Goal: Information Seeking & Learning: Find specific fact

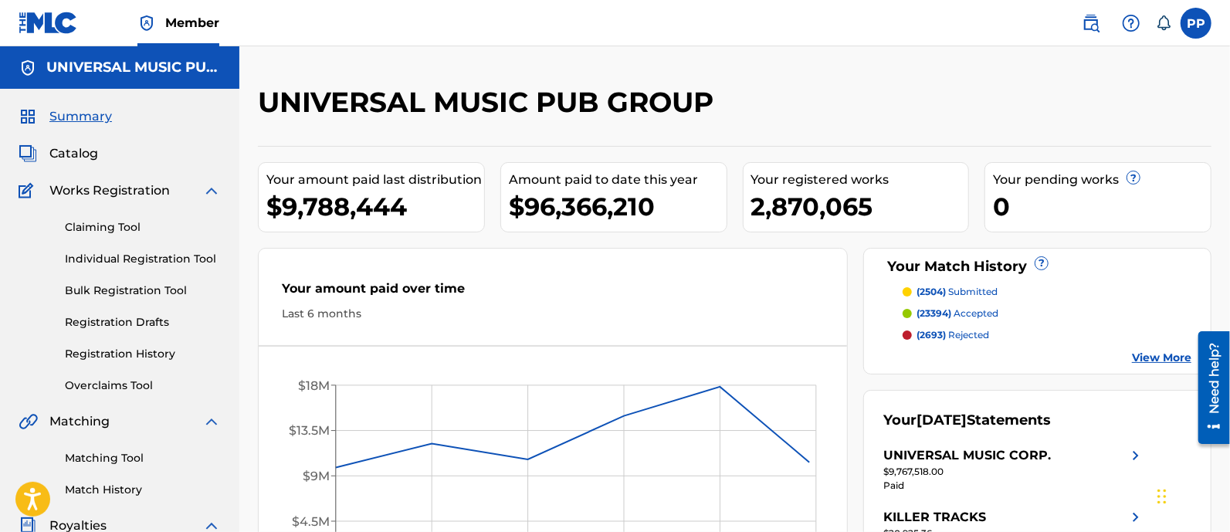
click at [76, 137] on div "Summary Catalog Works Registration Claiming Tool Individual Registration Tool B…" at bounding box center [119, 470] width 239 height 763
click at [72, 151] on span "Catalog" at bounding box center [73, 153] width 49 height 19
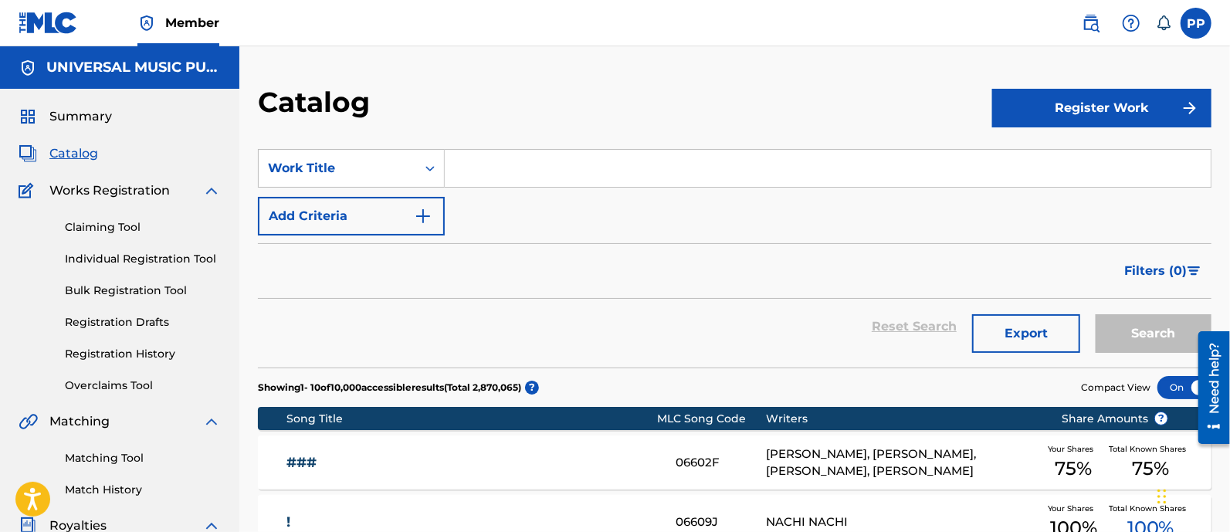
click at [595, 161] on input "Search Form" at bounding box center [828, 168] width 766 height 37
paste input "[PERSON_NAME] THE VIRGIN MAIN TITLE"
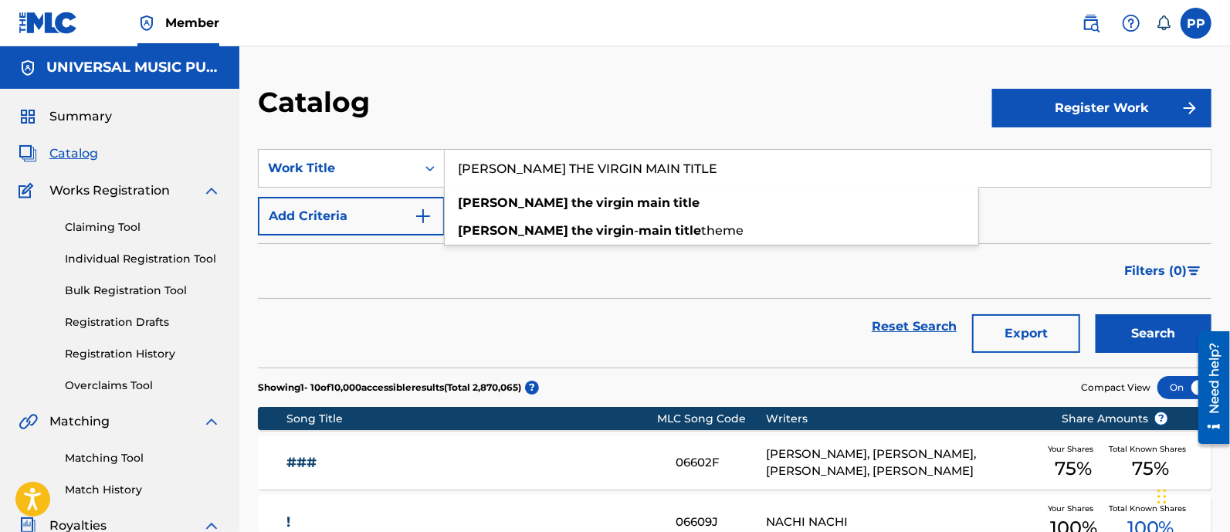
type input "[PERSON_NAME] THE VIRGIN MAIN TITLE"
click at [1158, 345] on button "Search" at bounding box center [1154, 333] width 116 height 39
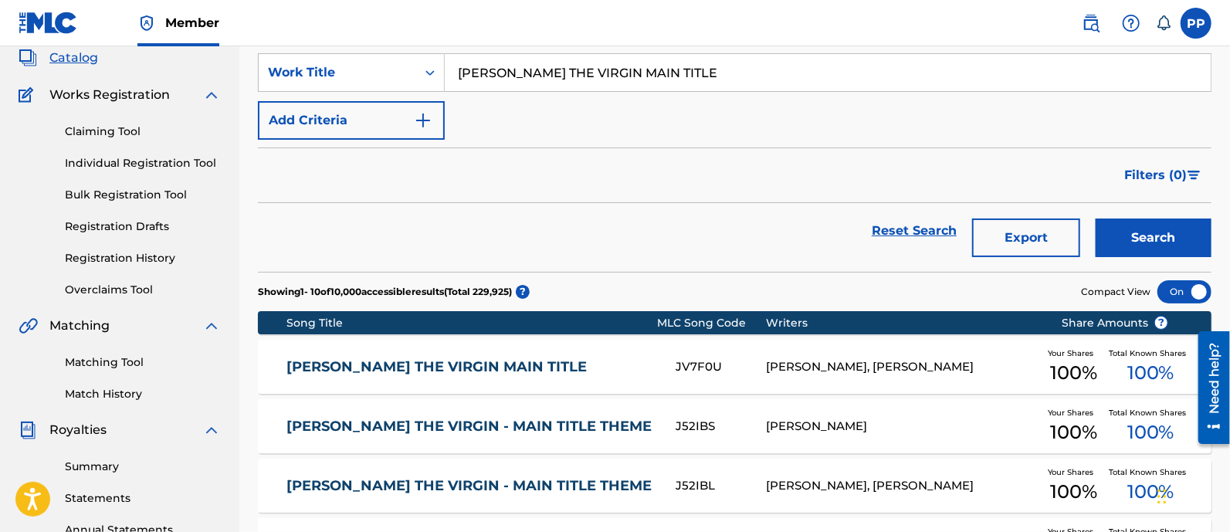
scroll to position [192, 0]
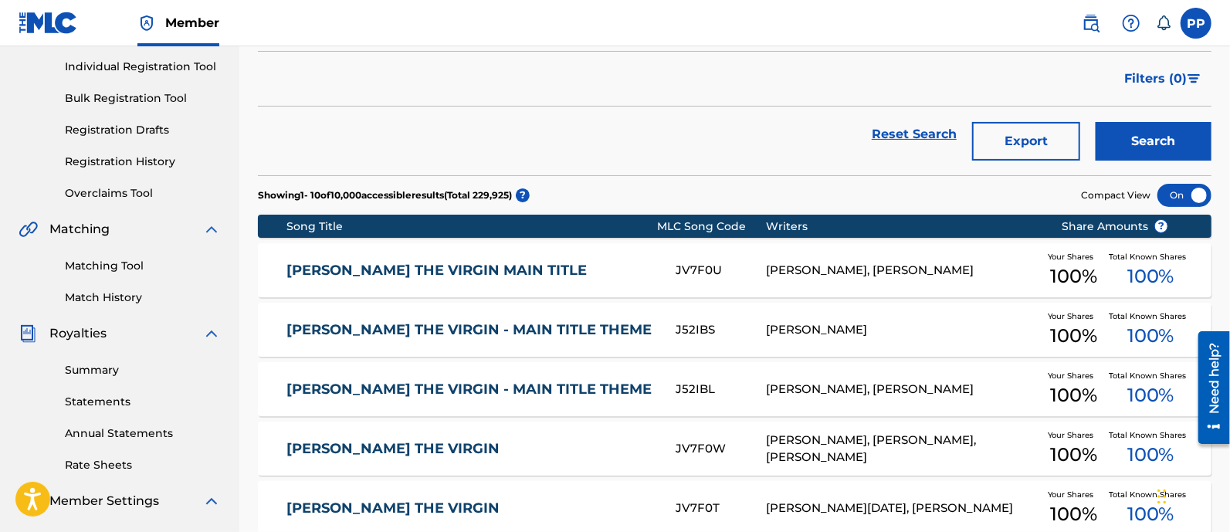
click at [466, 266] on link "[PERSON_NAME] THE VIRGIN MAIN TITLE" at bounding box center [470, 271] width 368 height 18
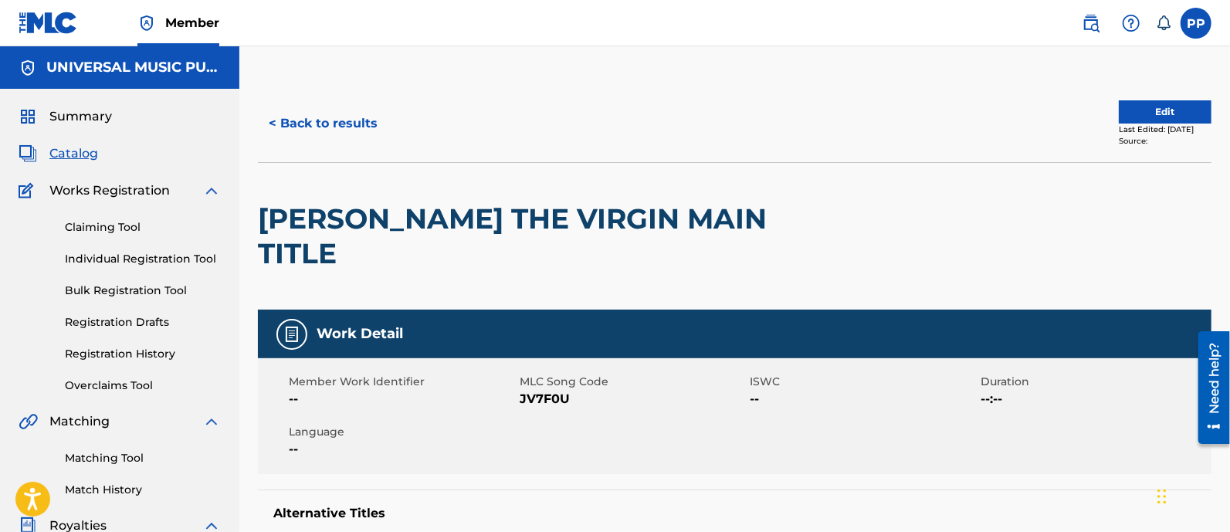
click at [317, 116] on button "< Back to results" at bounding box center [323, 123] width 130 height 39
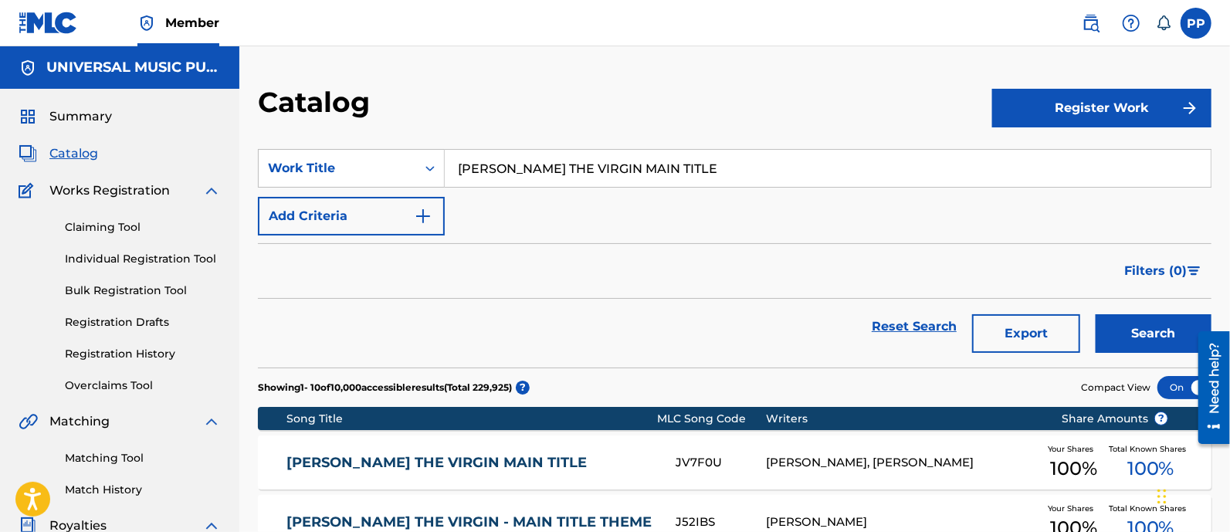
click at [573, 164] on input "[PERSON_NAME] THE VIRGIN MAIN TITLE" at bounding box center [828, 168] width 766 height 37
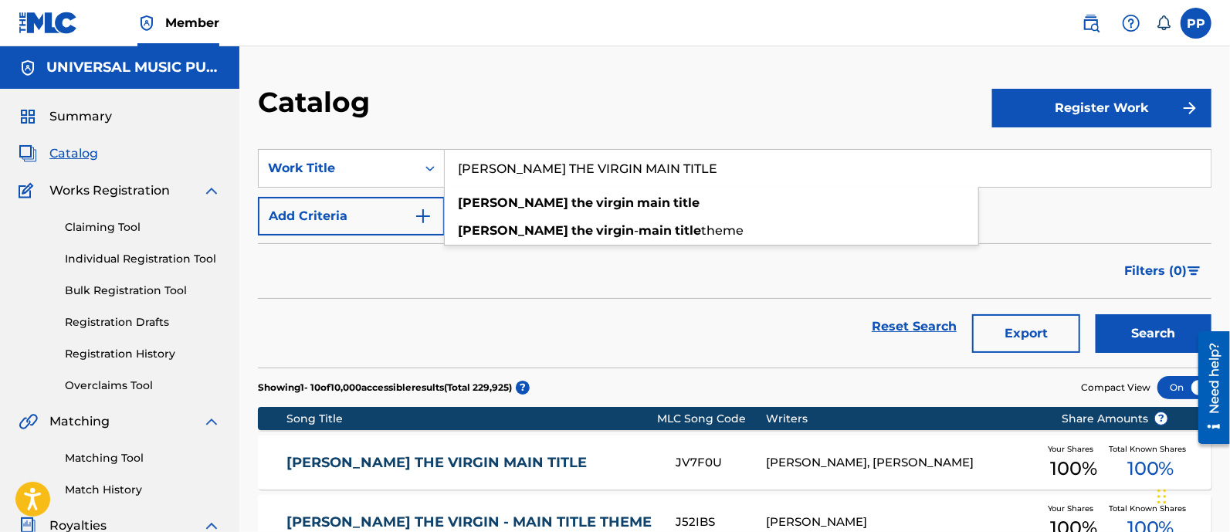
click at [573, 164] on input "[PERSON_NAME] THE VIRGIN MAIN TITLE" at bounding box center [828, 168] width 766 height 37
paste input "[PERSON_NAME]'S FRIEND"
type input "[PERSON_NAME]'S FRIEND"
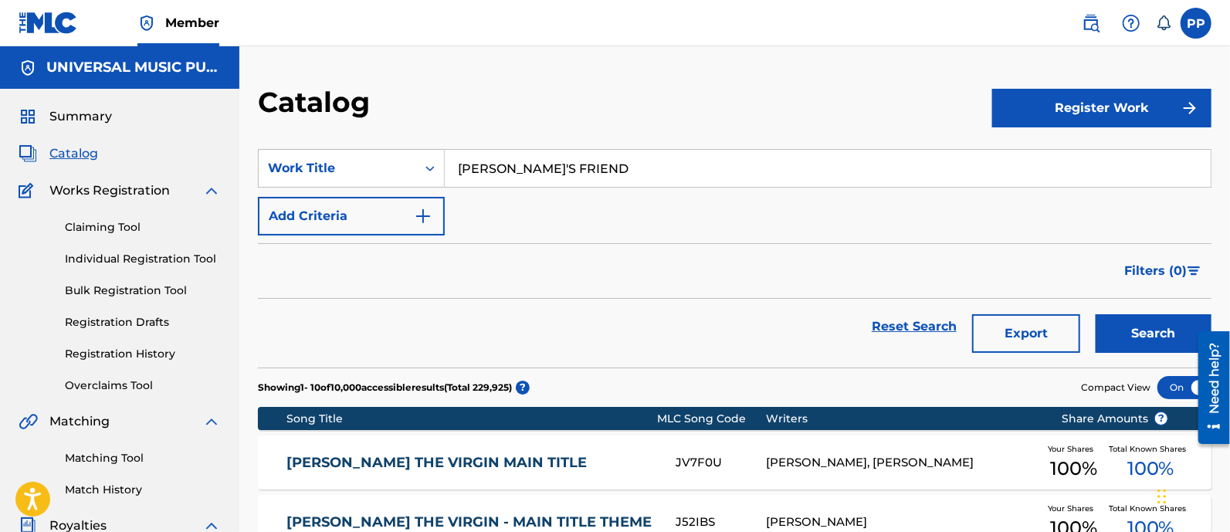
click at [1120, 324] on button "Search" at bounding box center [1154, 333] width 116 height 39
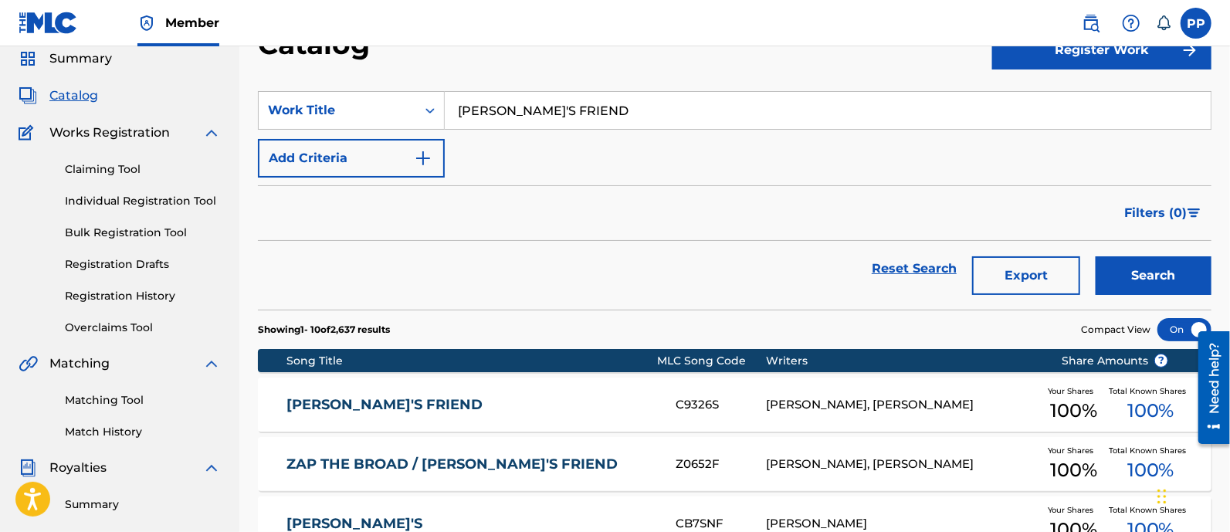
scroll to position [96, 0]
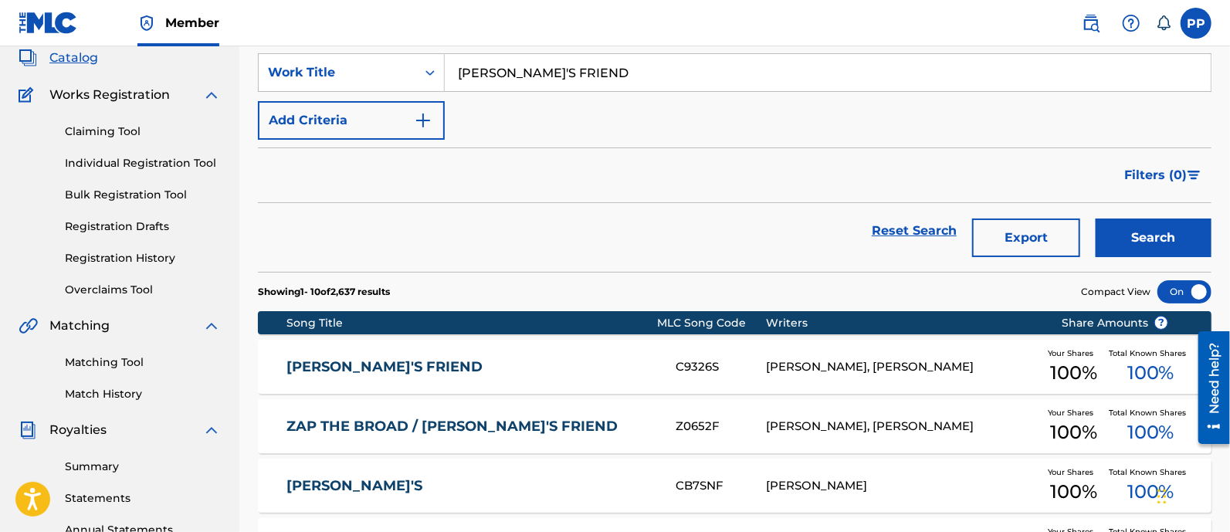
click at [598, 346] on div "[PERSON_NAME]'S FRIEND C9326S [PERSON_NAME], [PERSON_NAME] Your Shares 100 % To…" at bounding box center [735, 367] width 954 height 54
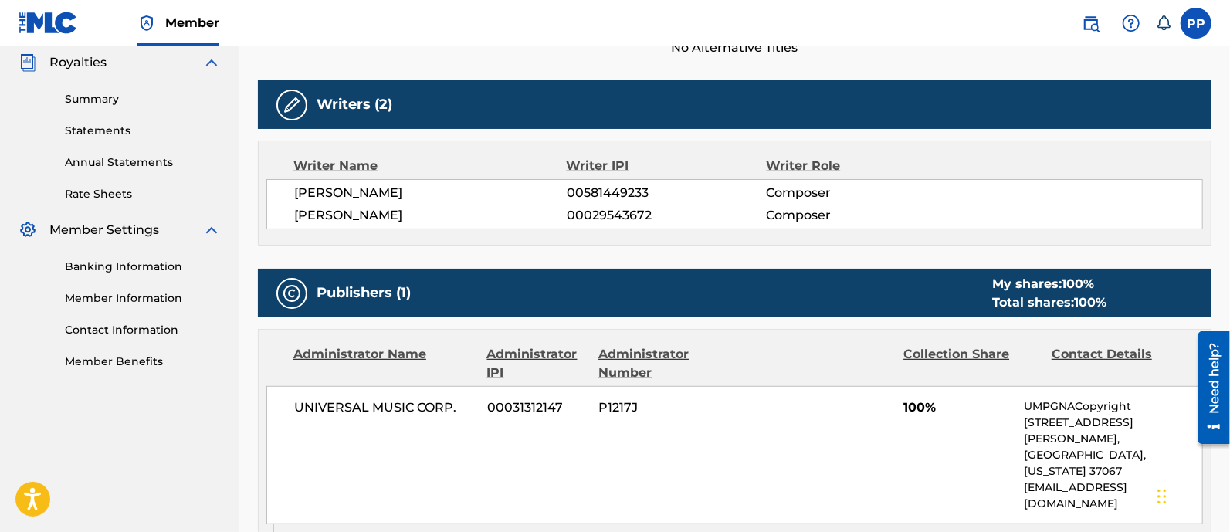
scroll to position [541, 0]
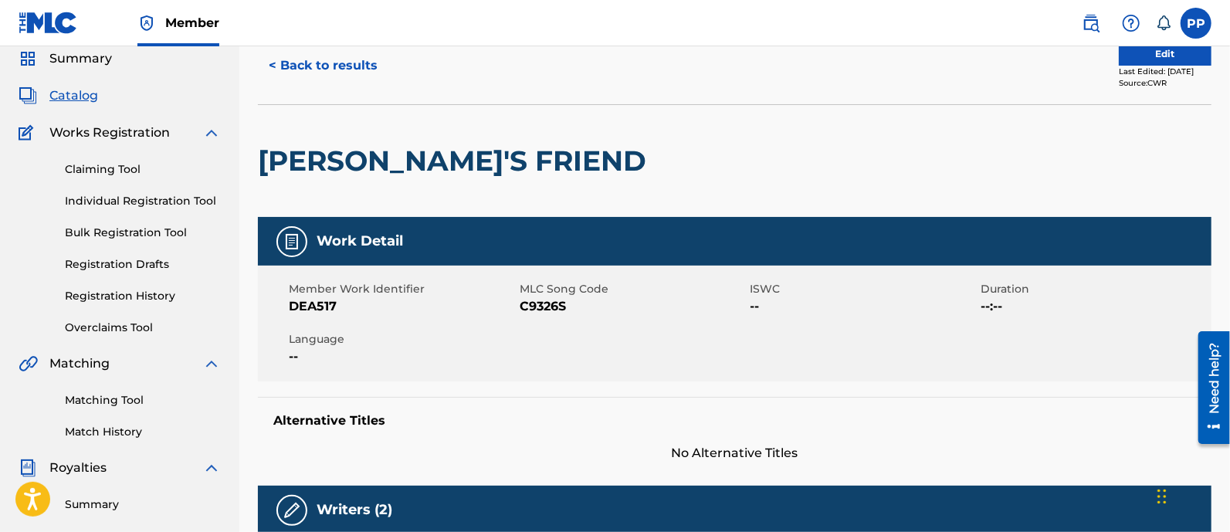
click at [337, 65] on button "< Back to results" at bounding box center [323, 65] width 130 height 39
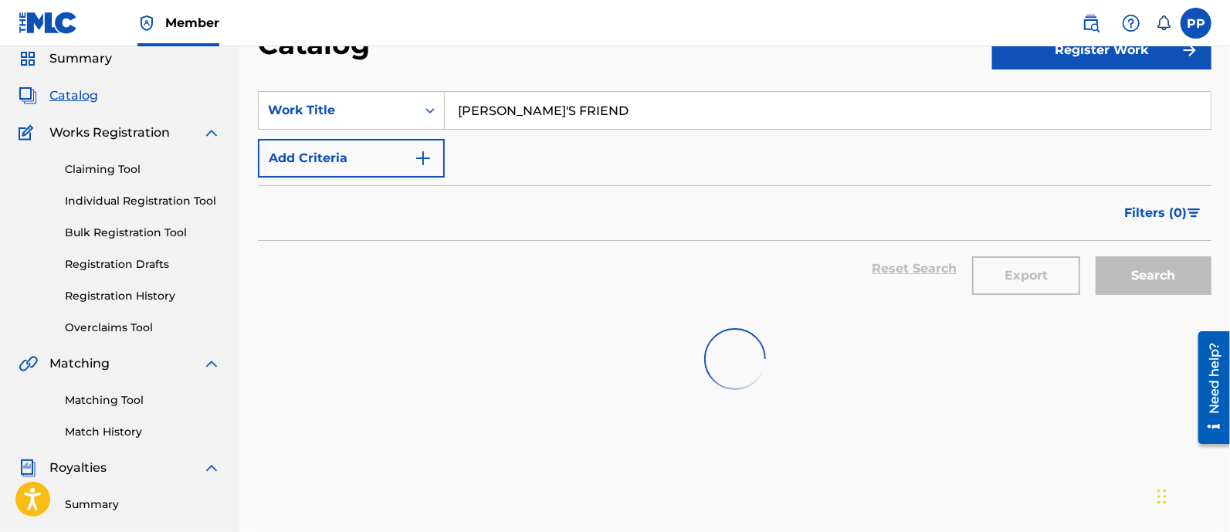
scroll to position [96, 0]
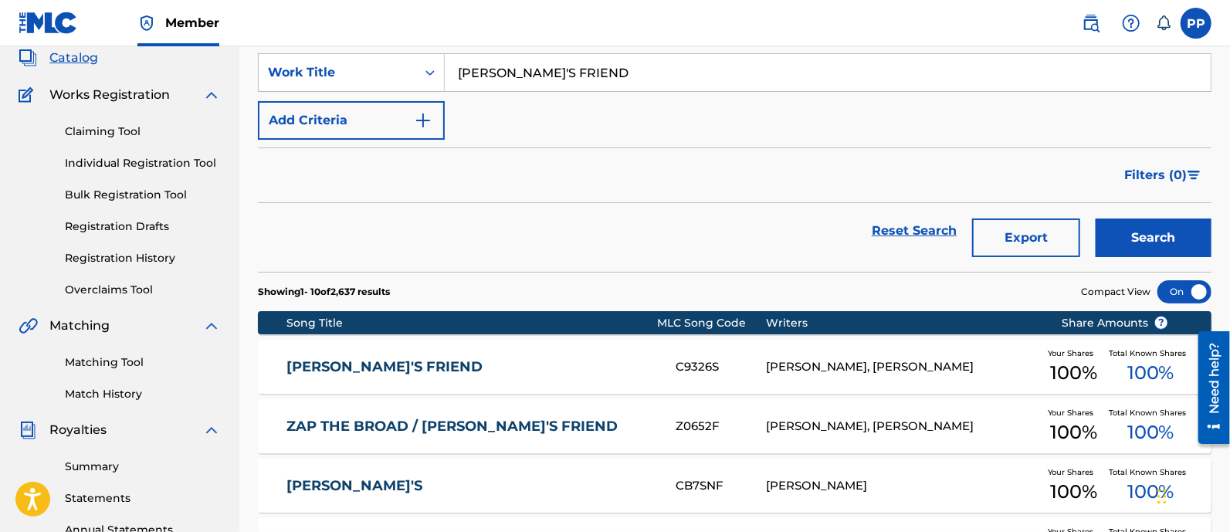
click at [591, 71] on input "[PERSON_NAME]'S FRIEND" at bounding box center [828, 72] width 766 height 37
paste input "THE NEW MISSION IMPOSSIBLE - CUES 1988"
type input "THE NEW MISSION IMPOSSIBLE - CUES 1988"
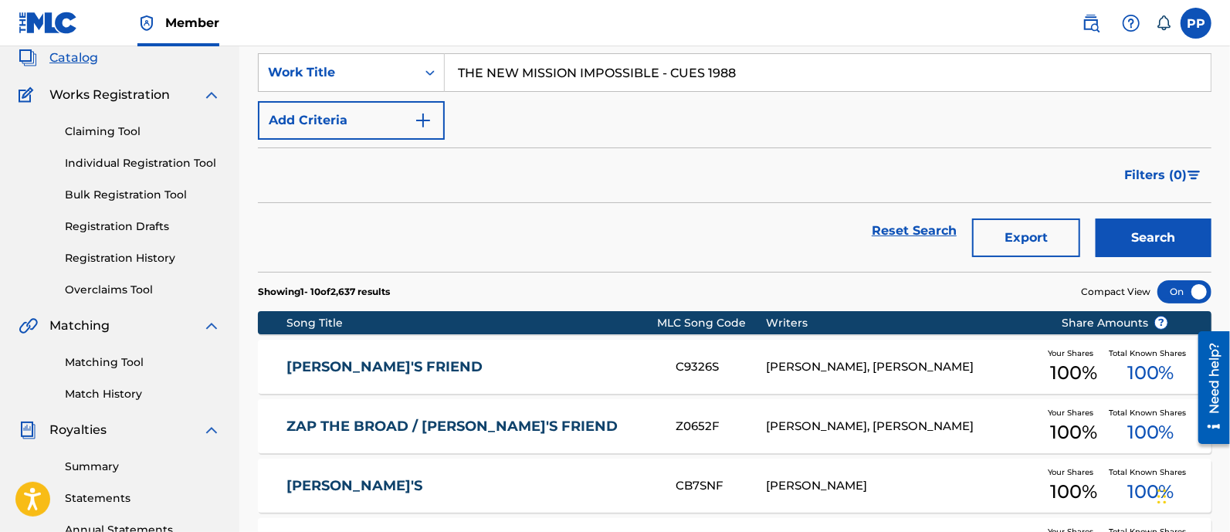
click at [1116, 238] on button "Search" at bounding box center [1154, 238] width 116 height 39
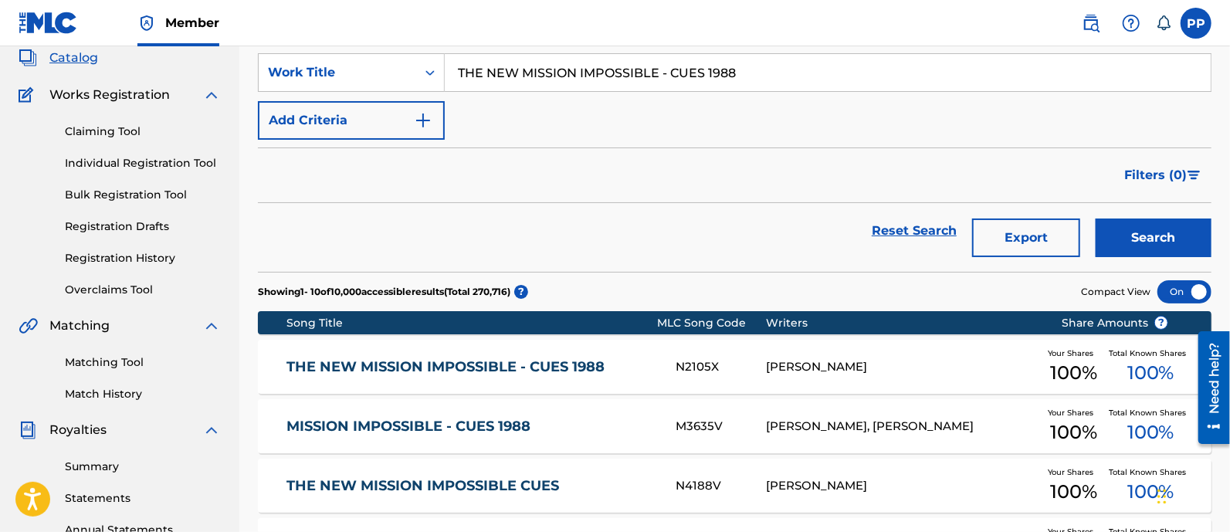
click at [590, 358] on link "THE NEW MISSION IMPOSSIBLE - CUES 1988" at bounding box center [470, 367] width 368 height 18
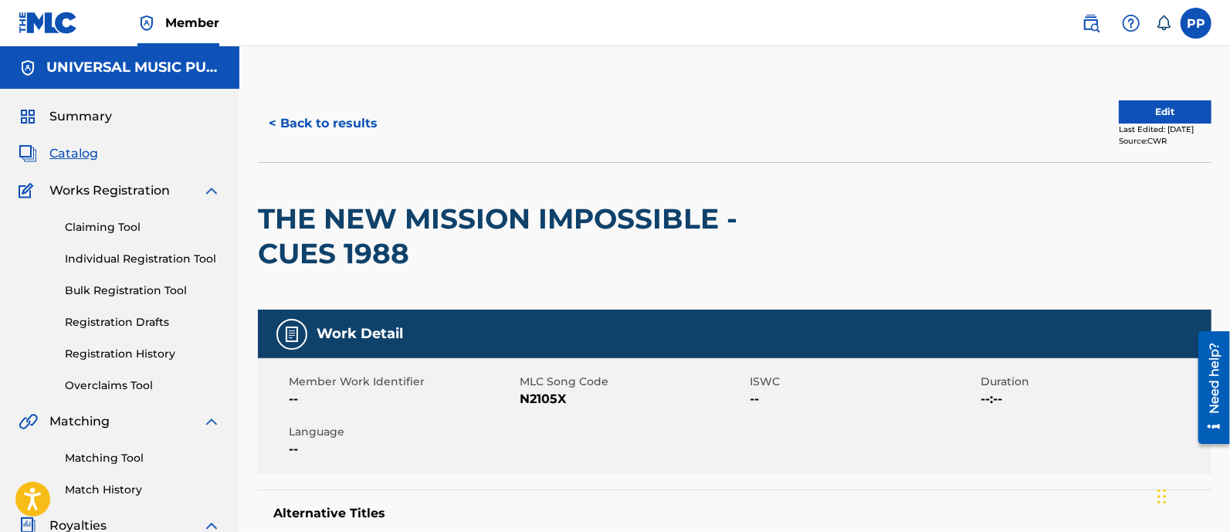
click at [318, 114] on button "< Back to results" at bounding box center [323, 123] width 130 height 39
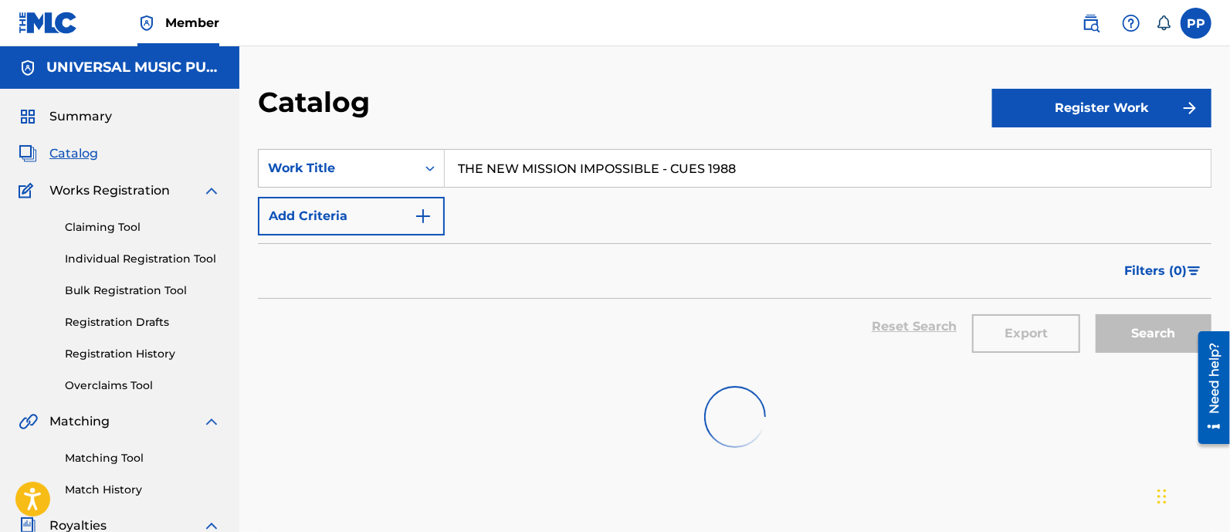
scroll to position [96, 0]
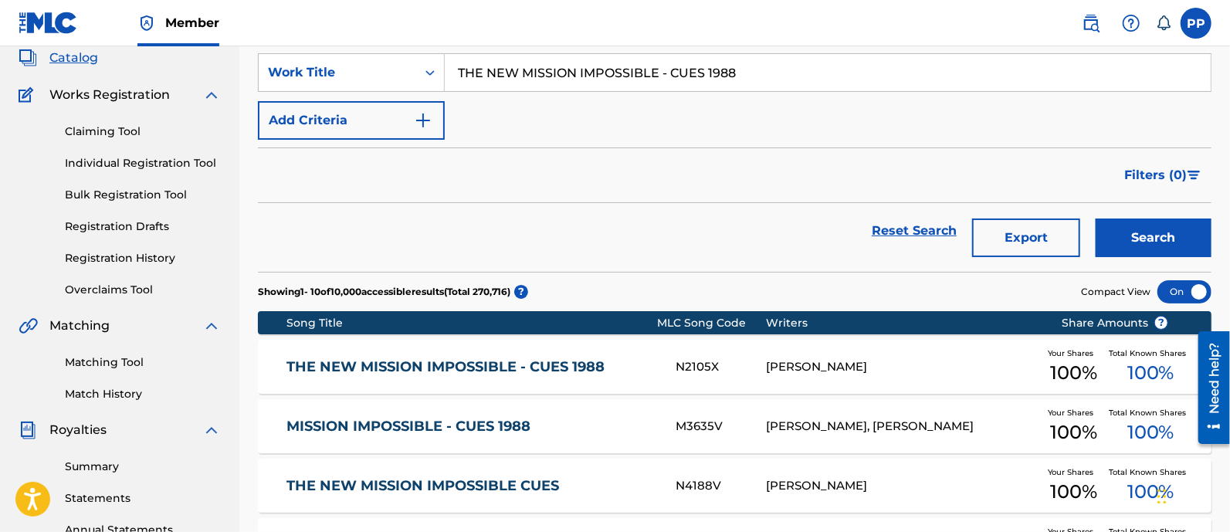
click at [597, 100] on div "SearchWithCriteriabc8bcb80-4837-4c0f-a01c-59eeeacdeef2 Work Title THE NEW MISSI…" at bounding box center [735, 96] width 954 height 86
click at [634, 75] on input "THE NEW MISSION IMPOSSIBLE - CUES 1988" at bounding box center [828, 72] width 766 height 37
paste input "APPROACH OF THE ENTERPRISE"
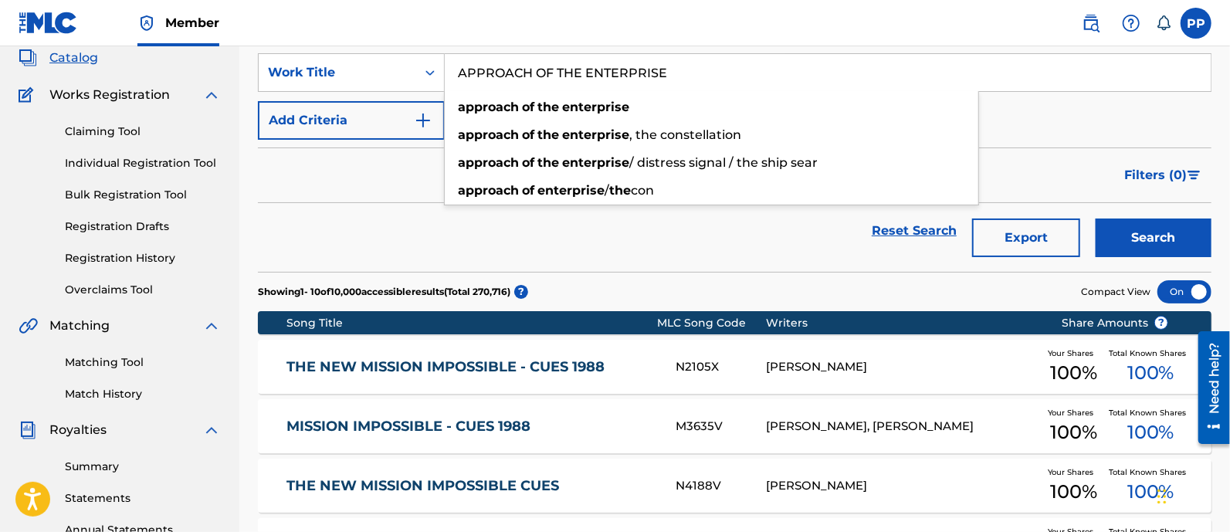
type input "APPROACH OF THE ENTERPRISE"
click at [1154, 236] on button "Search" at bounding box center [1154, 238] width 116 height 39
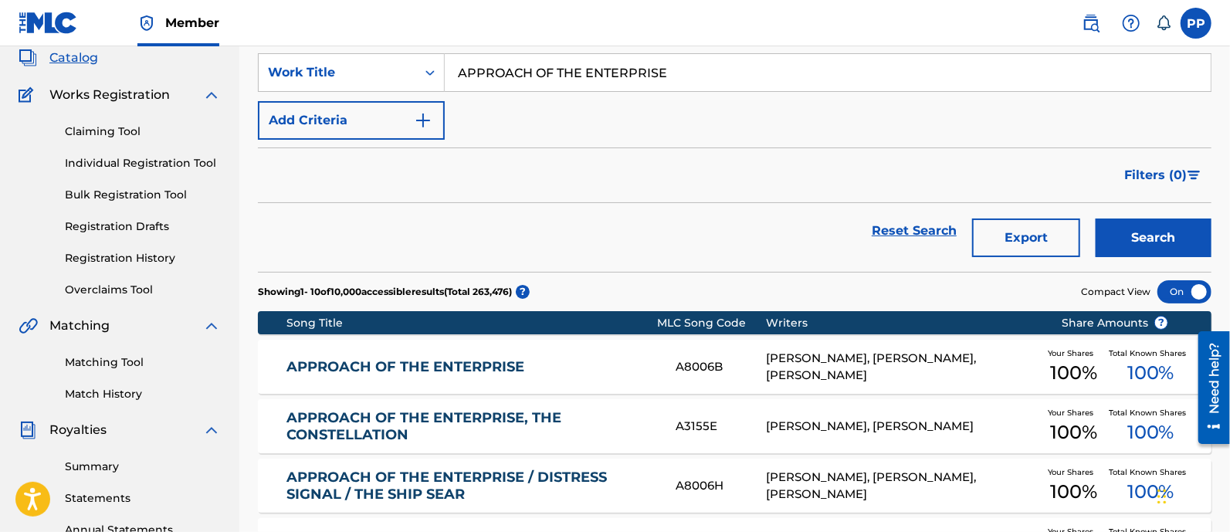
click at [524, 354] on div "APPROACH OF THE ENTERPRISE A8006B [PERSON_NAME], [PERSON_NAME], [PERSON_NAME] Y…" at bounding box center [735, 367] width 954 height 54
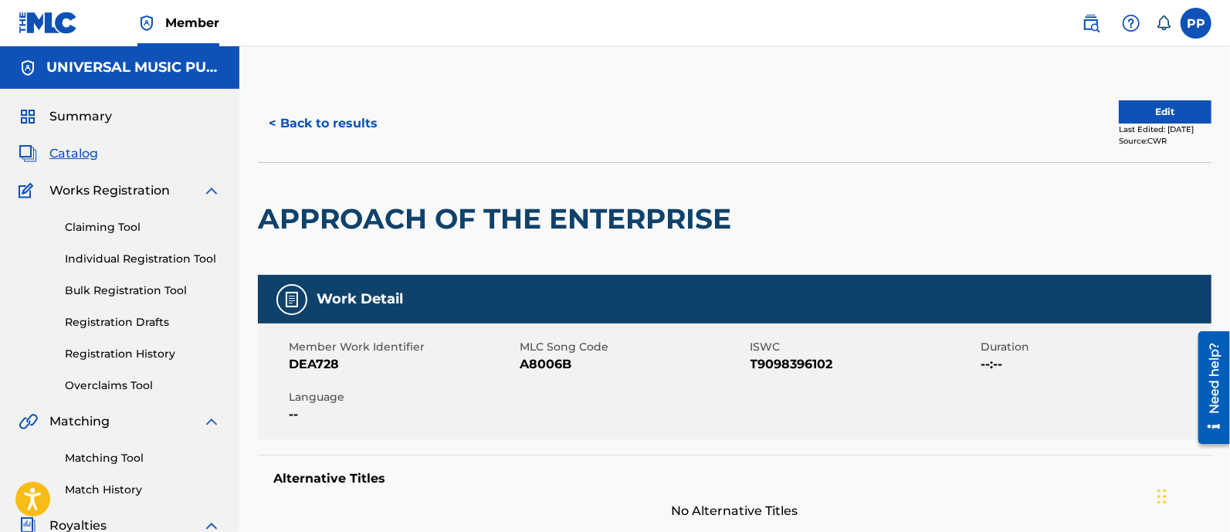
click at [320, 119] on button "< Back to results" at bounding box center [323, 123] width 130 height 39
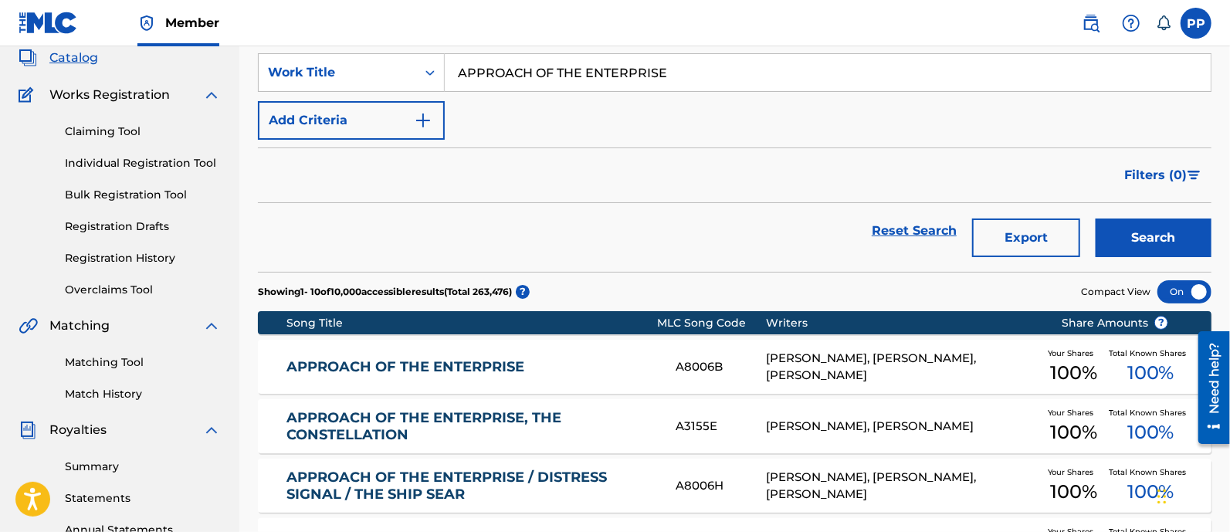
click at [554, 74] on input "APPROACH OF THE ENTERPRISE" at bounding box center [828, 72] width 766 height 37
paste input "DON'T MATTER"
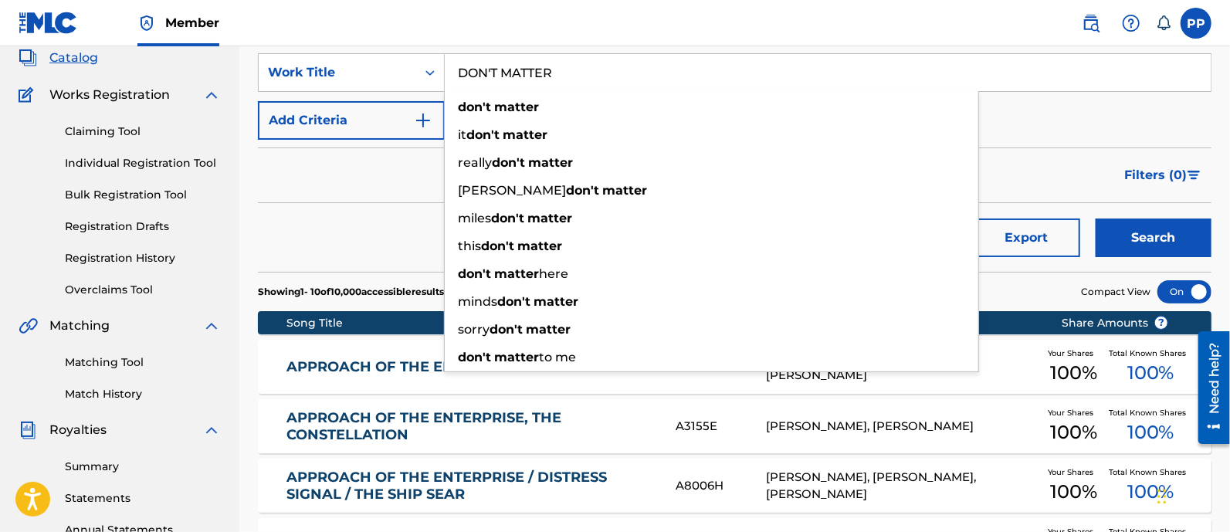
type input "DON'T MATTER"
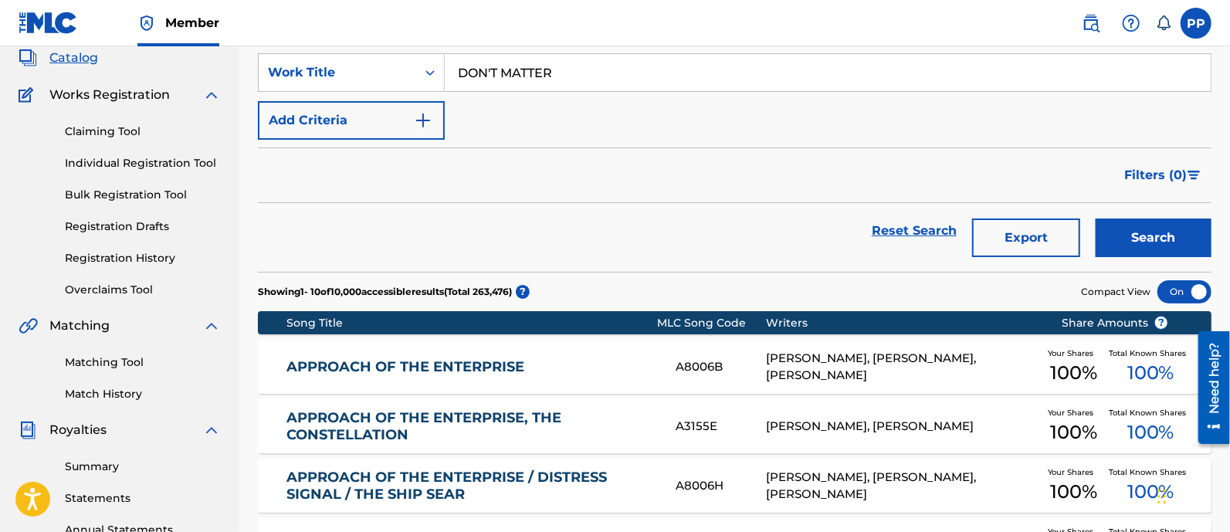
click at [1147, 241] on button "Search" at bounding box center [1154, 238] width 116 height 39
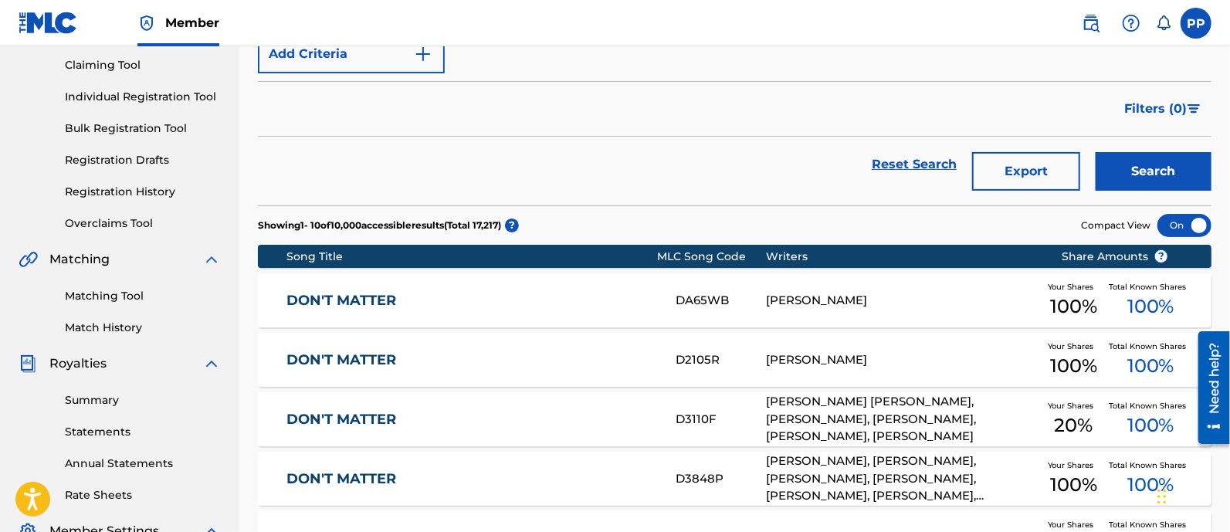
scroll to position [290, 0]
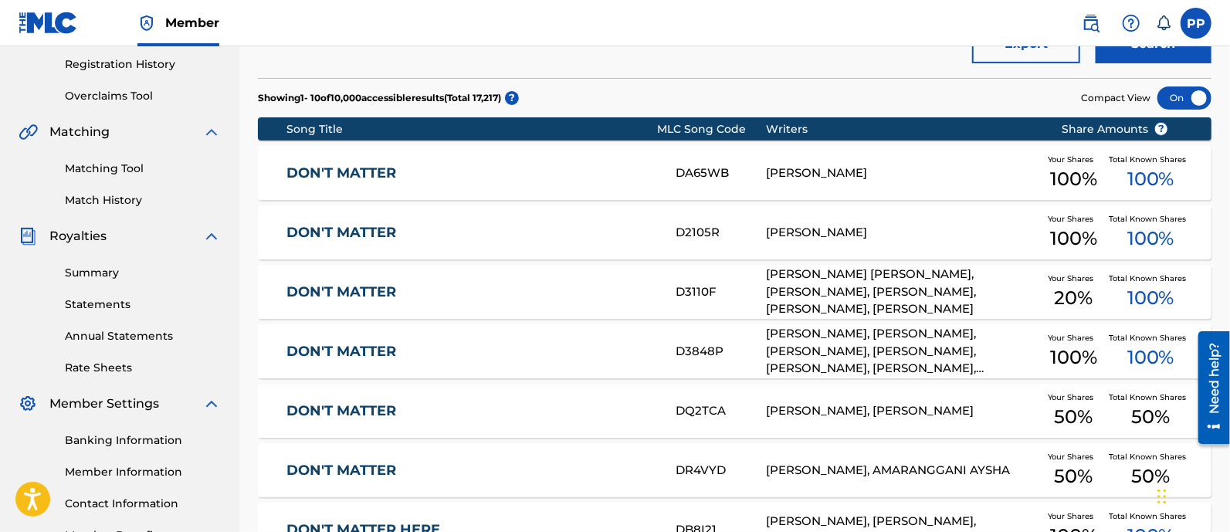
click at [425, 181] on div "DON'T MATTER DA65WB [PERSON_NAME] Your Shares 100 % Total Known Shares 100 %" at bounding box center [735, 173] width 954 height 54
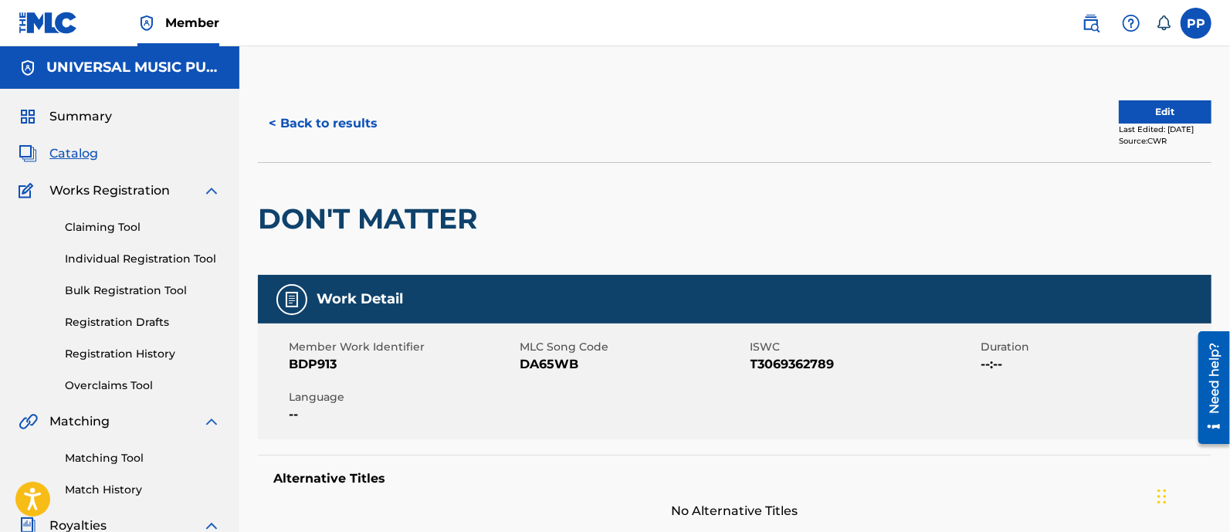
click at [310, 122] on button "< Back to results" at bounding box center [323, 123] width 130 height 39
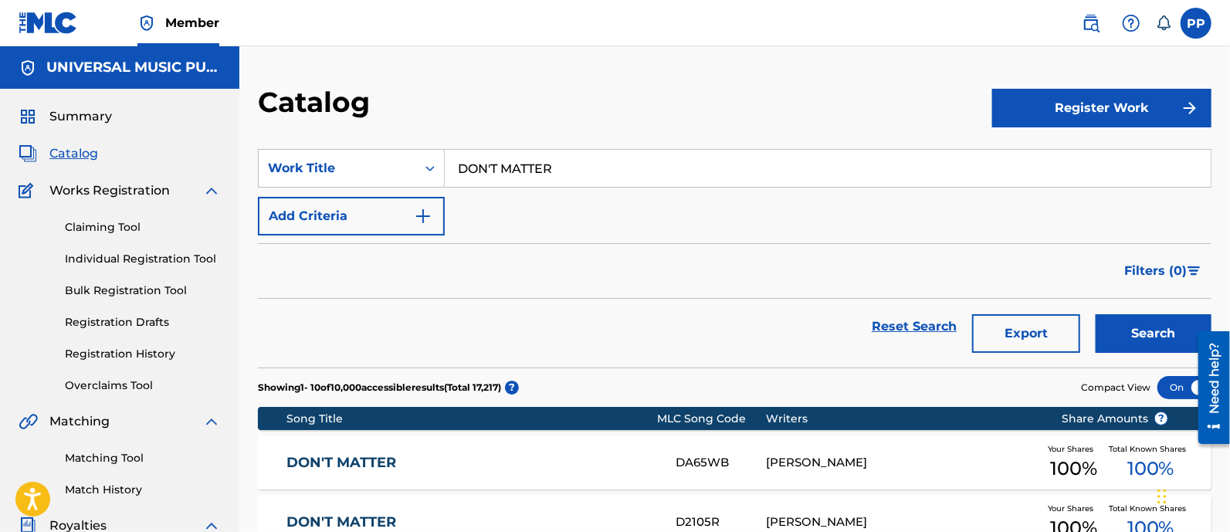
click at [574, 158] on input "DON'T MATTER" at bounding box center [828, 168] width 766 height 37
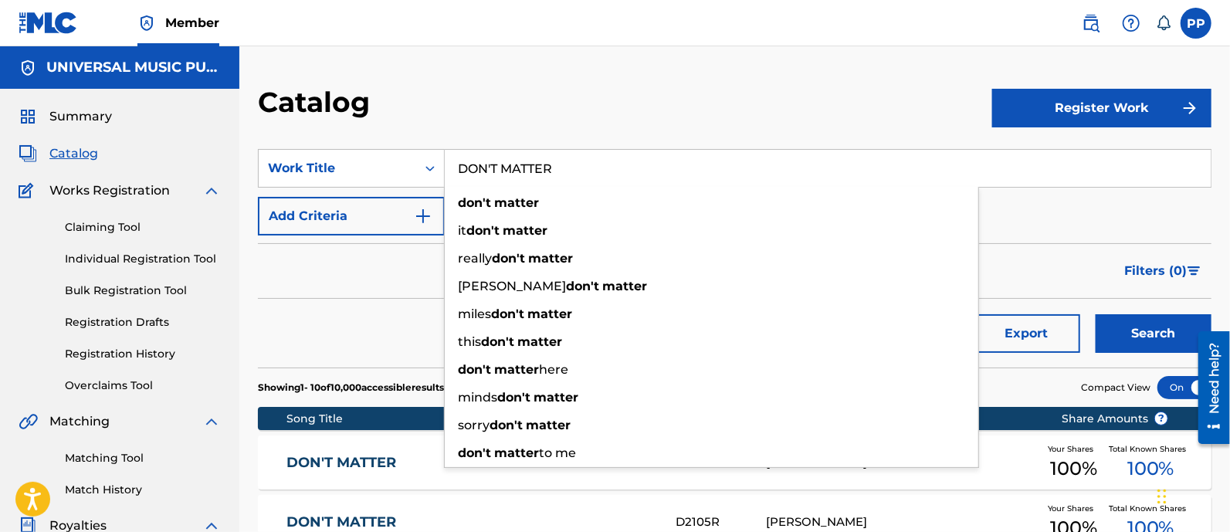
click at [574, 158] on input "DON'T MATTER" at bounding box center [828, 168] width 766 height 37
paste input "BAD MEMORY / BREATH OF LIFE / THE NEW [DEMOGRAPHIC_DATA] / DEFLECTION"
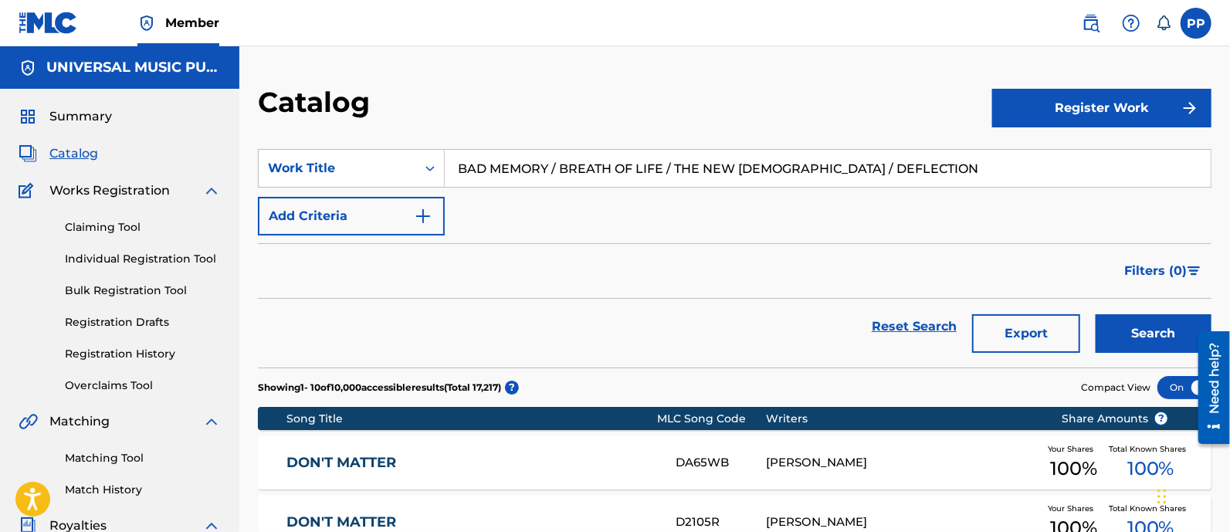
type input "BAD MEMORY / BREATH OF LIFE / THE NEW [DEMOGRAPHIC_DATA] / DEFLECTION"
click at [1143, 324] on button "Search" at bounding box center [1154, 333] width 116 height 39
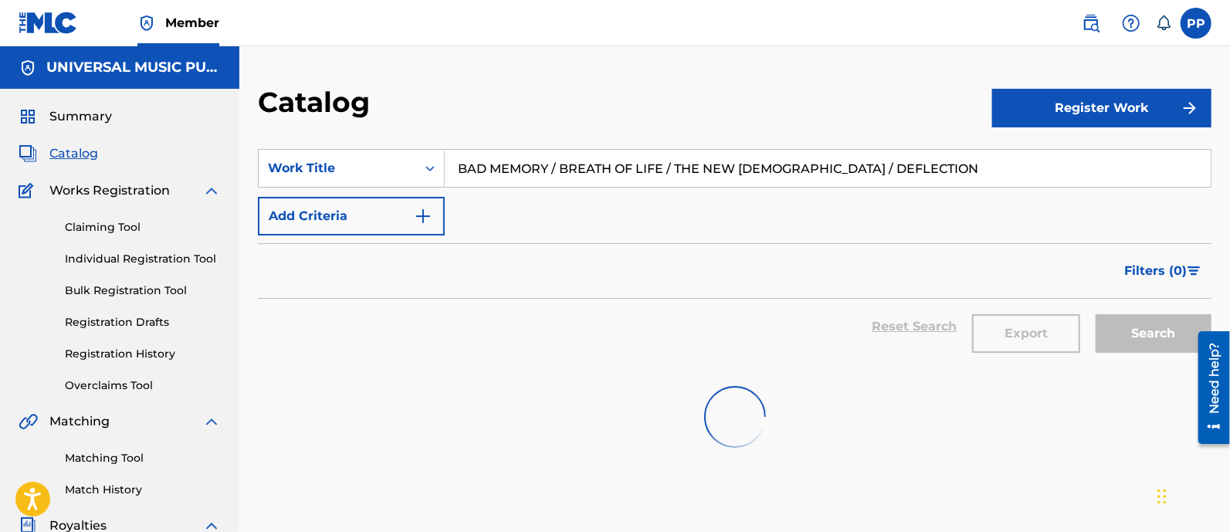
scroll to position [192, 0]
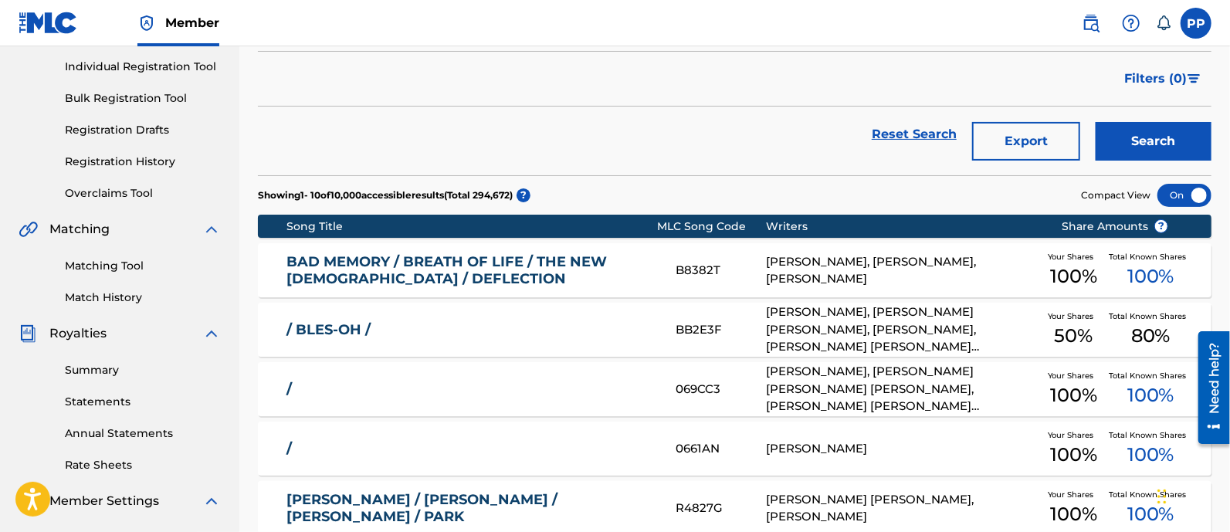
click at [553, 280] on link "BAD MEMORY / BREATH OF LIFE / THE NEW [DEMOGRAPHIC_DATA] / DEFLECTION" at bounding box center [470, 270] width 368 height 35
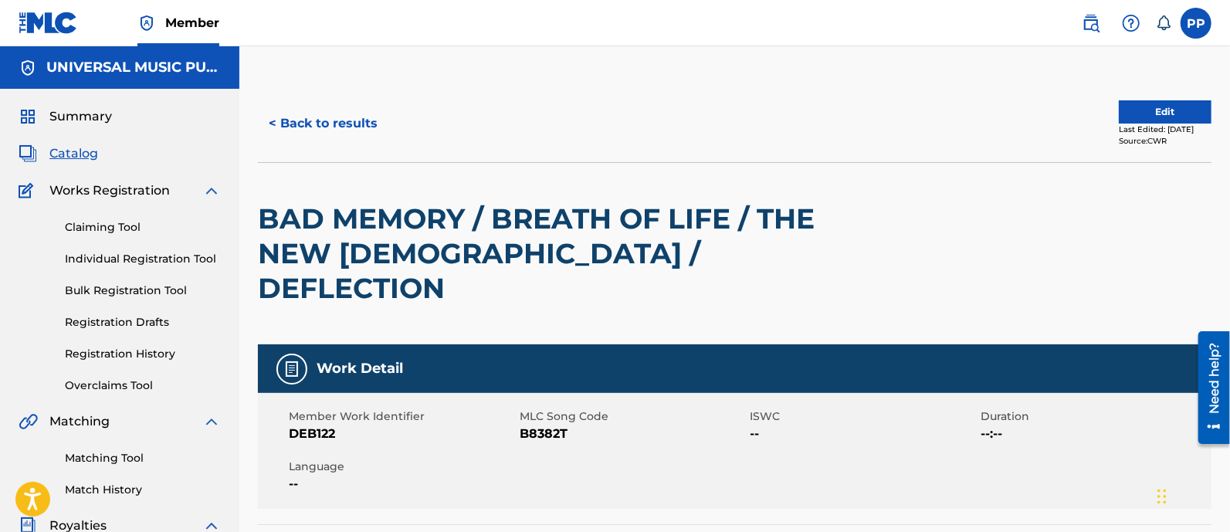
click at [364, 130] on button "< Back to results" at bounding box center [323, 123] width 130 height 39
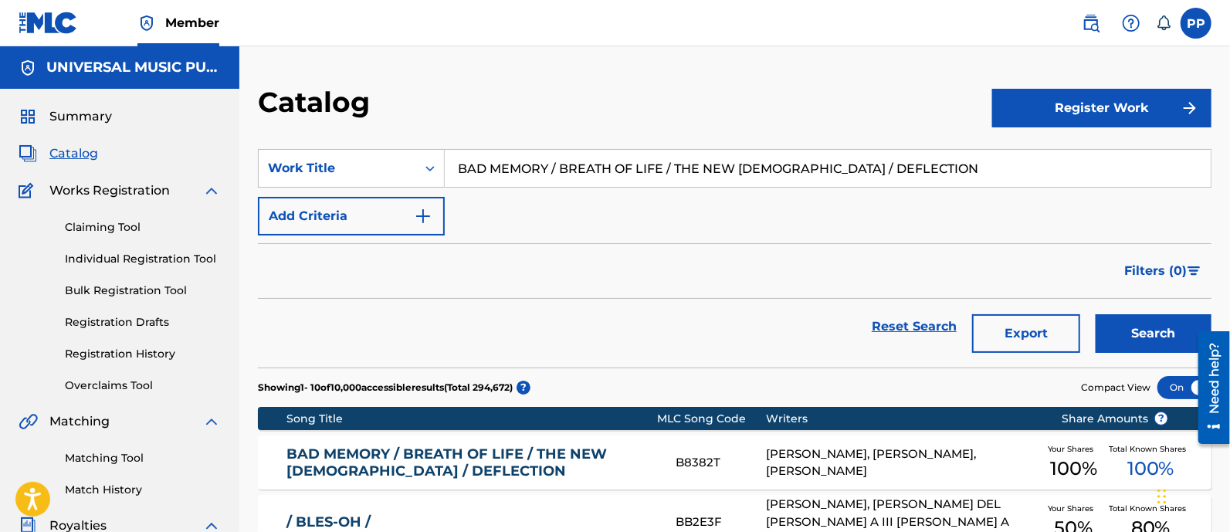
click at [576, 167] on input "BAD MEMORY / BREATH OF LIFE / THE NEW [DEMOGRAPHIC_DATA] / DEFLECTION" at bounding box center [828, 168] width 766 height 37
paste input "THE PARKERS - MAIN TITLE (INSTRUMENTAL)"
type input "THE PARKERS - MAIN TITLE (INSTRUMENTAL)"
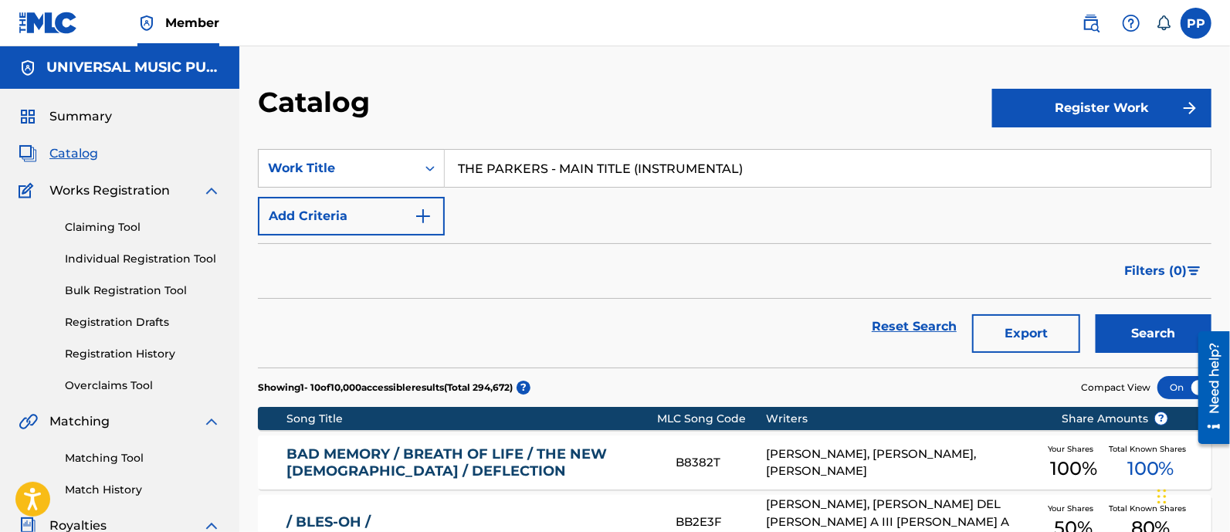
click at [1126, 318] on button "Search" at bounding box center [1154, 333] width 116 height 39
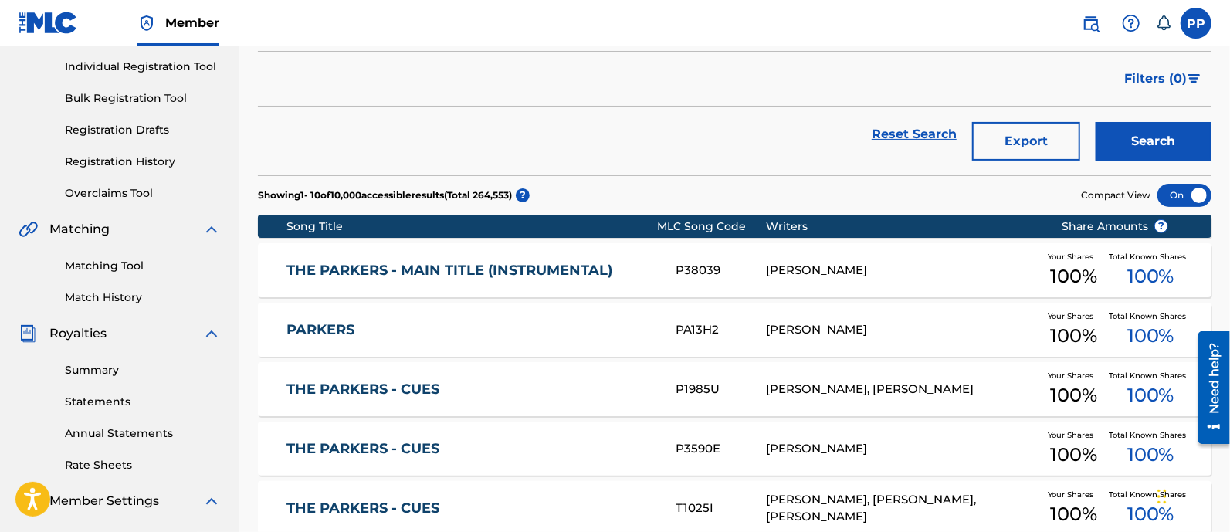
scroll to position [192, 0]
click at [615, 272] on link "THE PARKERS - MAIN TITLE (INSTRUMENTAL)" at bounding box center [470, 271] width 368 height 18
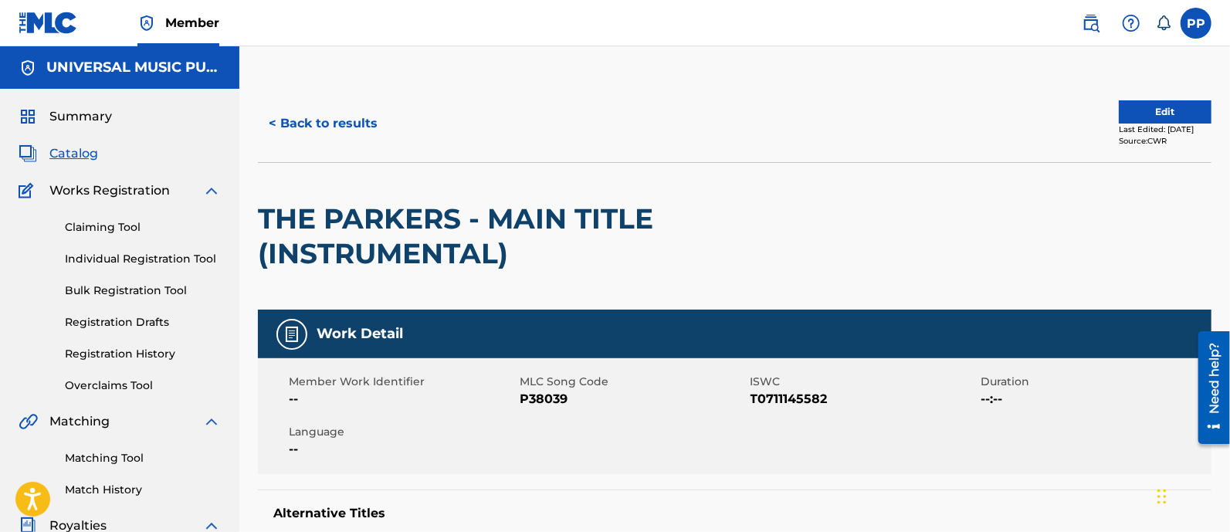
click at [322, 114] on button "< Back to results" at bounding box center [323, 123] width 130 height 39
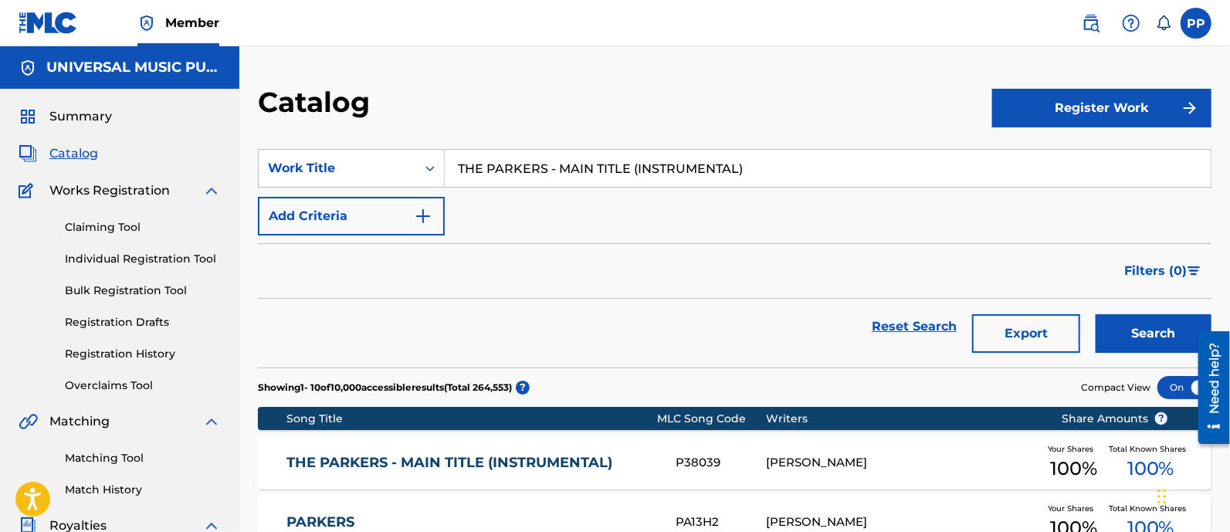
click at [572, 169] on input "THE PARKERS - MAIN TITLE (INSTRUMENTAL)" at bounding box center [828, 168] width 766 height 37
paste input "STAR TREK - TV END TITLE"
type input "STAR TREK - TV END TITLE"
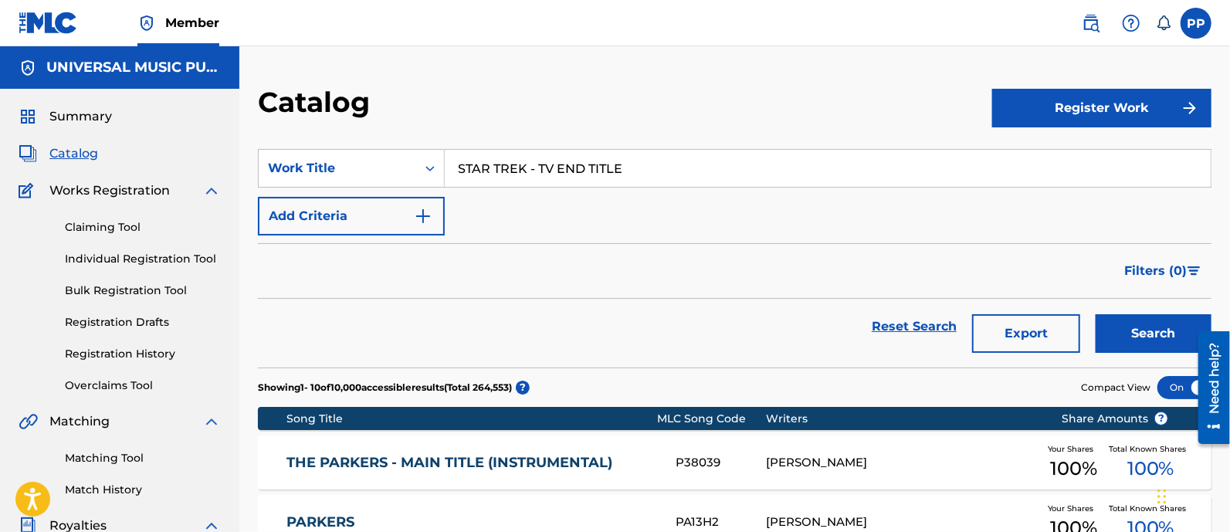
click at [1123, 320] on button "Search" at bounding box center [1154, 333] width 116 height 39
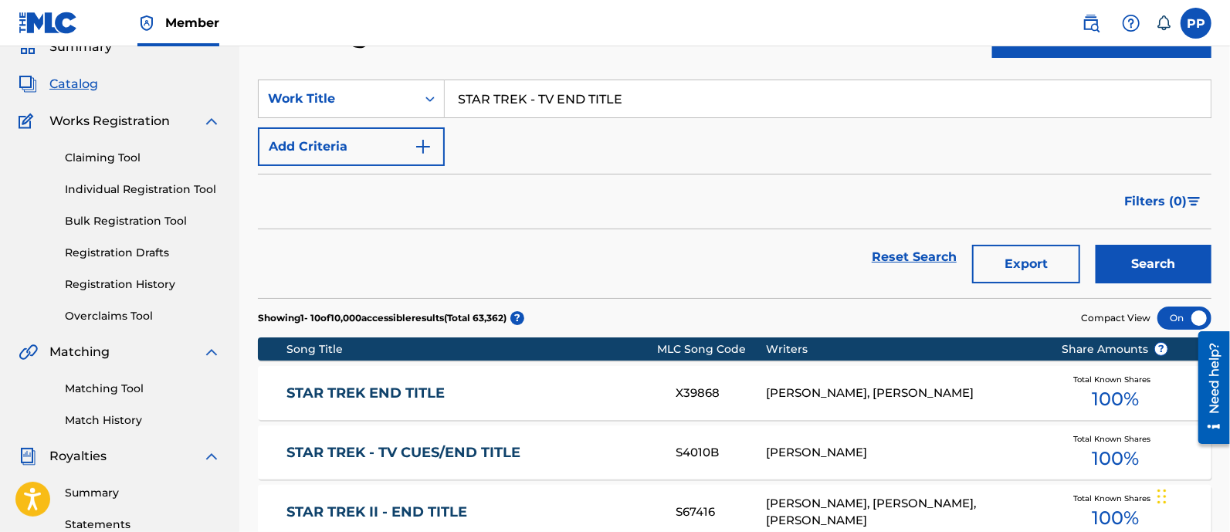
scroll to position [96, 0]
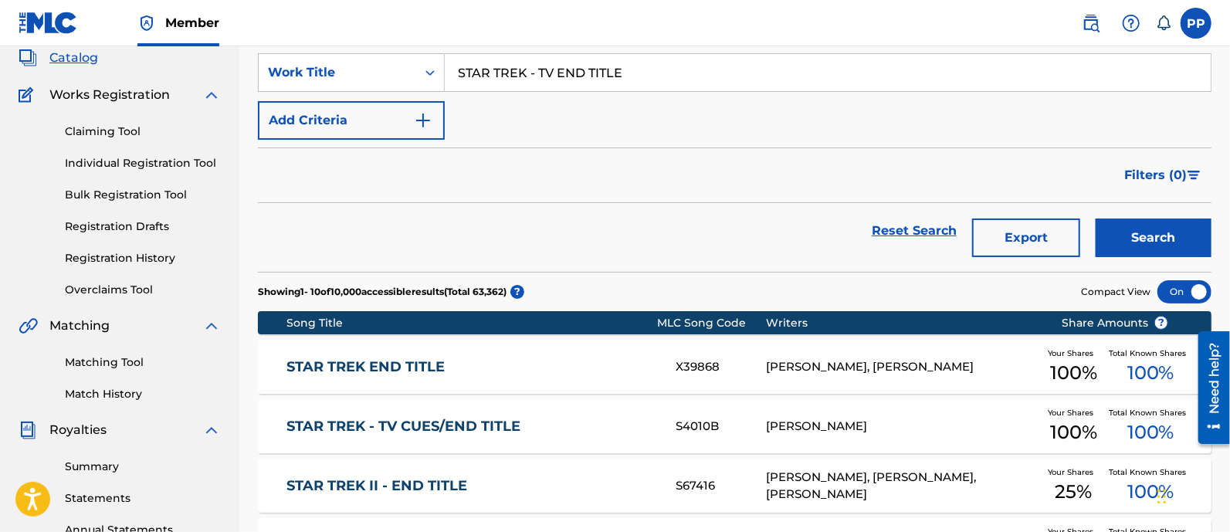
click at [585, 361] on link "STAR TREK END TITLE" at bounding box center [470, 367] width 368 height 18
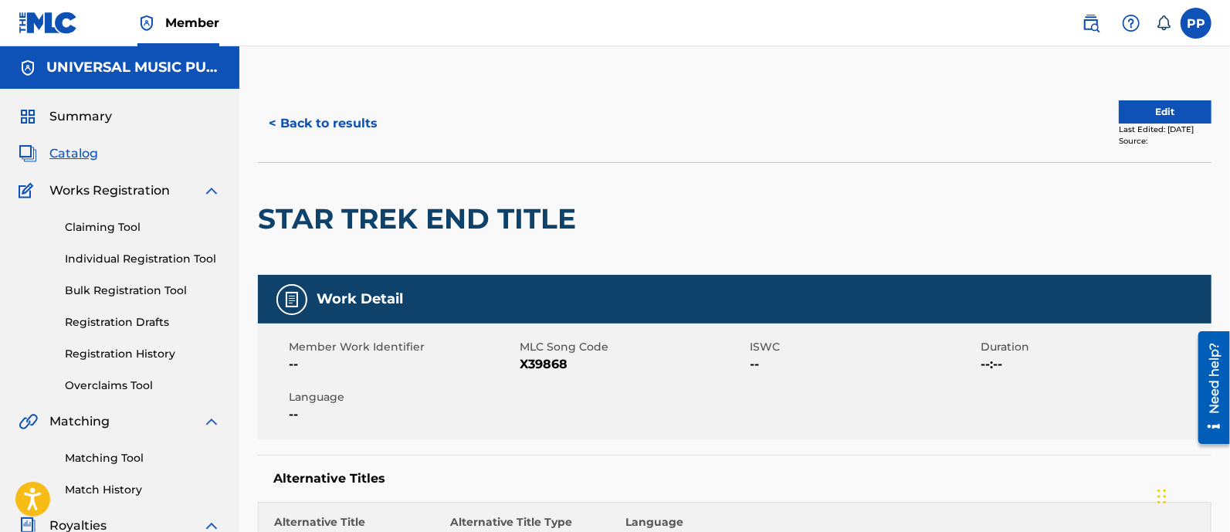
click at [362, 130] on button "< Back to results" at bounding box center [323, 123] width 130 height 39
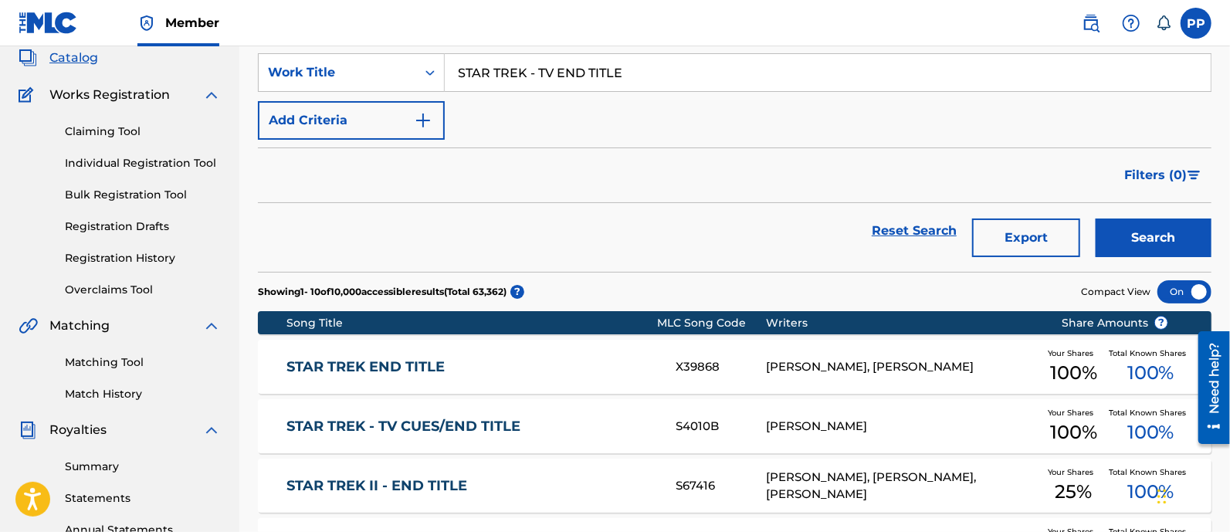
click at [534, 63] on input "STAR TREK - TV END TITLE" at bounding box center [828, 72] width 766 height 37
paste input "NCIS [GEOGRAPHIC_DATA] CUES"
type input "NCIS [GEOGRAPHIC_DATA] CUES"
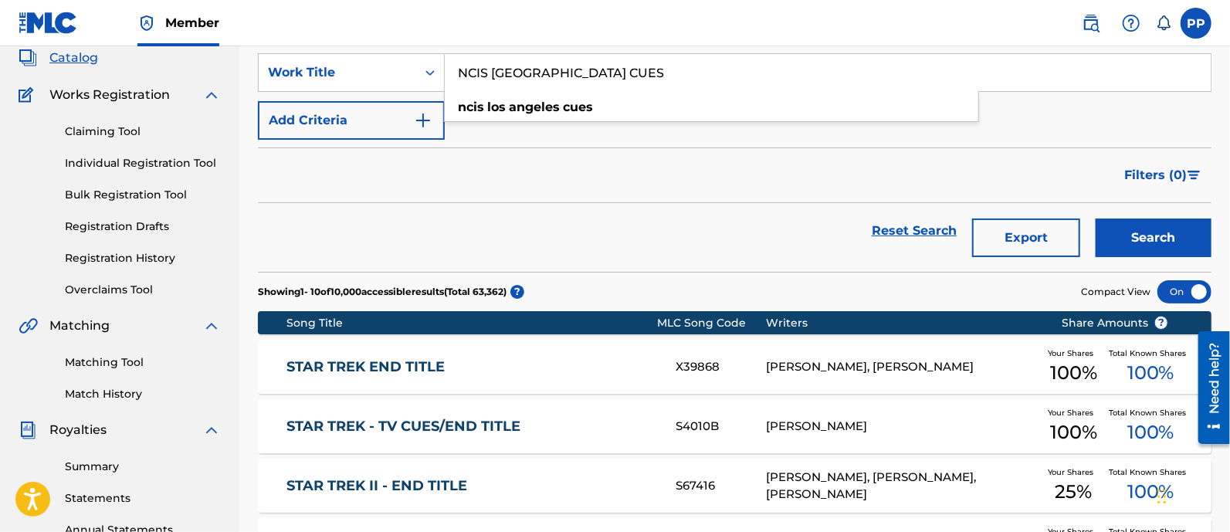
click at [1165, 234] on button "Search" at bounding box center [1154, 238] width 116 height 39
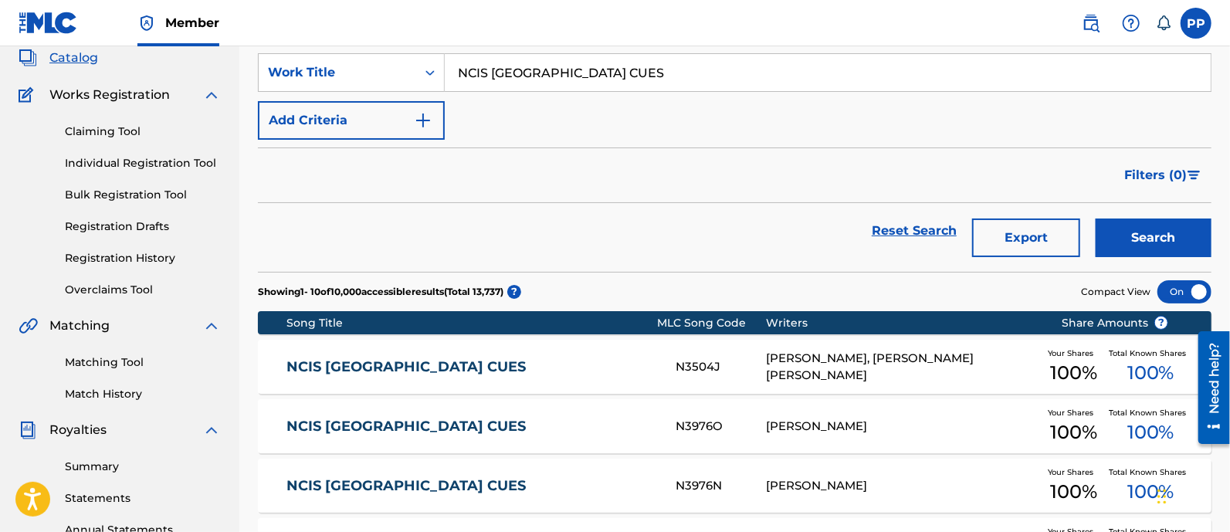
click at [548, 352] on div "NCIS [GEOGRAPHIC_DATA] CUES N3504J [PERSON_NAME], [PERSON_NAME] [PERSON_NAME] Y…" at bounding box center [735, 367] width 954 height 54
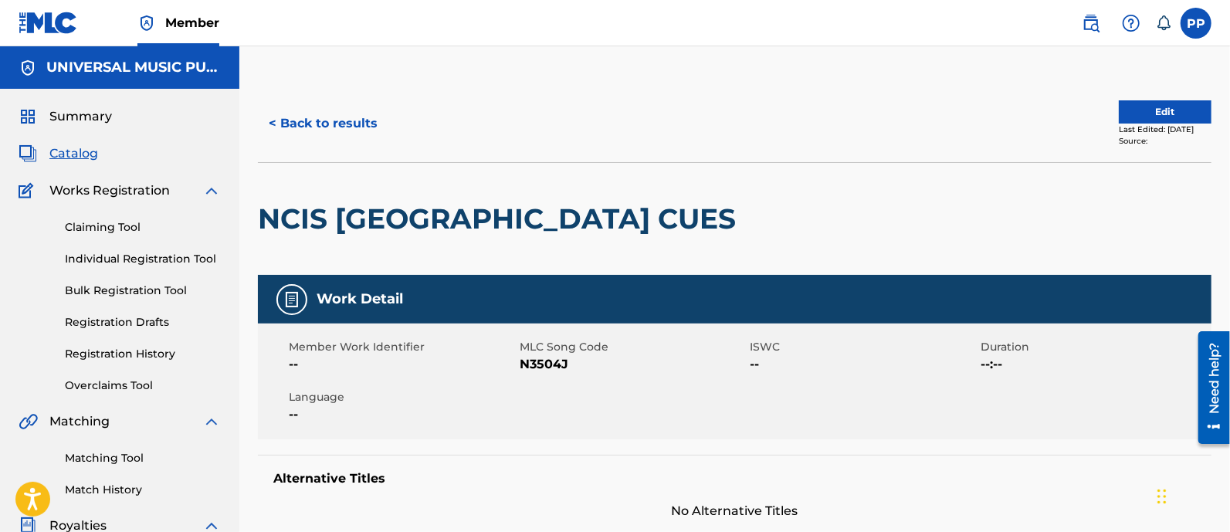
click at [343, 117] on button "< Back to results" at bounding box center [323, 123] width 130 height 39
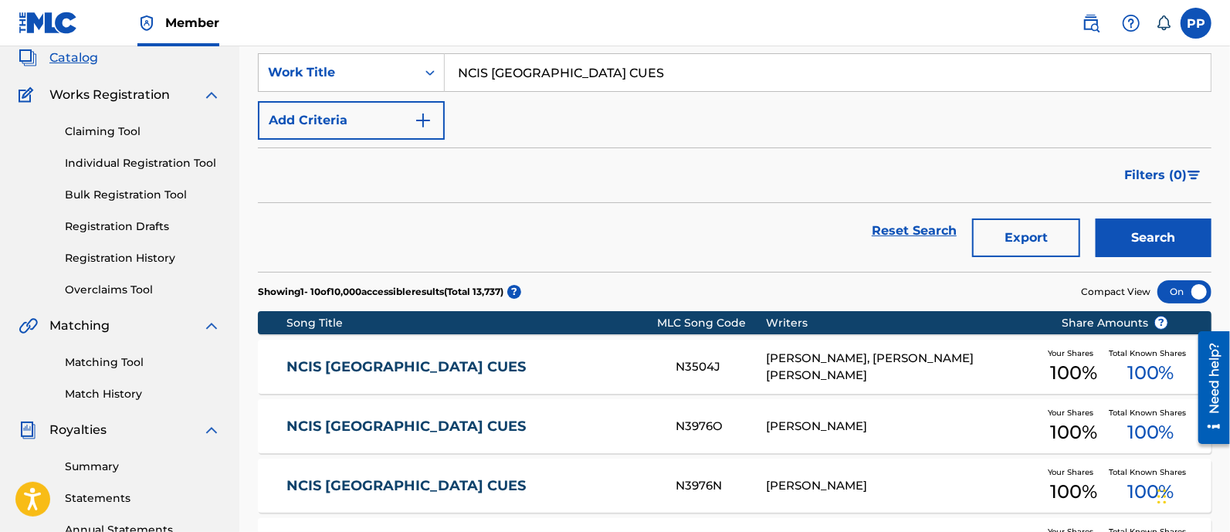
click at [578, 68] on input "NCIS [GEOGRAPHIC_DATA] CUES" at bounding box center [828, 72] width 766 height 37
paste input "STAR TREK: DISCOVERY"
type input "STAR TREK: DISCOVERY"
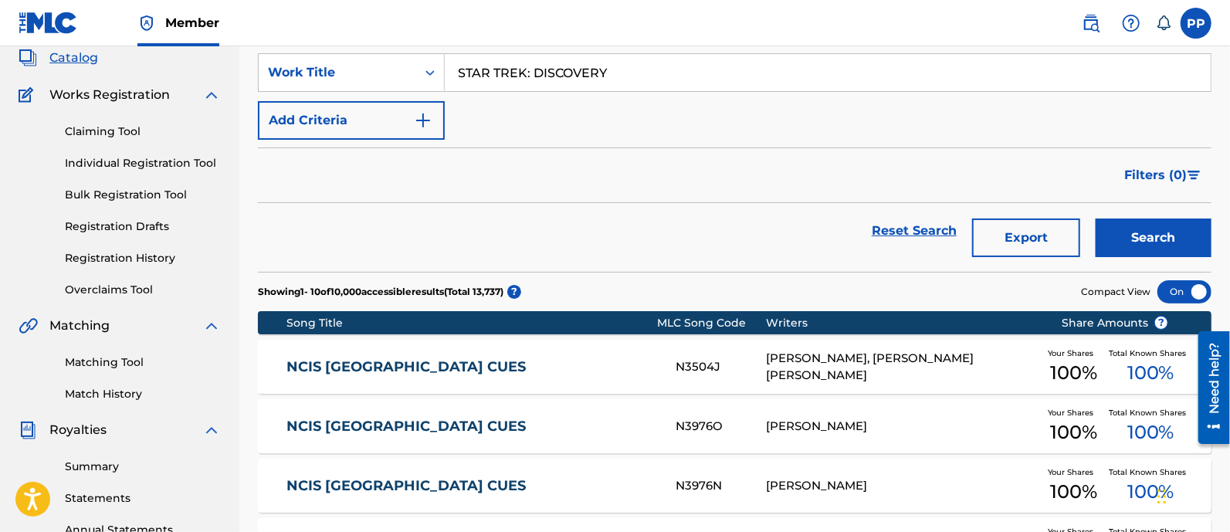
click at [1147, 232] on button "Search" at bounding box center [1154, 238] width 116 height 39
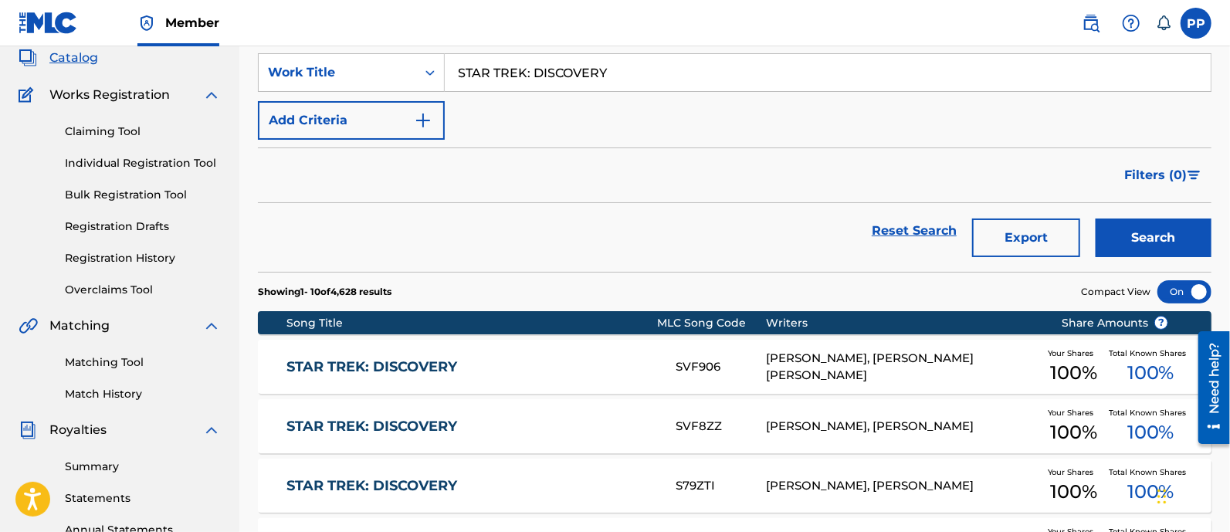
click at [464, 368] on link "STAR TREK: DISCOVERY" at bounding box center [470, 367] width 368 height 18
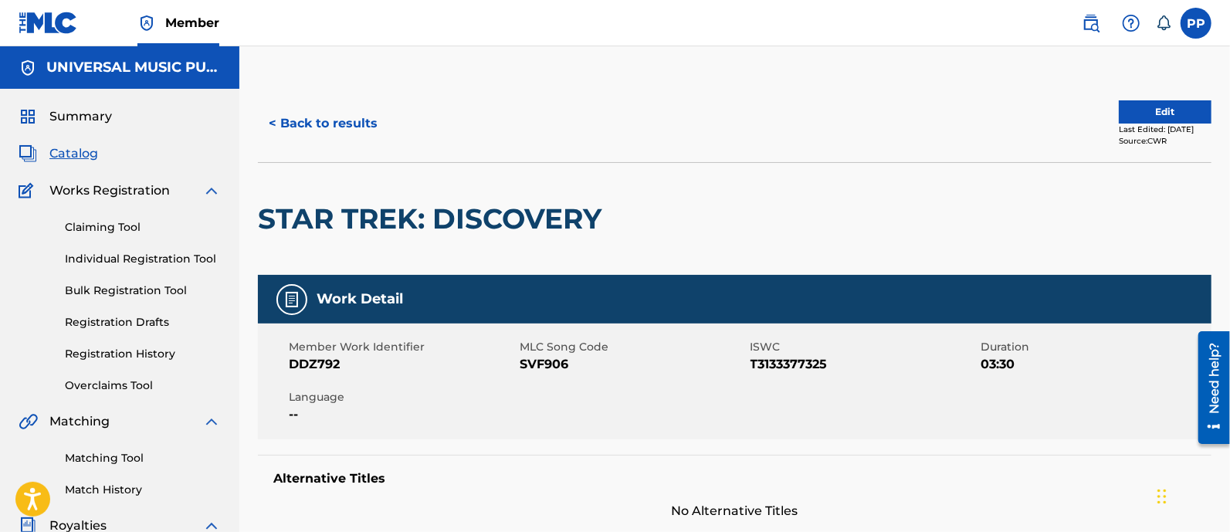
click at [344, 116] on button "< Back to results" at bounding box center [323, 123] width 130 height 39
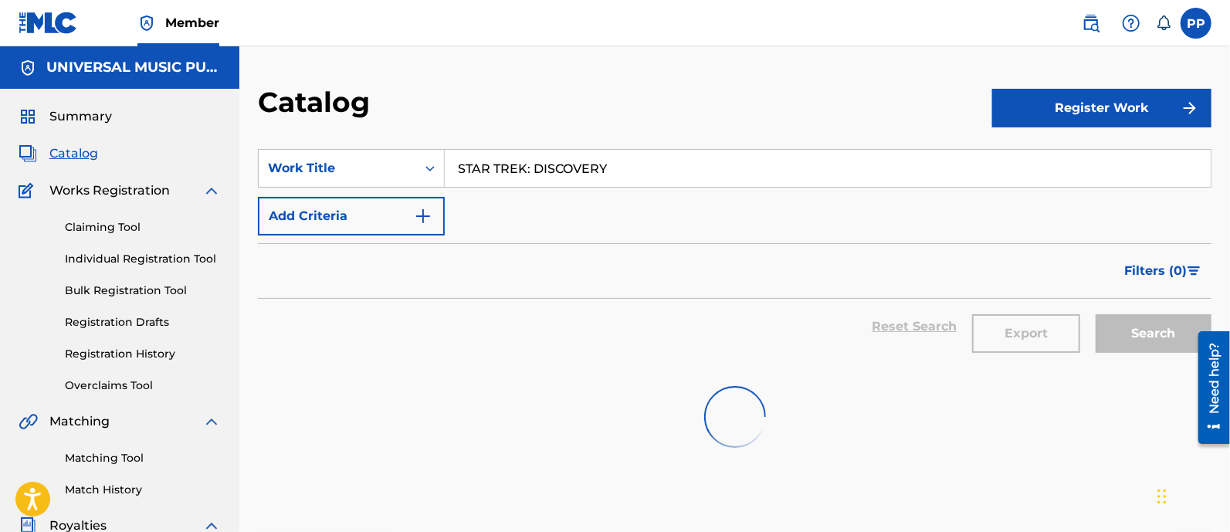
scroll to position [96, 0]
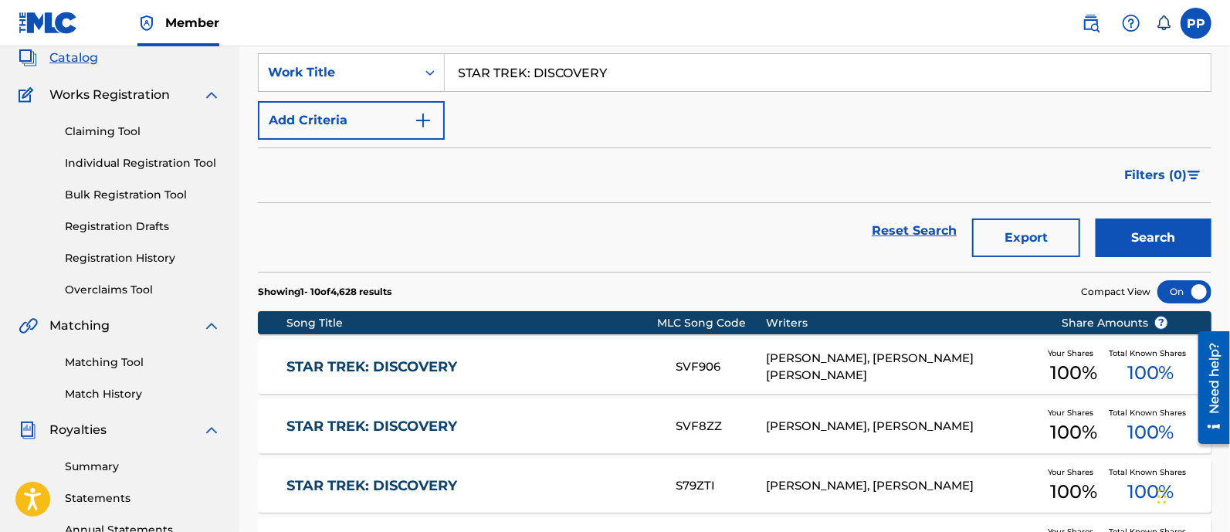
click at [541, 83] on input "STAR TREK: DISCOVERY" at bounding box center [828, 72] width 766 height 37
click at [538, 83] on input "STAR TREK: DISCOVERY" at bounding box center [828, 72] width 766 height 37
click at [538, 82] on input "STAR TREK: DISCOVERY" at bounding box center [828, 72] width 766 height 37
paste input "MONSTERS - CUES"
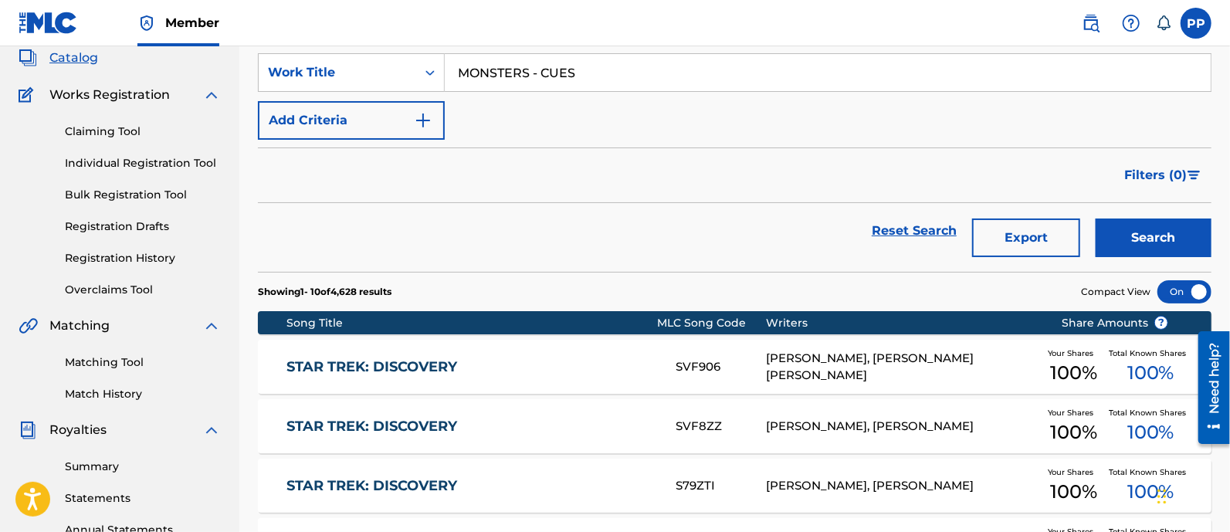
type input "MONSTERS - CUES"
click at [1141, 253] on button "Search" at bounding box center [1154, 238] width 116 height 39
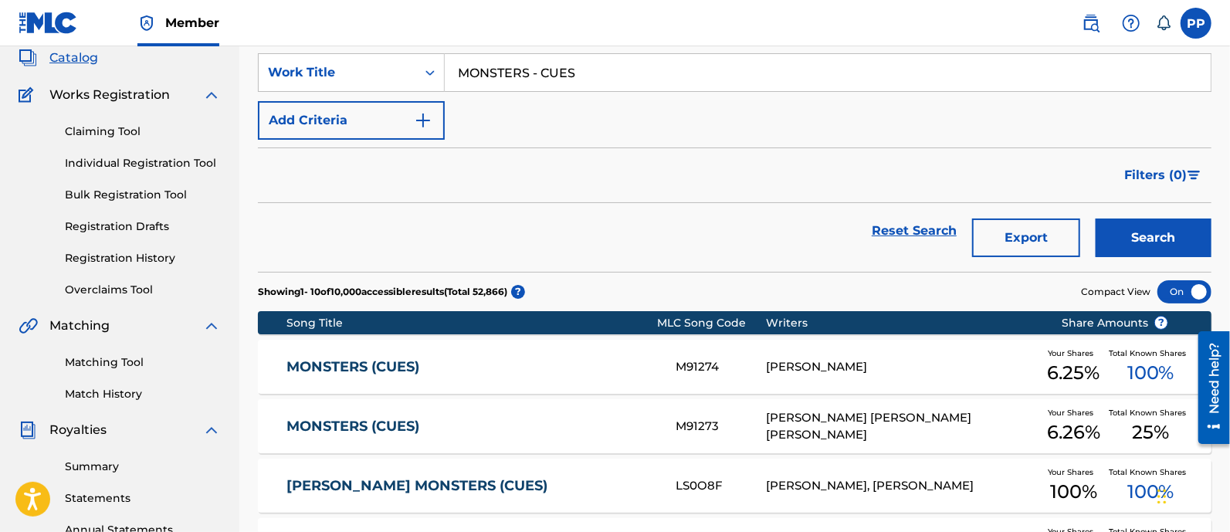
click at [419, 374] on link "MONSTERS (CUES)" at bounding box center [470, 367] width 368 height 18
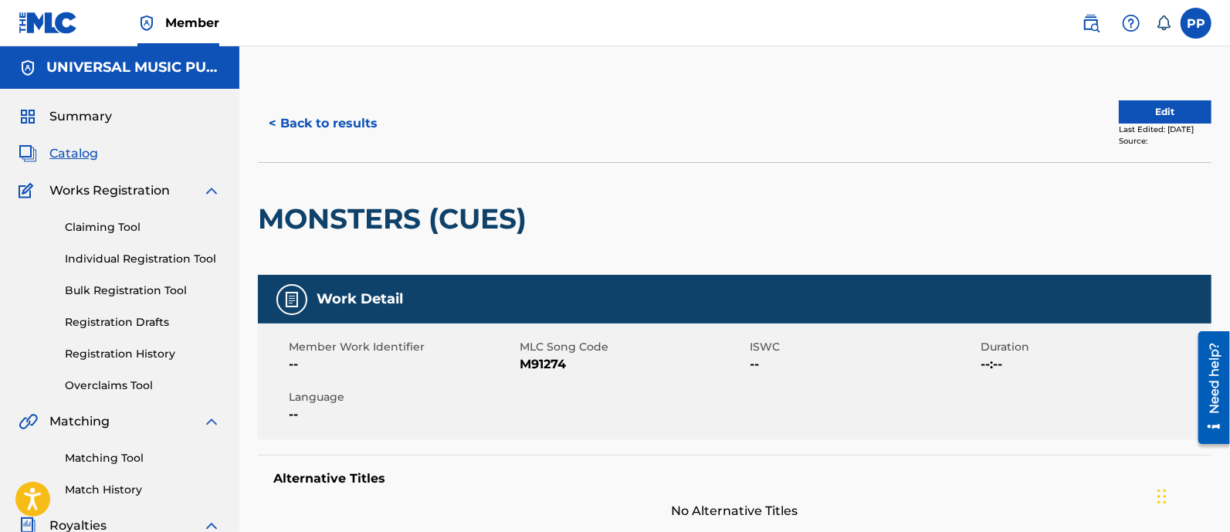
click at [332, 112] on button "< Back to results" at bounding box center [323, 123] width 130 height 39
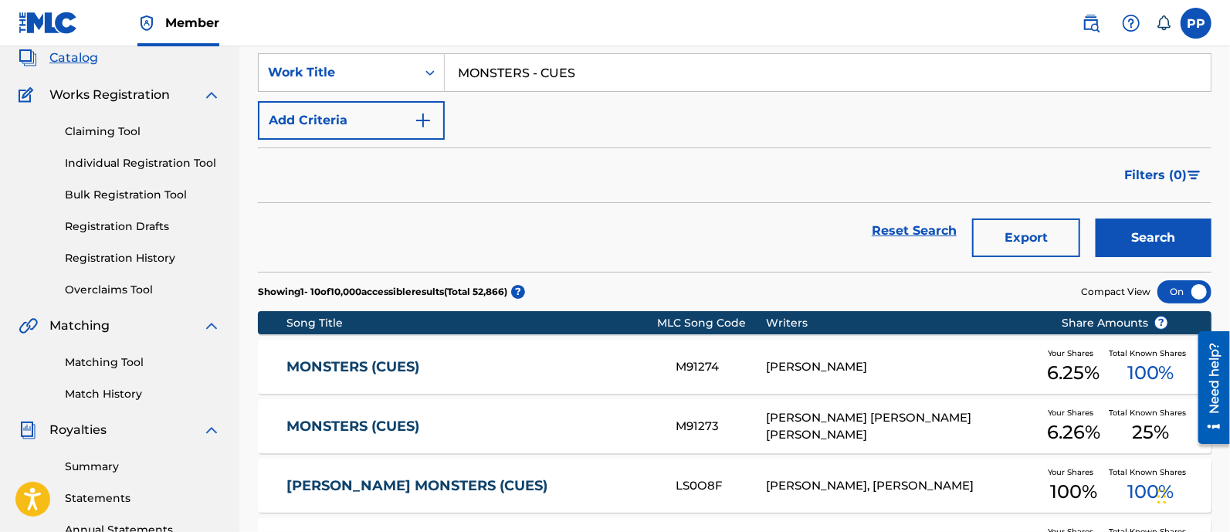
click at [608, 83] on input "MONSTERS - CUES" at bounding box center [828, 72] width 766 height 37
paste input "TALES FROM THE DARKSIDE (TV MAIN TITLE)"
type input "TALES FROM THE DARKSIDE (TV MAIN TITLE)"
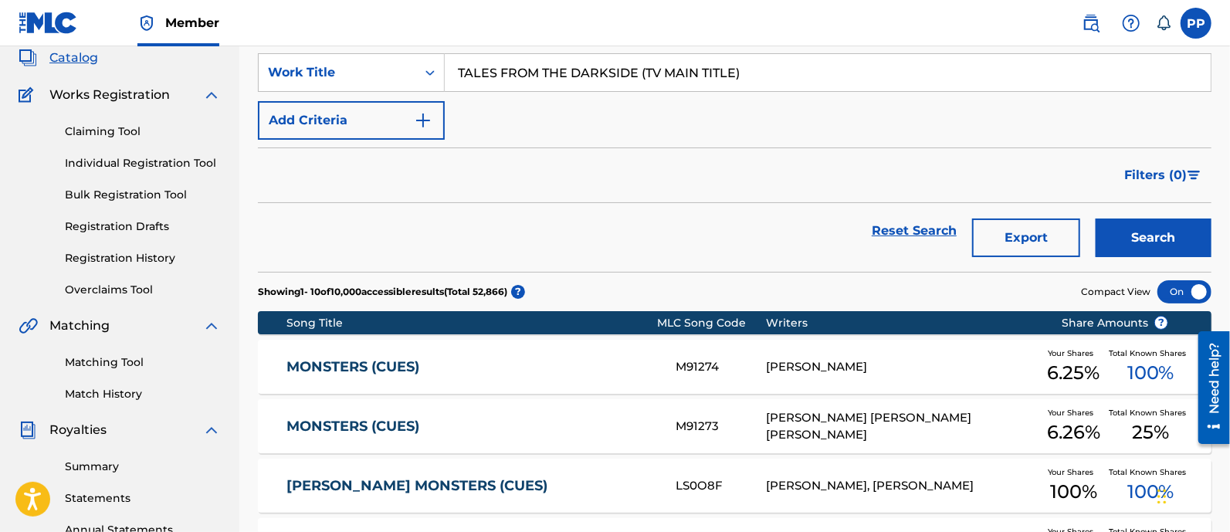
click at [1171, 246] on button "Search" at bounding box center [1154, 238] width 116 height 39
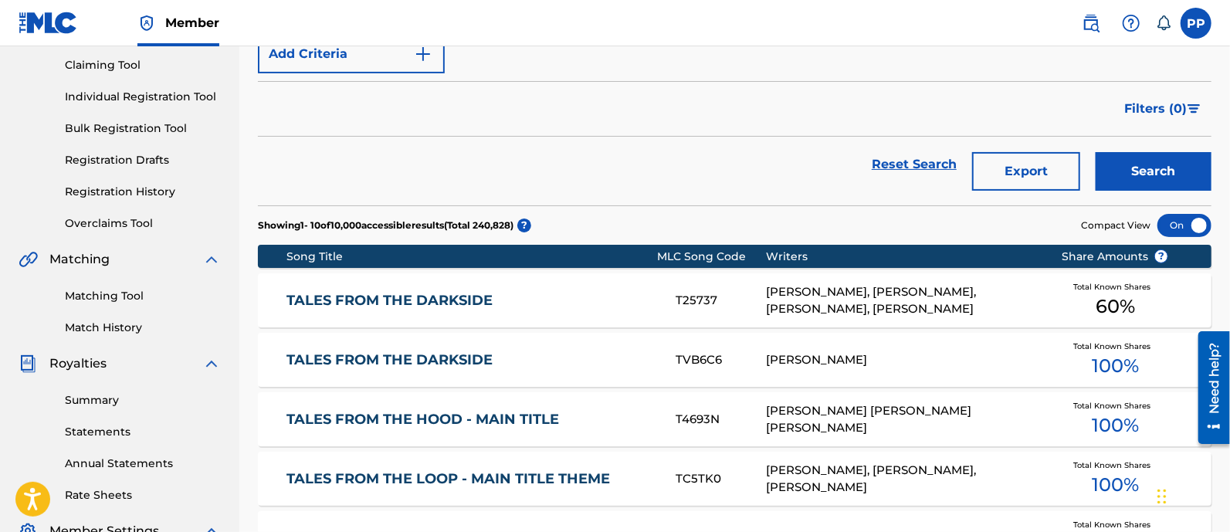
scroll to position [192, 0]
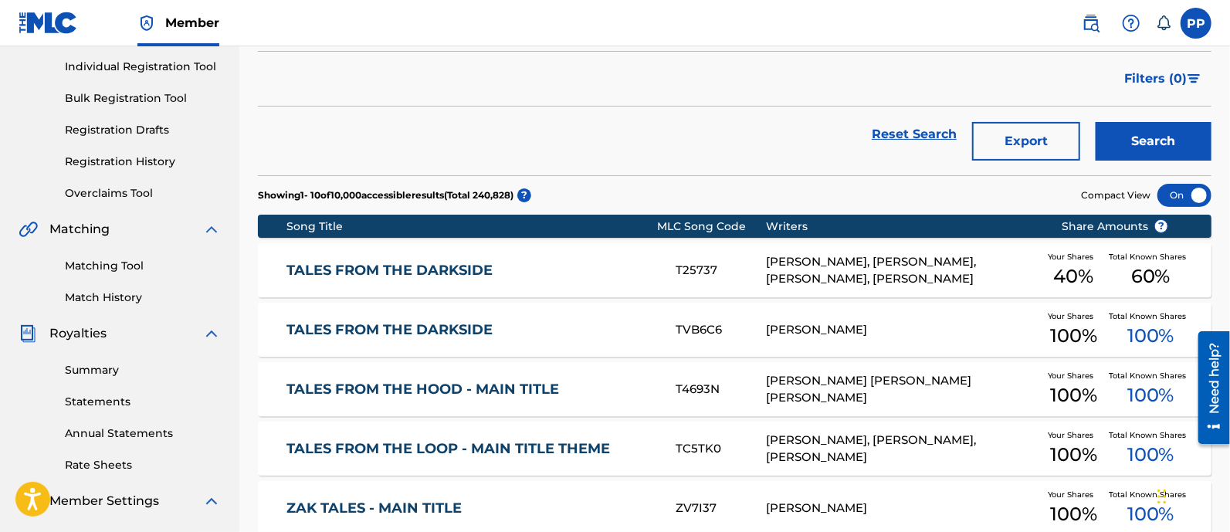
click at [467, 275] on link "TALES FROM THE DARKSIDE" at bounding box center [470, 271] width 368 height 18
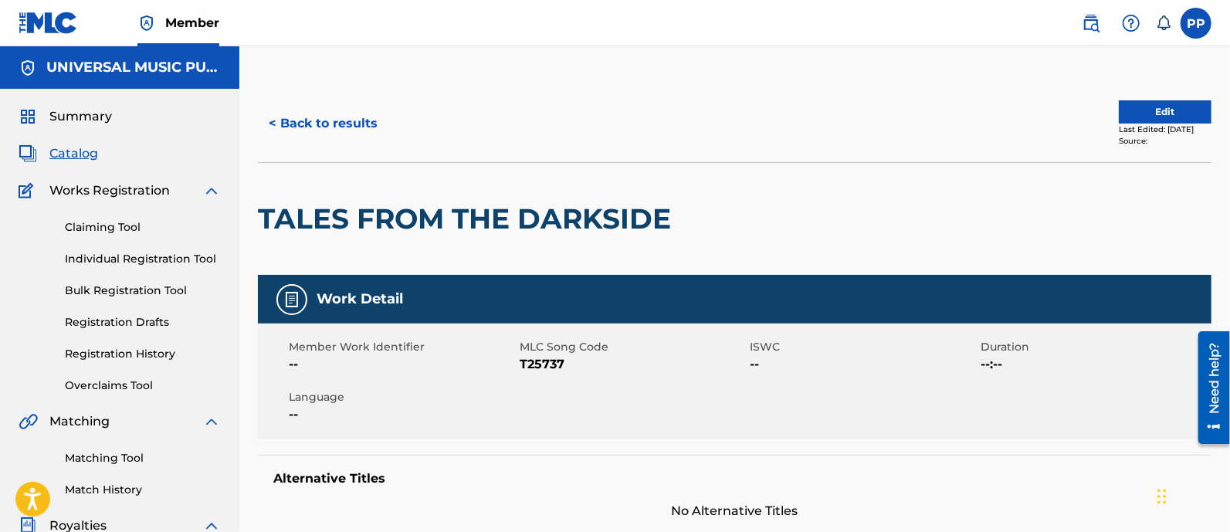
click at [327, 117] on button "< Back to results" at bounding box center [323, 123] width 130 height 39
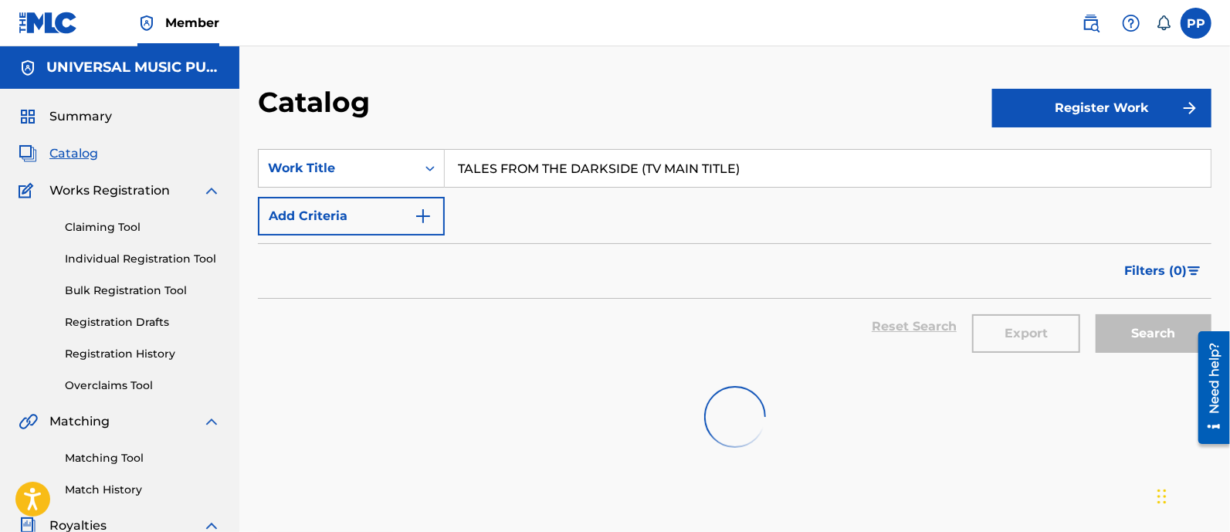
scroll to position [192, 0]
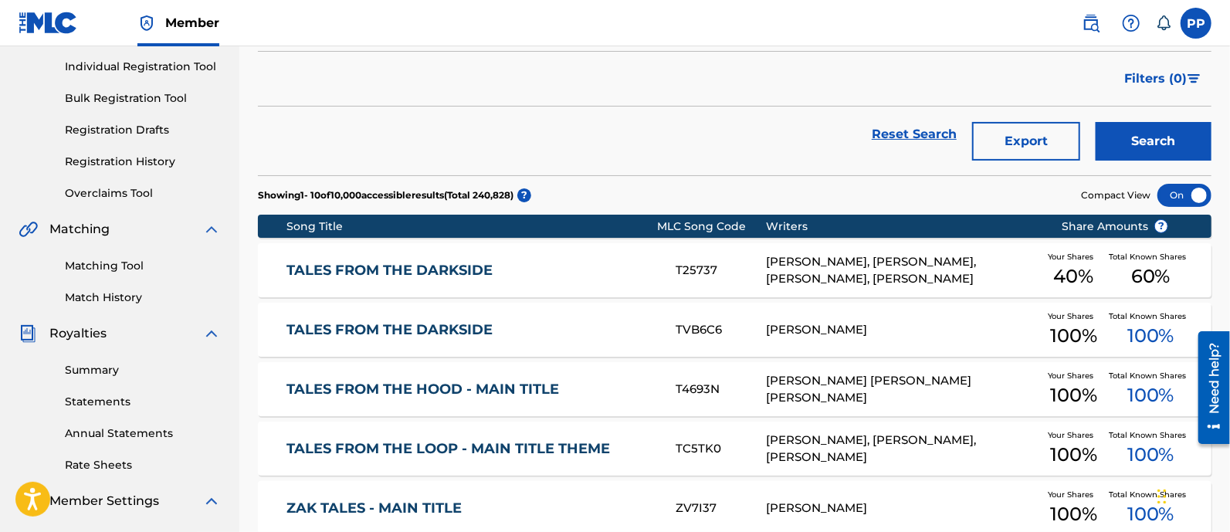
click at [546, 330] on link "TALES FROM THE DARKSIDE" at bounding box center [470, 330] width 368 height 18
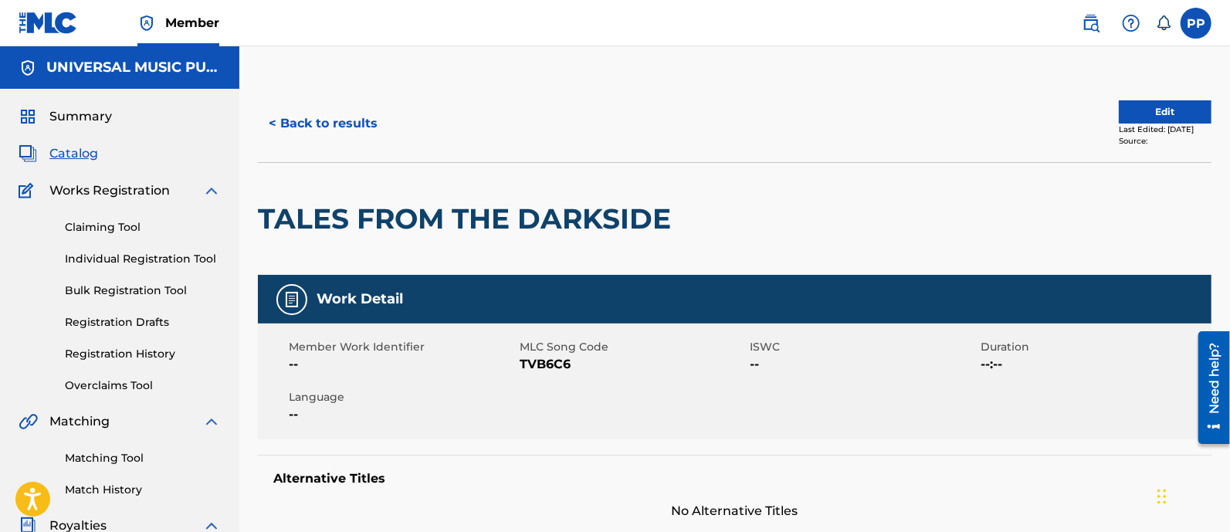
click at [340, 112] on button "< Back to results" at bounding box center [323, 123] width 130 height 39
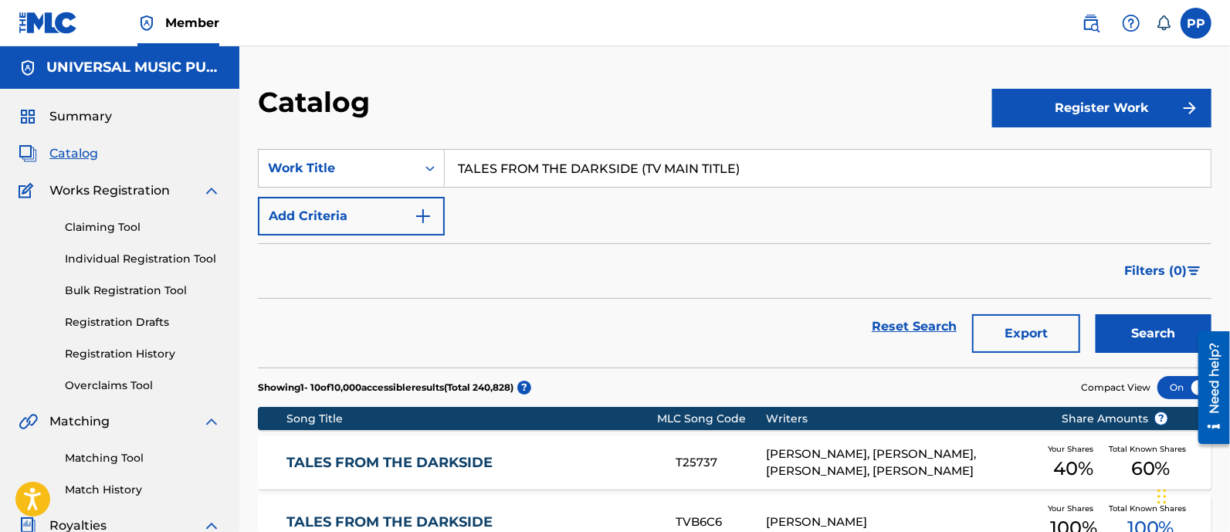
click at [543, 175] on input "TALES FROM THE DARKSIDE (TV MAIN TITLE)" at bounding box center [828, 168] width 766 height 37
paste input "M1 A1"
click at [1127, 324] on button "Search" at bounding box center [1154, 333] width 116 height 39
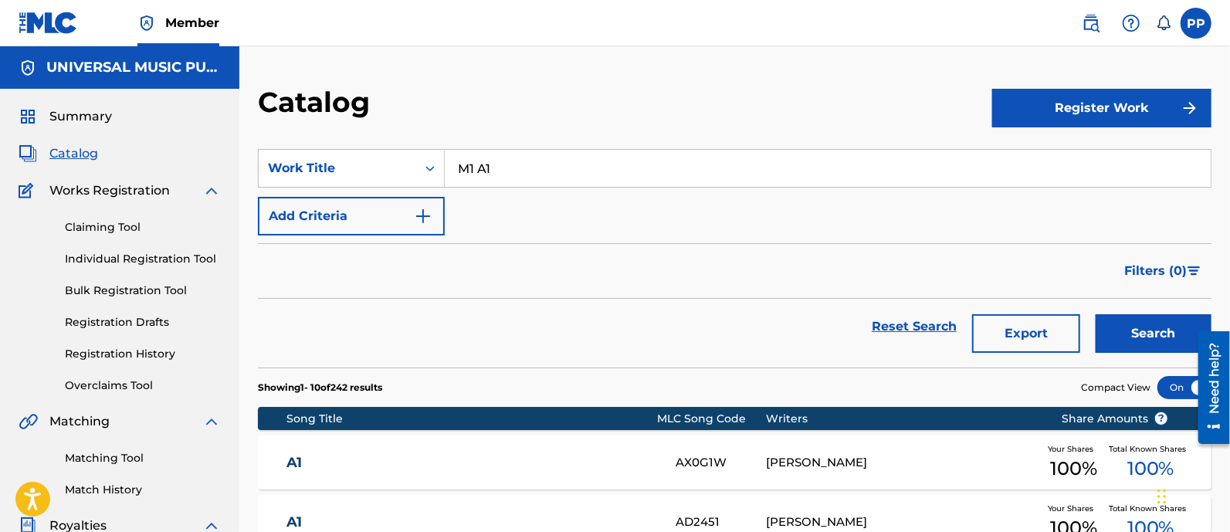
click at [574, 166] on input "M1 A1" at bounding box center [828, 168] width 766 height 37
paste input "LOVE MUSIC FROM "[MEDICAL_DATA]""
click at [1151, 334] on button "Search" at bounding box center [1154, 333] width 116 height 39
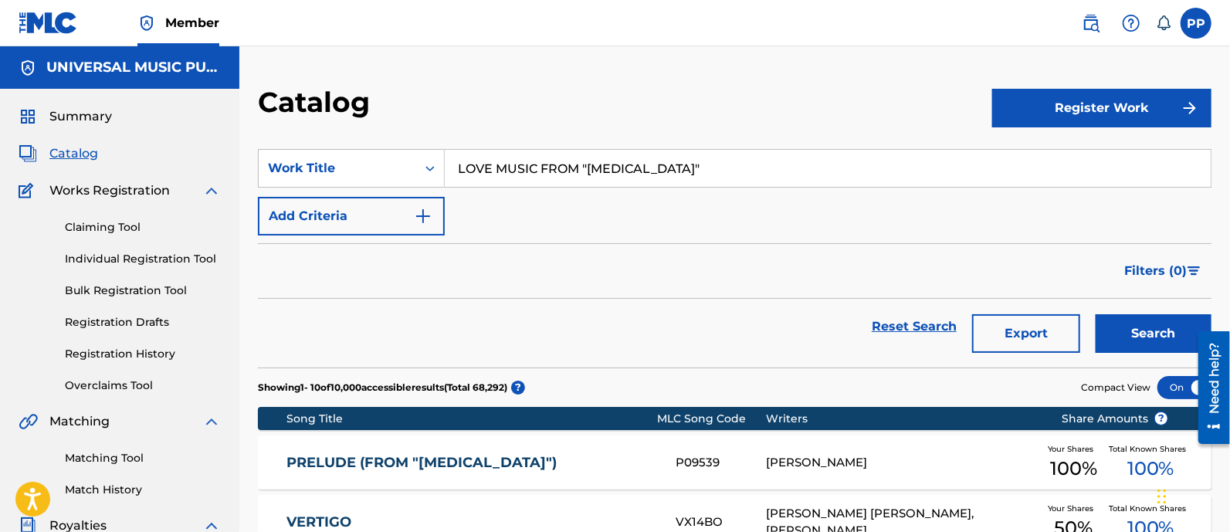
click at [565, 160] on input "LOVE MUSIC FROM "[MEDICAL_DATA]"" at bounding box center [828, 168] width 766 height 37
paste input "FAREWELL AND THE TOWER"
click at [1132, 326] on button "Search" at bounding box center [1154, 333] width 116 height 39
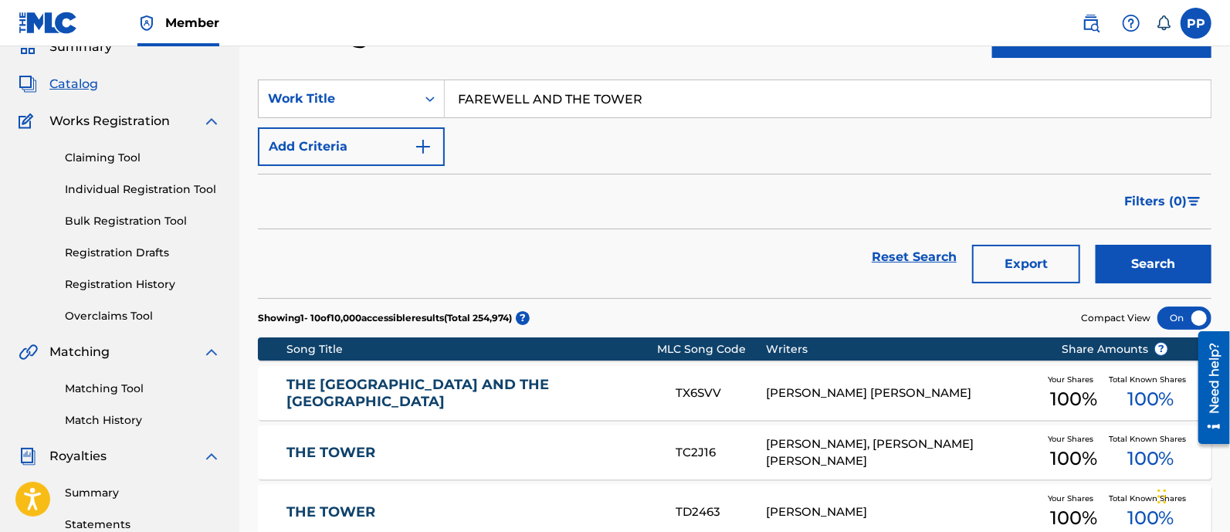
scroll to position [66, 0]
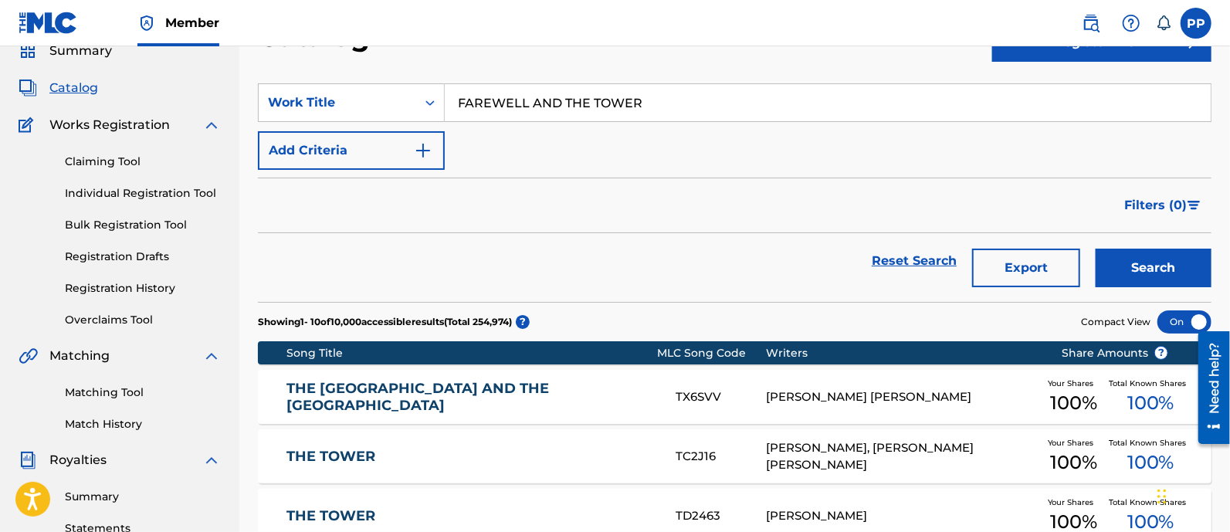
click at [672, 99] on input "FAREWELL AND THE TOWER" at bounding box center [828, 102] width 766 height 37
click at [672, 98] on input "FAREWELL AND THE TOWER" at bounding box center [828, 102] width 766 height 37
paste input "[PERSON_NAME]'S PORTRAIT"
click at [1136, 263] on button "Search" at bounding box center [1154, 268] width 116 height 39
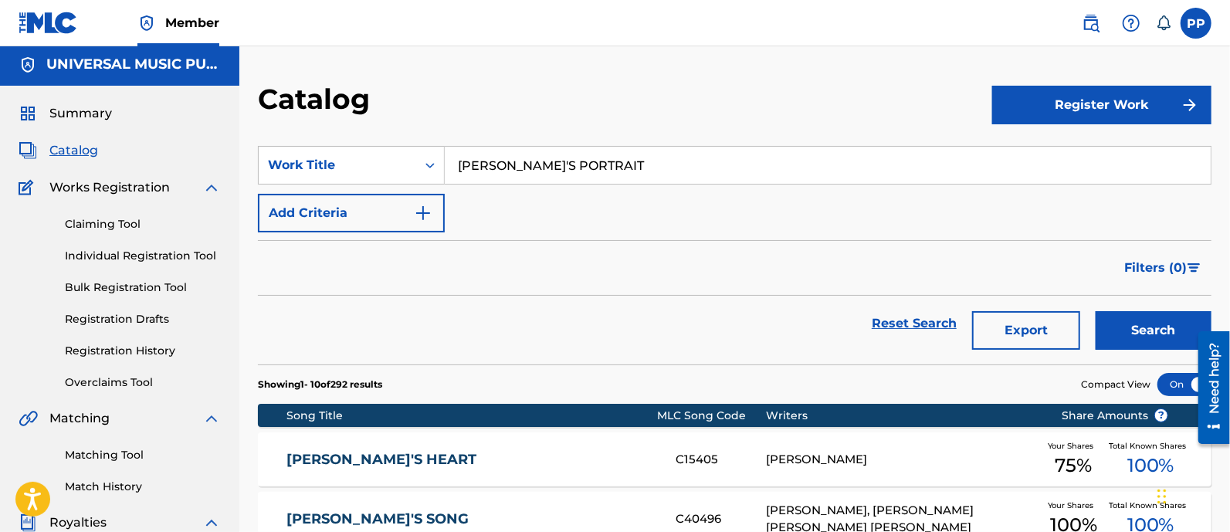
scroll to position [0, 0]
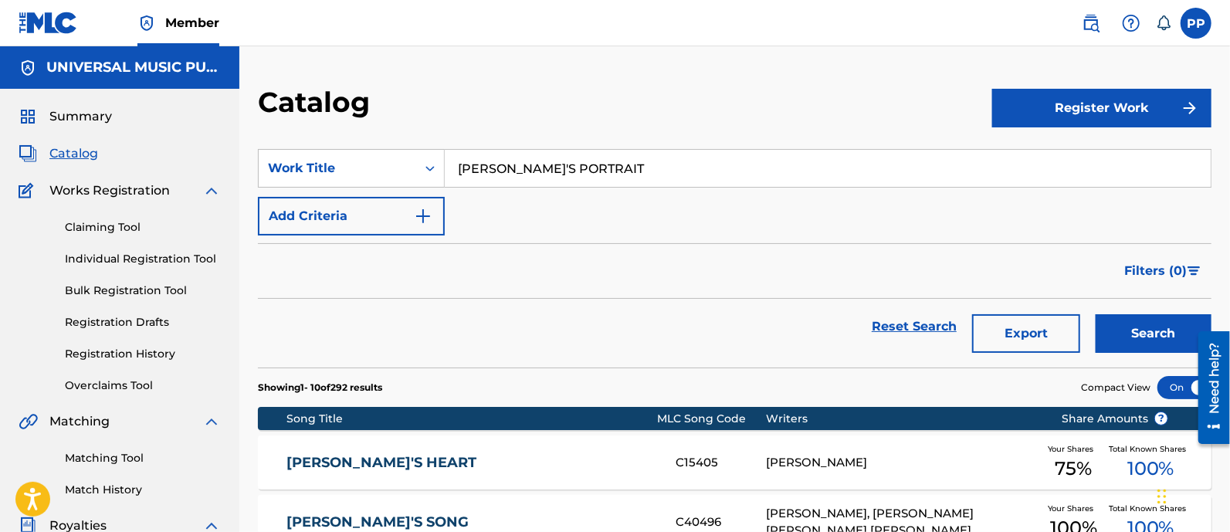
click at [571, 180] on input "[PERSON_NAME]'S PORTRAIT" at bounding box center [828, 168] width 766 height 37
paste input "ESCAPE FROM [GEOGRAPHIC_DATA]"
click at [1130, 326] on button "Search" at bounding box center [1154, 333] width 116 height 39
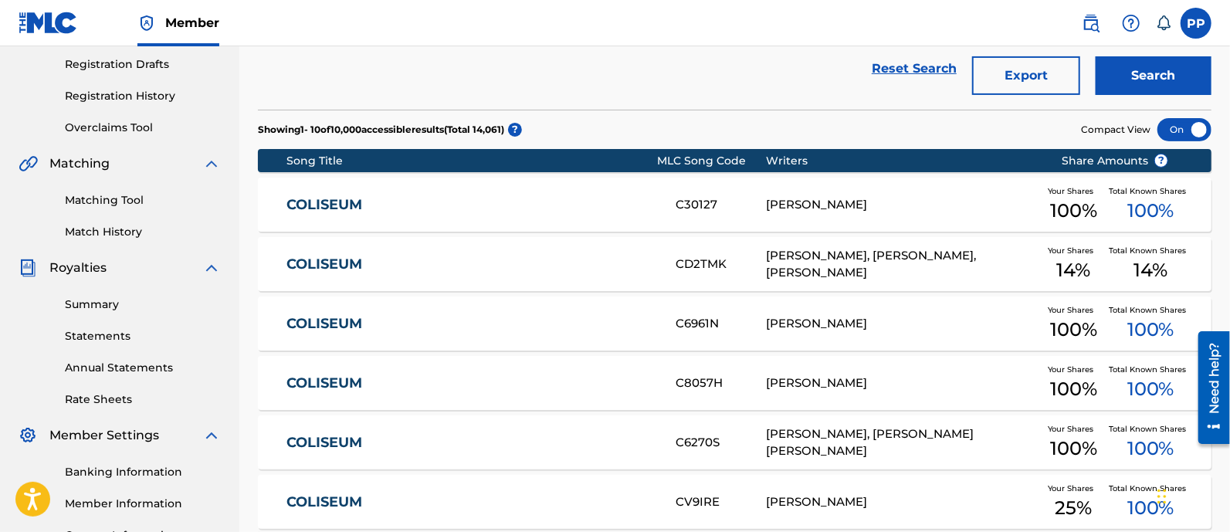
scroll to position [96, 0]
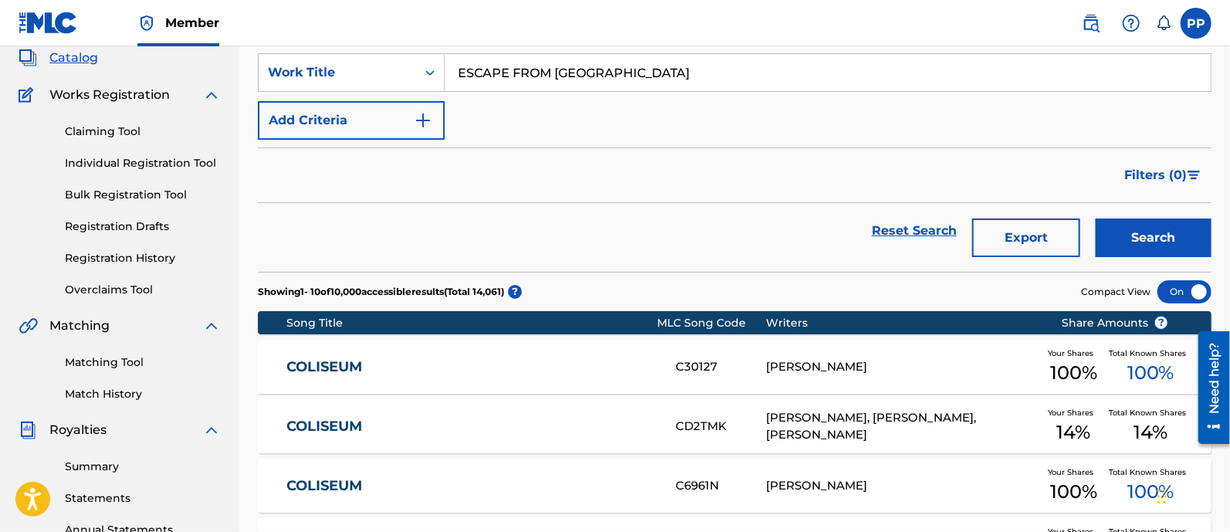
click at [527, 76] on input "ESCAPE FROM [GEOGRAPHIC_DATA]" at bounding box center [828, 72] width 766 height 37
paste input "MISSION: ACCOMPLISHED"
type input "MISSION: ACCOMPLISHED"
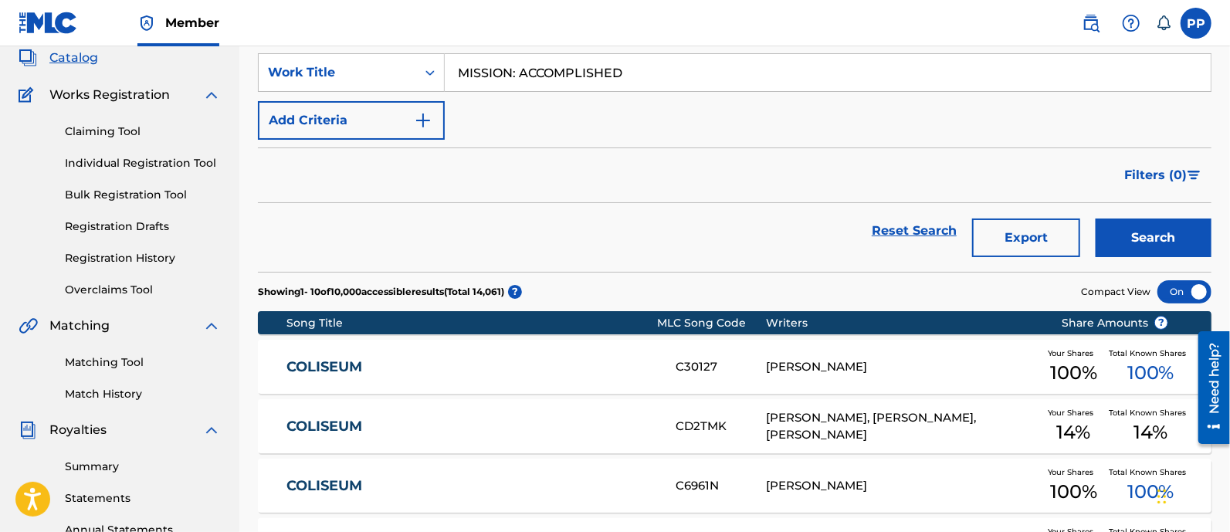
click at [1130, 229] on button "Search" at bounding box center [1154, 238] width 116 height 39
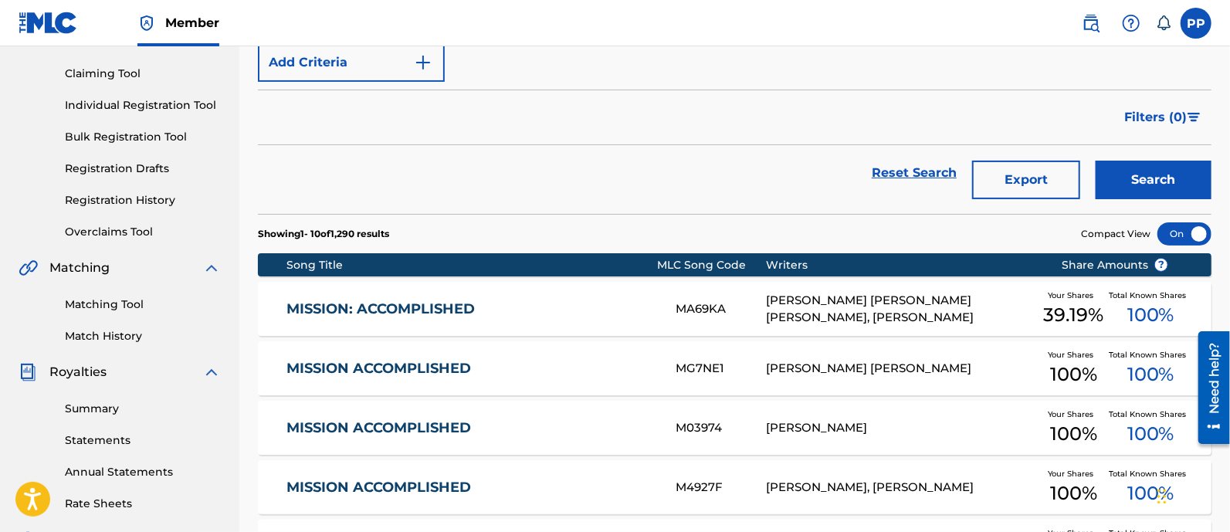
scroll to position [192, 0]
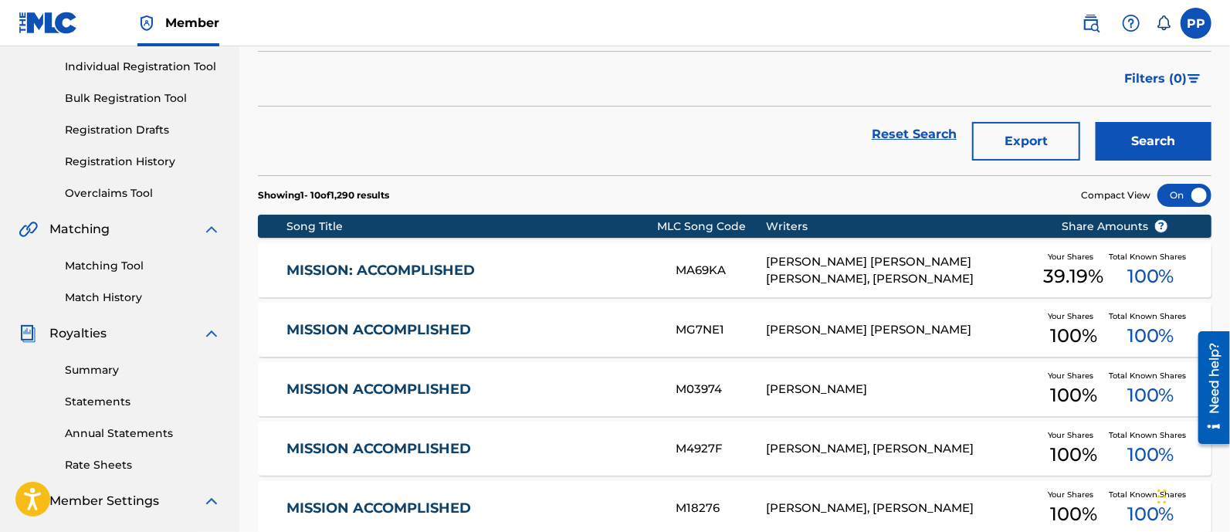
click at [588, 267] on link "MISSION: ACCOMPLISHED" at bounding box center [470, 271] width 368 height 18
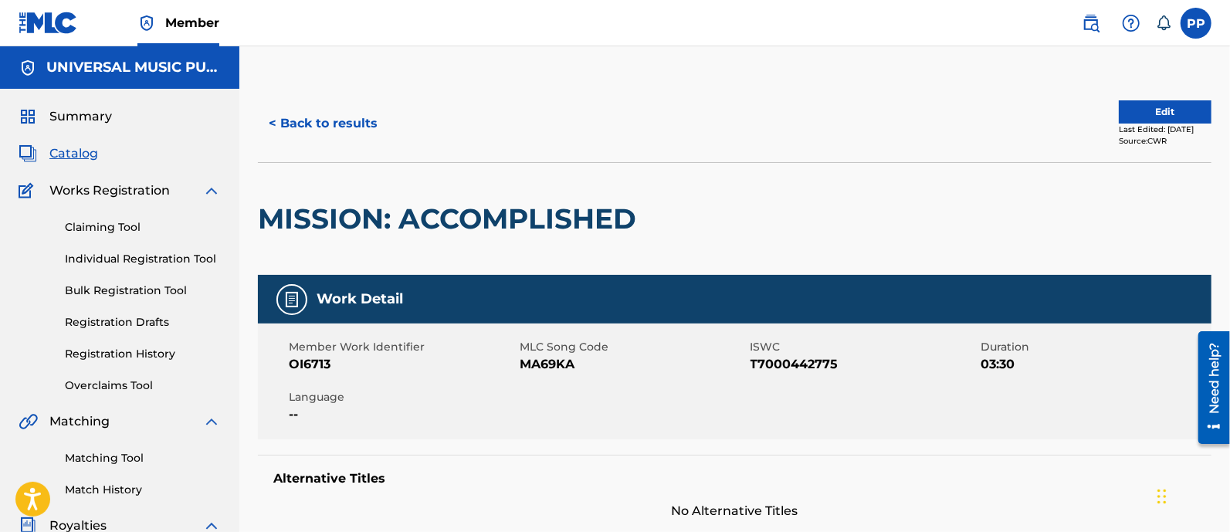
click at [342, 105] on button "< Back to results" at bounding box center [323, 123] width 130 height 39
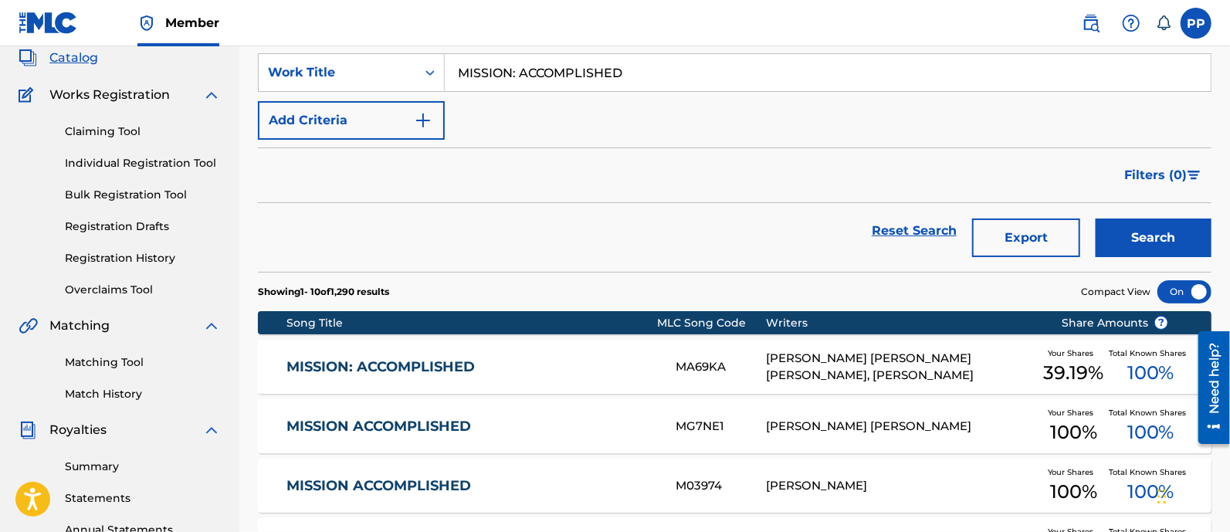
scroll to position [96, 0]
click at [622, 83] on input "MISSION: ACCOMPLISHED" at bounding box center [828, 72] width 766 height 37
paste input "TAKE A LOOK AROUND (THEME FROM M:I-2)"
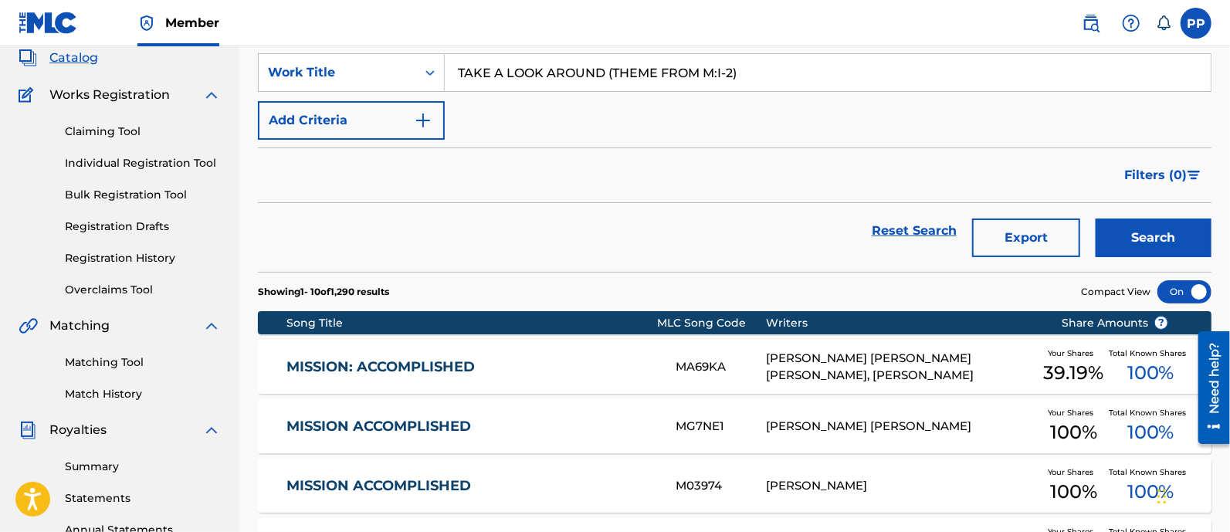
type input "TAKE A LOOK AROUND (THEME FROM M:I-2)"
click at [1166, 241] on button "Search" at bounding box center [1154, 238] width 116 height 39
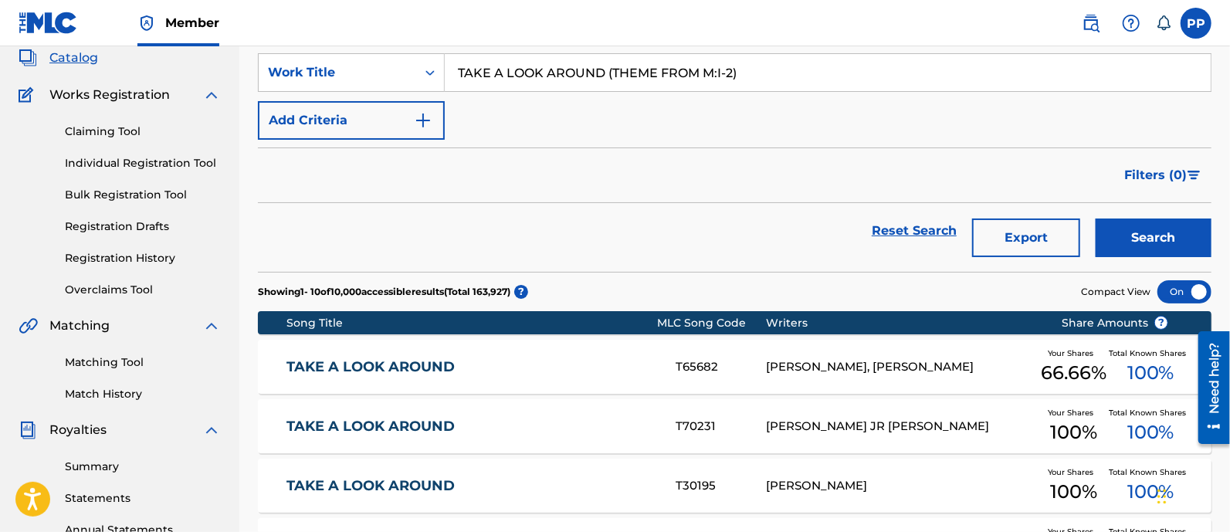
drag, startPoint x: 573, startPoint y: 359, endPoint x: 587, endPoint y: 349, distance: 17.1
click at [573, 358] on link "TAKE A LOOK AROUND" at bounding box center [470, 367] width 368 height 18
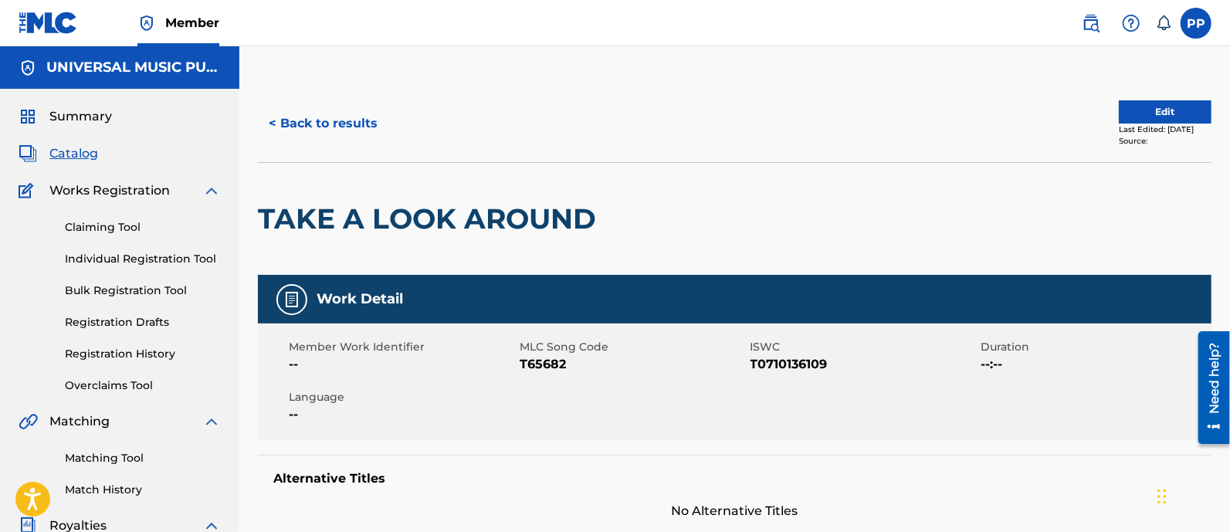
click at [347, 129] on button "< Back to results" at bounding box center [323, 123] width 130 height 39
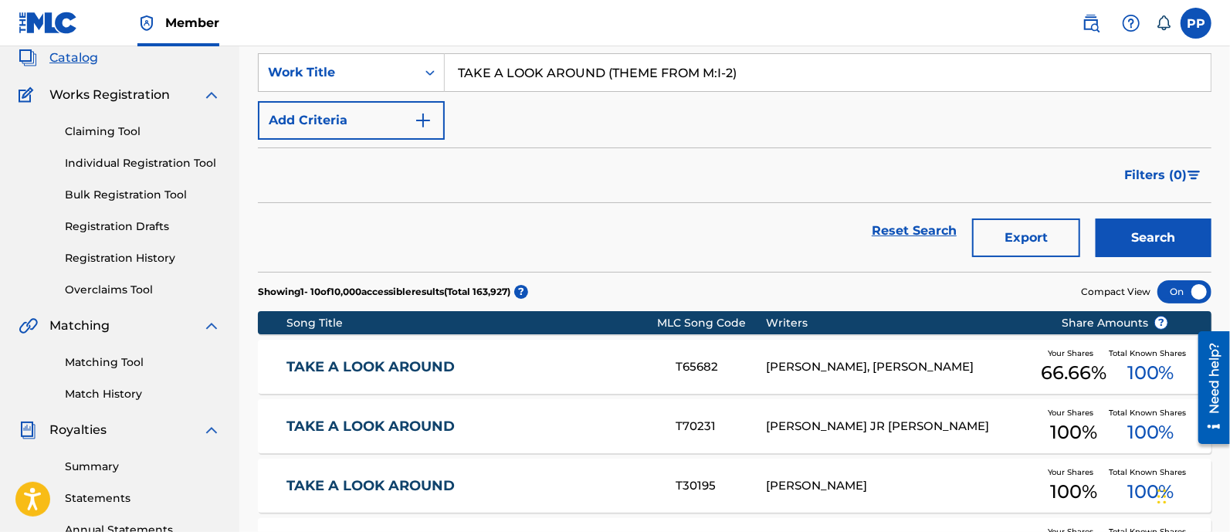
click at [648, 77] on input "TAKE A LOOK AROUND (THEME FROM M:I-2)" at bounding box center [828, 72] width 766 height 37
click at [648, 78] on input "TAKE A LOOK AROUND (THEME FROM M:I-2)" at bounding box center [828, 72] width 766 height 37
paste input "ANGULAR DISSENT"
click at [1145, 222] on button "Search" at bounding box center [1154, 238] width 116 height 39
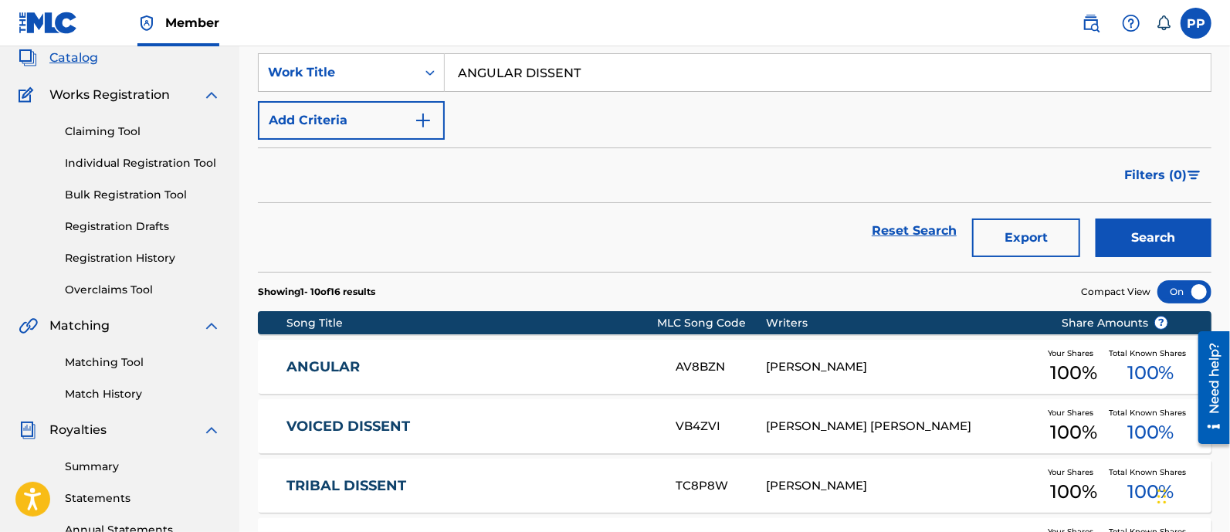
click at [524, 74] on input "ANGULAR DISSENT" at bounding box center [828, 72] width 766 height 37
paste input "BIG NIGHT (RYSHER 1996 FILM) - THEME"
click at [1131, 231] on button "Search" at bounding box center [1154, 238] width 116 height 39
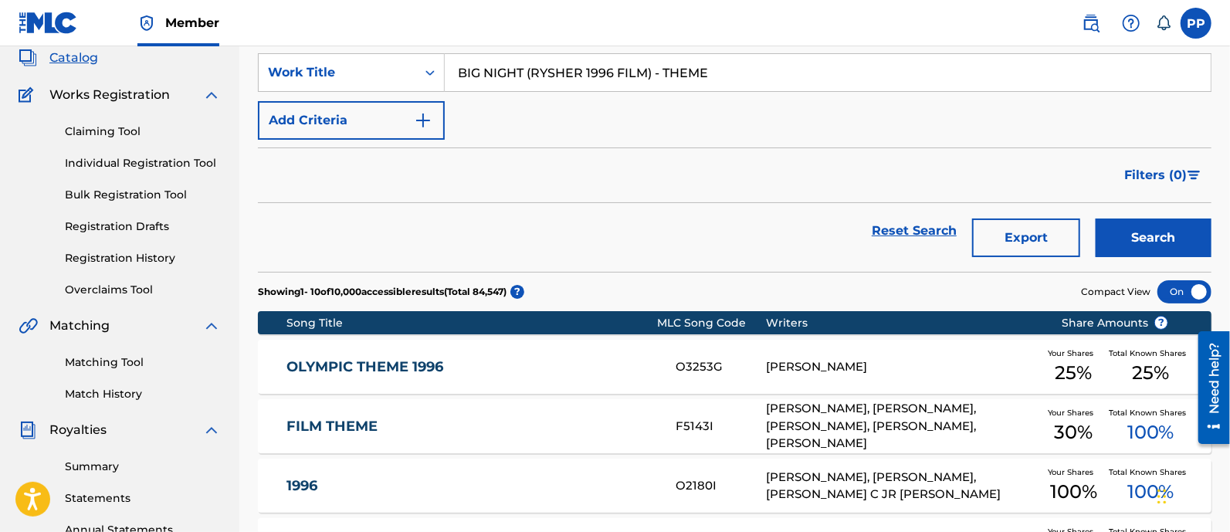
click at [656, 82] on input "BIG NIGHT (RYSHER 1996 FILM) - THEME" at bounding box center [828, 72] width 766 height 37
click at [655, 82] on input "BIG NIGHT (RYSHER 1996 FILM) - THEME" at bounding box center [828, 72] width 766 height 37
paste input "FINDING PRIVATE [PERSON_NAME]"
type input "FINDING PRIVATE [PERSON_NAME]"
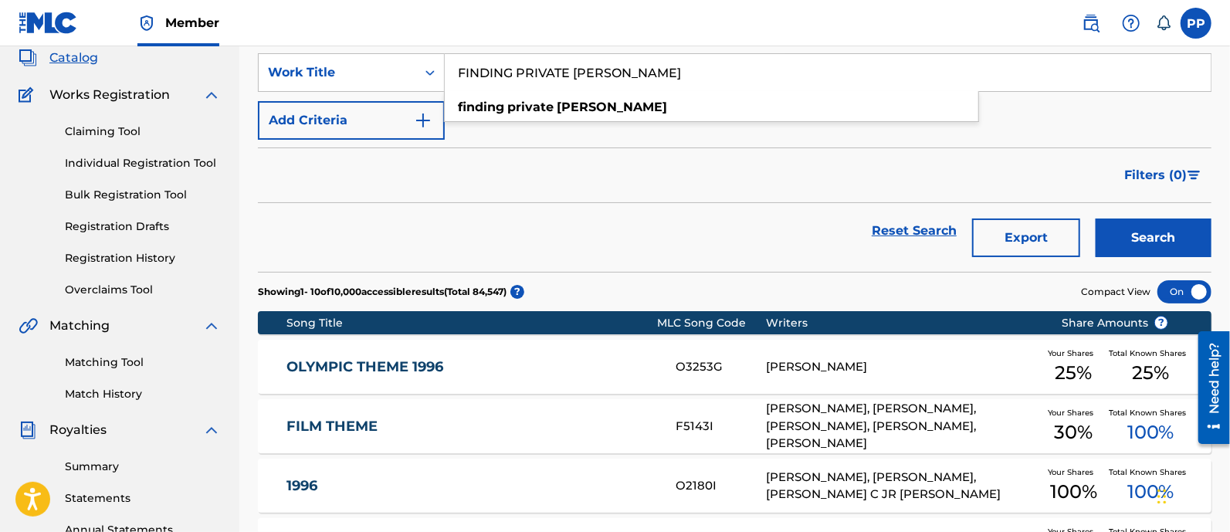
click at [1130, 240] on button "Search" at bounding box center [1154, 238] width 116 height 39
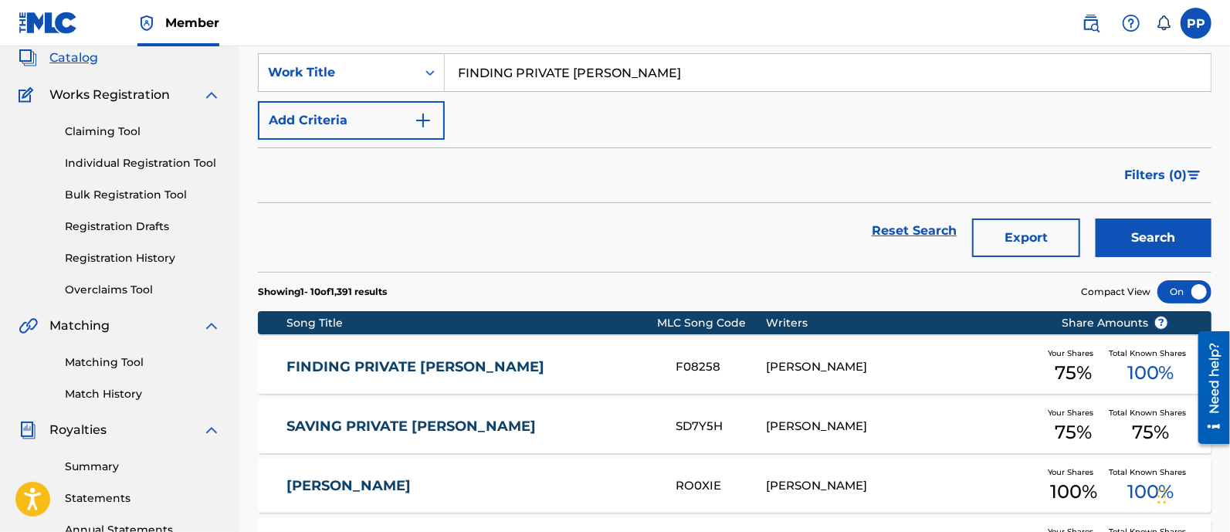
click at [513, 368] on link "FINDING PRIVATE [PERSON_NAME]" at bounding box center [470, 367] width 368 height 18
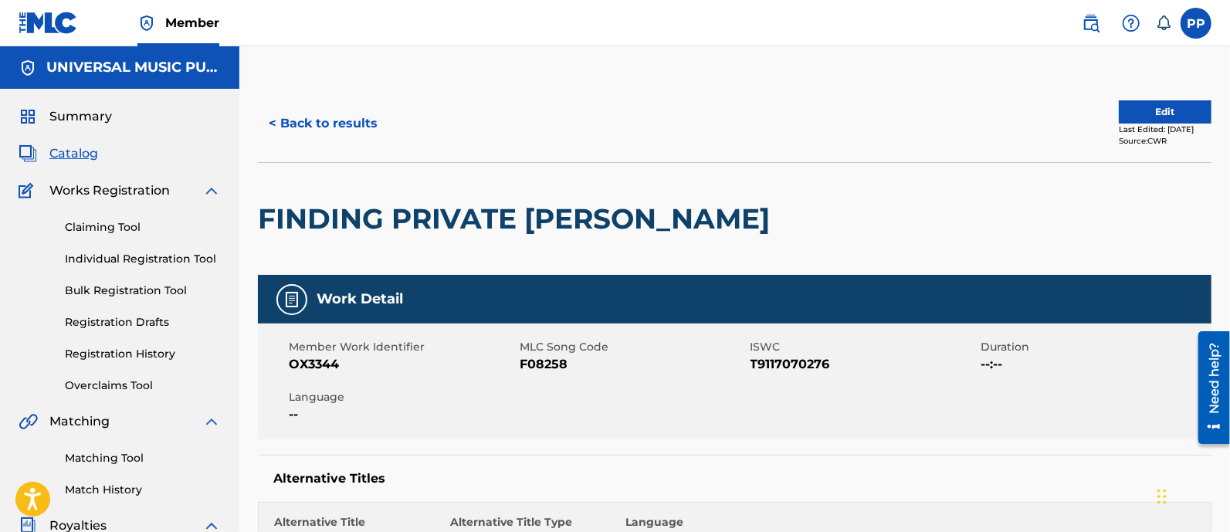
click at [331, 121] on button "< Back to results" at bounding box center [323, 123] width 130 height 39
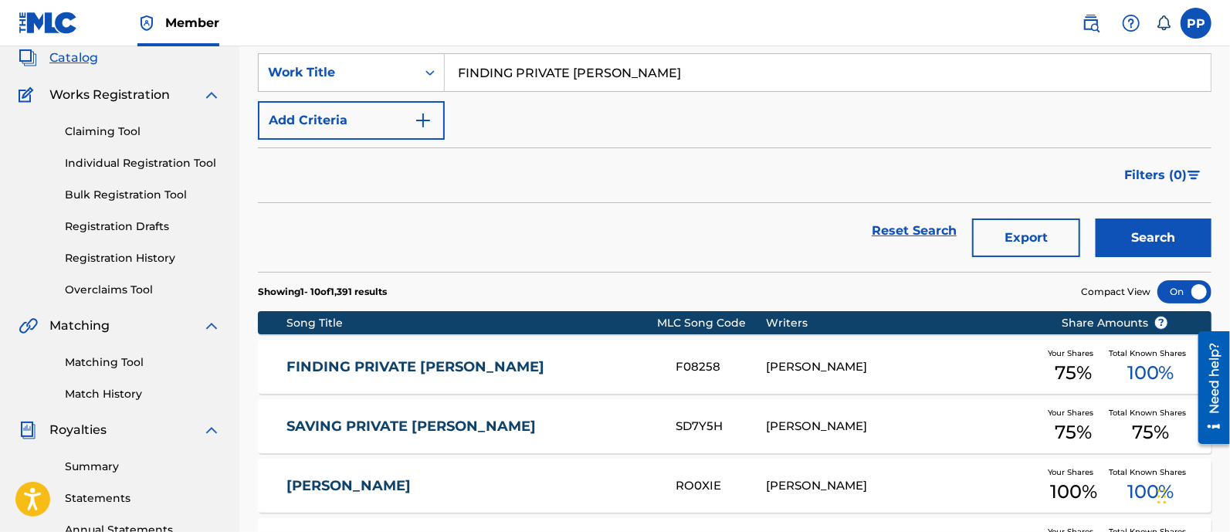
click at [577, 85] on input "FINDING PRIVATE [PERSON_NAME]" at bounding box center [828, 72] width 766 height 37
paste input "REVISITING NORMANDY"
type input "REVISITING NORMANDY"
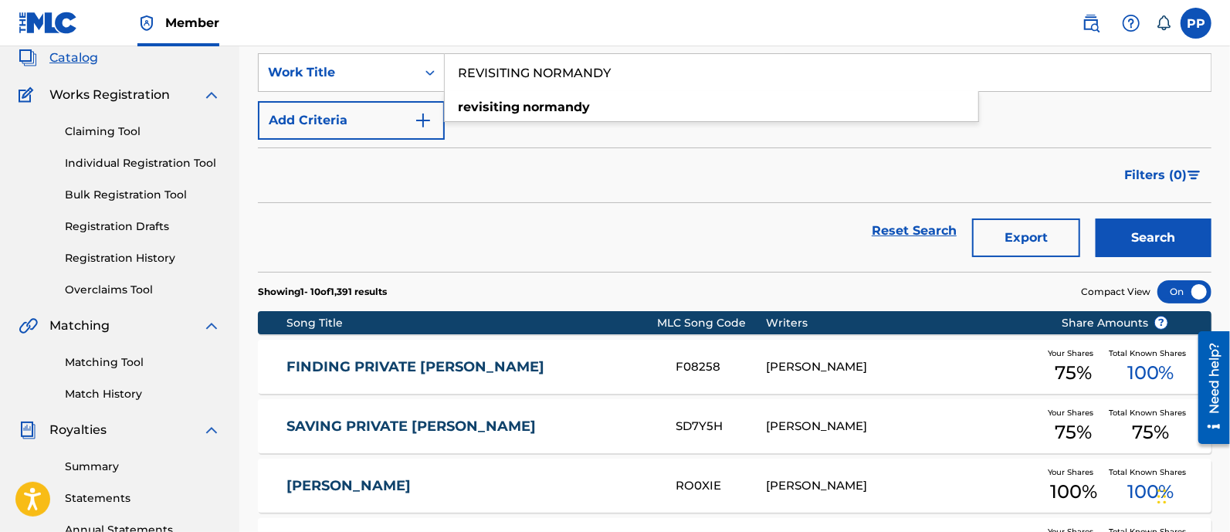
click at [1146, 253] on button "Search" at bounding box center [1154, 238] width 116 height 39
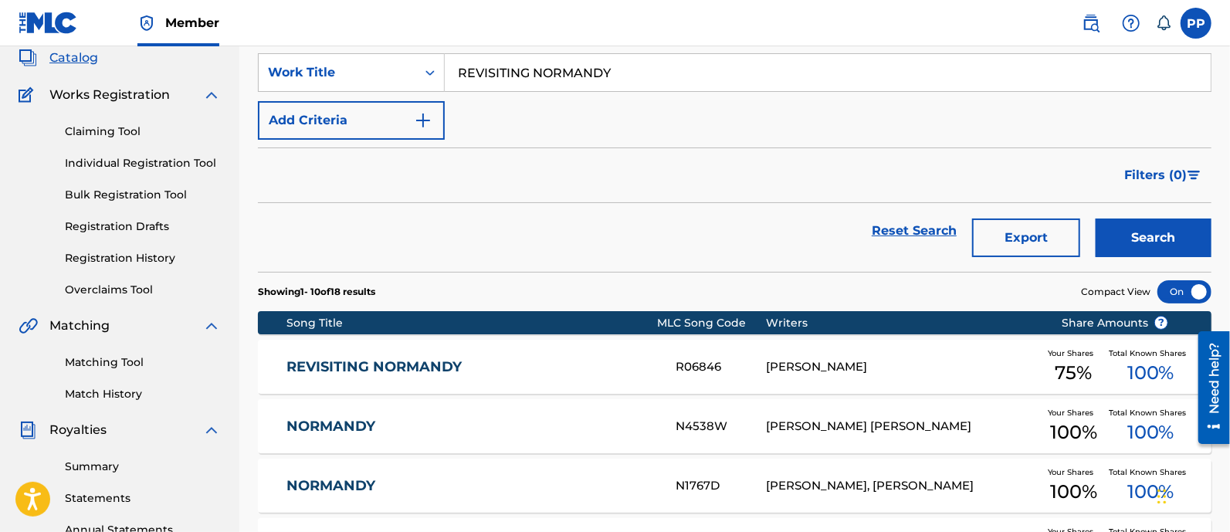
click at [537, 361] on link "REVISITING NORMANDY" at bounding box center [470, 367] width 368 height 18
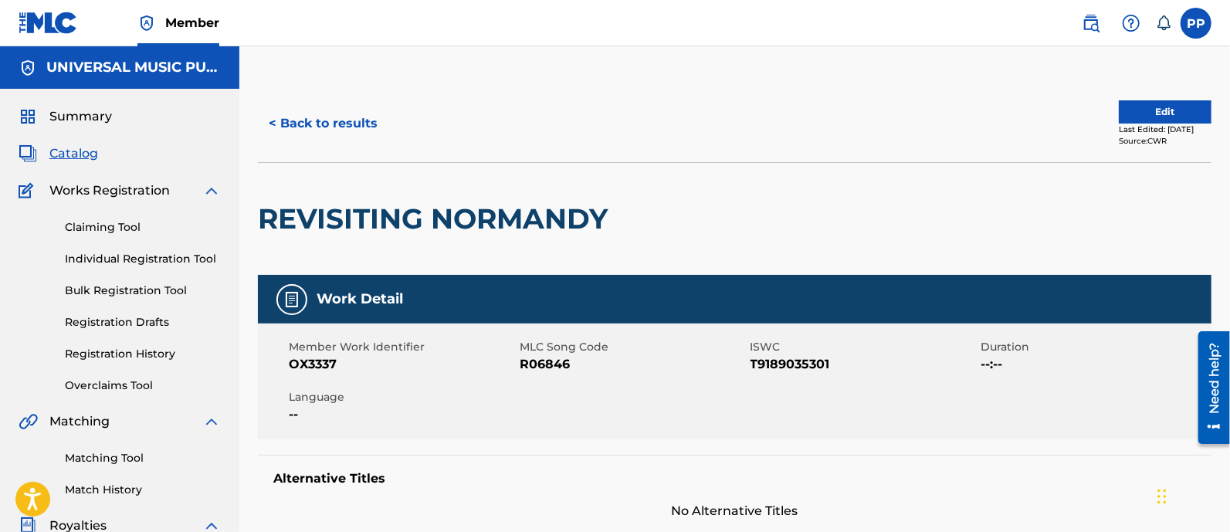
click at [368, 127] on button "< Back to results" at bounding box center [323, 123] width 130 height 39
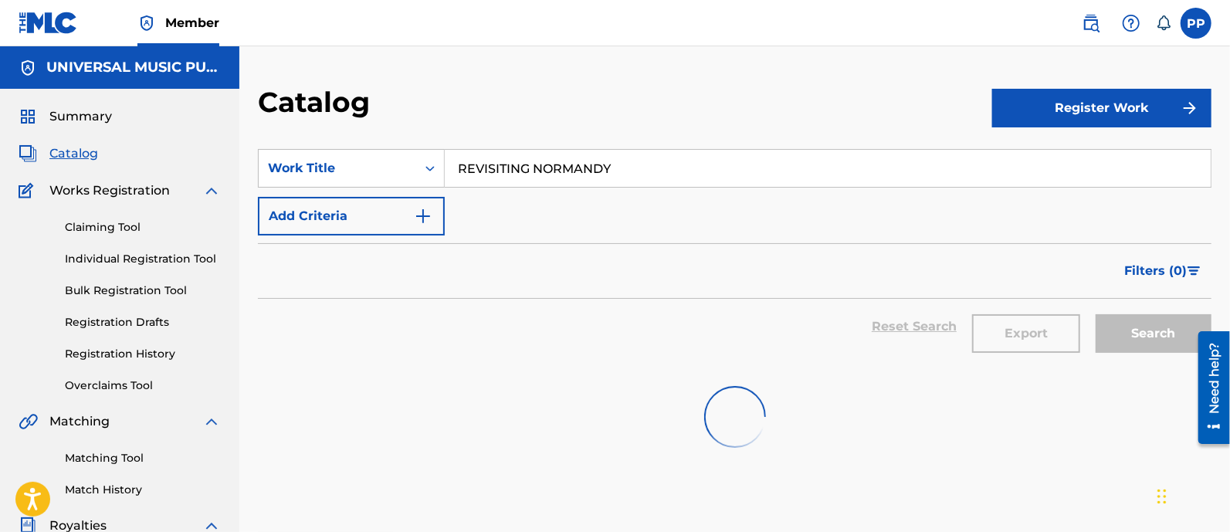
scroll to position [96, 0]
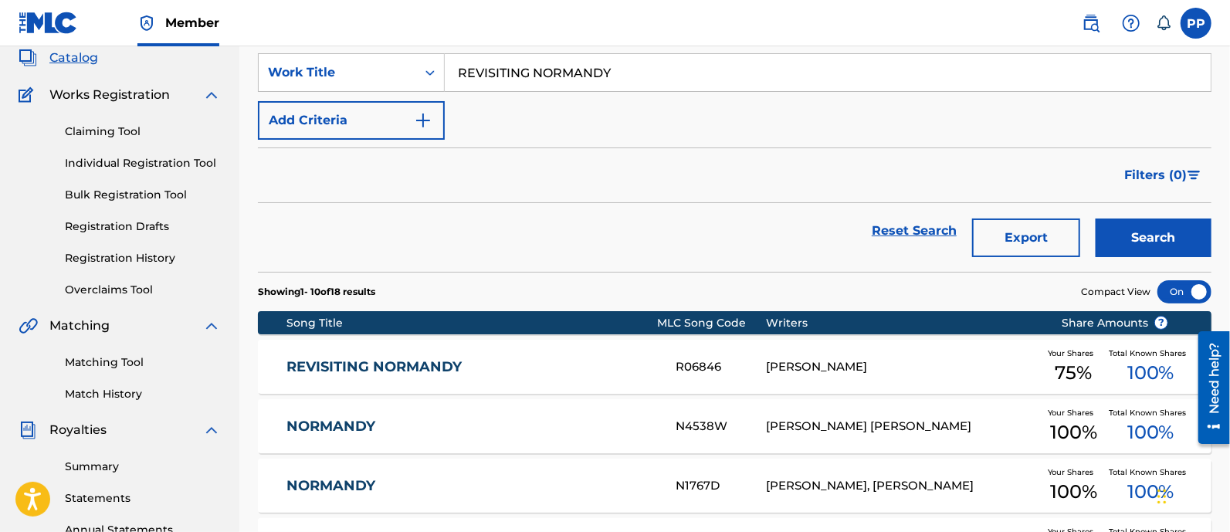
click at [595, 66] on input "REVISITING NORMANDY" at bounding box center [828, 72] width 766 height 37
paste input "WHAT WOULD [PERSON_NAME] DO?"
type input "WHAT WOULD [PERSON_NAME] DO?"
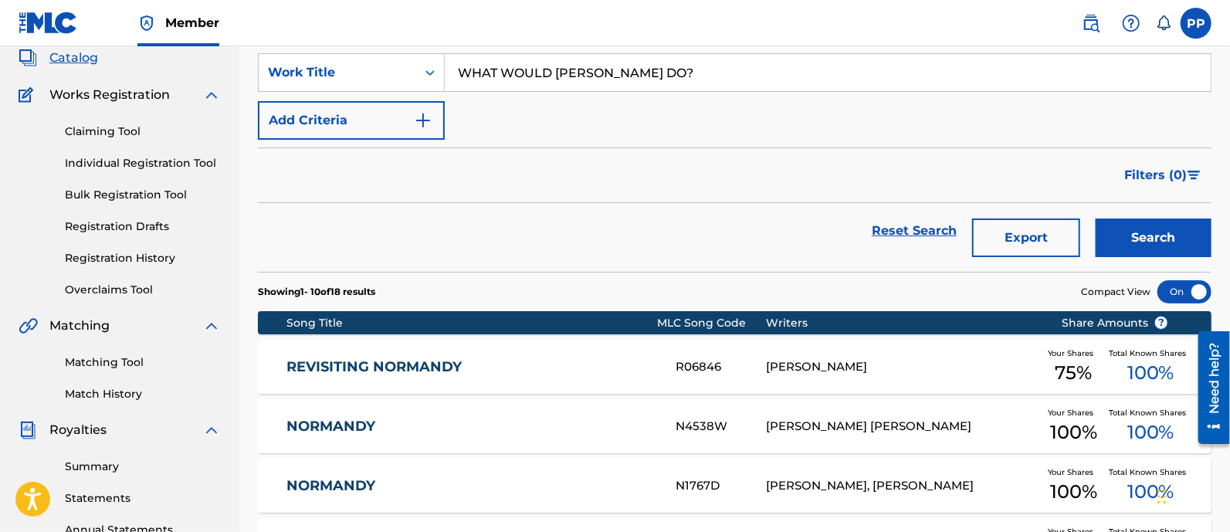
click at [1120, 231] on button "Search" at bounding box center [1154, 238] width 116 height 39
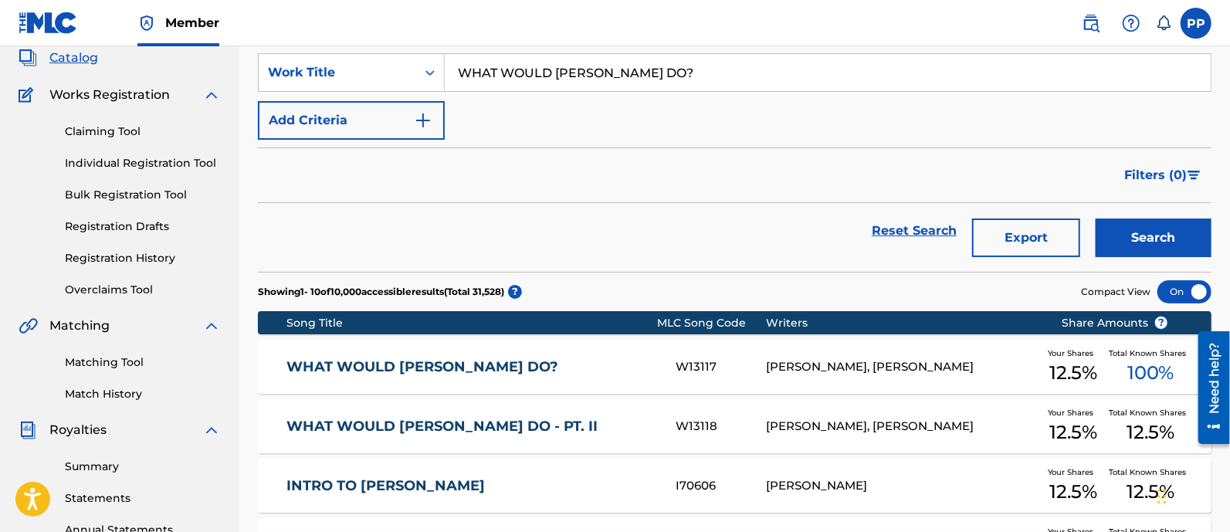
scroll to position [192, 0]
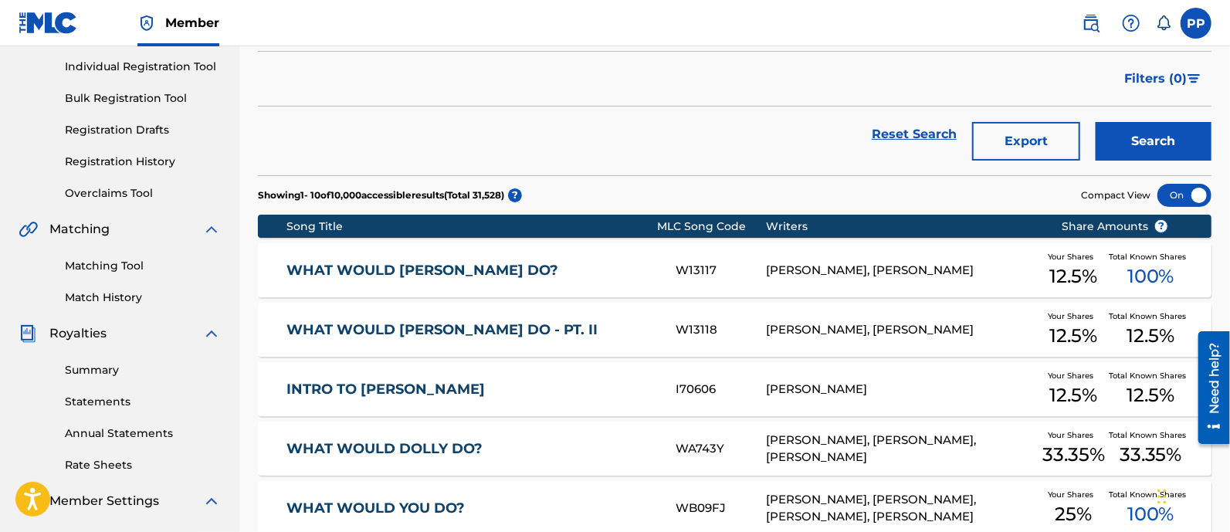
click at [587, 269] on link "WHAT WOULD [PERSON_NAME] DO?" at bounding box center [470, 271] width 368 height 18
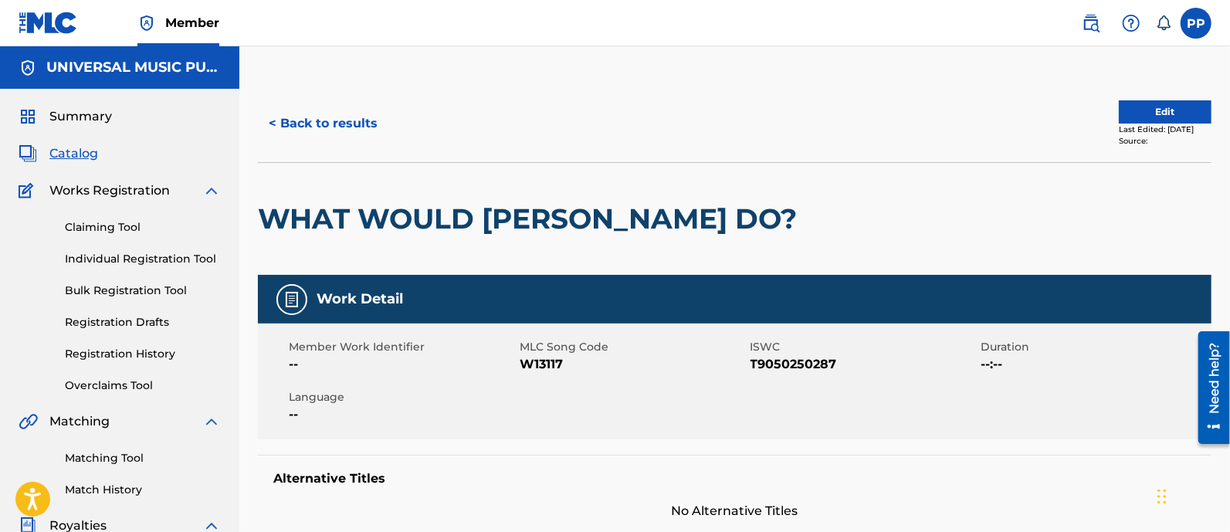
click at [313, 121] on button "< Back to results" at bounding box center [323, 123] width 130 height 39
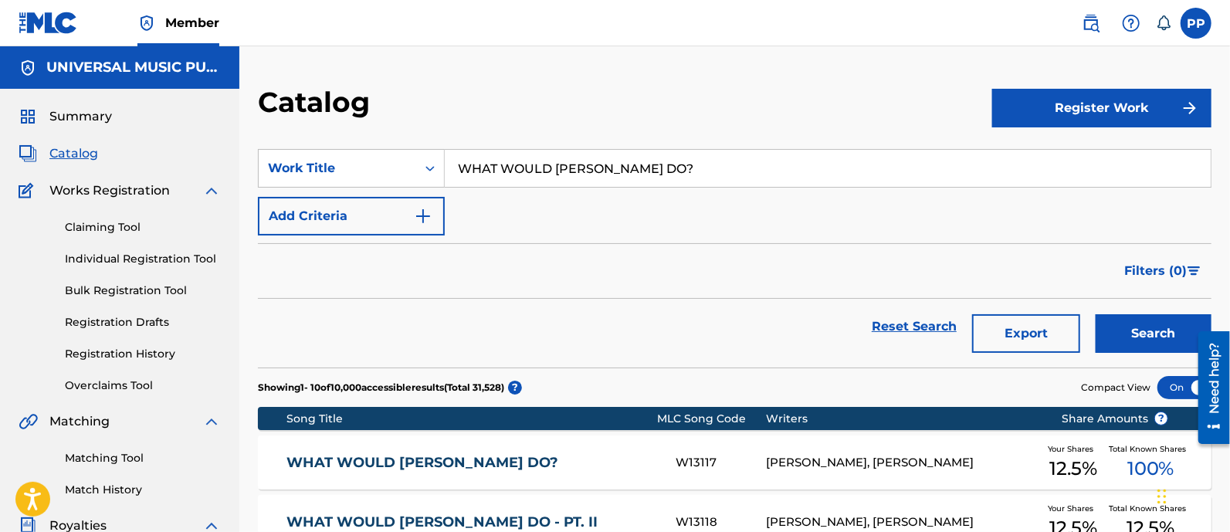
click at [625, 162] on input "WHAT WOULD [PERSON_NAME] DO?" at bounding box center [828, 168] width 766 height 37
paste input "UNCLE FUCKA"
click at [1175, 319] on button "Search" at bounding box center [1154, 333] width 116 height 39
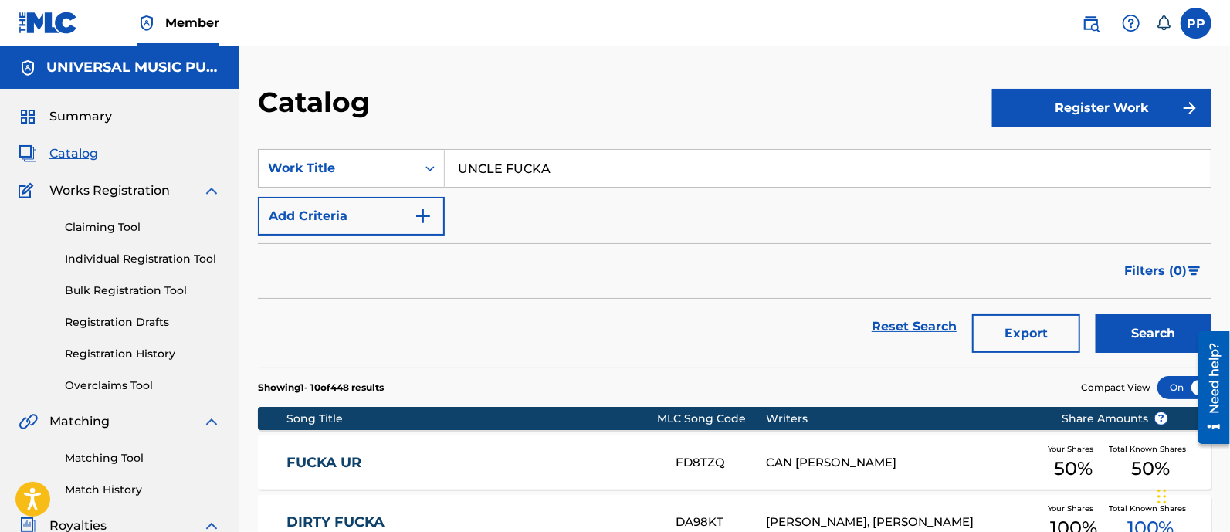
click at [677, 161] on input "UNCLE FUCKA" at bounding box center [828, 168] width 766 height 37
paste input "BLAME CANAD"
type input "BLAME [GEOGRAPHIC_DATA]"
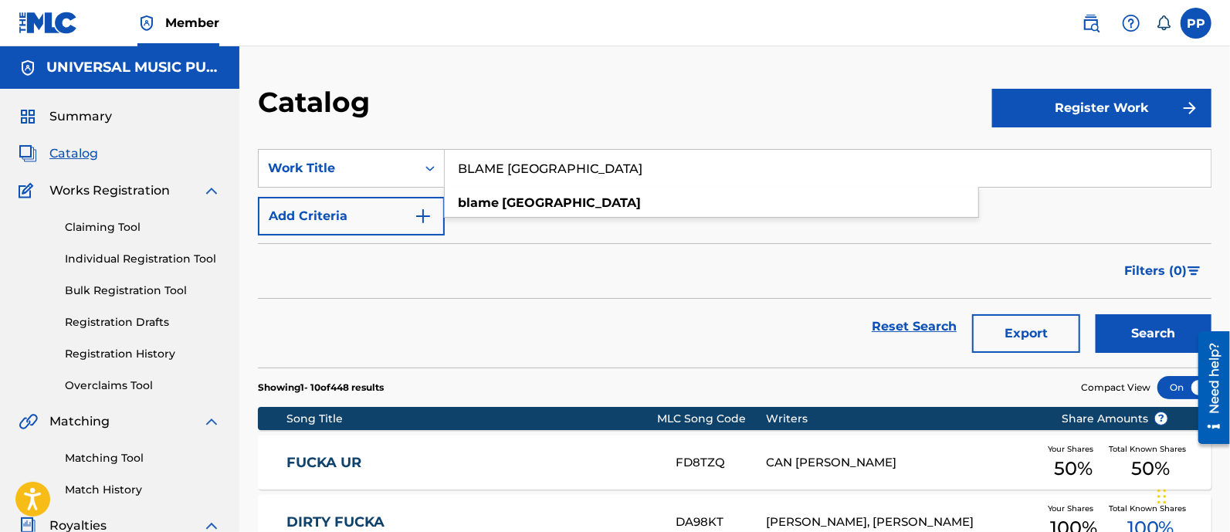
click at [1161, 335] on button "Search" at bounding box center [1154, 333] width 116 height 39
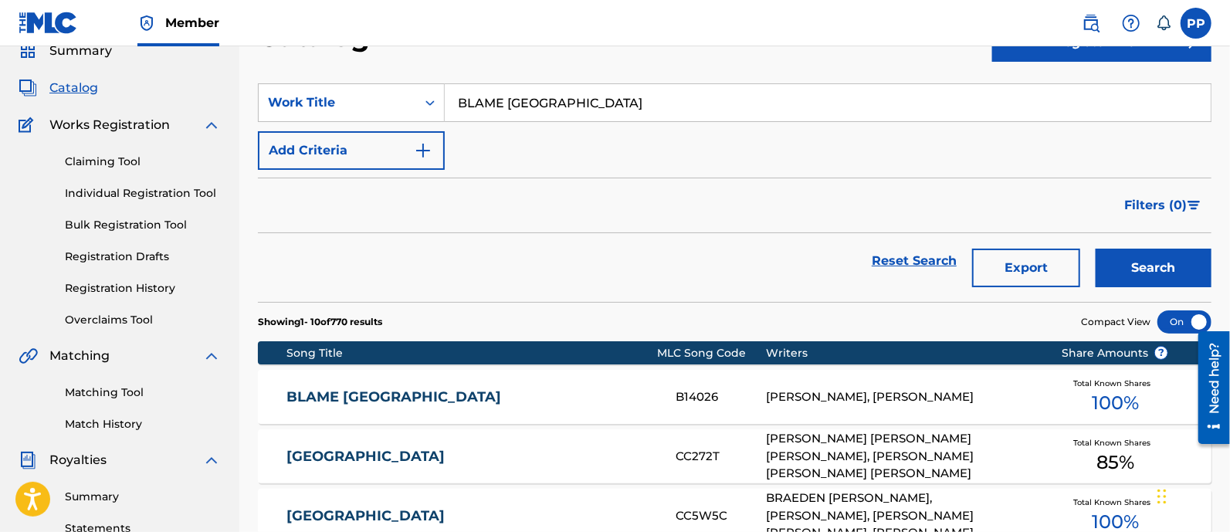
scroll to position [96, 0]
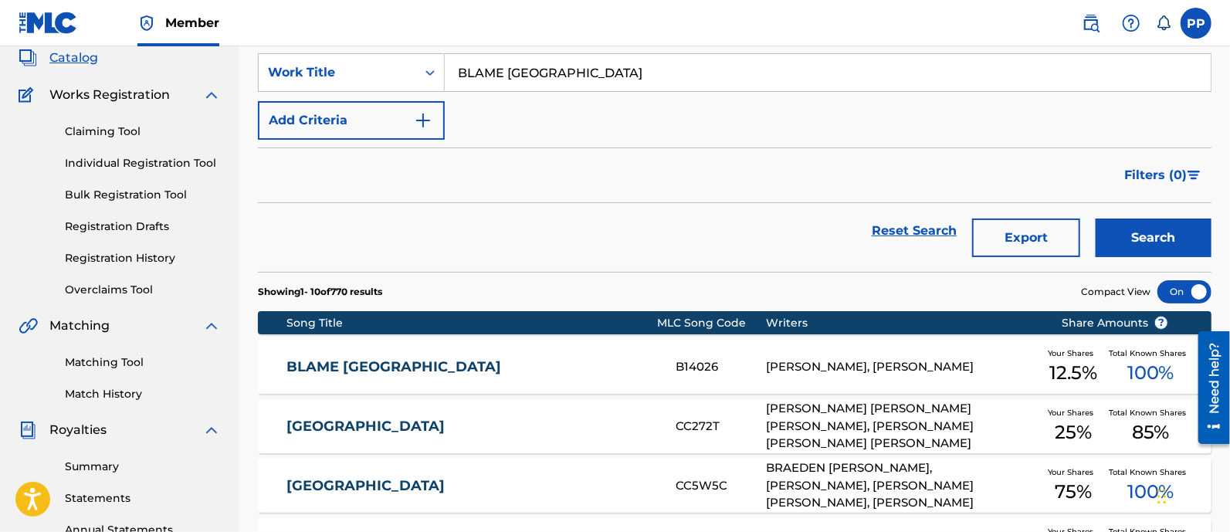
click at [571, 349] on div "BLAME CANADA B14026 [PERSON_NAME], [PERSON_NAME] Your Shares 12.5 % Total Known…" at bounding box center [735, 367] width 954 height 54
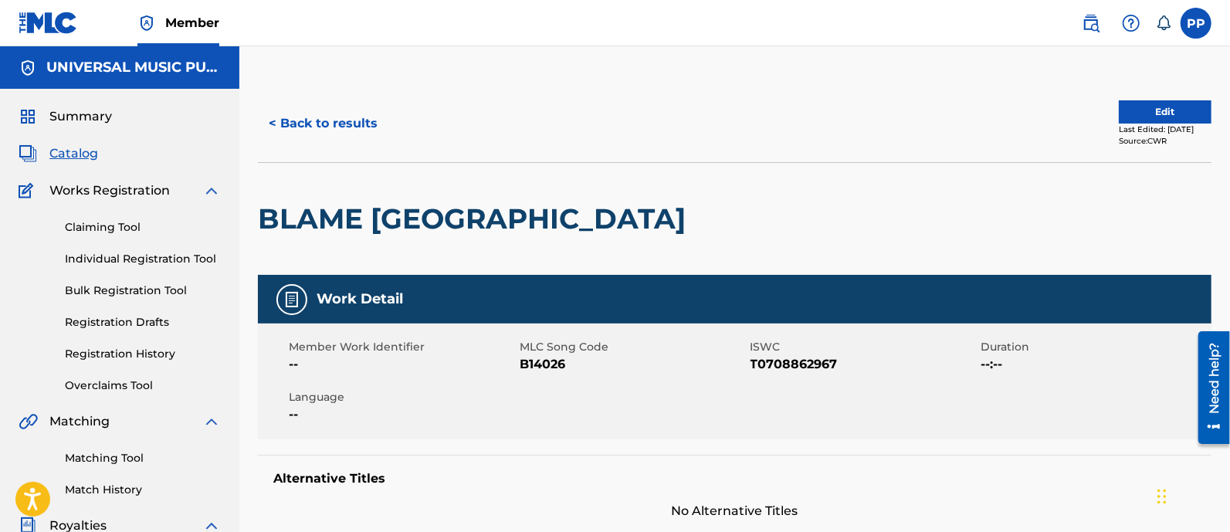
click at [357, 115] on button "< Back to results" at bounding box center [323, 123] width 130 height 39
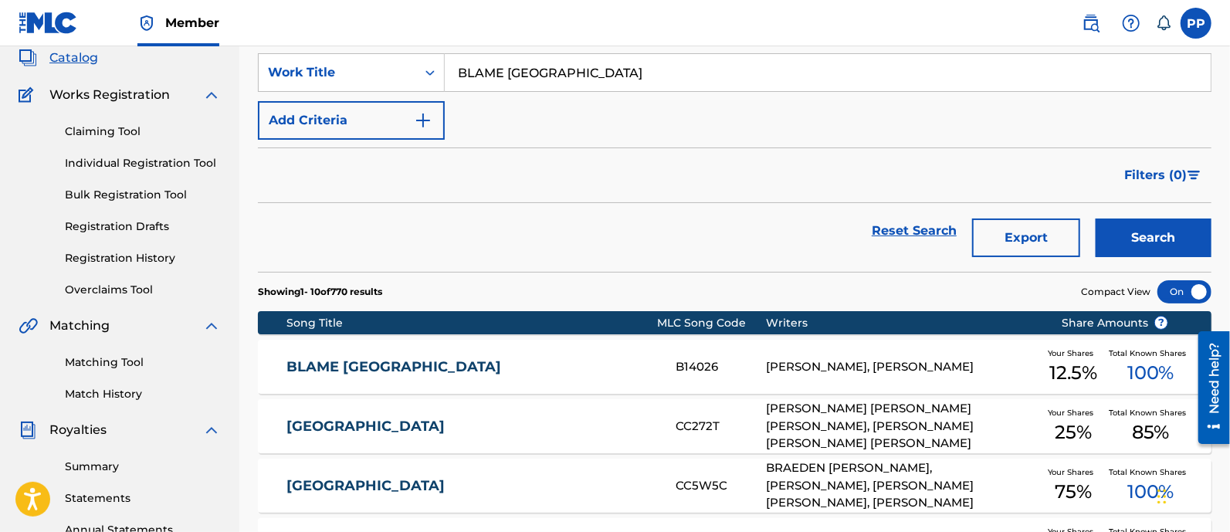
click at [587, 74] on input "BLAME [GEOGRAPHIC_DATA]" at bounding box center [828, 72] width 766 height 37
paste input "DEATH OF TITANIC"
click at [707, 76] on input "BLAME DEATH OF TITANIC" at bounding box center [828, 72] width 766 height 37
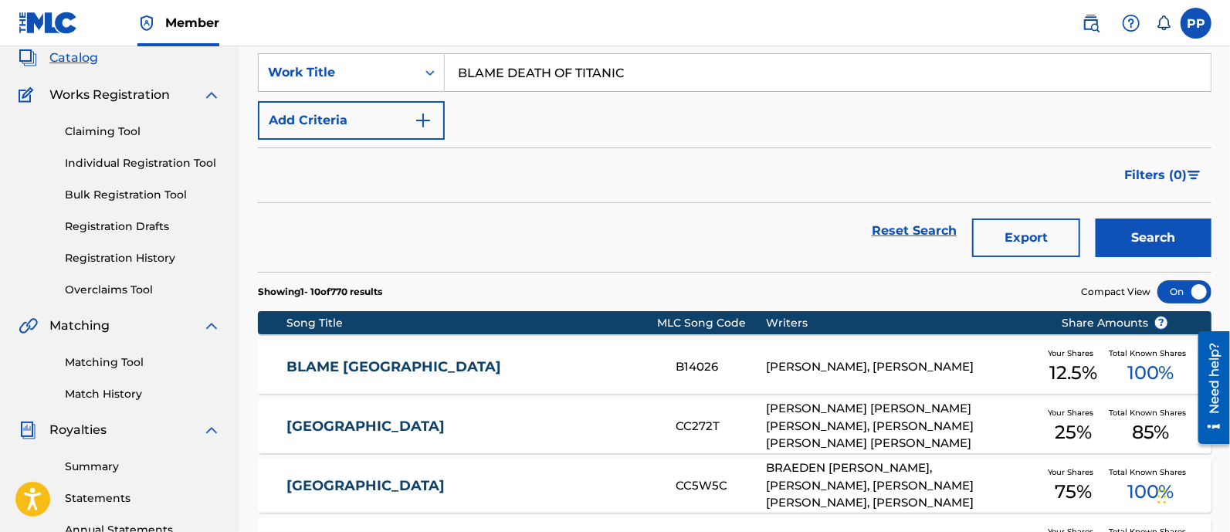
click at [707, 76] on input "BLAME DEATH OF TITANIC" at bounding box center [828, 72] width 766 height 37
paste input "Search Form"
click at [1116, 227] on button "Search" at bounding box center [1154, 238] width 116 height 39
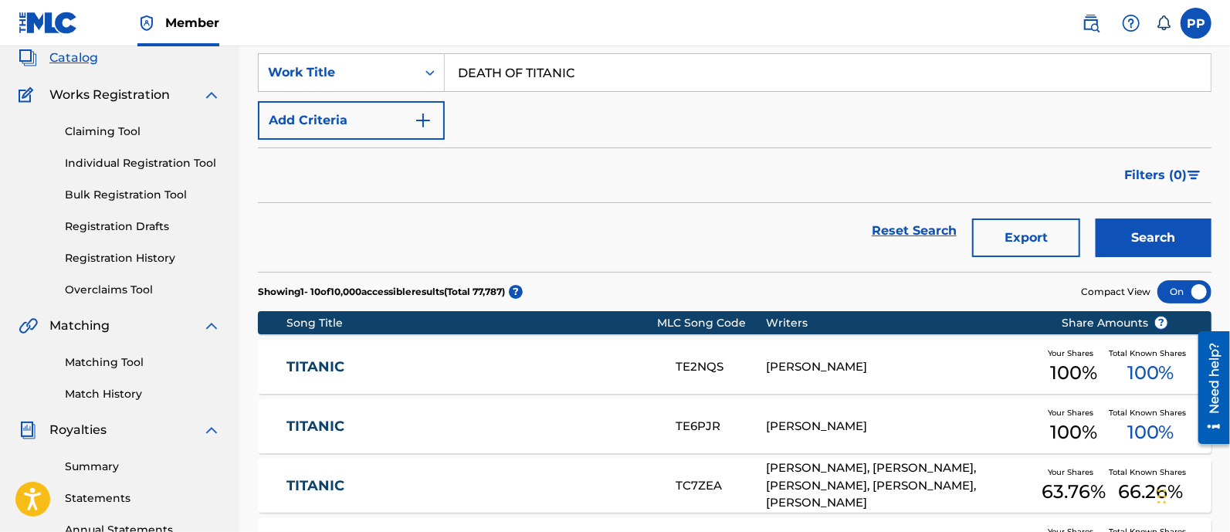
click at [539, 69] on input "DEATH OF TITANIC" at bounding box center [828, 72] width 766 height 37
paste input "COME [PERSON_NAME], IN MY FLYING MACHINE"
click at [1137, 235] on button "Search" at bounding box center [1154, 238] width 116 height 39
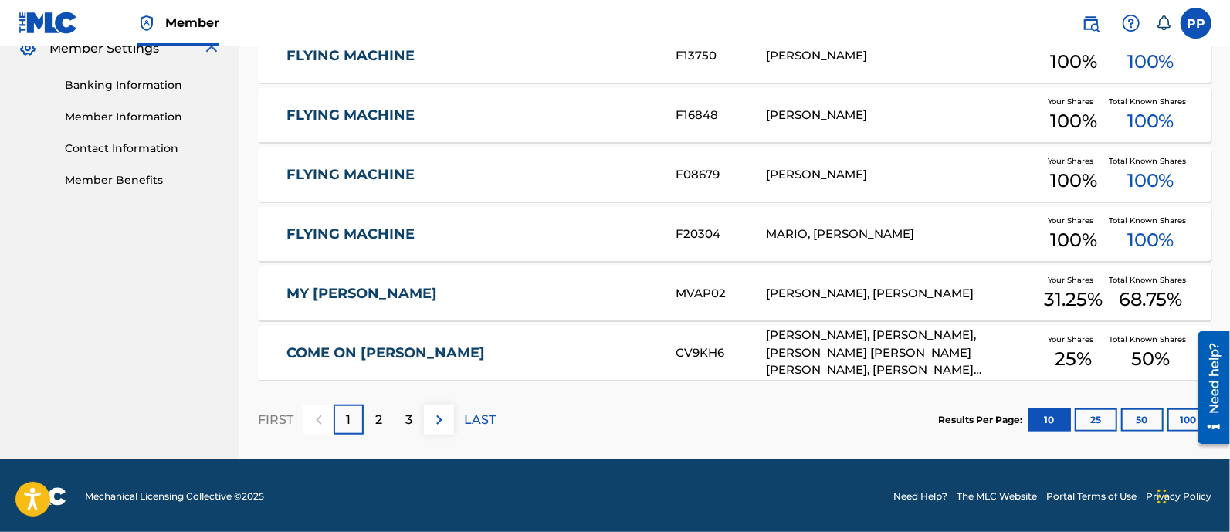
scroll to position [0, 0]
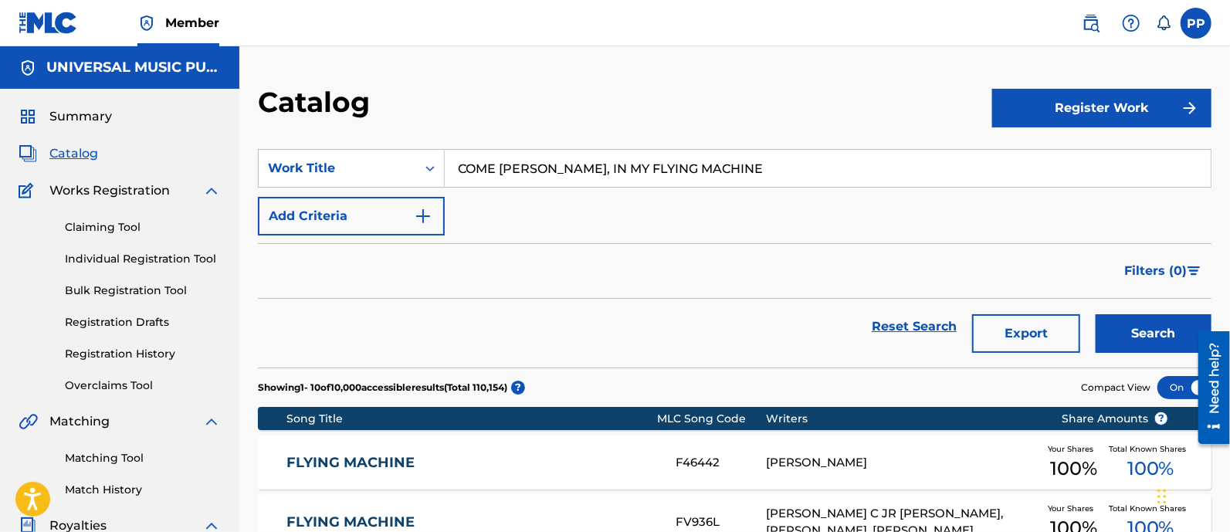
click at [656, 181] on input "COME [PERSON_NAME], IN MY FLYING MACHINE" at bounding box center [828, 168] width 766 height 37
paste input "LUV 4 DEM GANGSTA'Z"
type input "LUV 4 DEM GANGSTA'Z"
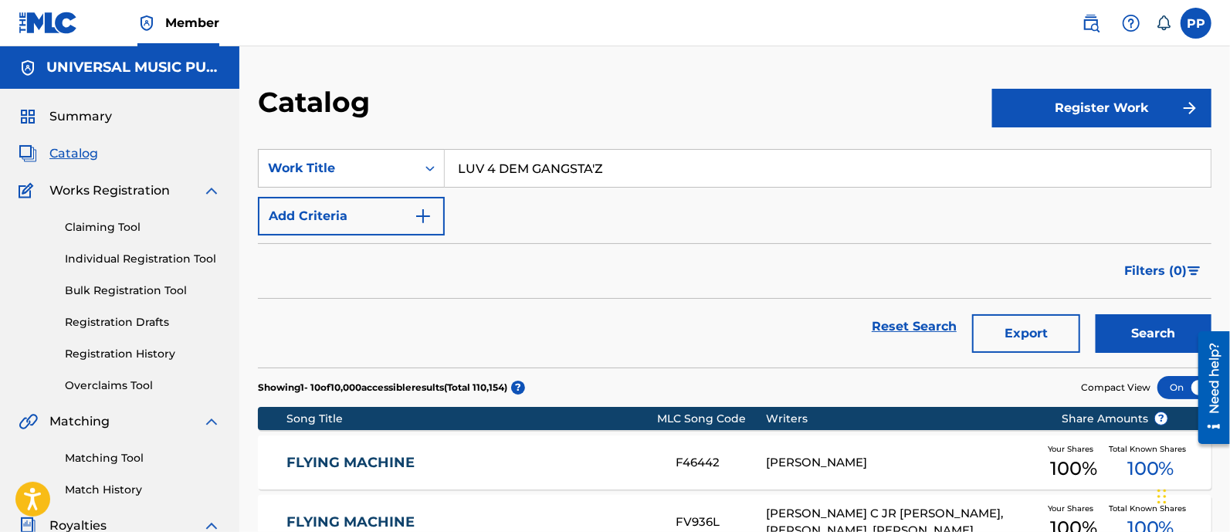
click at [1166, 337] on button "Search" at bounding box center [1154, 333] width 116 height 39
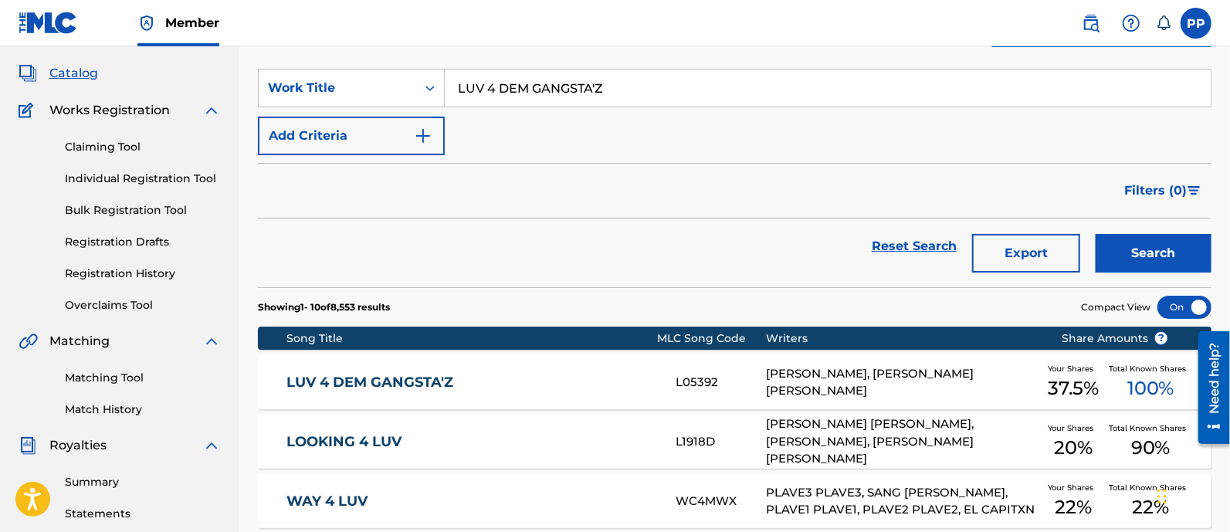
scroll to position [192, 0]
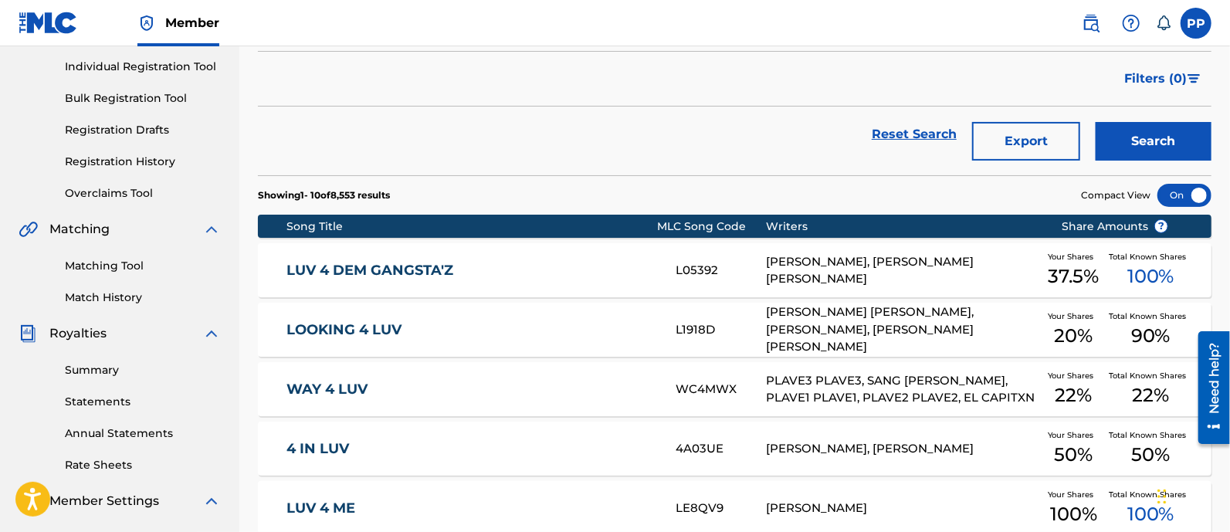
click at [502, 263] on link "LUV 4 DEM GANGSTA'Z" at bounding box center [470, 271] width 368 height 18
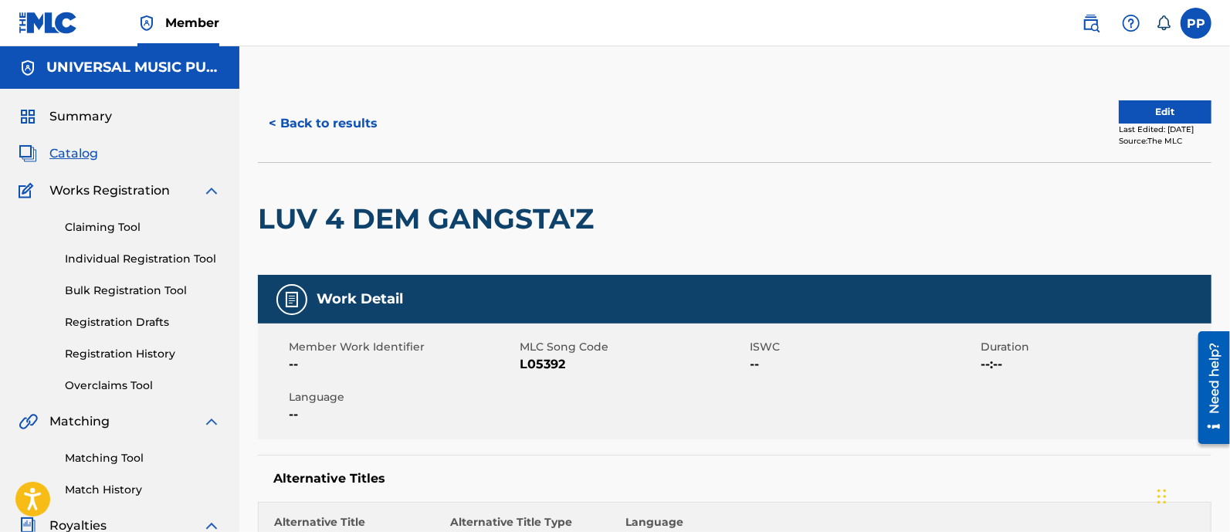
click at [320, 130] on button "< Back to results" at bounding box center [323, 123] width 130 height 39
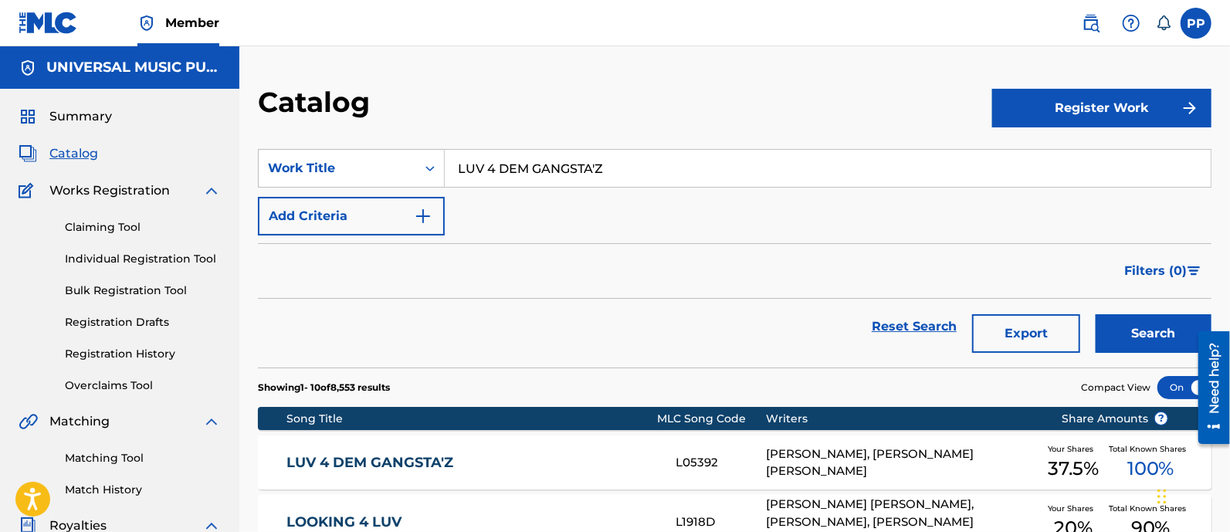
click at [563, 161] on input "LUV 4 DEM GANGSTA'Z" at bounding box center [828, 168] width 766 height 37
paste input "THE BLACK QUEEN'S BEADS"
click at [1111, 321] on button "Search" at bounding box center [1154, 333] width 116 height 39
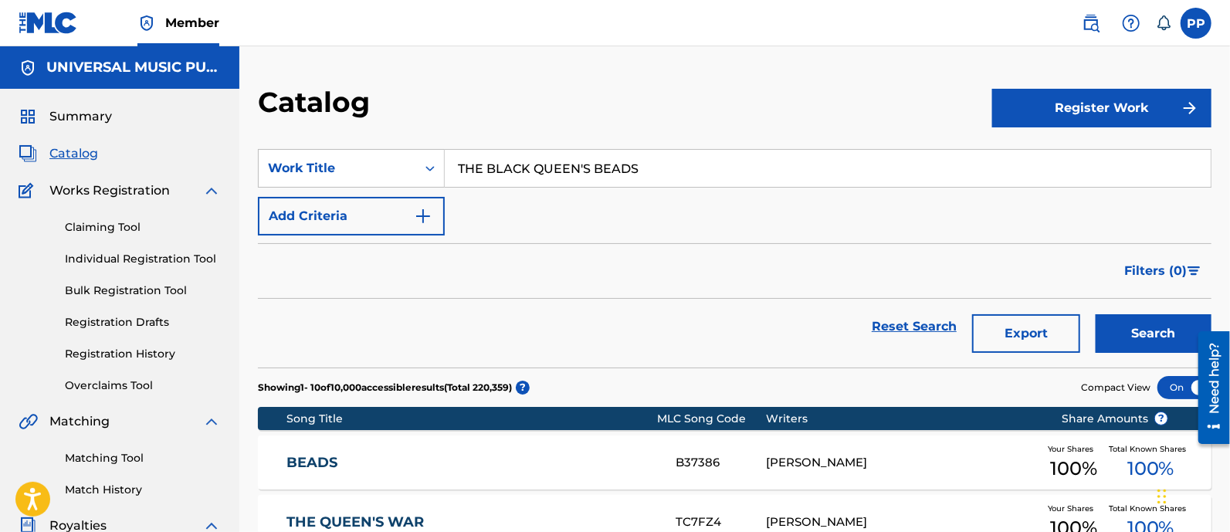
click at [562, 166] on input "THE BLACK QUEEN'S BEADS" at bounding box center [828, 168] width 766 height 37
paste input "JAG - MAIN TITLE"
type input "JAG - MAIN TITLE"
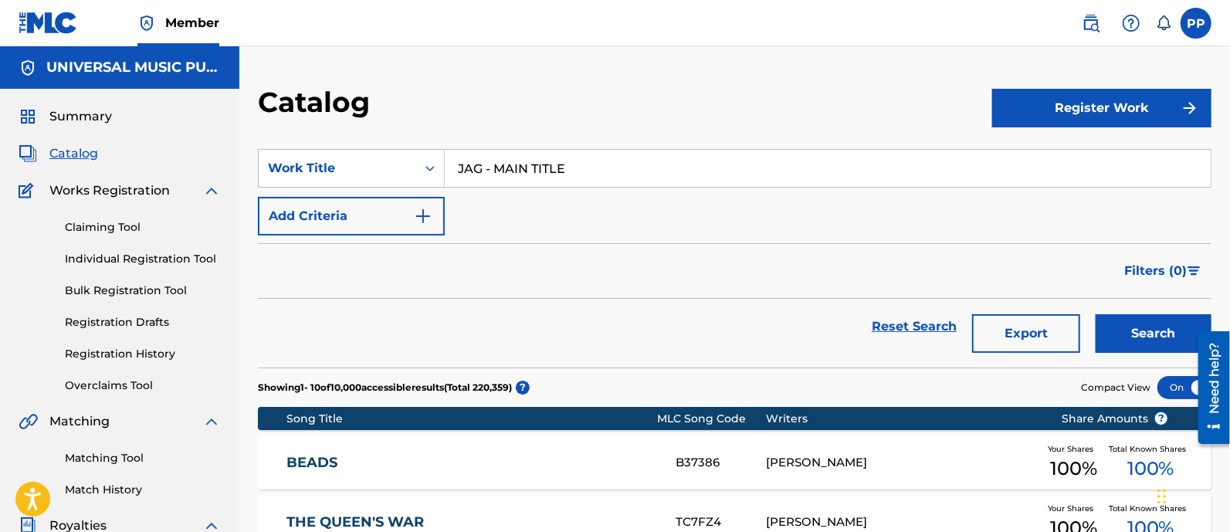
click at [1117, 327] on button "Search" at bounding box center [1154, 333] width 116 height 39
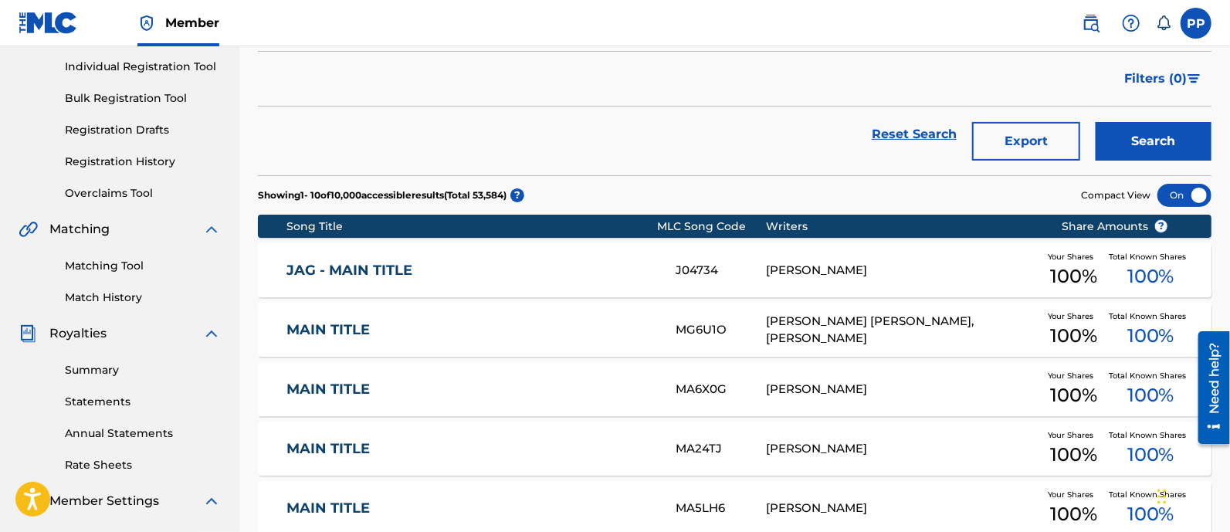
click at [489, 273] on link "JAG - MAIN TITLE" at bounding box center [470, 271] width 368 height 18
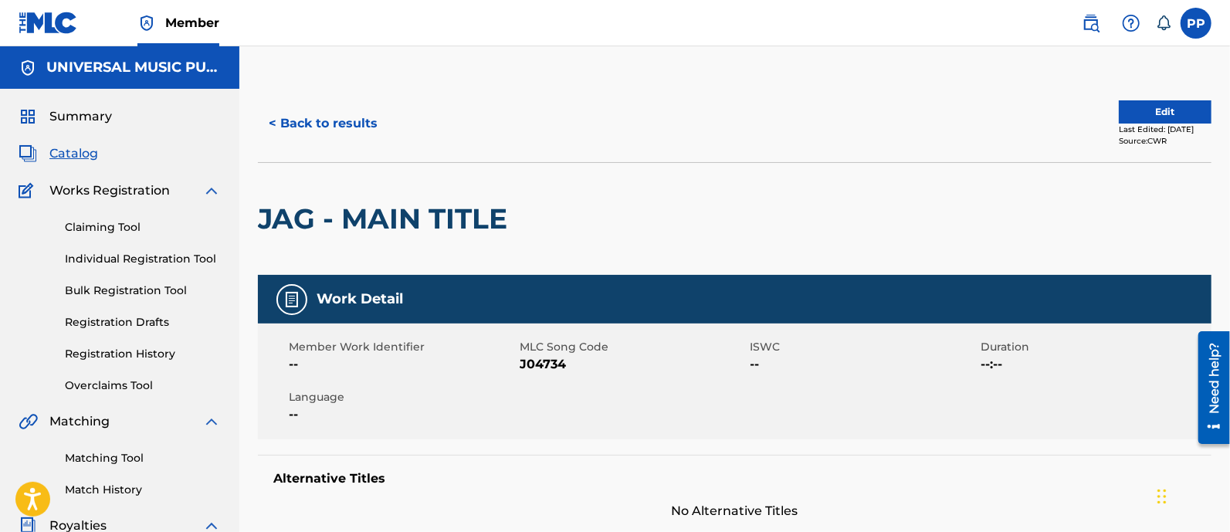
click at [317, 134] on button "< Back to results" at bounding box center [323, 123] width 130 height 39
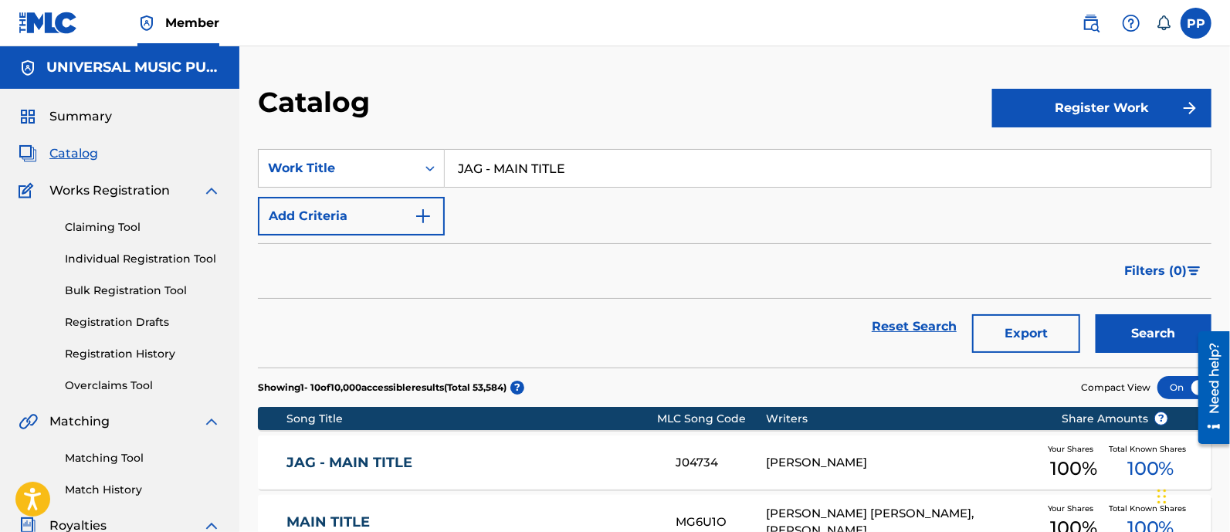
click at [521, 153] on input "JAG - MAIN TITLE" at bounding box center [828, 168] width 766 height 37
paste input "BODILY HARM - END CREDITS"
type input "BODILY HARM - END CREDITS"
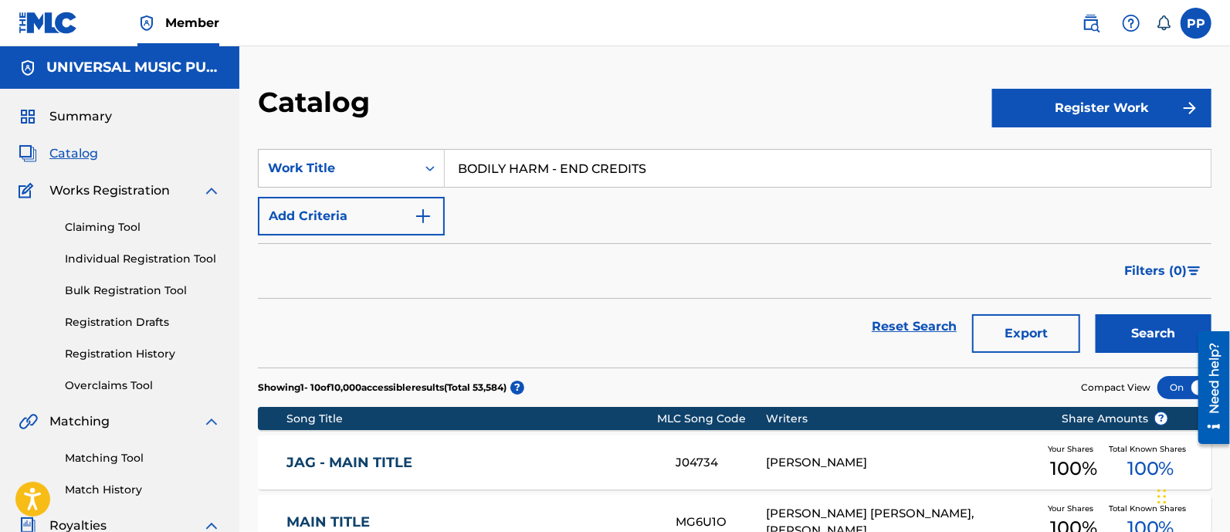
click at [1120, 320] on button "Search" at bounding box center [1154, 333] width 116 height 39
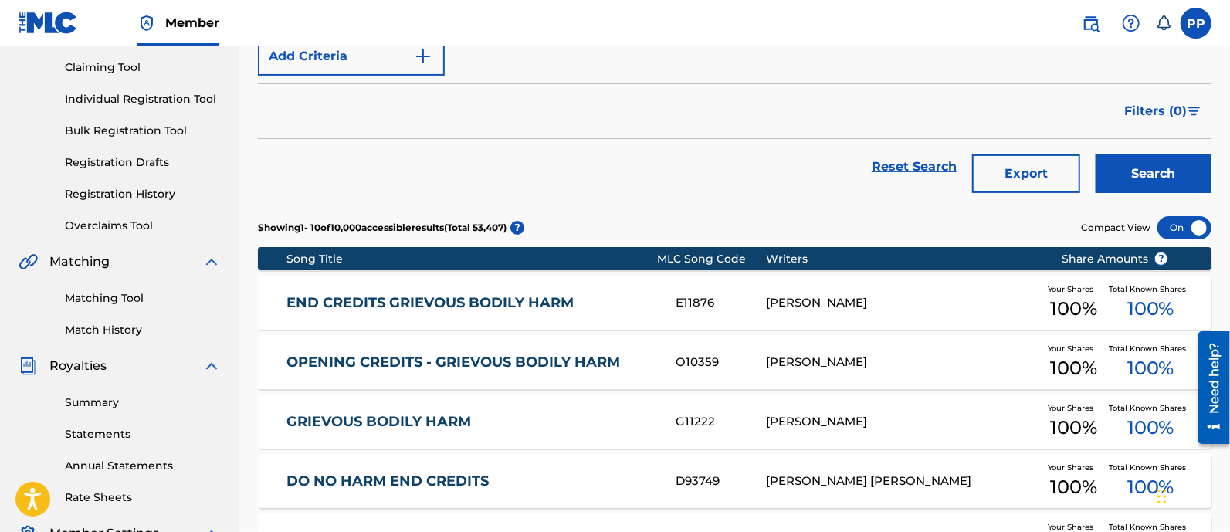
scroll to position [192, 0]
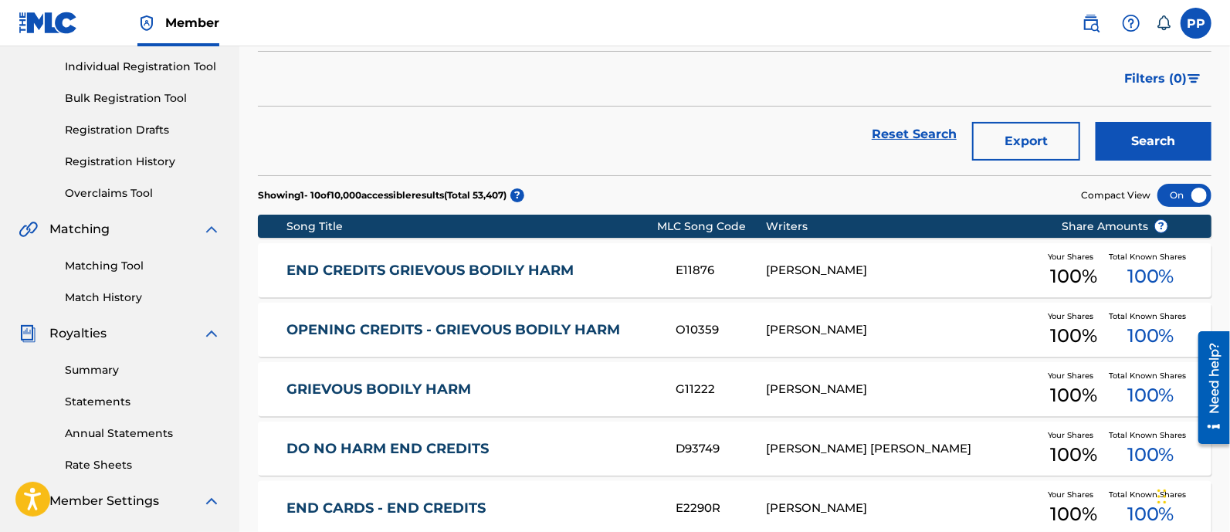
click at [572, 271] on link "END CREDITS GRIEVOUS BODILY HARM" at bounding box center [470, 271] width 368 height 18
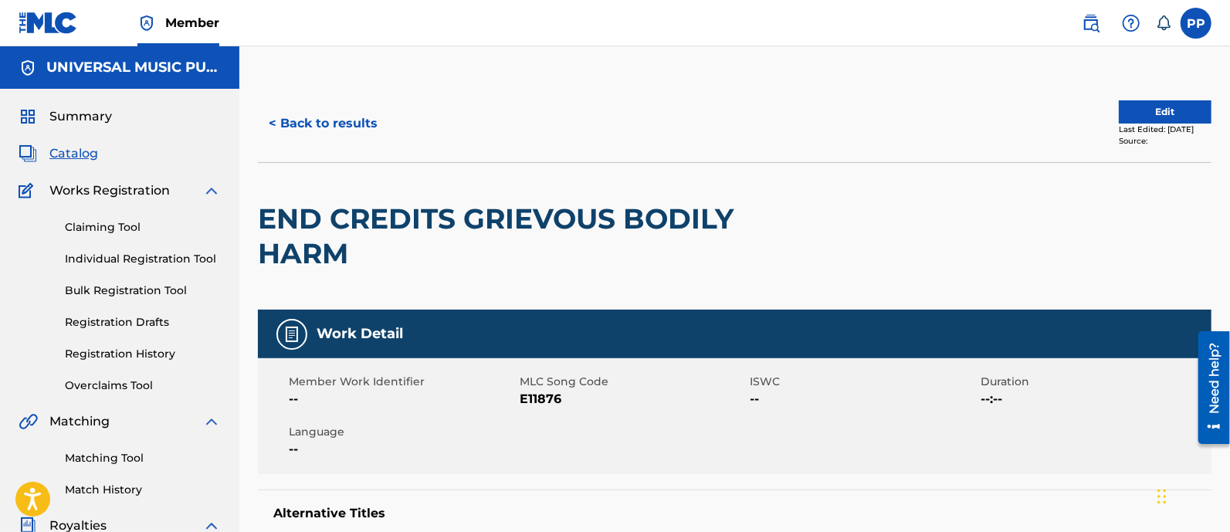
click at [312, 121] on button "< Back to results" at bounding box center [323, 123] width 130 height 39
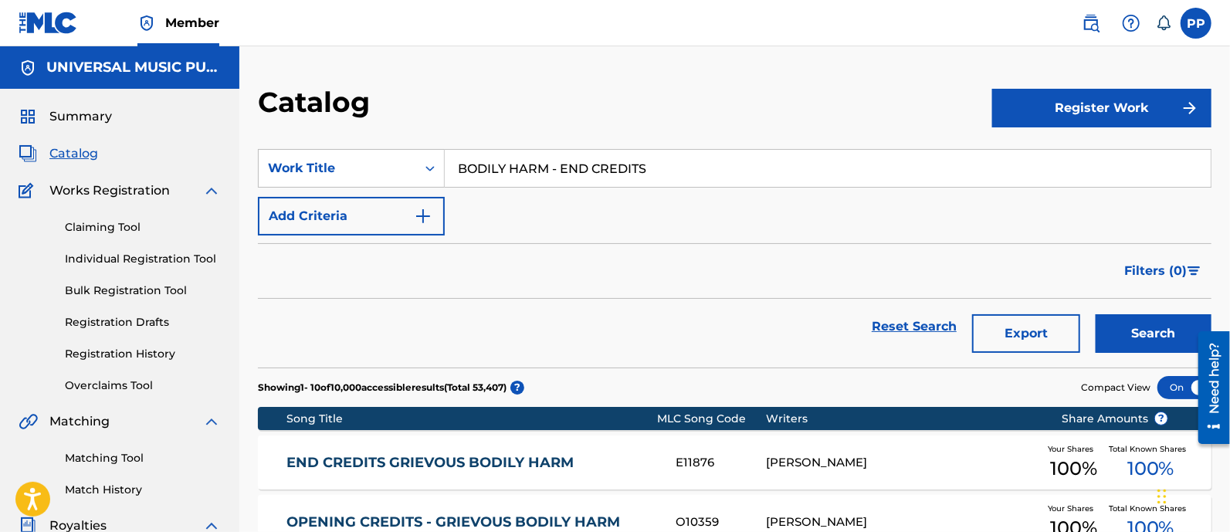
click at [567, 166] on input "BODILY HARM - END CREDITS" at bounding box center [828, 168] width 766 height 37
paste input "[PERSON_NAME] HEROES - MAIN/END TITLE"
type input "[PERSON_NAME] HEROES - MAIN/END TITLE"
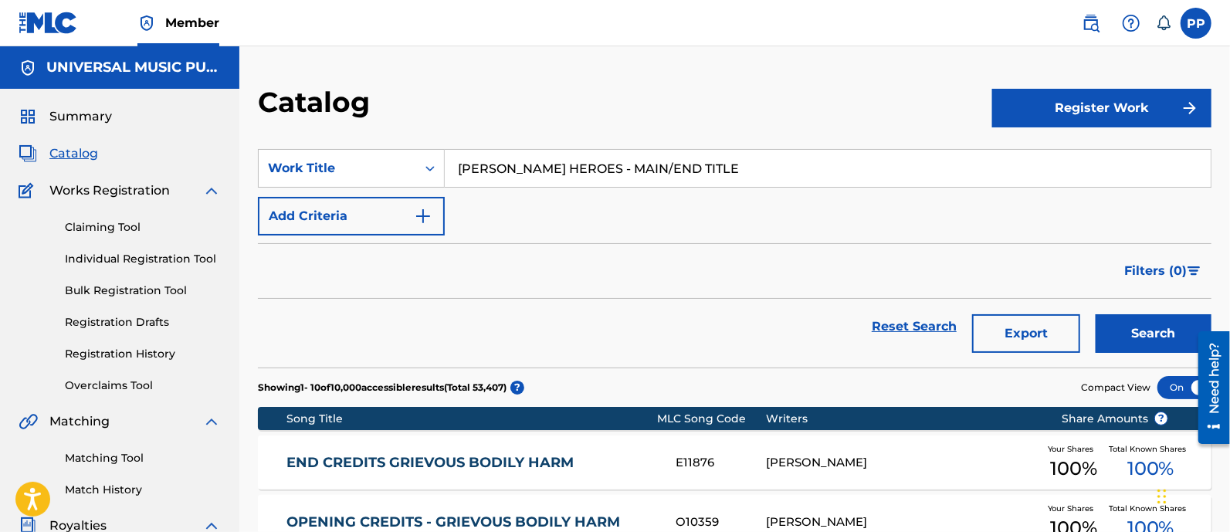
click at [1130, 314] on button "Search" at bounding box center [1154, 333] width 116 height 39
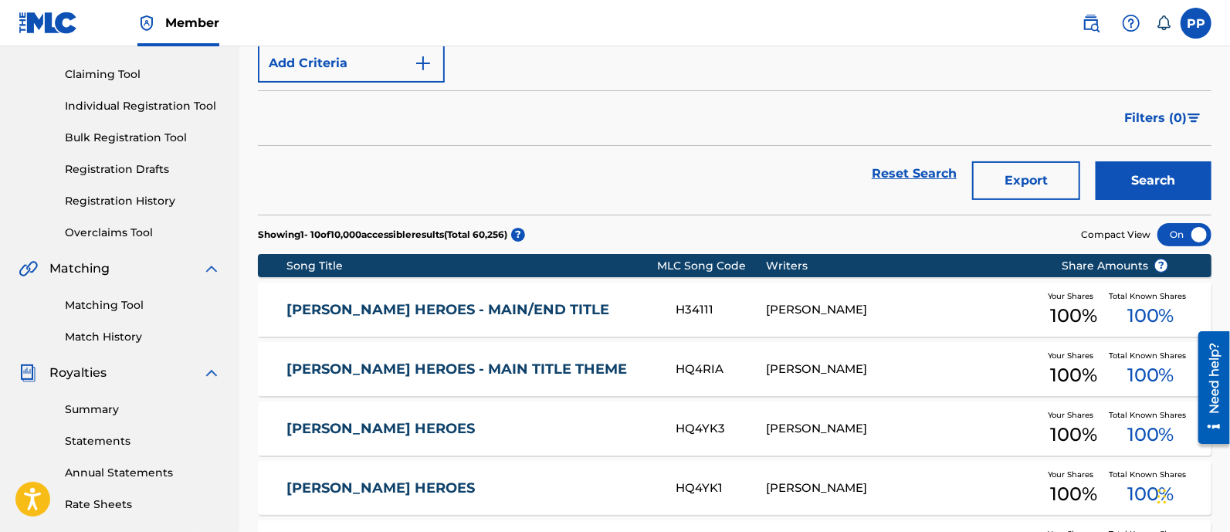
scroll to position [192, 0]
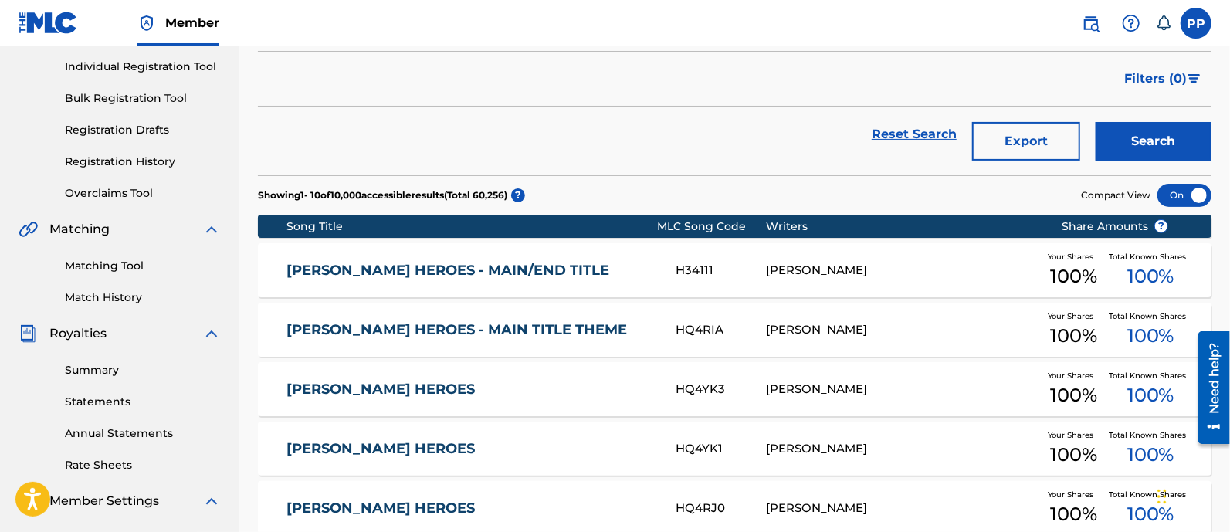
click at [574, 267] on link "[PERSON_NAME] HEROES - MAIN/END TITLE" at bounding box center [470, 271] width 368 height 18
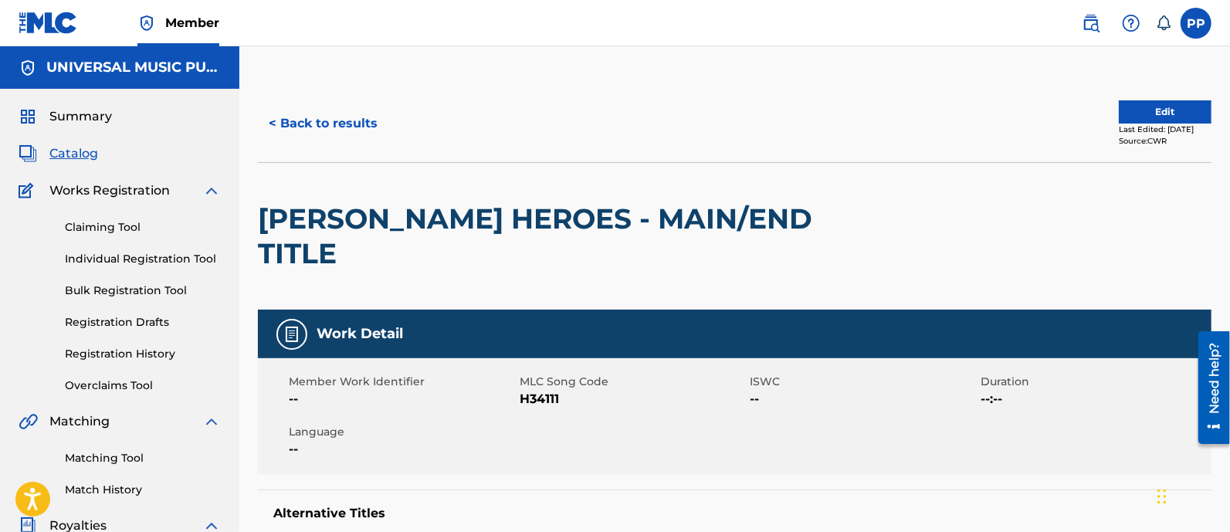
drag, startPoint x: 315, startPoint y: 98, endPoint x: 313, endPoint y: 106, distance: 8.1
click at [314, 99] on div "< Back to results Edit Last Edited: [DATE] Source: CWR" at bounding box center [735, 123] width 954 height 77
click at [313, 114] on button "< Back to results" at bounding box center [323, 123] width 130 height 39
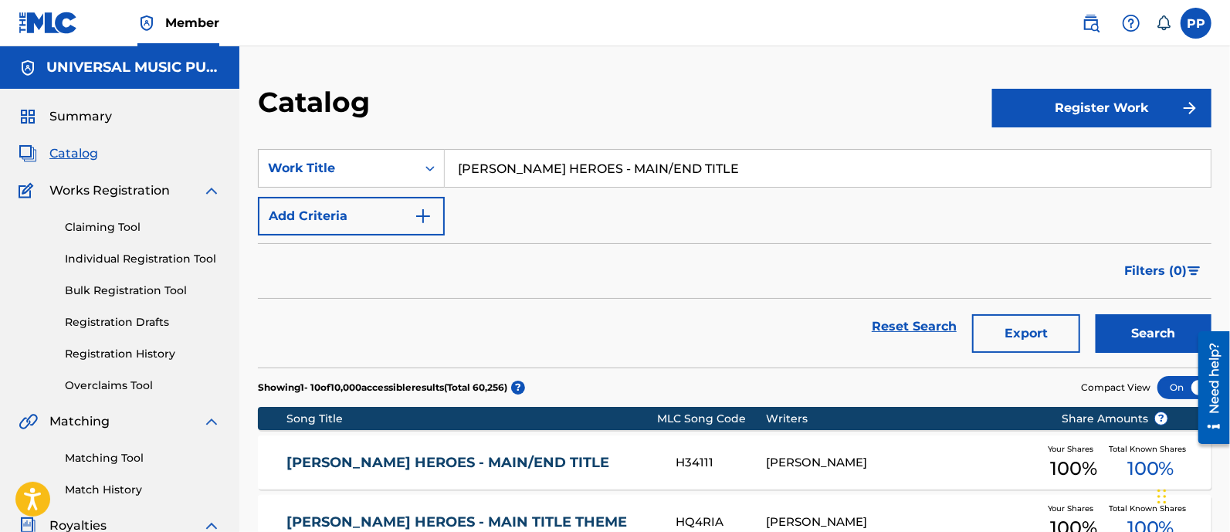
click at [569, 151] on input "[PERSON_NAME] HEROES - MAIN/END TITLE" at bounding box center [828, 168] width 766 height 37
paste input "BUFFALO GALS"
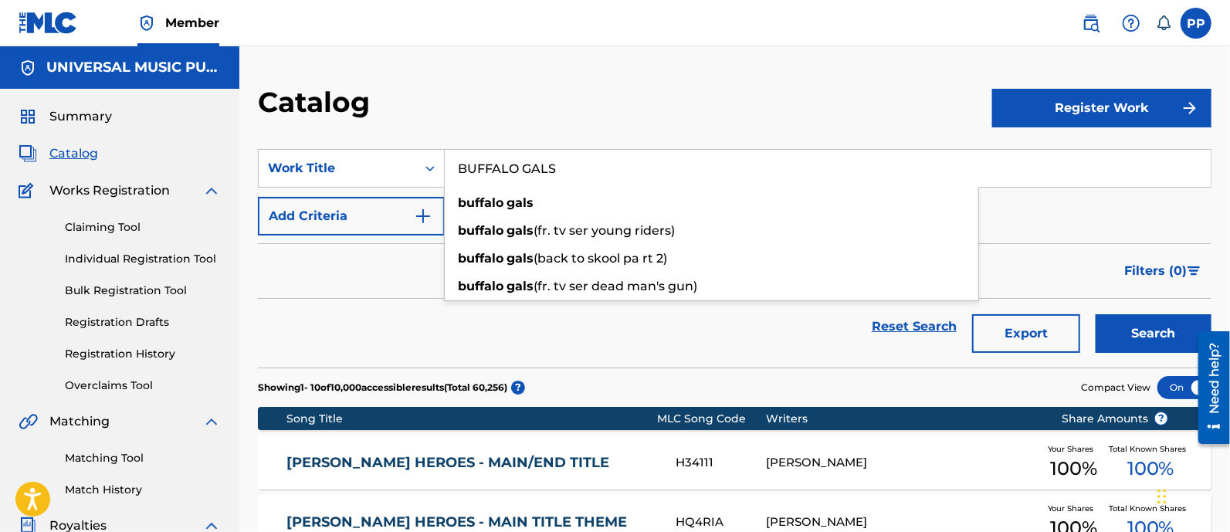
type input "BUFFALO GALS"
click at [1151, 334] on button "Search" at bounding box center [1154, 333] width 116 height 39
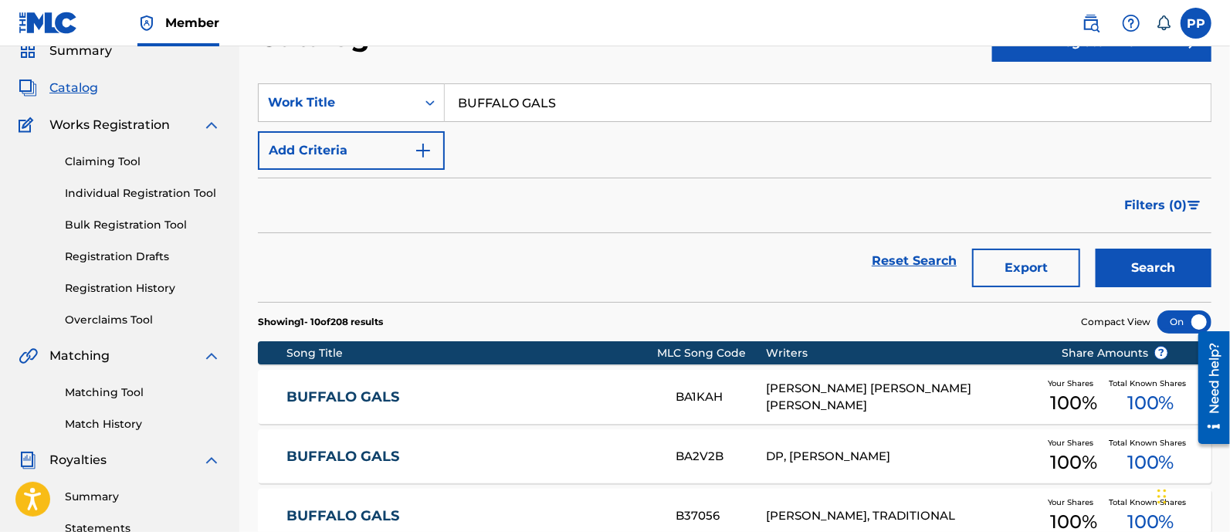
scroll to position [96, 0]
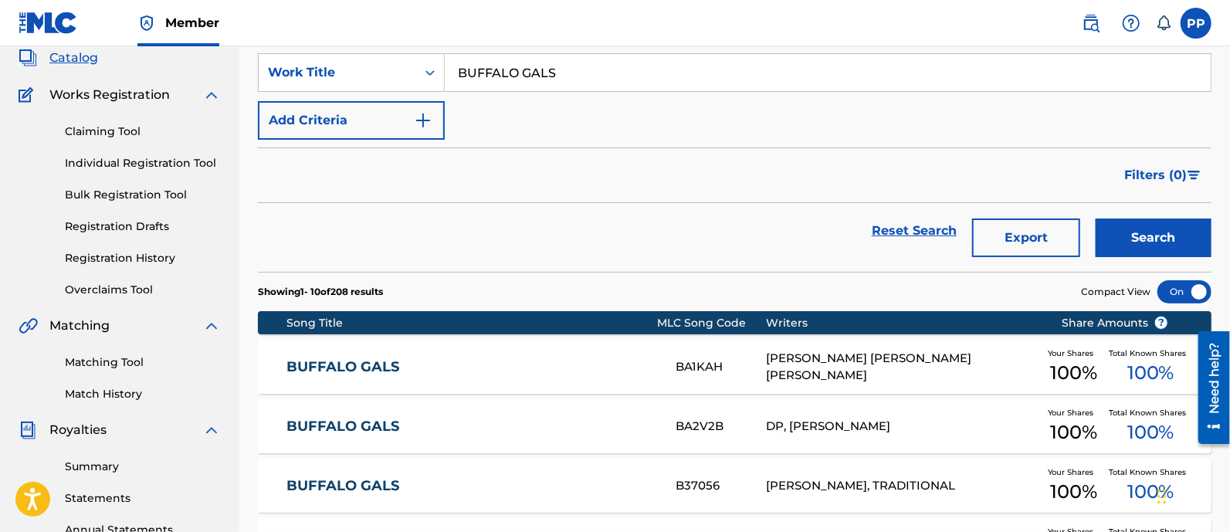
click at [483, 351] on div "BUFFALO GALS BA1KAH [PERSON_NAME] [PERSON_NAME] [PERSON_NAME] Your Shares 100 %…" at bounding box center [735, 367] width 954 height 54
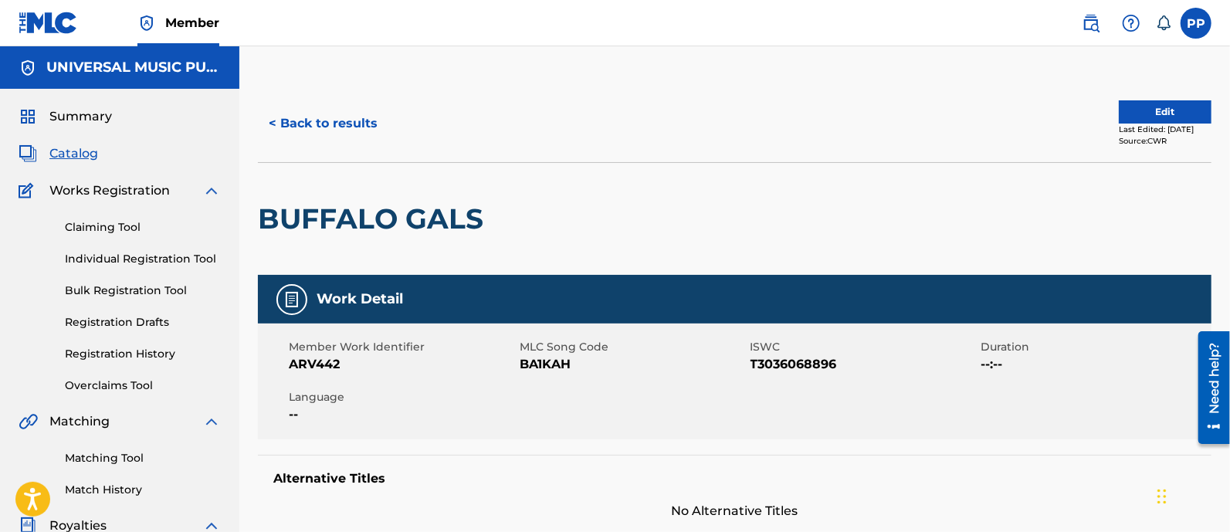
click at [320, 117] on button "< Back to results" at bounding box center [323, 123] width 130 height 39
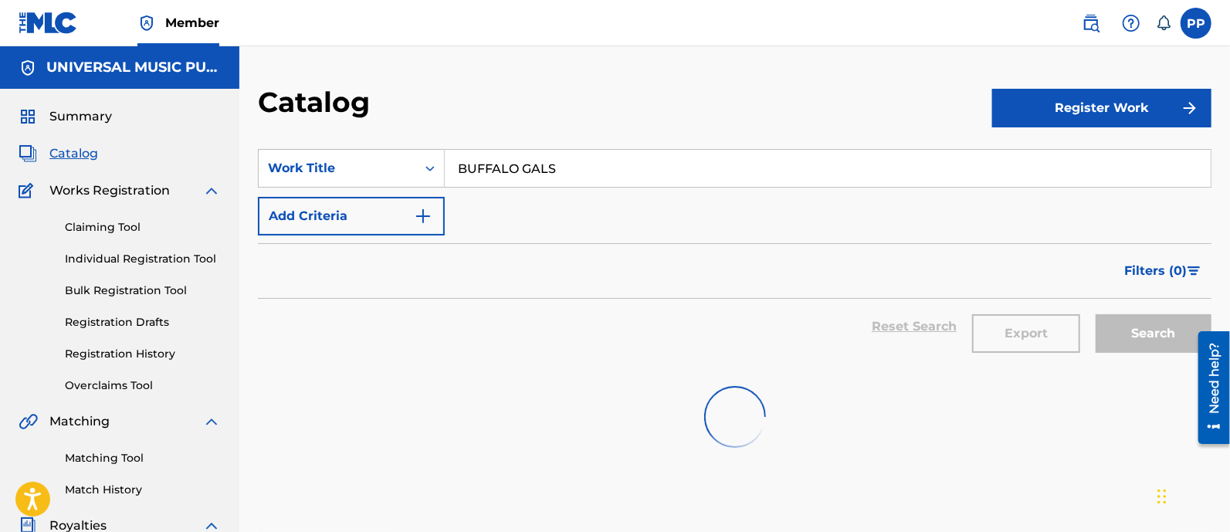
scroll to position [96, 0]
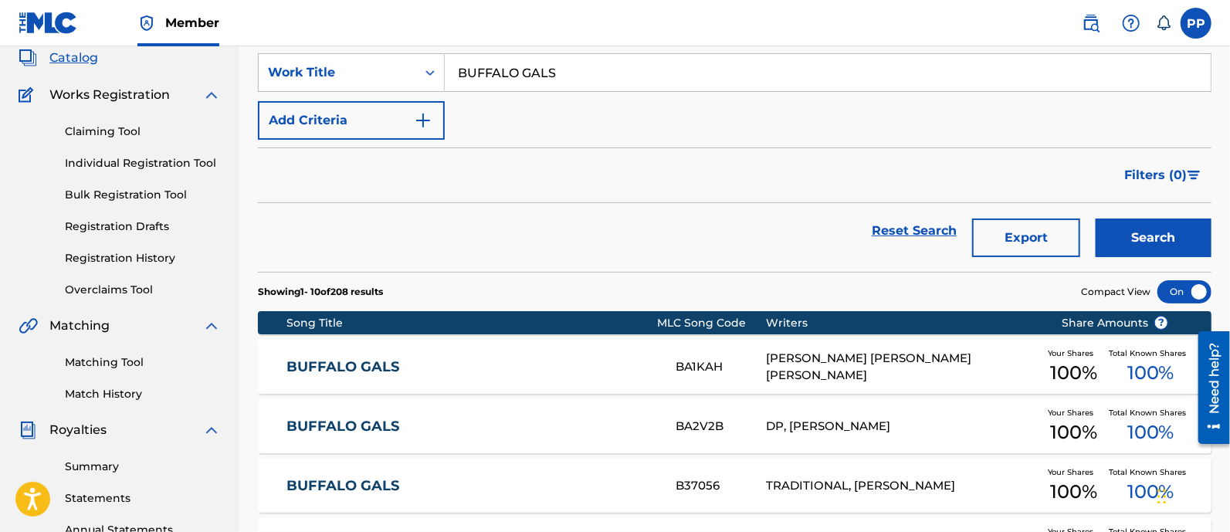
click at [539, 73] on input "BUFFALO GALS" at bounding box center [828, 72] width 766 height 37
click at [538, 73] on input "BUFFALO GALS" at bounding box center [828, 72] width 766 height 37
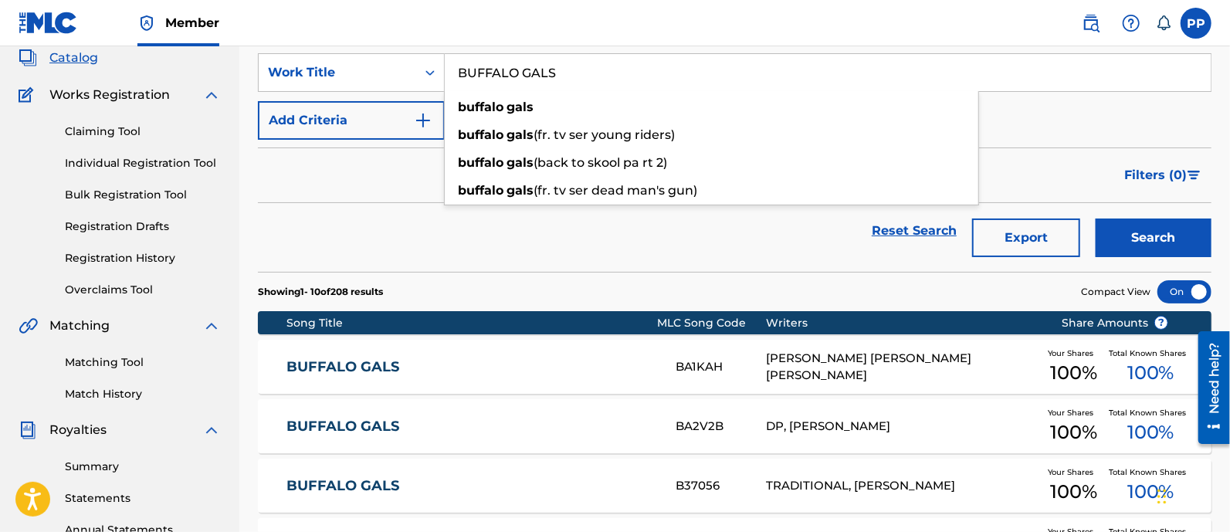
paste input "[US_STATE] - MAIN TITLE"
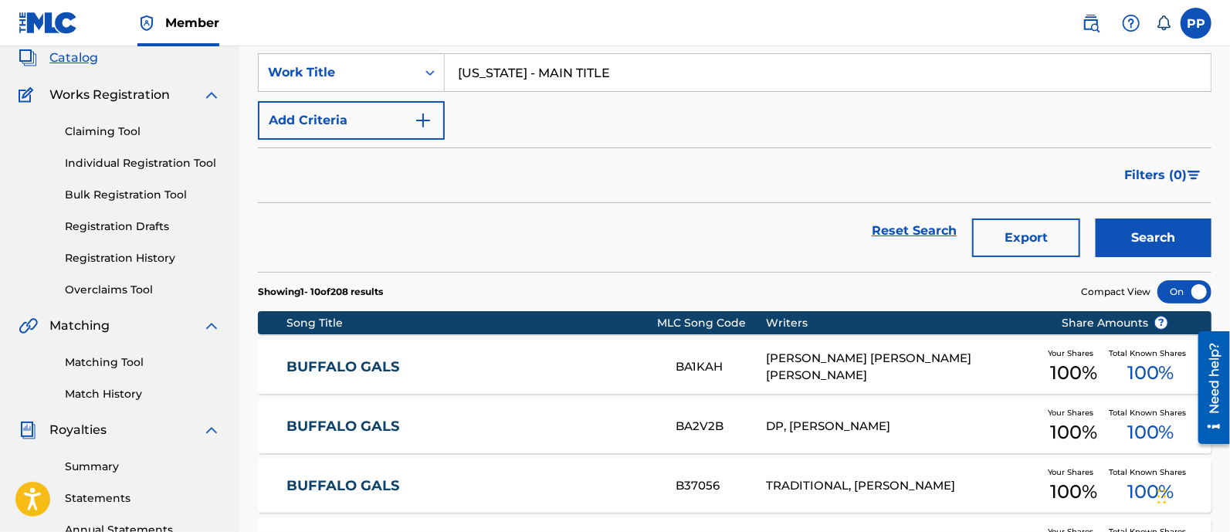
type input "[US_STATE] - MAIN TITLE"
click at [1127, 237] on button "Search" at bounding box center [1154, 238] width 116 height 39
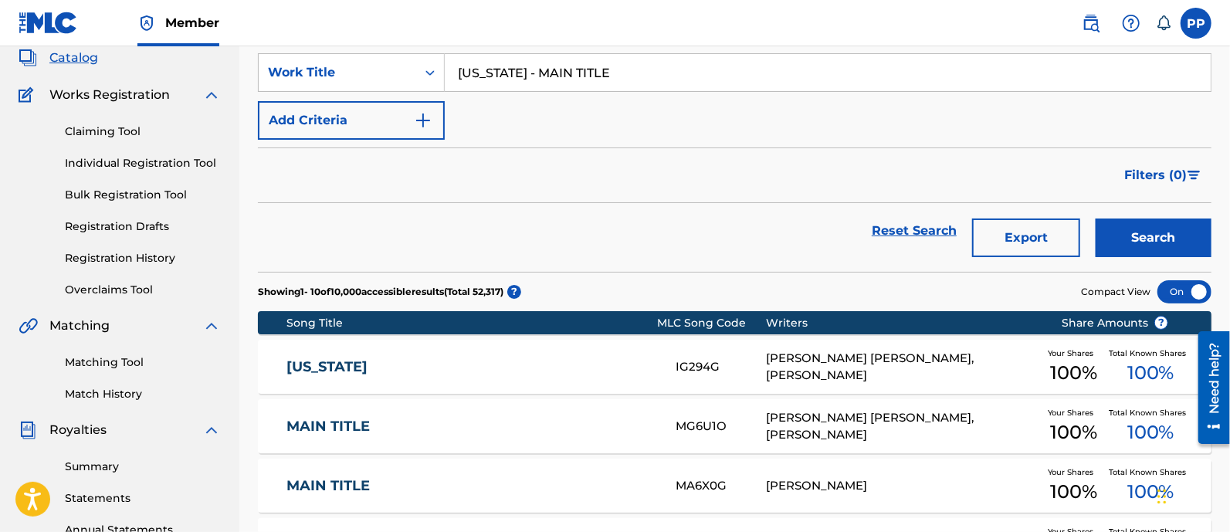
click at [395, 354] on div "[US_STATE] IG294G [PERSON_NAME] [PERSON_NAME], [PERSON_NAME] Your Shares 100 % …" at bounding box center [735, 367] width 954 height 54
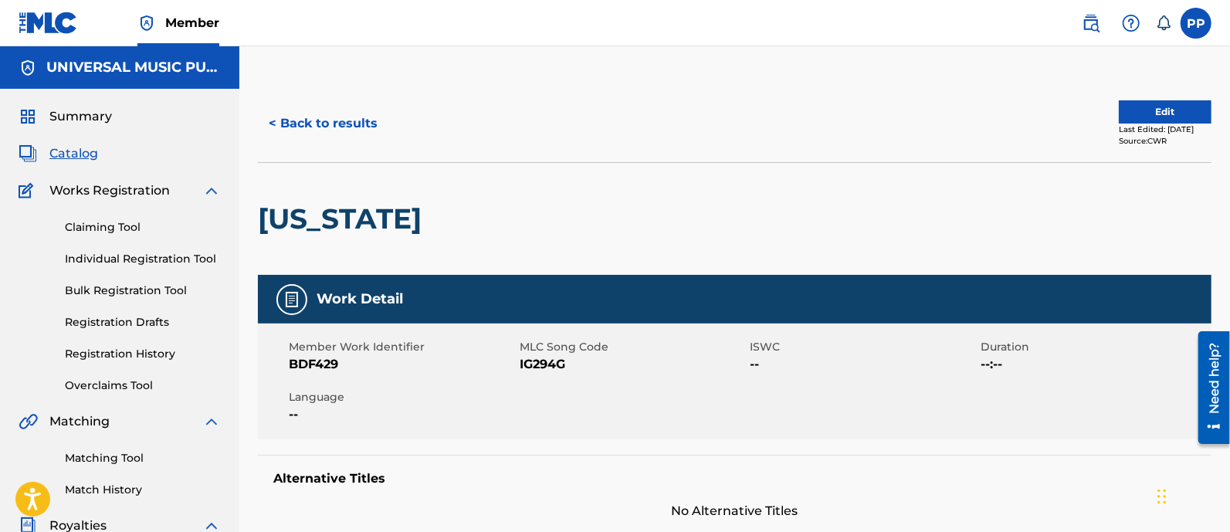
click at [308, 113] on button "< Back to results" at bounding box center [323, 123] width 130 height 39
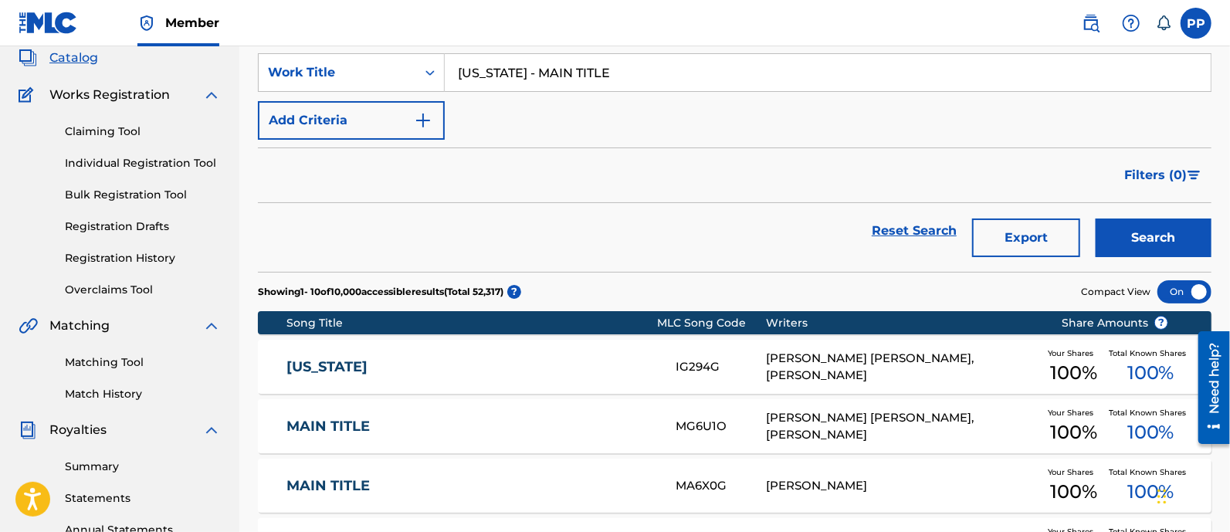
click at [611, 76] on input "[US_STATE] - MAIN TITLE" at bounding box center [828, 72] width 766 height 37
paste input "NIGHT OF THE DEMONS 3"
click at [1133, 237] on button "Search" at bounding box center [1154, 238] width 116 height 39
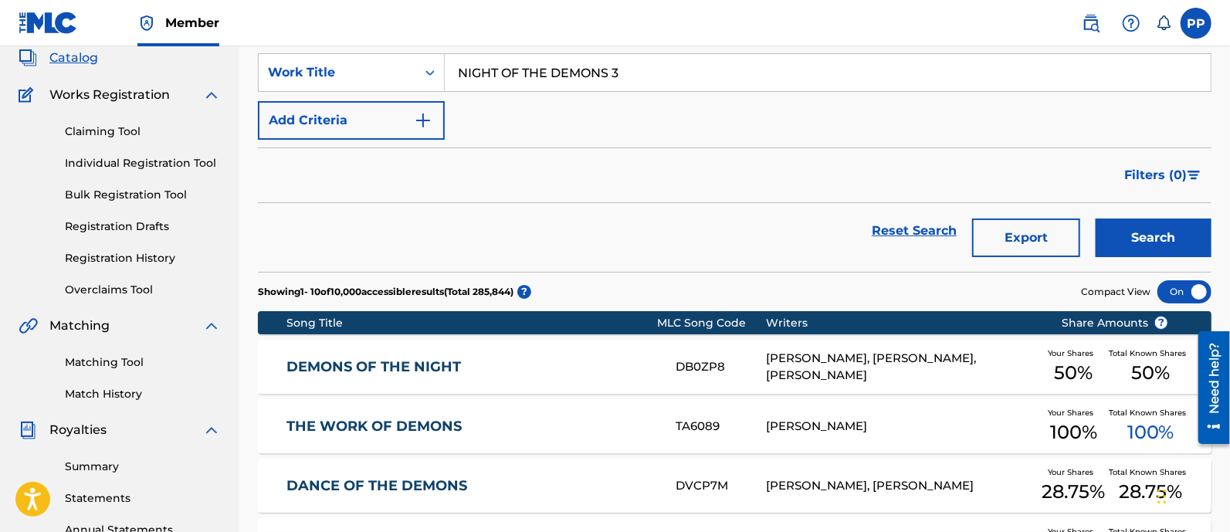
click at [652, 80] on input "NIGHT OF THE DEMONS 3" at bounding box center [828, 72] width 766 height 37
paste input "POTTERSVILLE CEMETARY"
click at [1158, 238] on button "Search" at bounding box center [1154, 238] width 116 height 39
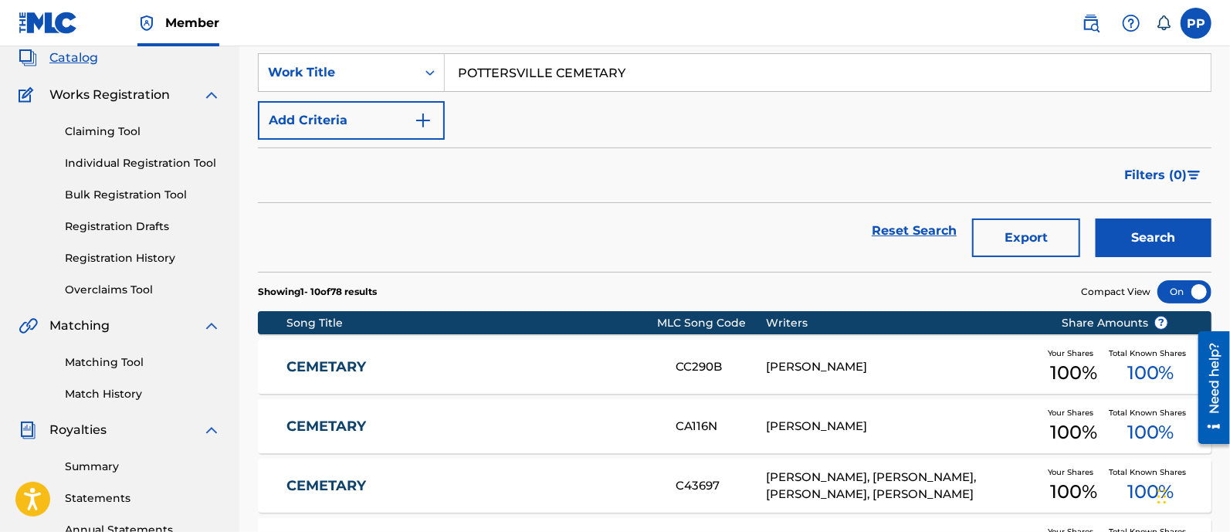
click at [629, 69] on input "POTTERSVILLE CEMETARY" at bounding box center [828, 72] width 766 height 37
paste input "TORPEDO [PERSON_NAME] FR [PERSON_NAME] RANCH"
click at [1147, 242] on button "Search" at bounding box center [1154, 238] width 116 height 39
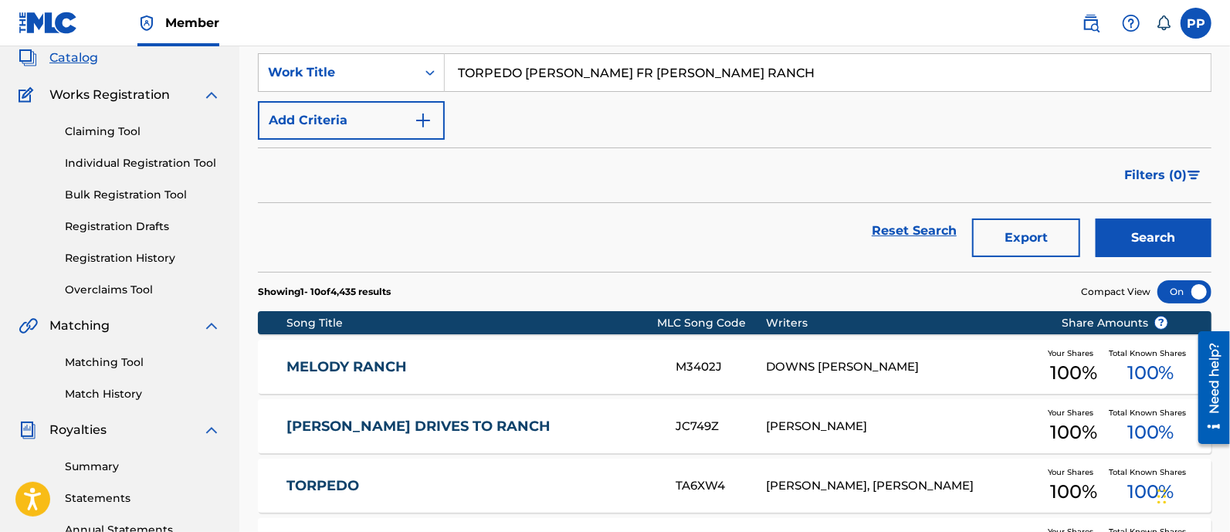
click at [592, 81] on input "TORPEDO [PERSON_NAME] FR [PERSON_NAME] RANCH" at bounding box center [828, 72] width 766 height 37
paste input "DEXTER MAIN TITLE"
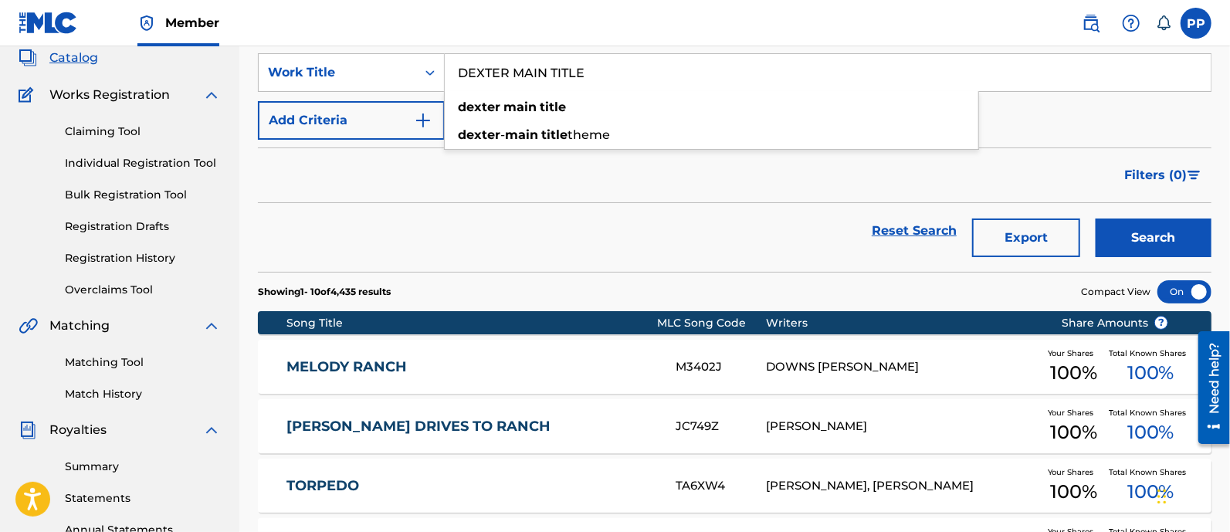
type input "DEXTER MAIN TITLE"
click at [1123, 225] on button "Search" at bounding box center [1154, 238] width 116 height 39
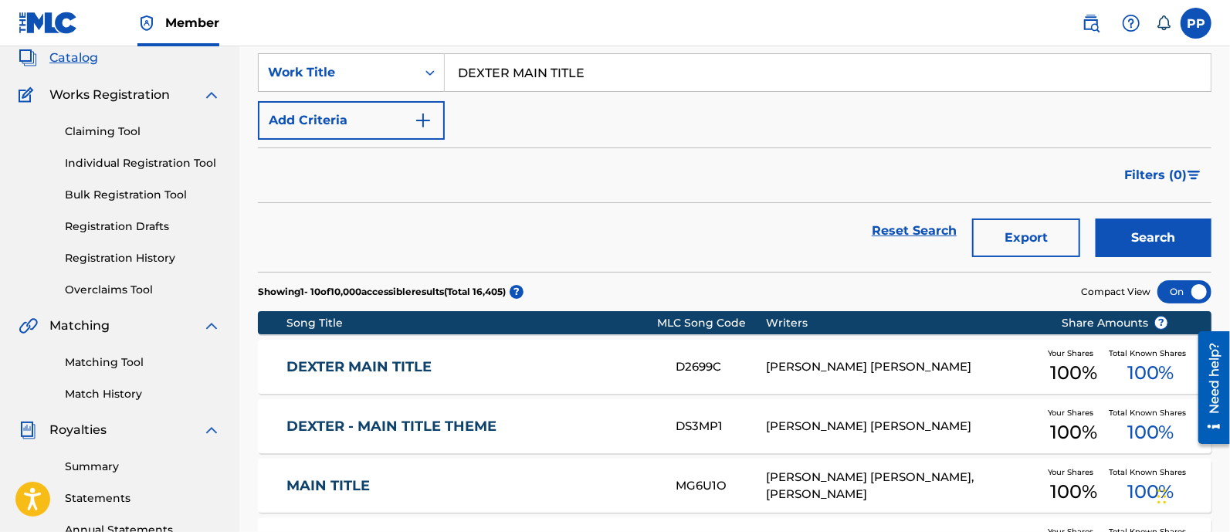
click at [514, 368] on link "DEXTER MAIN TITLE" at bounding box center [470, 367] width 368 height 18
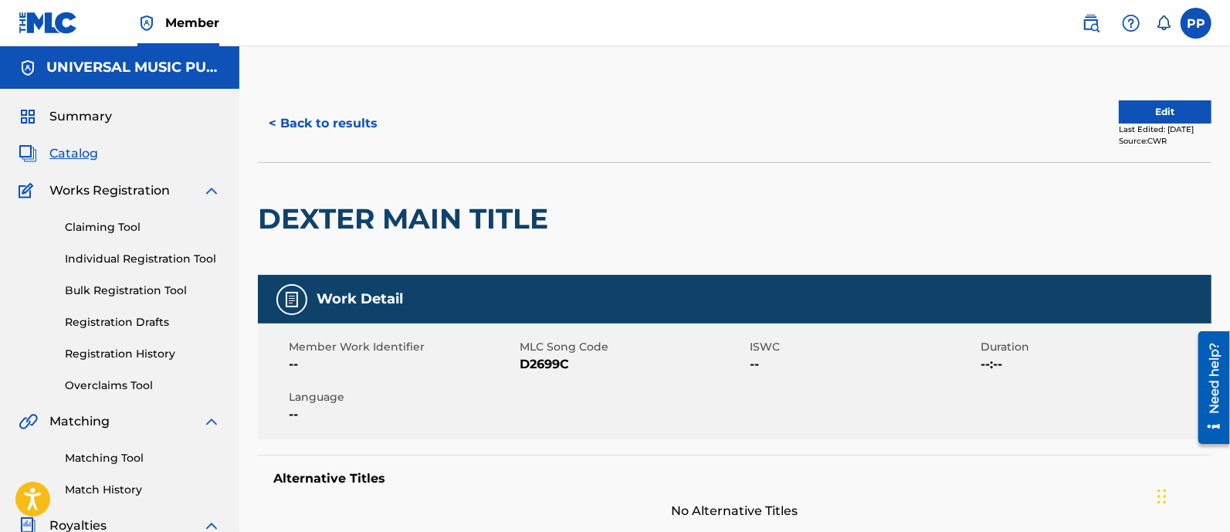
click at [332, 136] on button "< Back to results" at bounding box center [323, 123] width 130 height 39
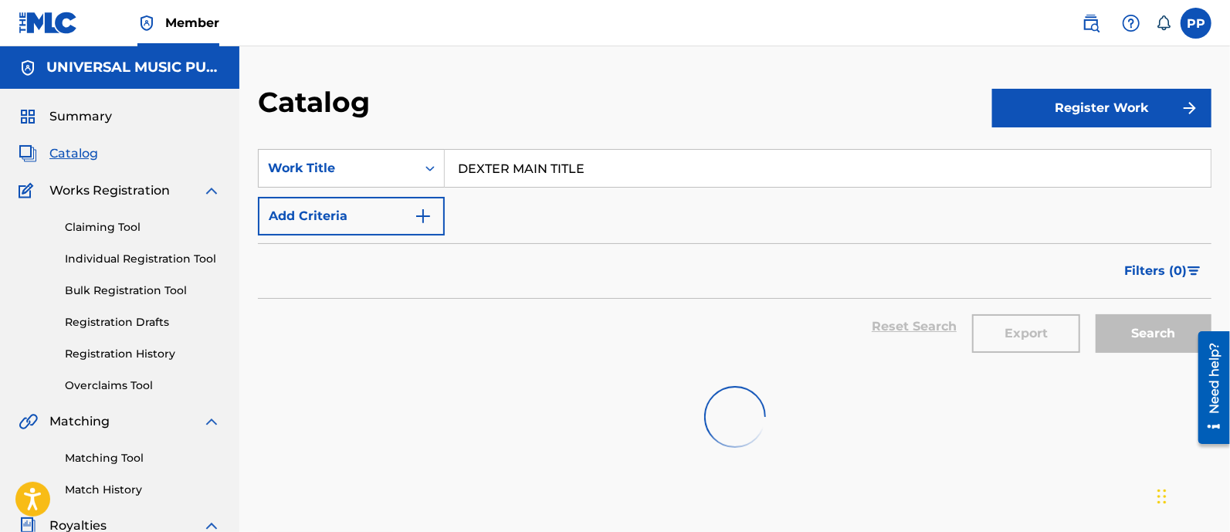
scroll to position [96, 0]
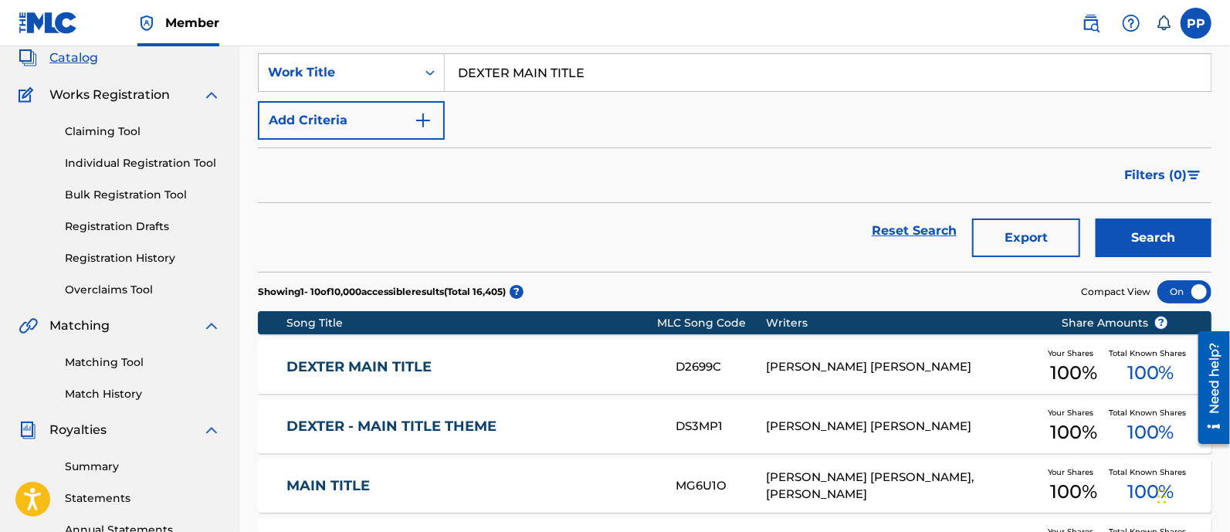
click at [608, 79] on input "DEXTER MAIN TITLE" at bounding box center [828, 72] width 766 height 37
paste input "L WORD GENERATION Q"
type input "L WORD GENERATION Q"
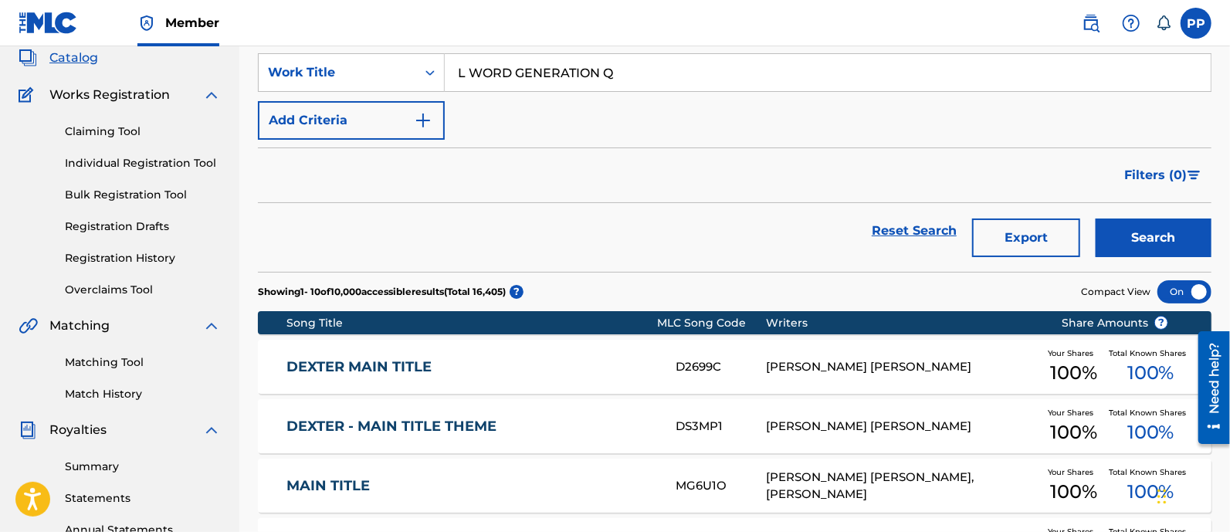
click at [1142, 237] on button "Search" at bounding box center [1154, 238] width 116 height 39
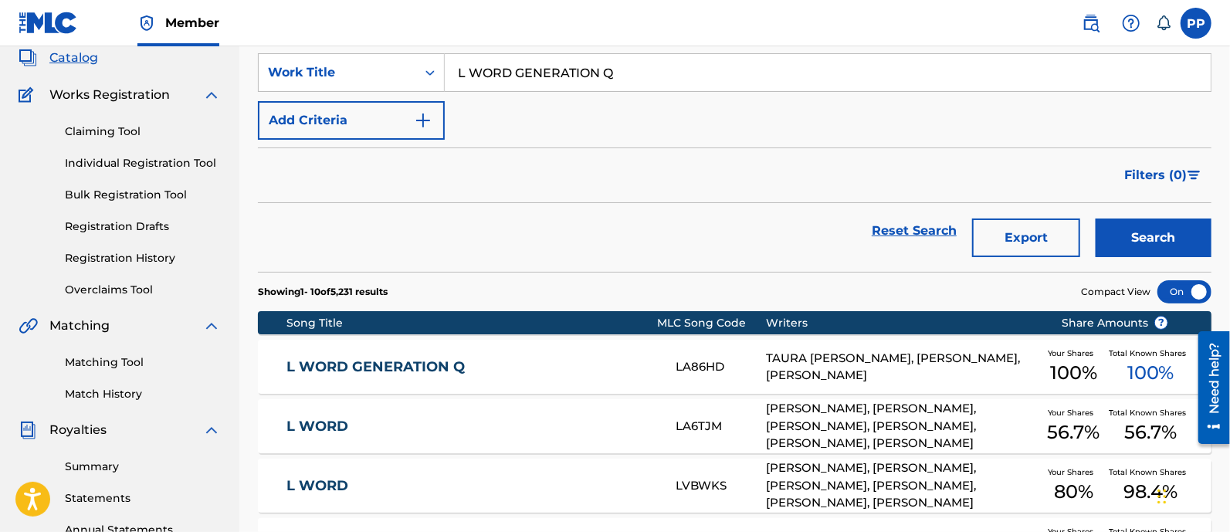
click at [609, 364] on link "L WORD GENERATION Q" at bounding box center [470, 367] width 368 height 18
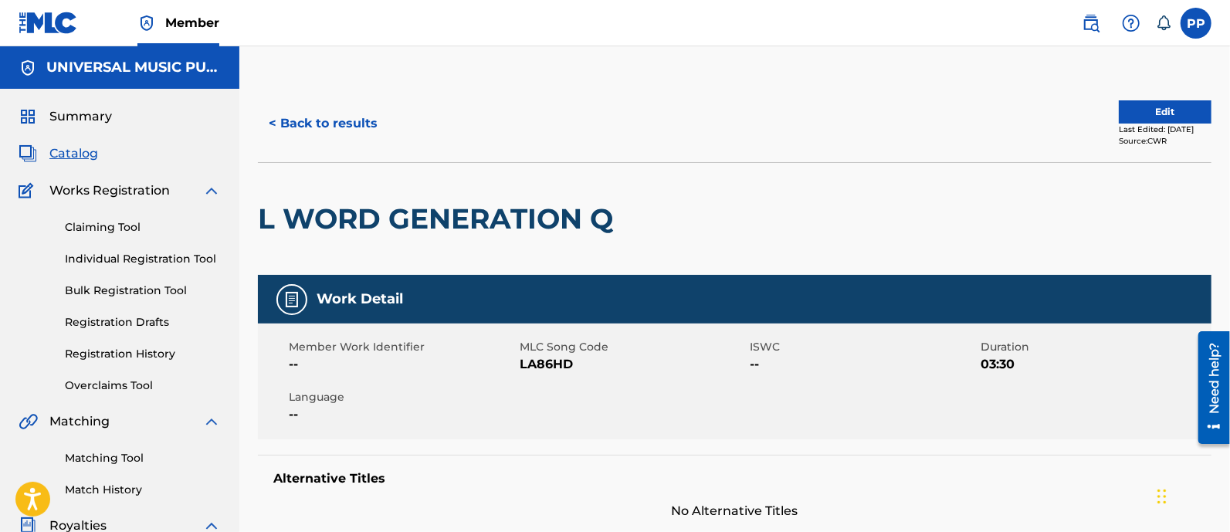
click at [332, 124] on button "< Back to results" at bounding box center [323, 123] width 130 height 39
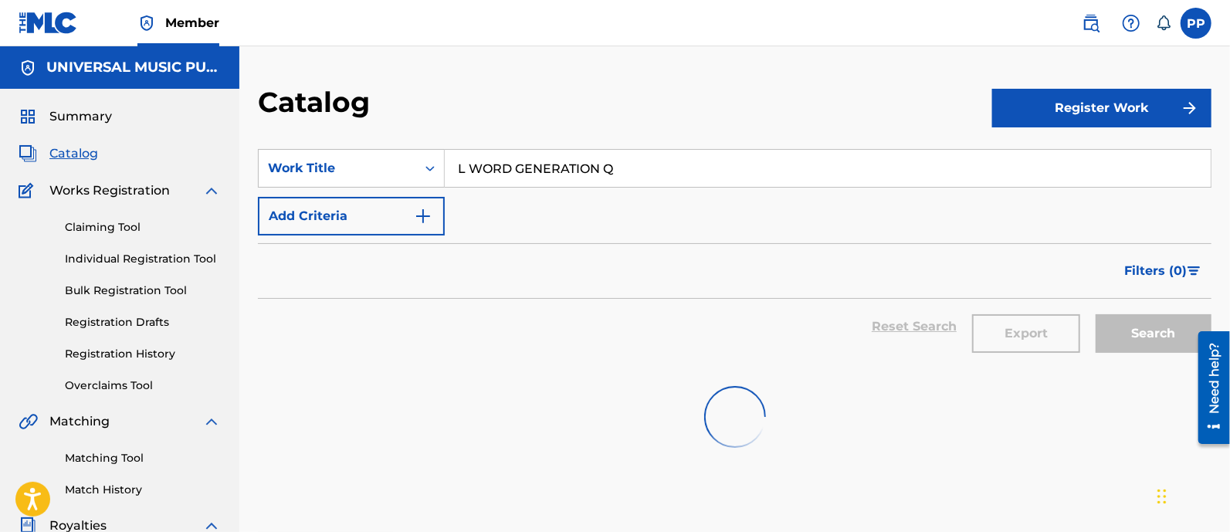
scroll to position [96, 0]
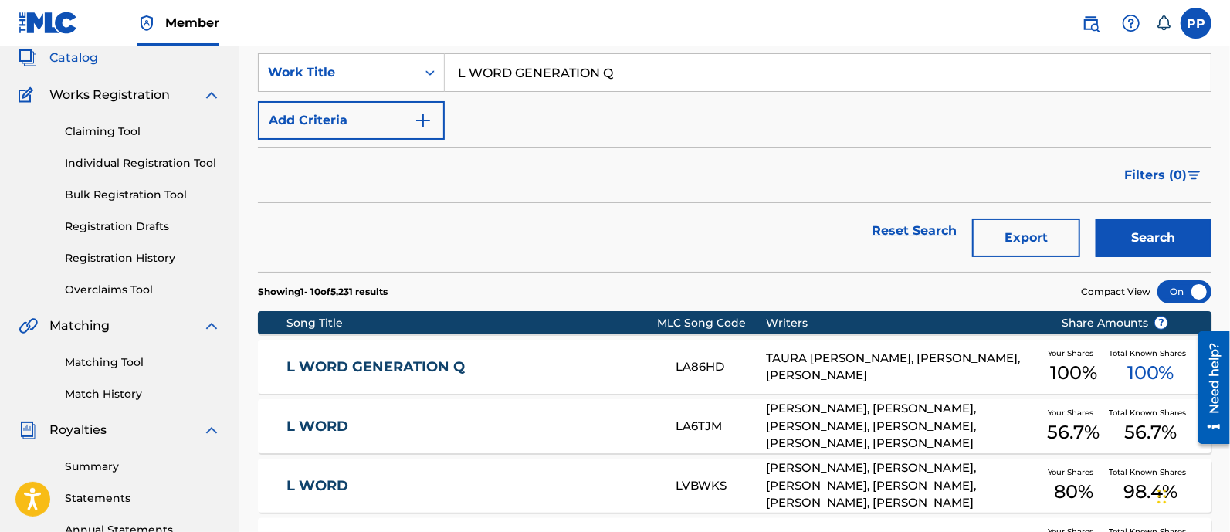
click at [583, 71] on input "L WORD GENERATION Q" at bounding box center [828, 72] width 766 height 37
paste input "COMMON RED FOX"
type input "COMMON RED FOX"
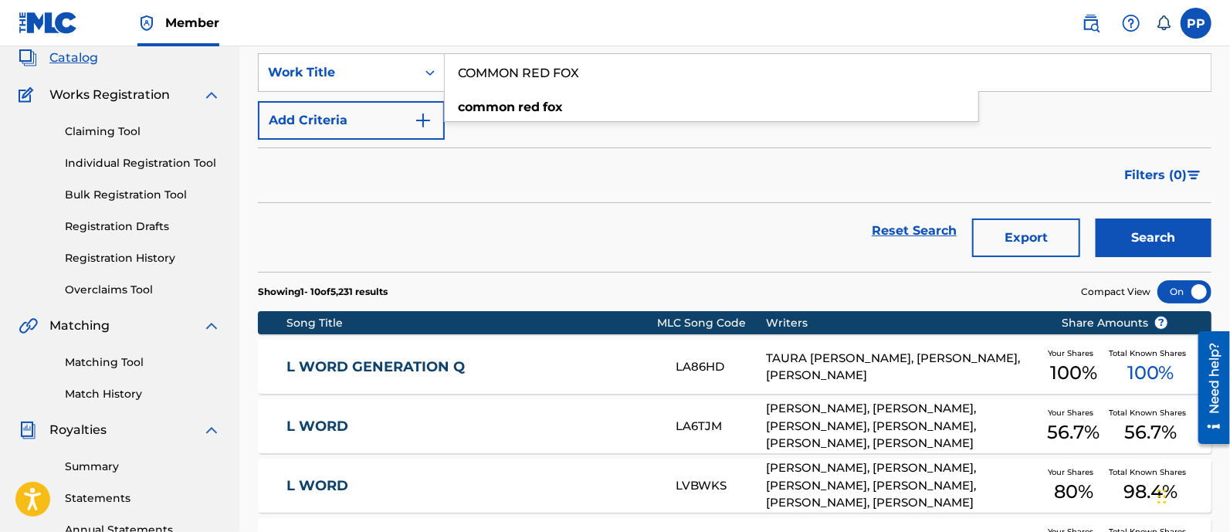
click at [1128, 232] on button "Search" at bounding box center [1154, 238] width 116 height 39
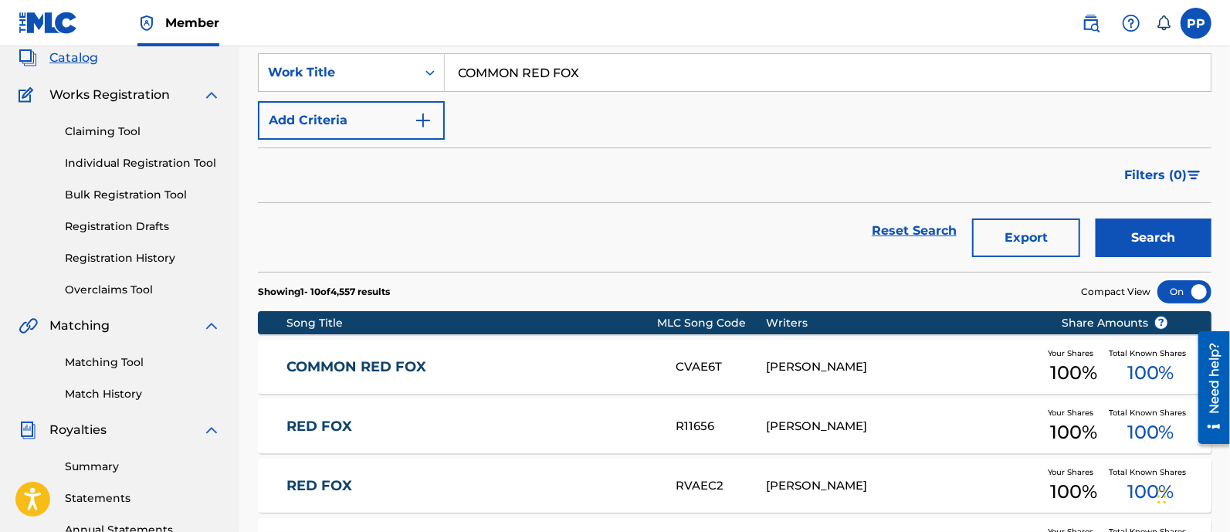
click at [487, 353] on div "COMMON RED FOX CVAE6T [PERSON_NAME] Your Shares 100 % Total Known Shares 100 %" at bounding box center [735, 367] width 954 height 54
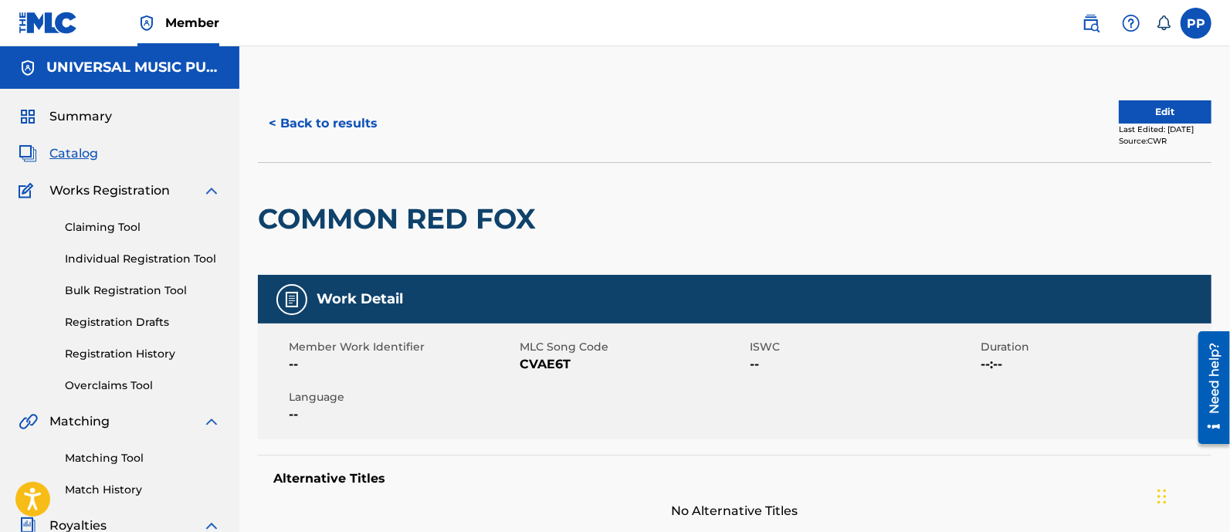
click at [346, 133] on button "< Back to results" at bounding box center [323, 123] width 130 height 39
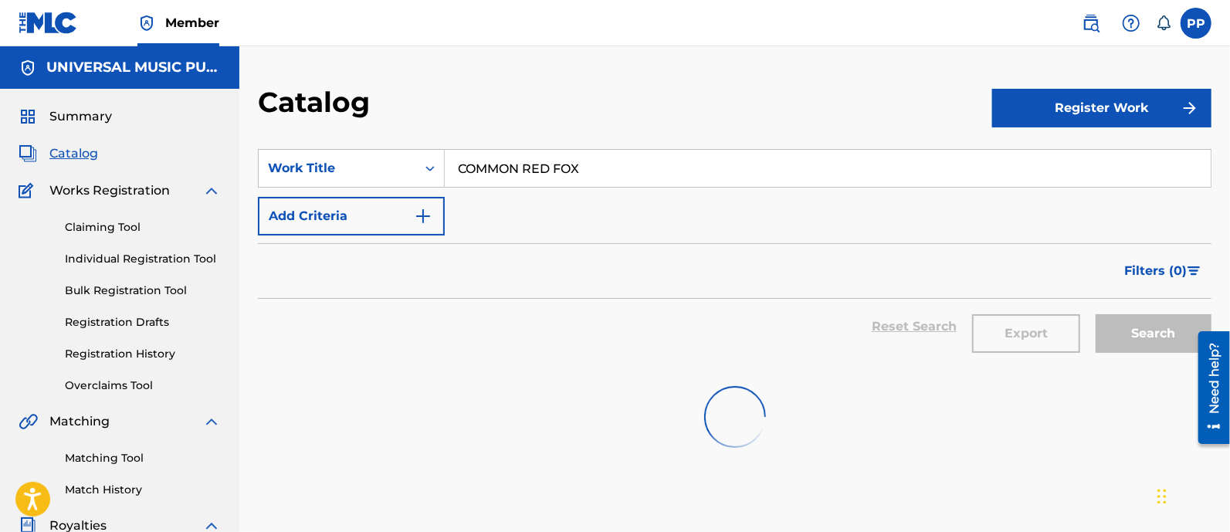
scroll to position [96, 0]
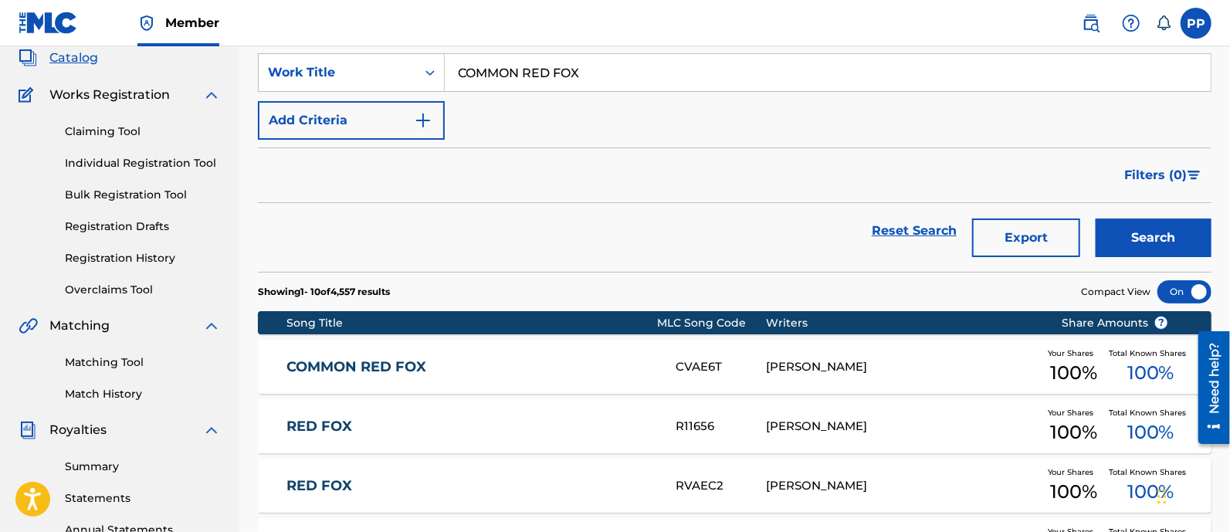
click at [614, 69] on input "COMMON RED FOX" at bounding box center [828, 72] width 766 height 37
paste input "NO RETURN - YELLOWJACKETS MAIN TITLE"
type input "NO RETURN - YELLOWJACKETS MAIN TITLE"
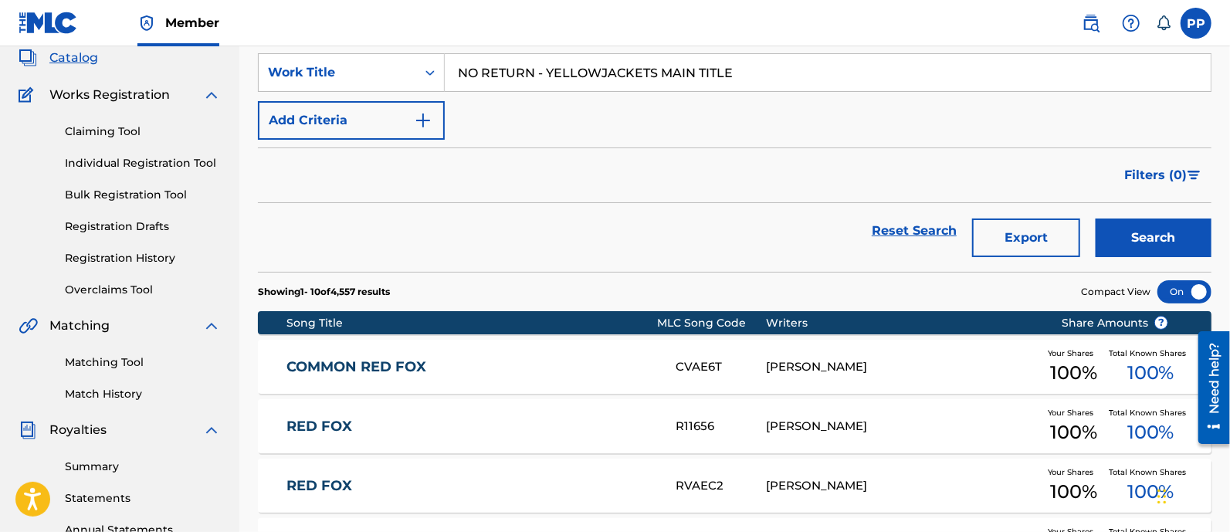
click at [1123, 232] on button "Search" at bounding box center [1154, 238] width 116 height 39
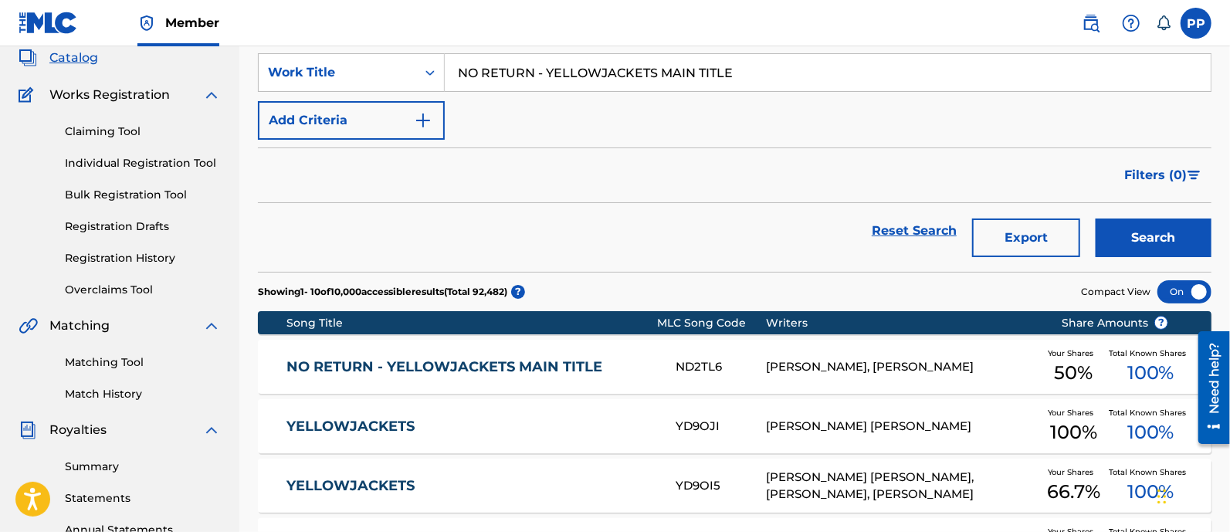
click at [465, 348] on div "NO RETURN - YELLOWJACKETS MAIN TITLE ND2TL6 [PERSON_NAME], [PERSON_NAME] Your S…" at bounding box center [735, 367] width 954 height 54
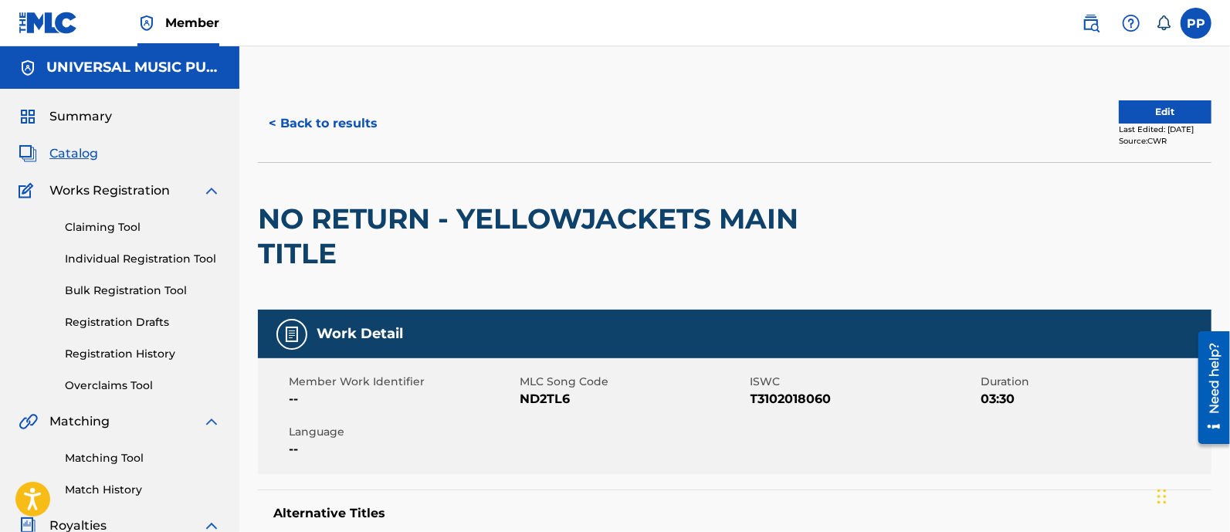
click at [327, 118] on button "< Back to results" at bounding box center [323, 123] width 130 height 39
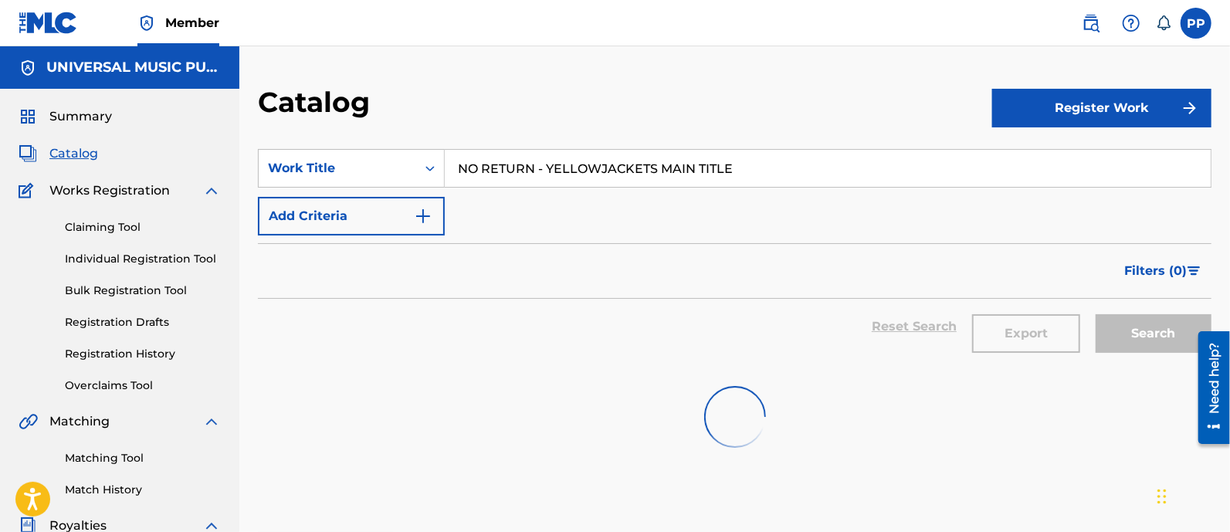
scroll to position [96, 0]
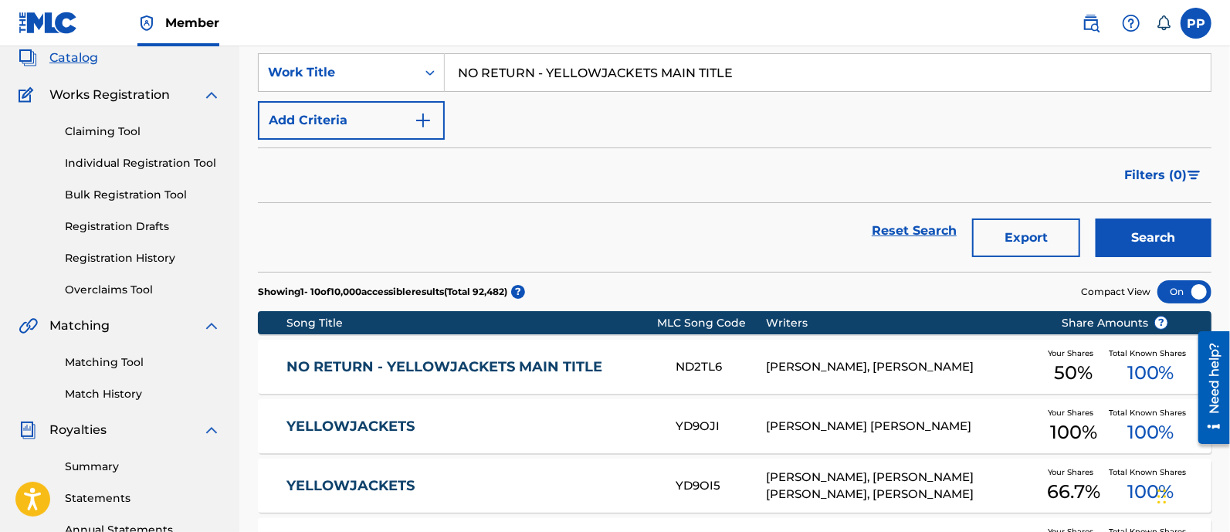
click at [484, 352] on div "NO RETURN - YELLOWJACKETS MAIN TITLE ND2TL6 [PERSON_NAME], [PERSON_NAME] Your S…" at bounding box center [735, 367] width 954 height 54
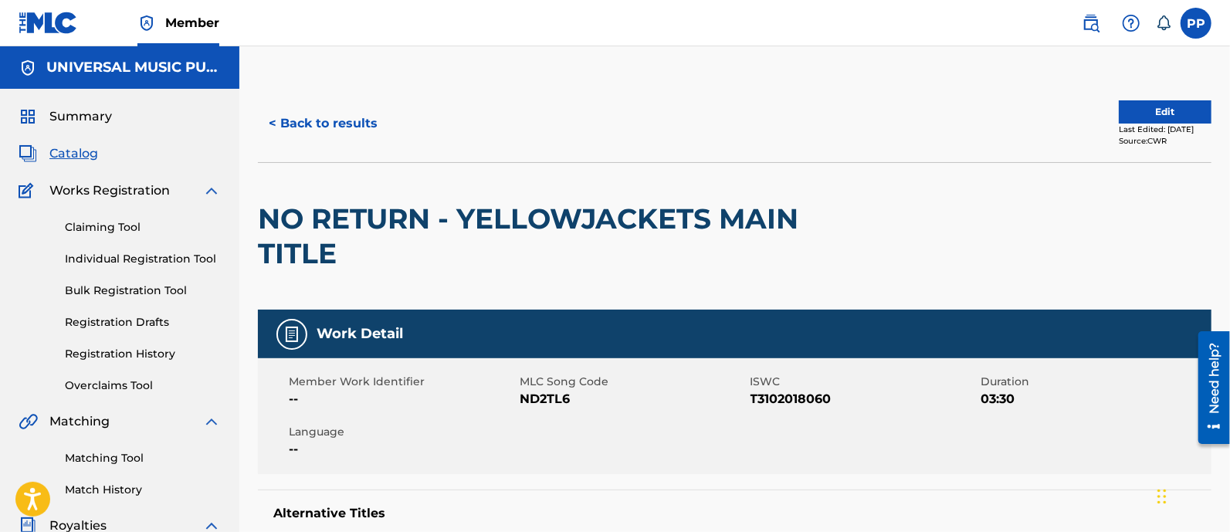
click at [348, 130] on button "< Back to results" at bounding box center [323, 123] width 130 height 39
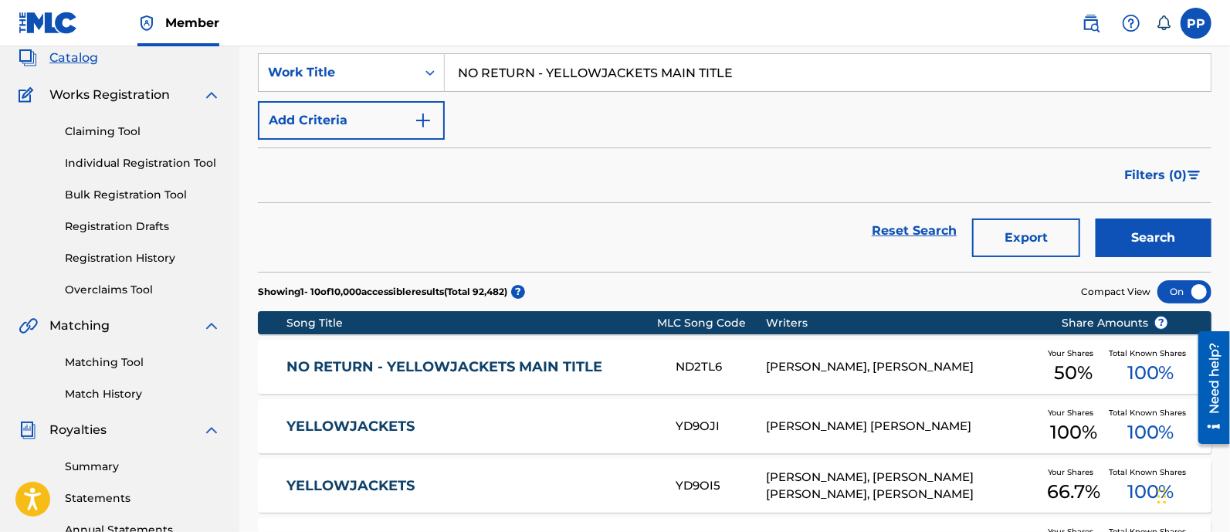
click at [606, 76] on input "NO RETURN - YELLOWJACKETS MAIN TITLE" at bounding box center [828, 72] width 766 height 37
paste input "TV TAUGHT ME HOW TO DREAM"
type input "TV TAUGHT ME HOW TO DREAM"
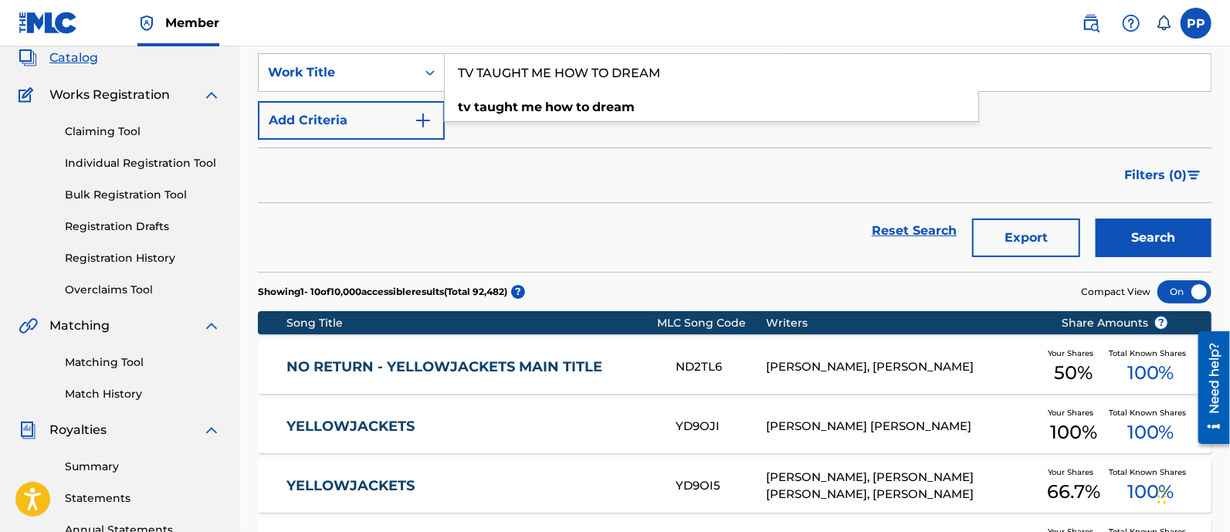
click at [1144, 235] on button "Search" at bounding box center [1154, 238] width 116 height 39
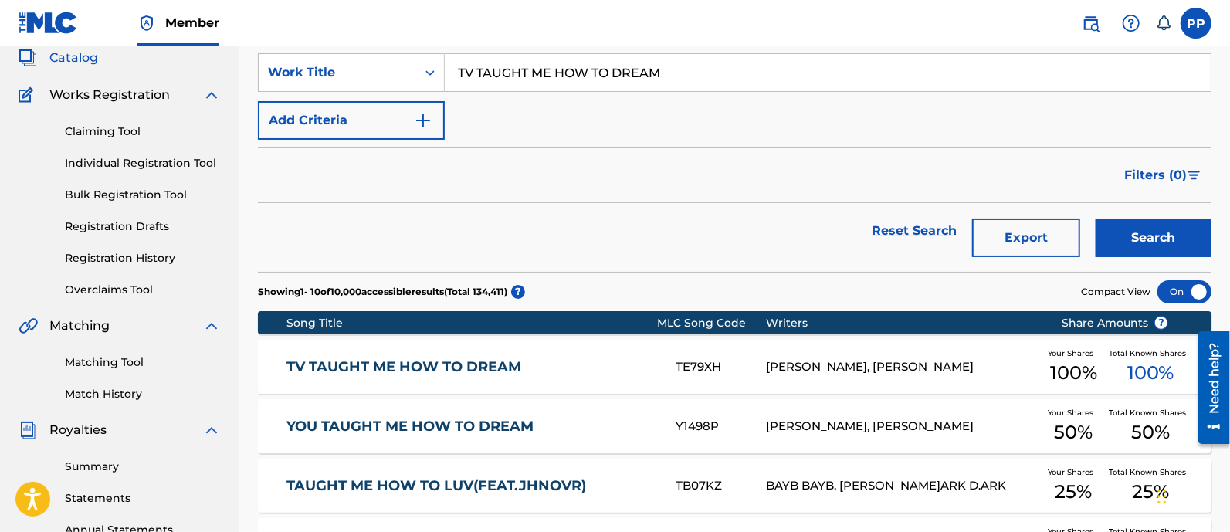
click at [509, 371] on link "TV TAUGHT ME HOW TO DREAM" at bounding box center [470, 367] width 368 height 18
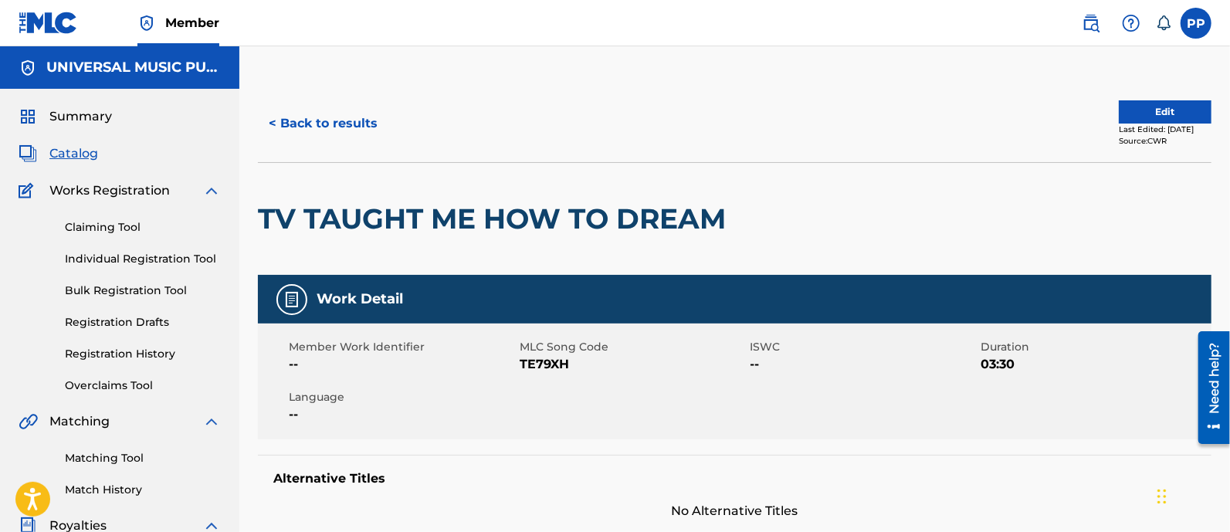
click at [304, 120] on button "< Back to results" at bounding box center [323, 123] width 130 height 39
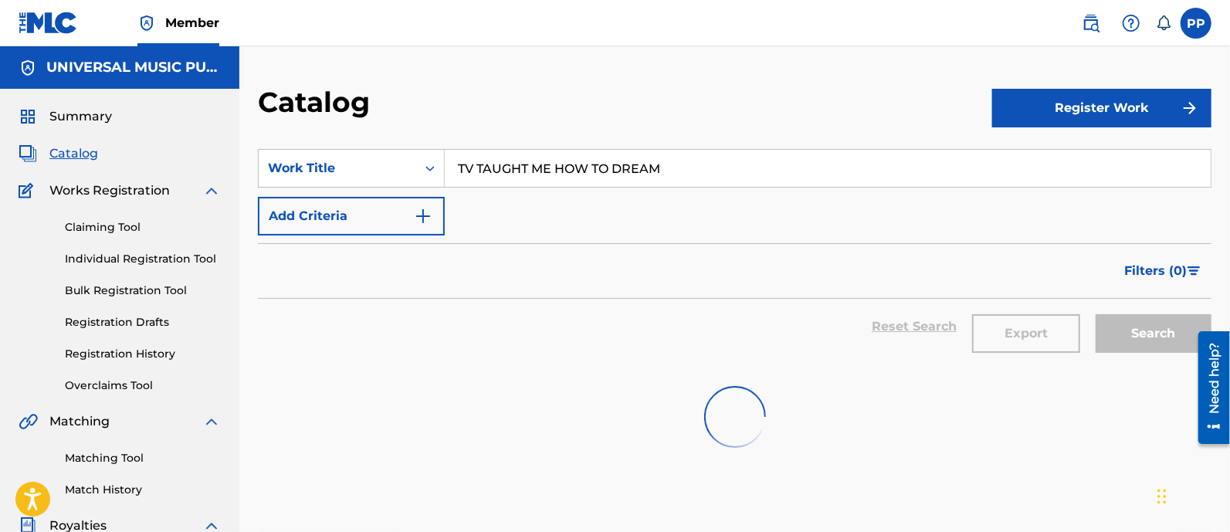
scroll to position [96, 0]
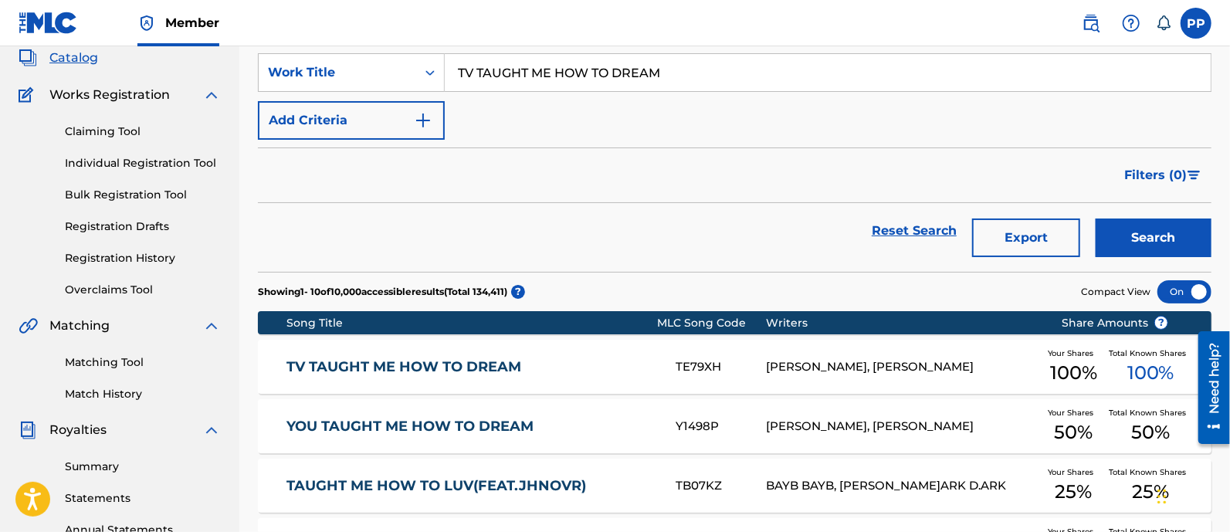
click at [544, 69] on input "TV TAUGHT ME HOW TO DREAM" at bounding box center [828, 72] width 766 height 37
click at [544, 68] on input "TV TAUGHT ME HOW TO DREAM" at bounding box center [828, 72] width 766 height 37
paste input "HE DOVEKEEPERS MAIN TITLE THEME"
type input "THE DOVEKEEPERS MAIN TITLE THEME"
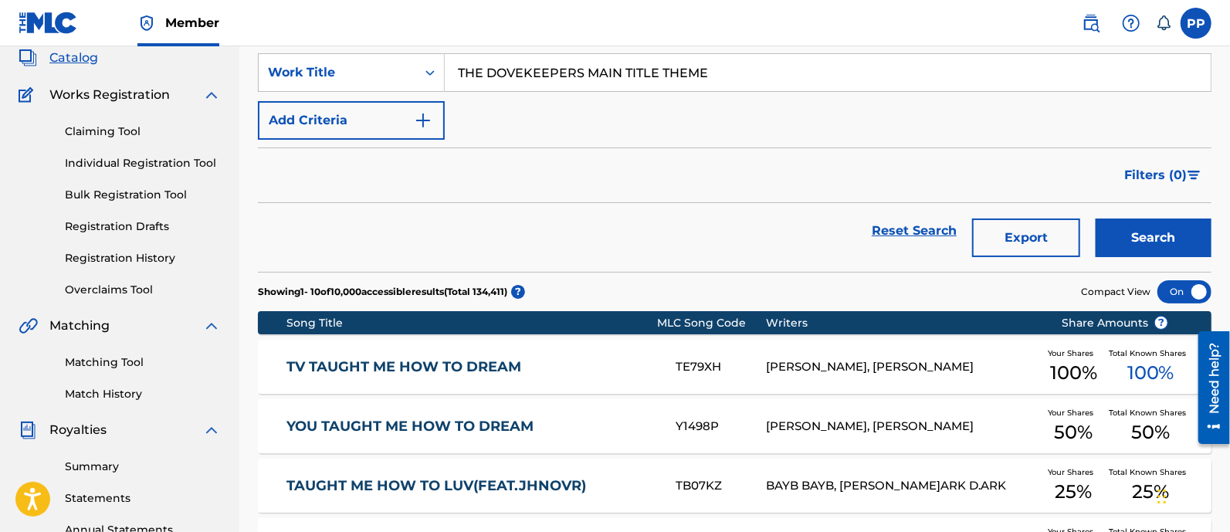
click at [1124, 240] on button "Search" at bounding box center [1154, 238] width 116 height 39
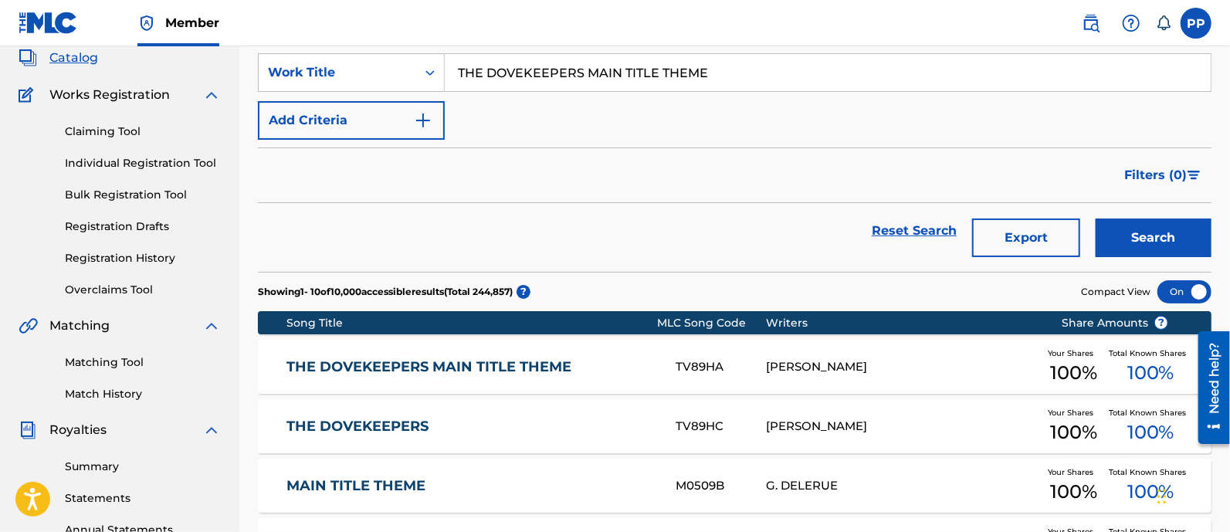
click at [483, 368] on link "THE DOVEKEEPERS MAIN TITLE THEME" at bounding box center [470, 367] width 368 height 18
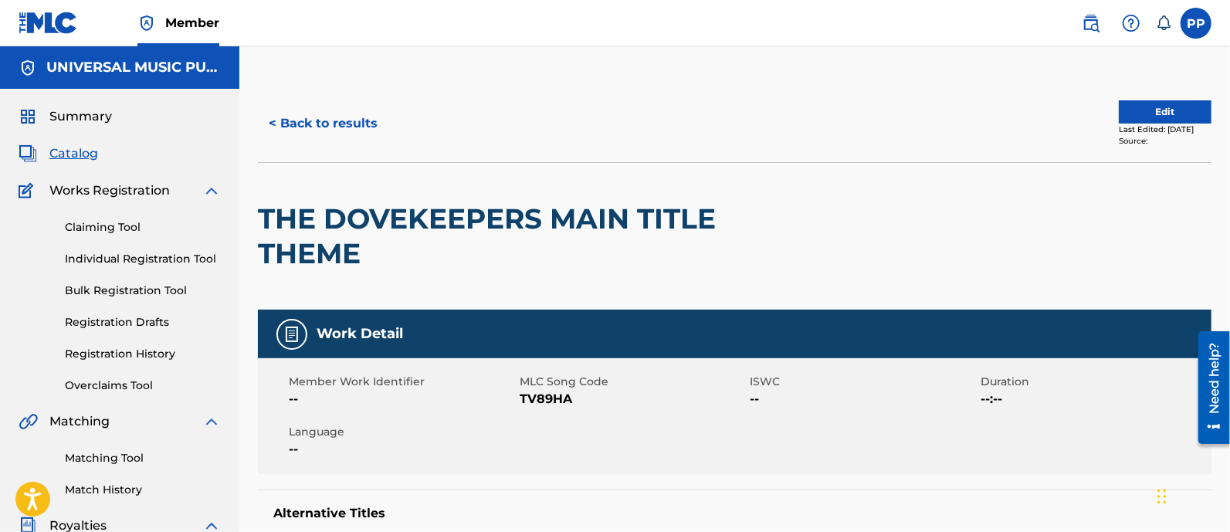
click at [361, 121] on button "< Back to results" at bounding box center [323, 123] width 130 height 39
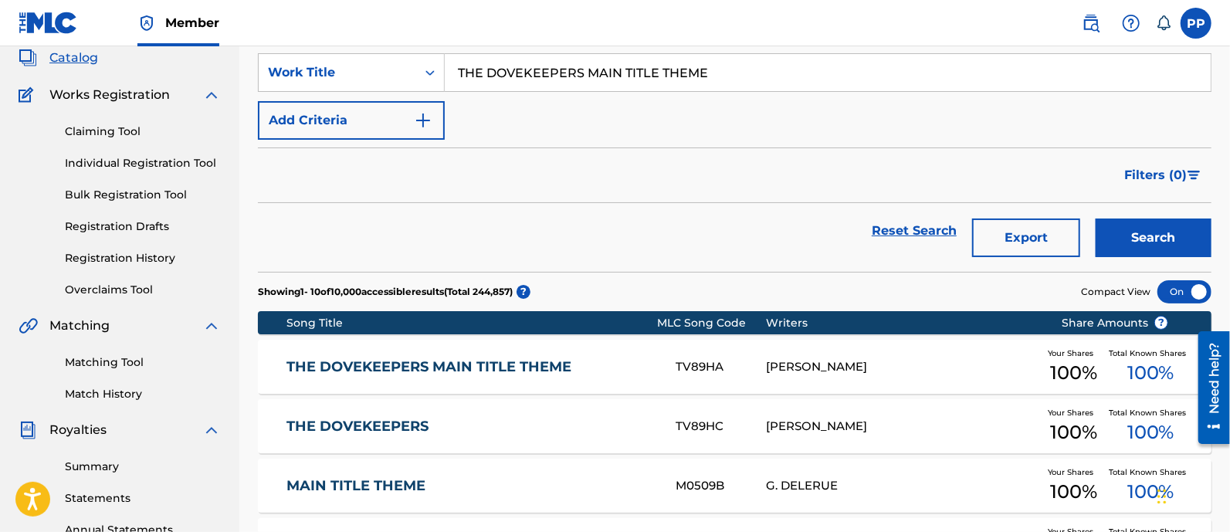
click at [551, 71] on input "THE DOVEKEEPERS MAIN TITLE THEME" at bounding box center [828, 72] width 766 height 37
click at [548, 71] on input "THE DOVEKEEPERS MAIN TITLE THEME" at bounding box center [828, 72] width 766 height 37
paste input "[DATE] MAIN TITLE"
click at [549, 71] on input "THE DOVEKEEDAY OF THE DEAD MAIN TITLEPERS MAIN TITLE THEME" at bounding box center [828, 72] width 766 height 37
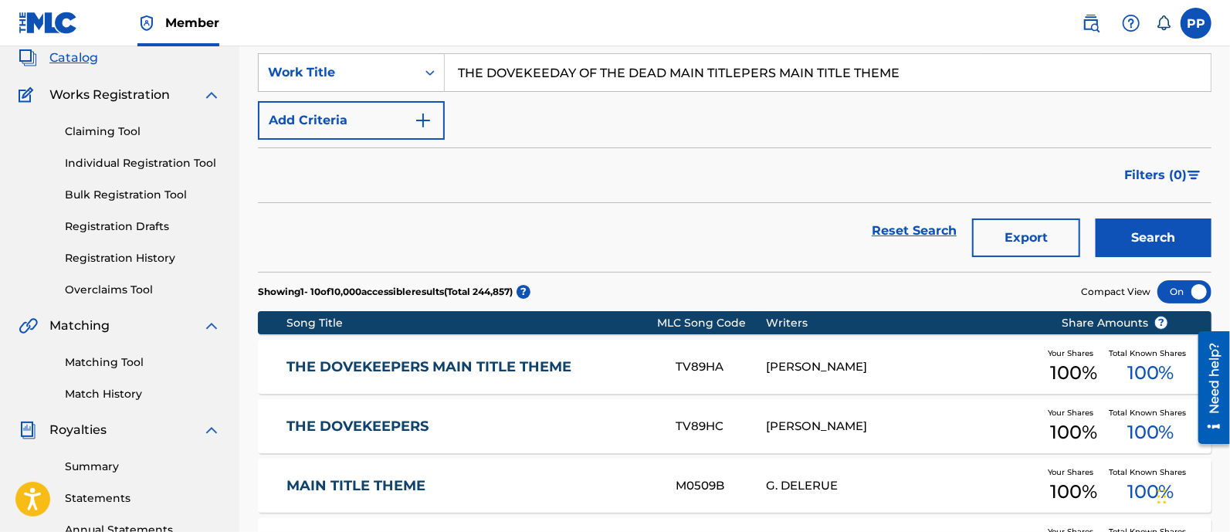
click at [549, 71] on input "THE DOVEKEEDAY OF THE DEAD MAIN TITLEPERS MAIN TITLE THEME" at bounding box center [828, 72] width 766 height 37
paste input "[DATE] MAIN TITL"
click at [1131, 246] on button "Search" at bounding box center [1154, 238] width 116 height 39
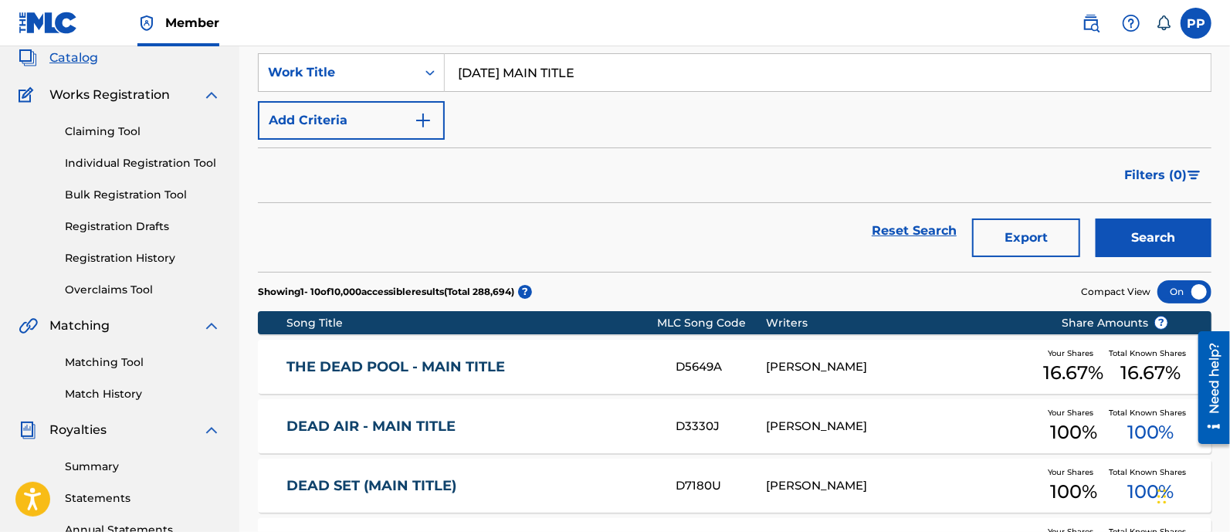
click at [493, 82] on input "[DATE] MAIN TITLE" at bounding box center [828, 72] width 766 height 37
paste input "[PERSON_NAME] "THINNER" -"
click at [1139, 221] on button "Search" at bounding box center [1154, 238] width 116 height 39
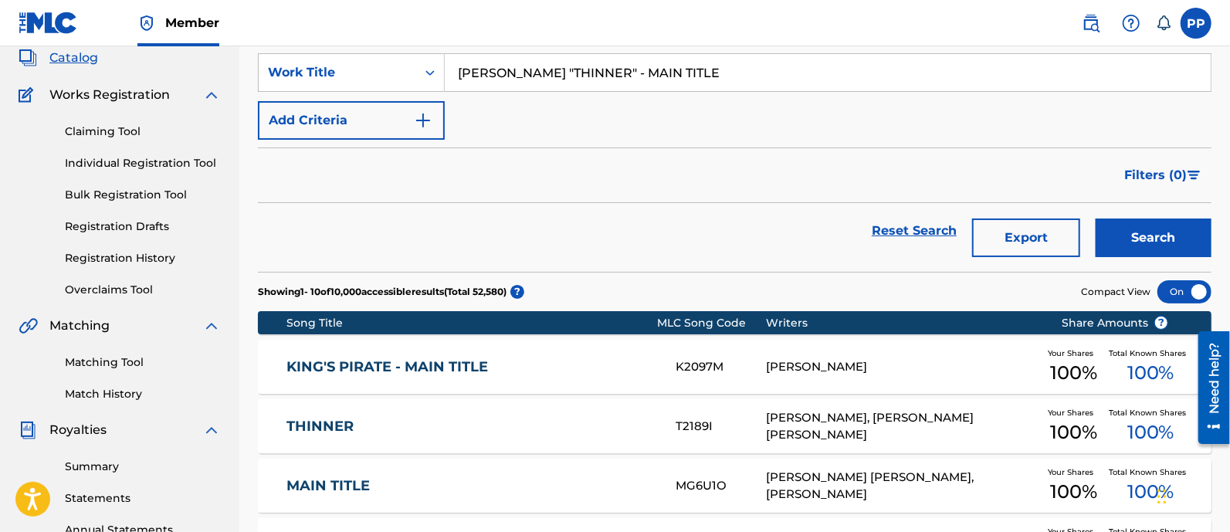
click at [670, 76] on input "[PERSON_NAME] "THINNER" - MAIN TITLE" at bounding box center [828, 72] width 766 height 37
paste input "THE PLAYER - SCOR"
click at [1127, 215] on div "Search" at bounding box center [1150, 231] width 124 height 56
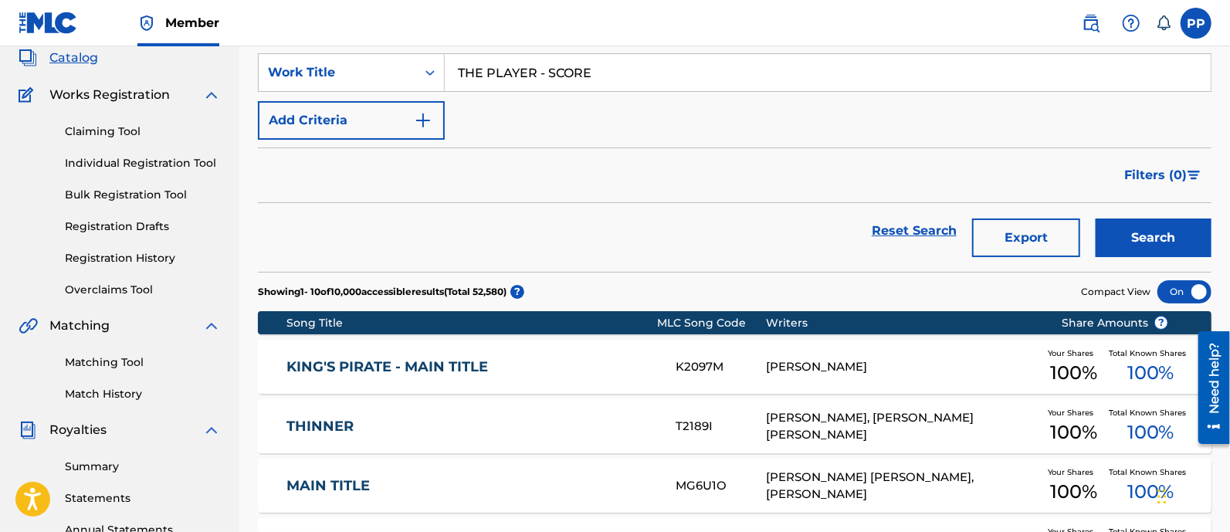
click at [1131, 229] on button "Search" at bounding box center [1154, 238] width 116 height 39
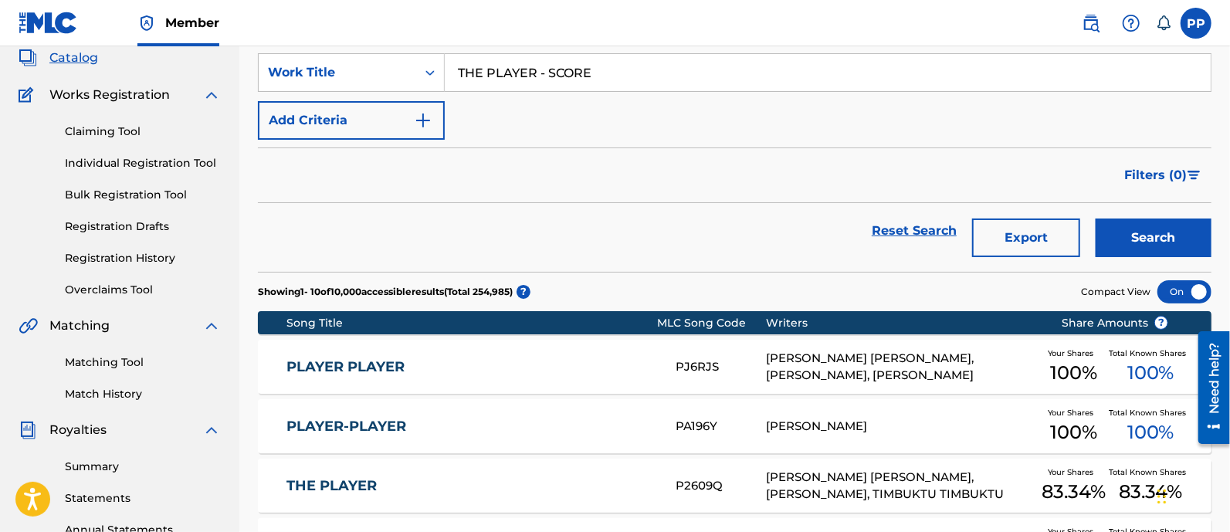
click at [586, 77] on input "THE PLAYER - SCORE" at bounding box center [828, 72] width 766 height 37
paste input "ALL SOULS - MAIN TITL"
click at [1155, 239] on button "Search" at bounding box center [1154, 238] width 116 height 39
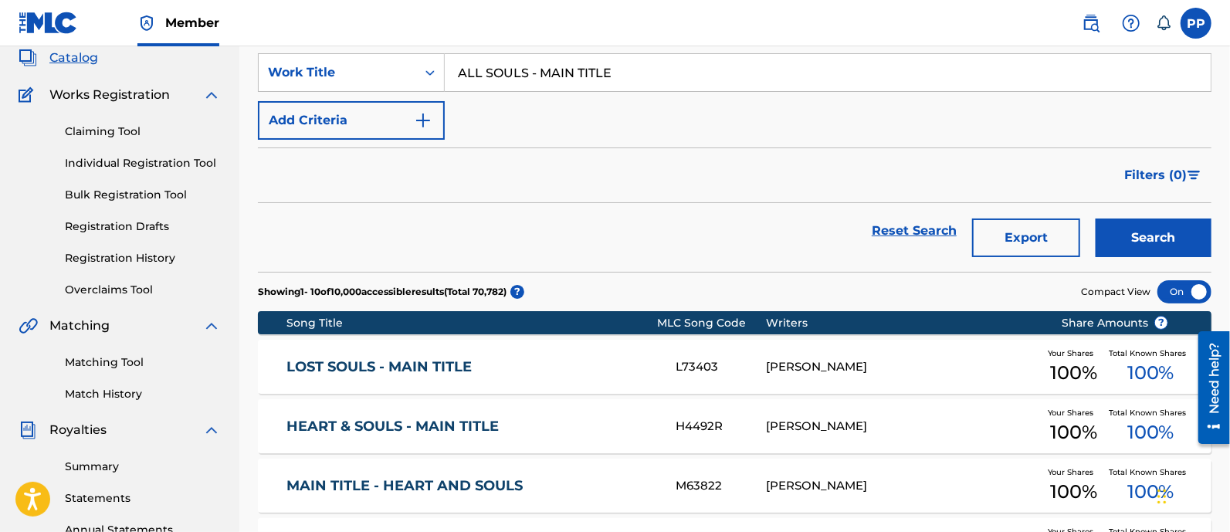
click at [517, 71] on input "ALL SOULS - MAIN TITLE" at bounding box center [828, 72] width 766 height 37
paste input "[PERSON_NAME] - THEM"
type input "[PERSON_NAME] - THEME"
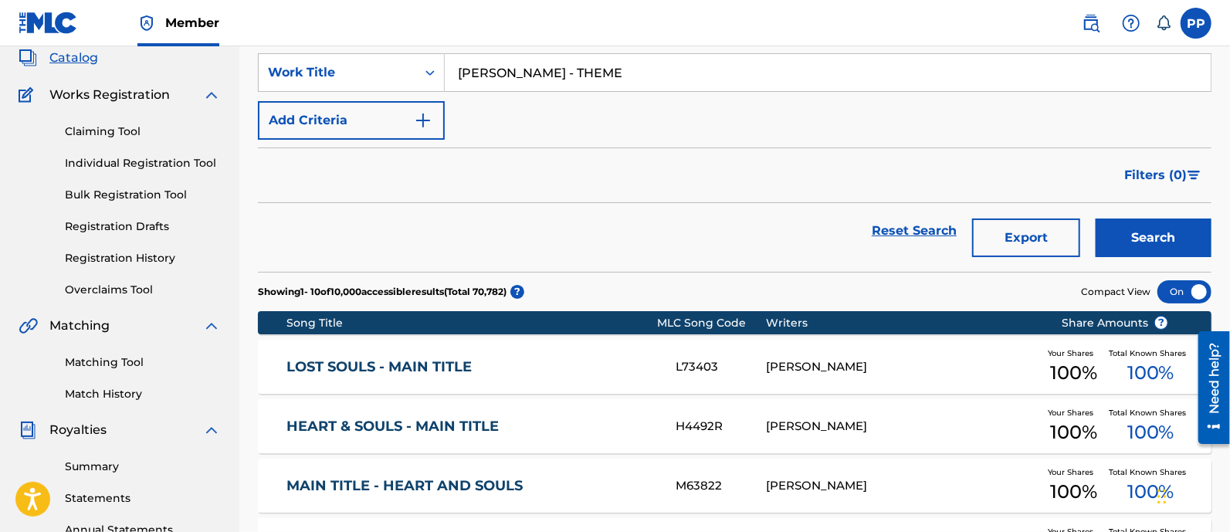
click at [1149, 221] on div "Search" at bounding box center [1150, 231] width 124 height 56
click at [1149, 221] on button "Search" at bounding box center [1154, 238] width 116 height 39
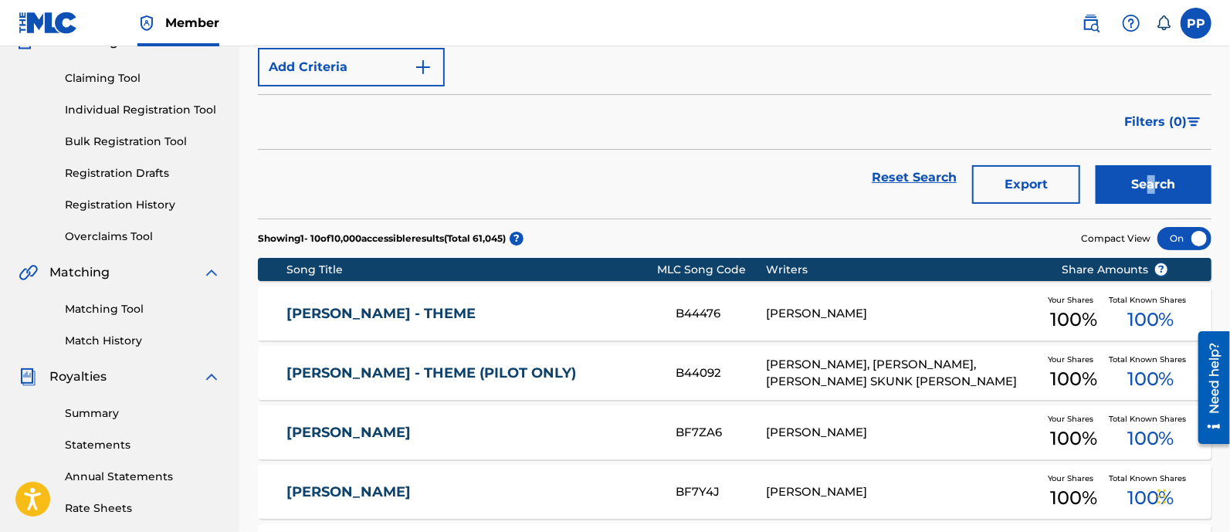
scroll to position [192, 0]
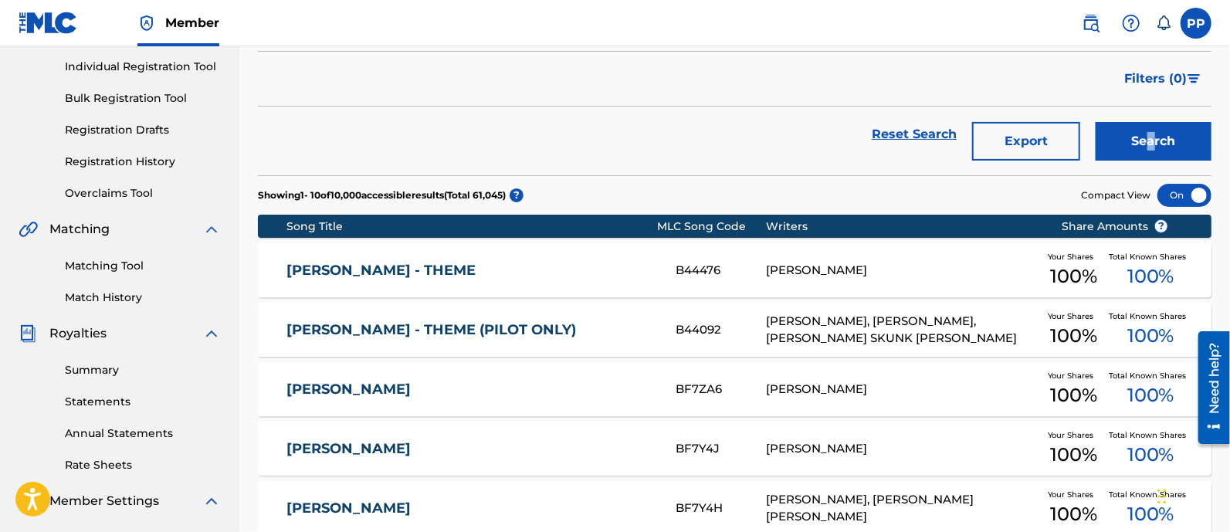
click at [490, 263] on link "[PERSON_NAME] - THEME" at bounding box center [470, 271] width 368 height 18
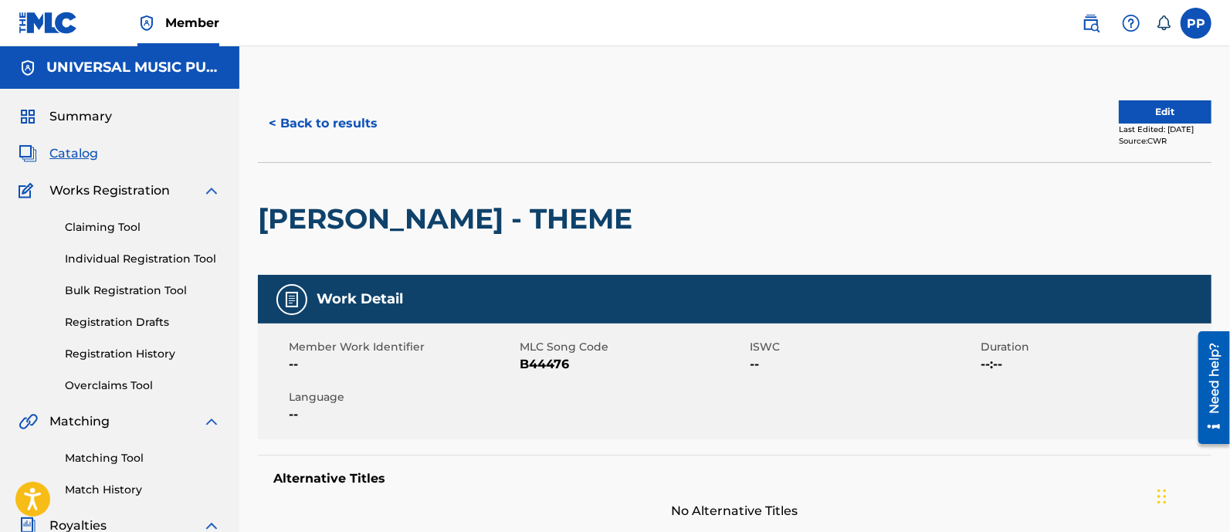
click at [332, 113] on button "< Back to results" at bounding box center [323, 123] width 130 height 39
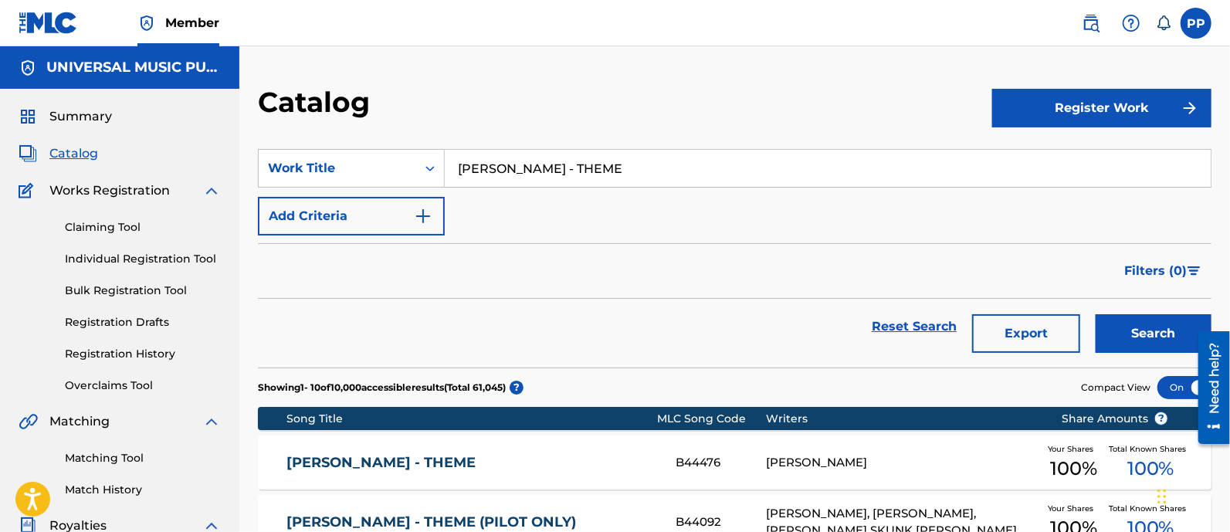
click at [629, 164] on input "[PERSON_NAME] - THEME" at bounding box center [828, 168] width 766 height 37
paste input "AUTY AND THE BEAST - MAIN TITL"
type input "BEAUTY AND THE BEAST - MAIN TITLE"
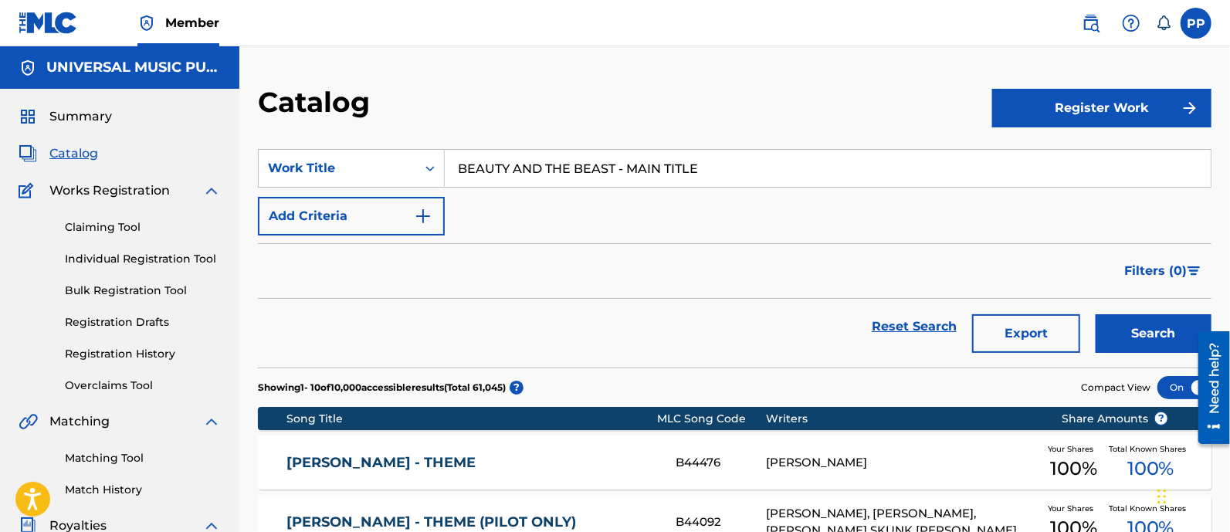
drag, startPoint x: 1112, startPoint y: 330, endPoint x: 859, endPoint y: 275, distance: 259.1
click at [1112, 330] on button "Search" at bounding box center [1154, 333] width 116 height 39
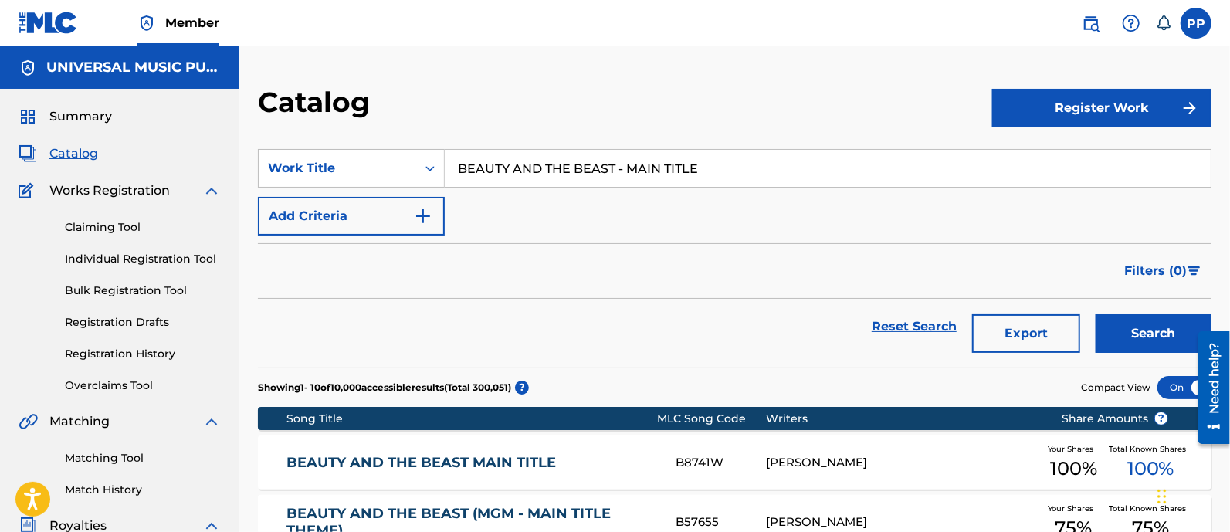
scroll to position [96, 0]
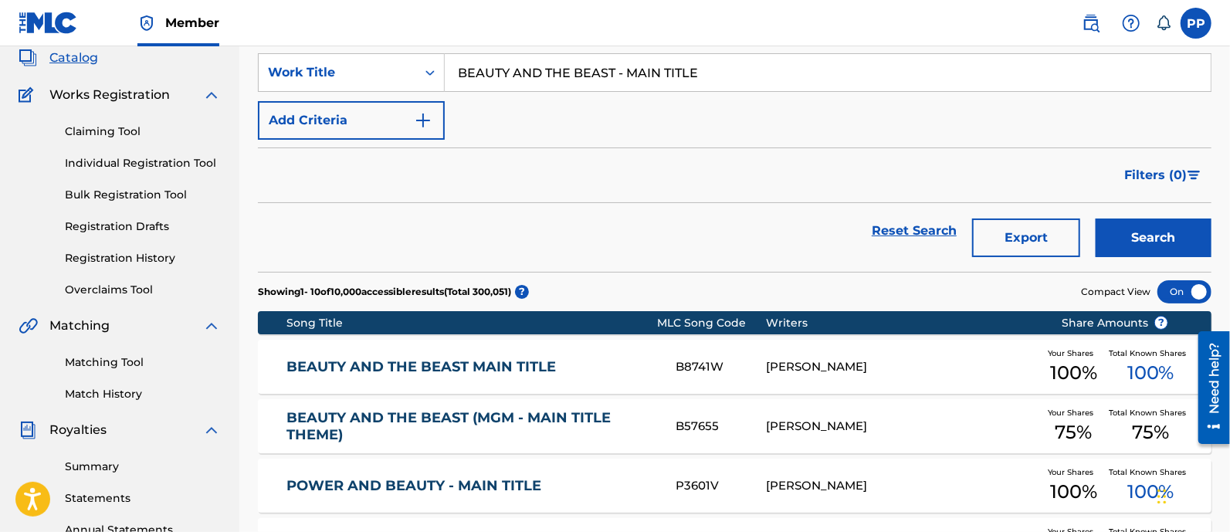
click at [437, 371] on link "BEAUTY AND THE BEAST MAIN TITLE" at bounding box center [470, 367] width 368 height 18
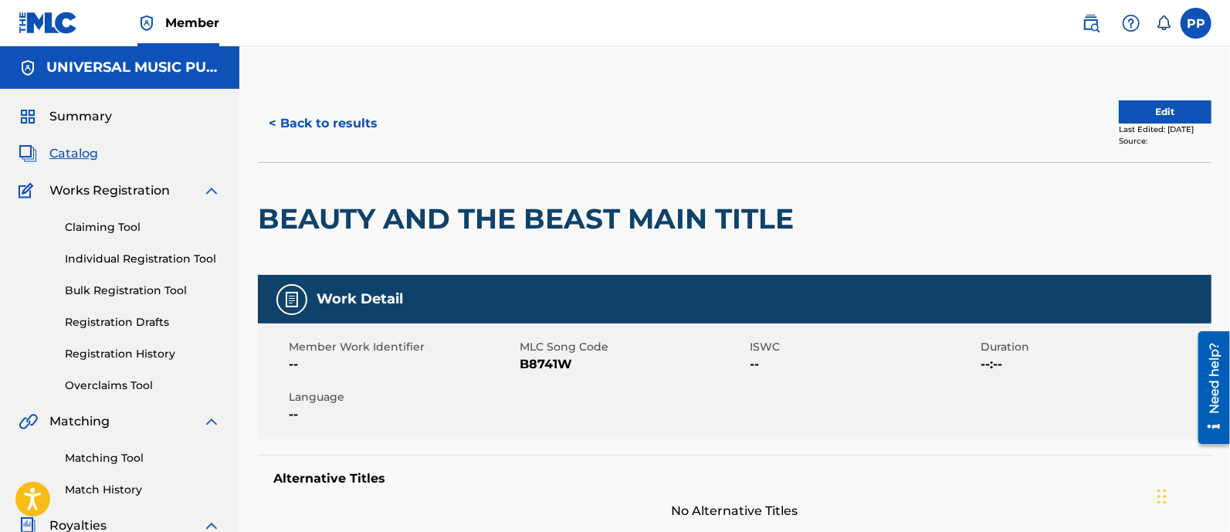
click at [302, 121] on button "< Back to results" at bounding box center [323, 123] width 130 height 39
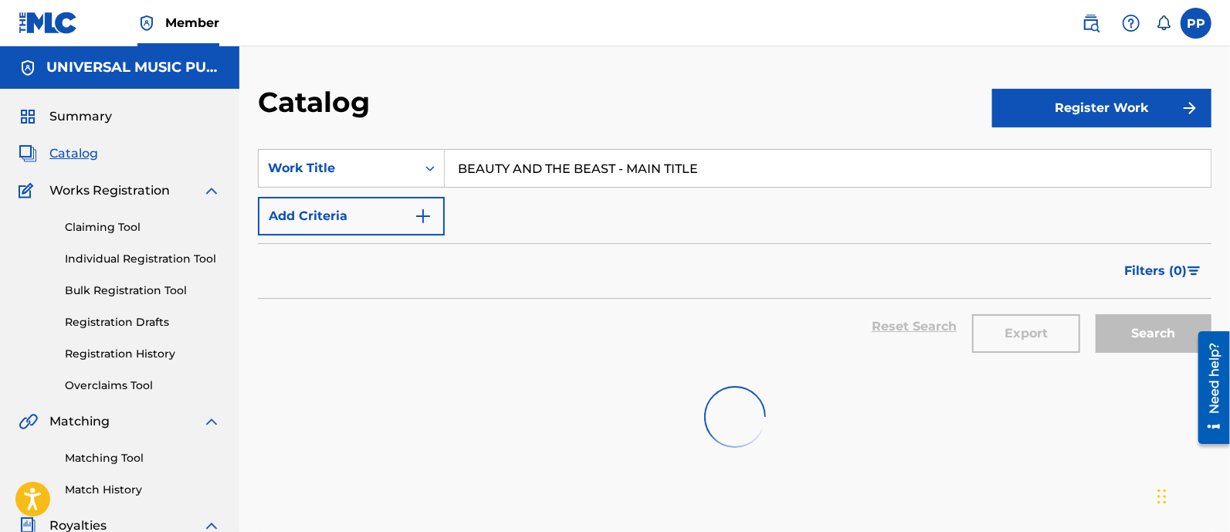
scroll to position [96, 0]
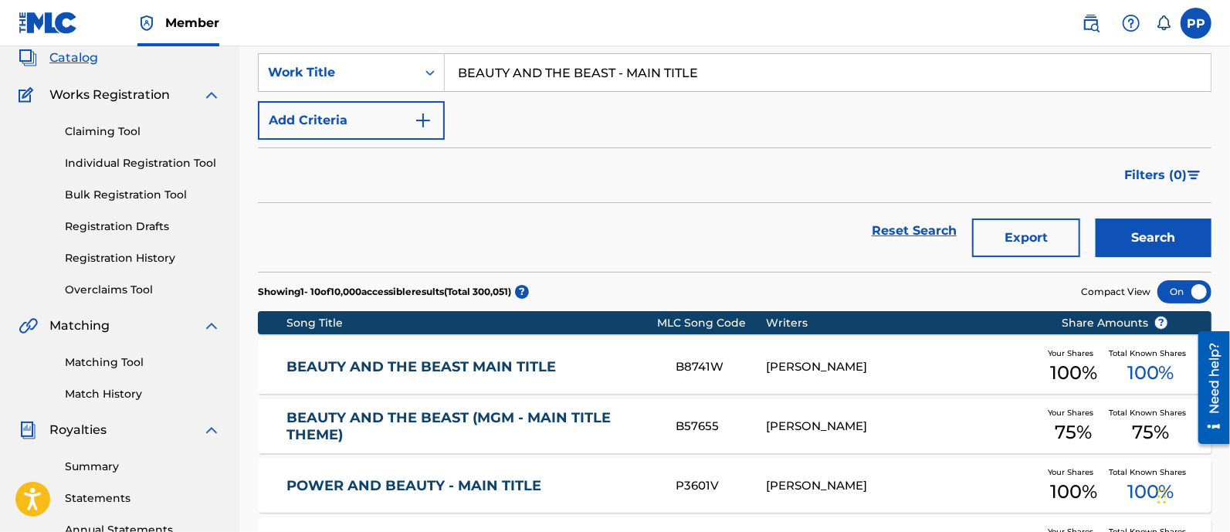
click at [576, 79] on input "BEAUTY AND THE BEAST - MAIN TITLE" at bounding box center [828, 72] width 766 height 37
paste input "DYNASTY CUES"
click at [1149, 235] on button "Search" at bounding box center [1154, 238] width 116 height 39
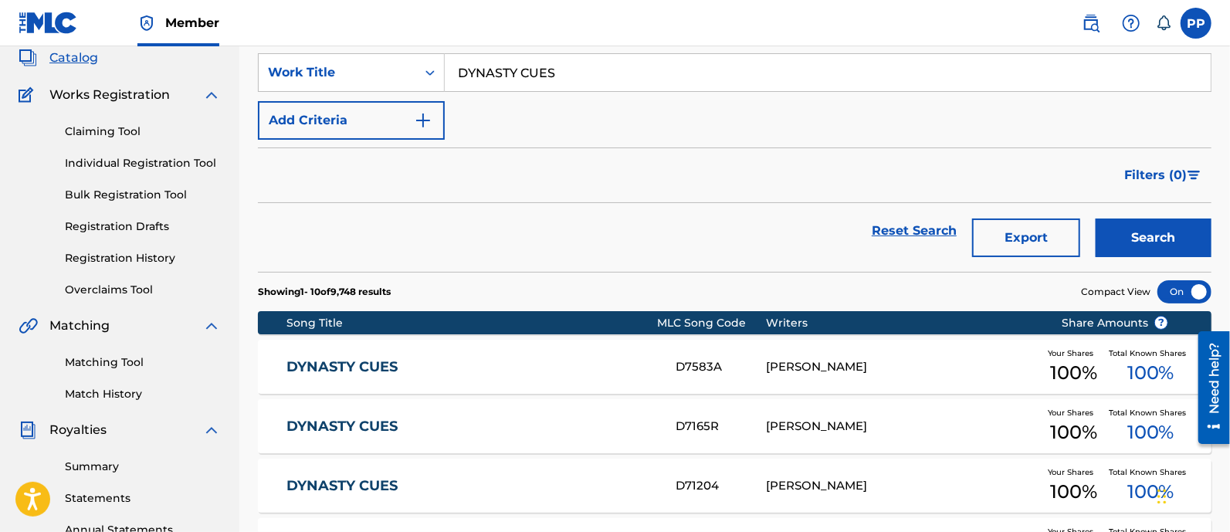
click at [593, 68] on input "DYNASTY CUES" at bounding box center [828, 72] width 766 height 37
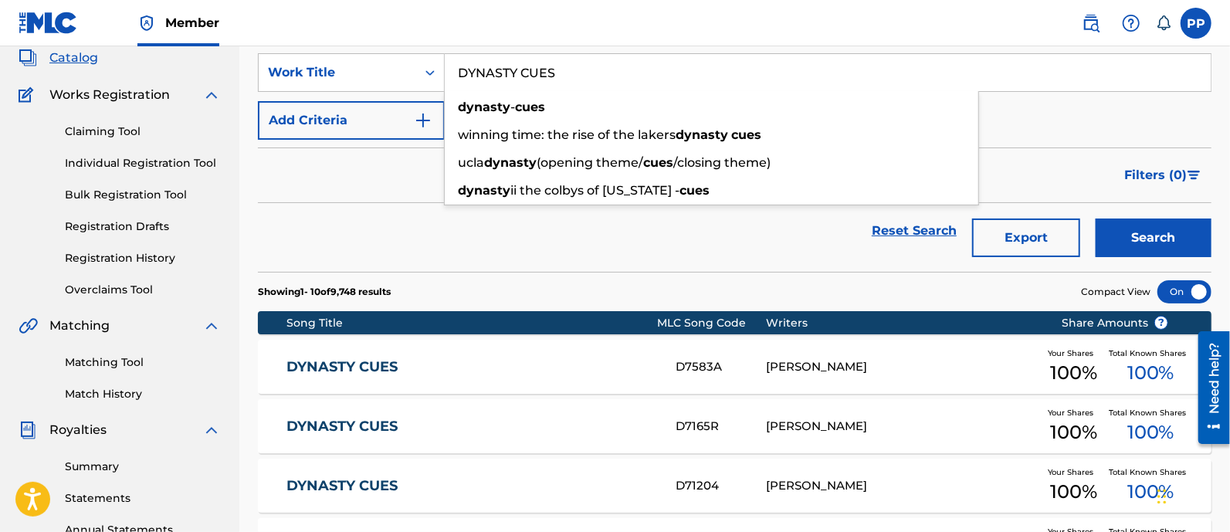
paste input "FINDER OF LOST LOVES - MAIN TITLE THEME"
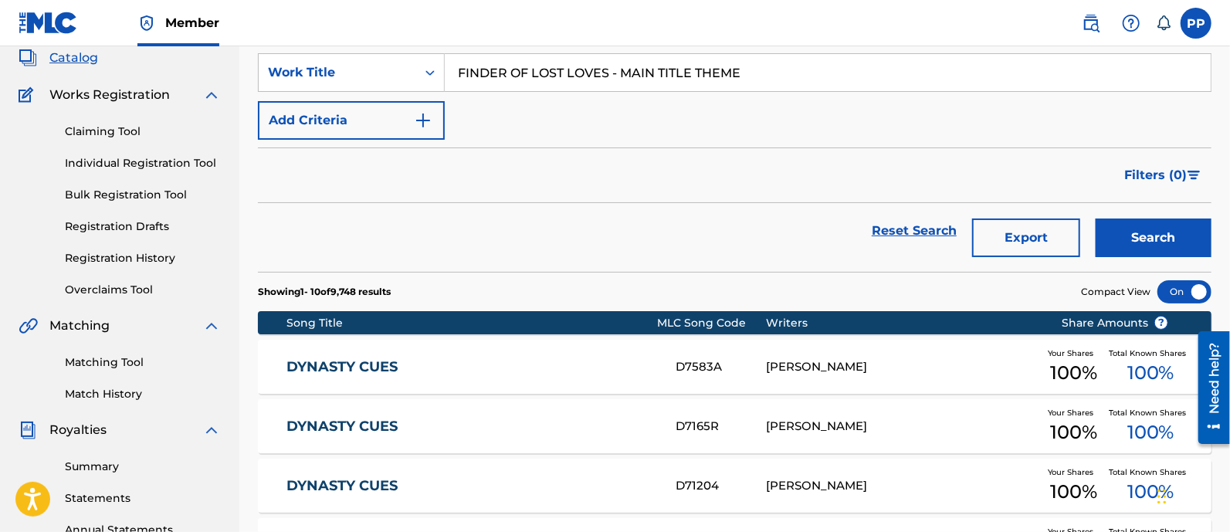
type input "FINDER OF LOST LOVES - MAIN TITLE THEME"
click at [1151, 245] on button "Search" at bounding box center [1154, 238] width 116 height 39
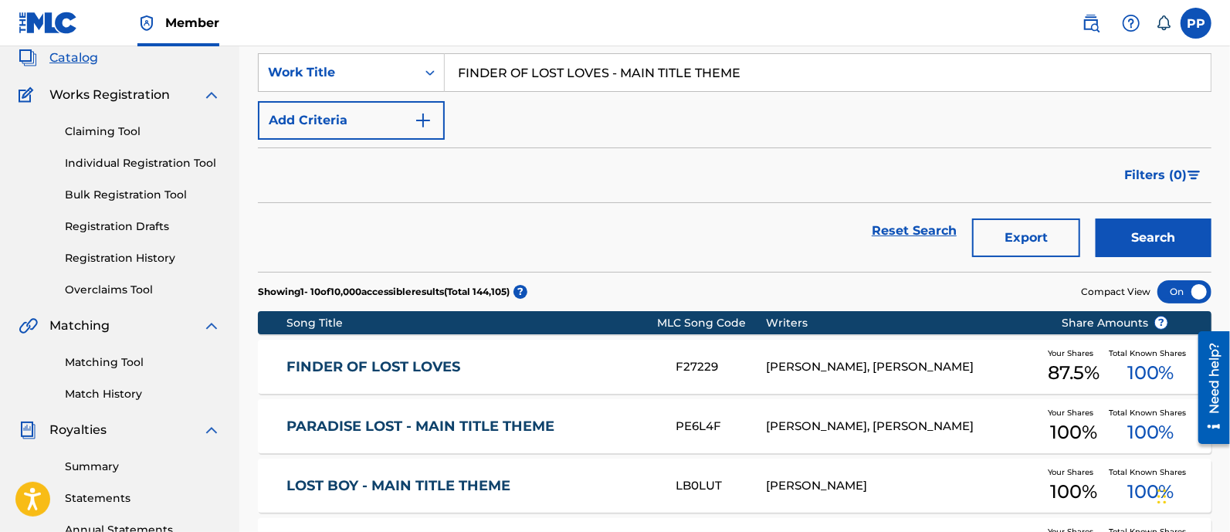
click at [520, 366] on link "FINDER OF LOST LOVES" at bounding box center [470, 367] width 368 height 18
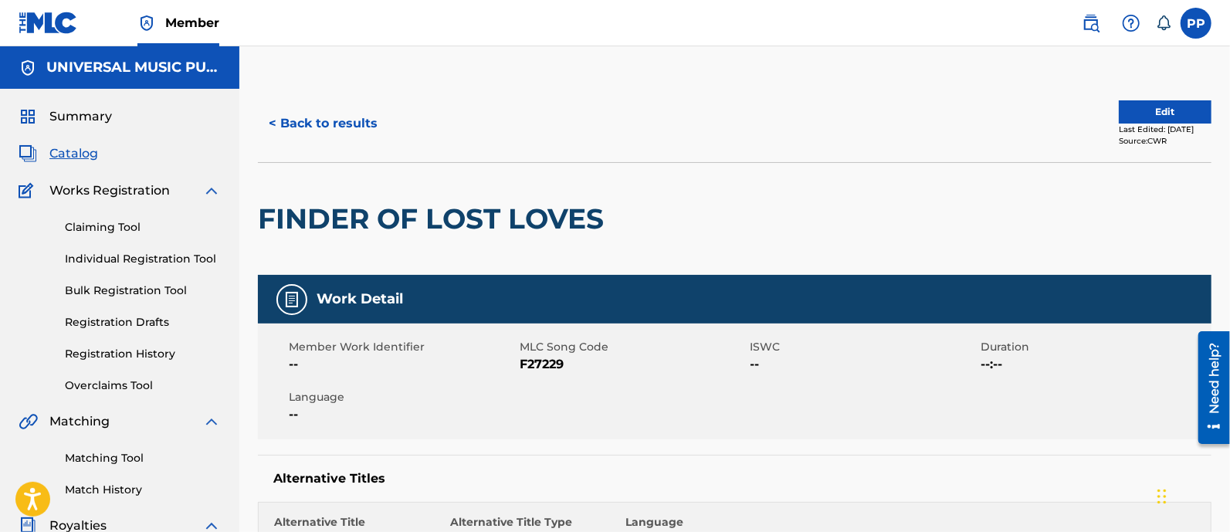
click at [303, 120] on button "< Back to results" at bounding box center [323, 123] width 130 height 39
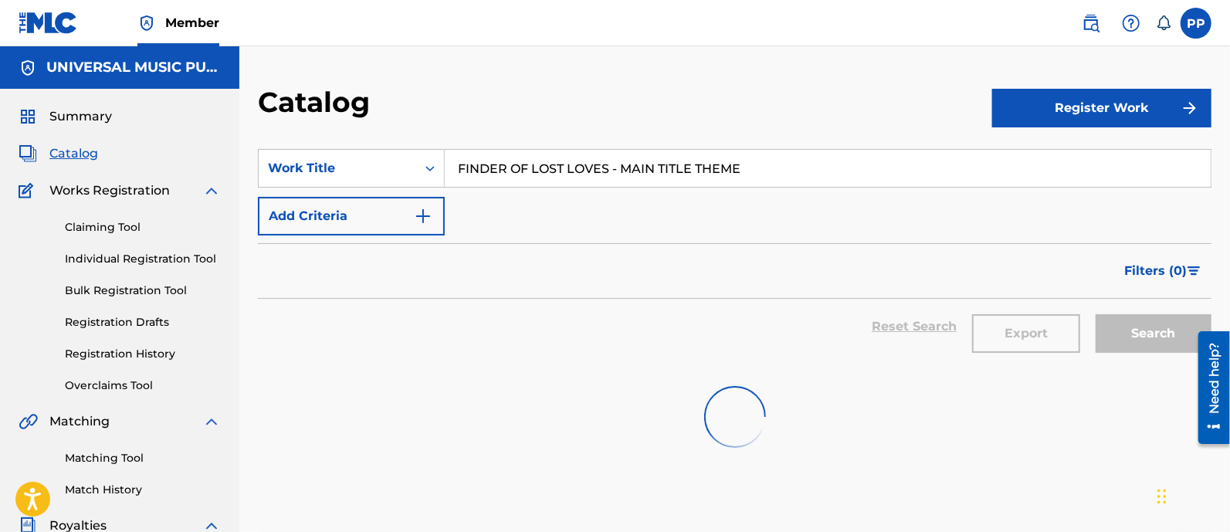
scroll to position [96, 0]
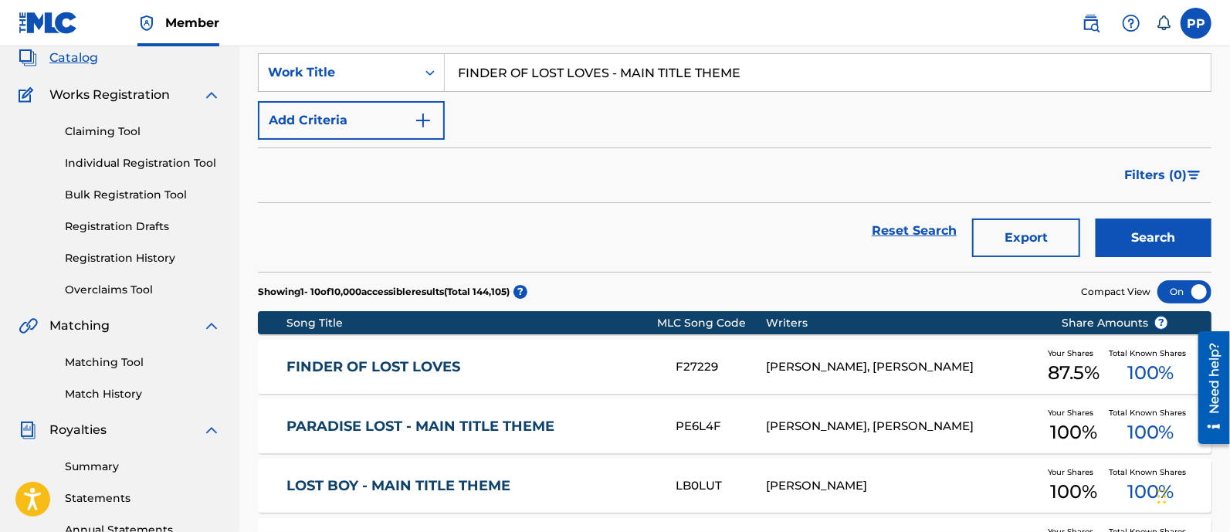
click at [544, 61] on input "FINDER OF LOST LOVES - MAIN TITLE THEME" at bounding box center [828, 72] width 766 height 37
paste input "MODELS INC. CUES"
type input "MODELS INC. CUES"
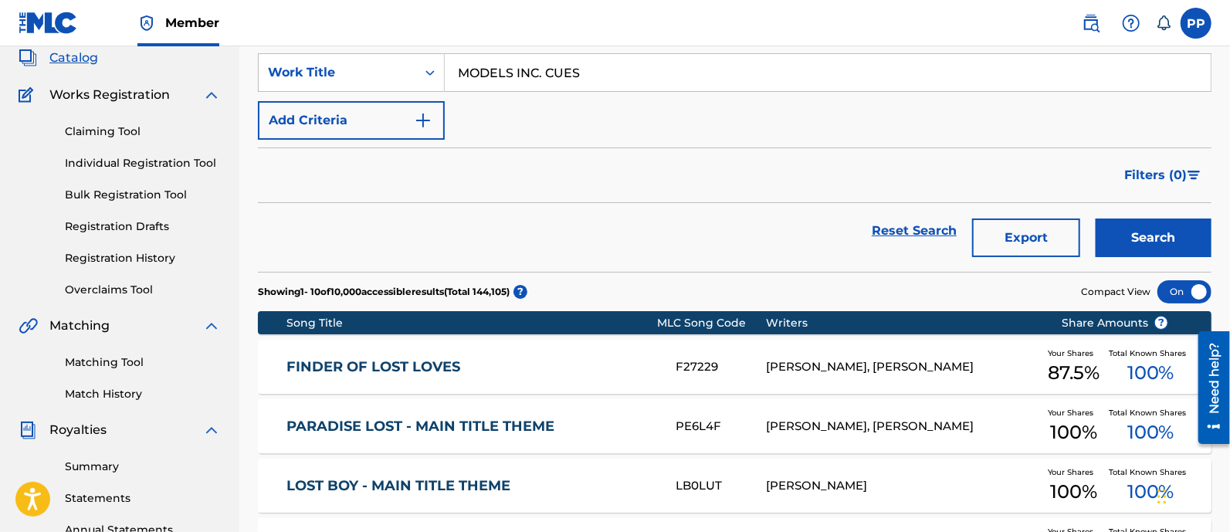
click at [1160, 236] on button "Search" at bounding box center [1154, 238] width 116 height 39
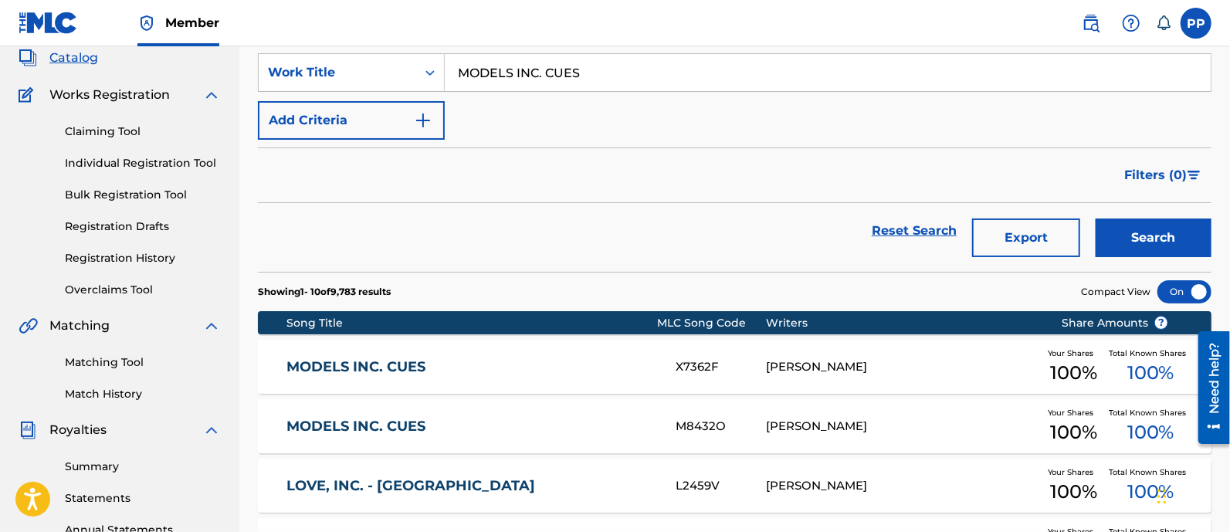
click at [513, 367] on link "MODELS INC. CUES" at bounding box center [470, 367] width 368 height 18
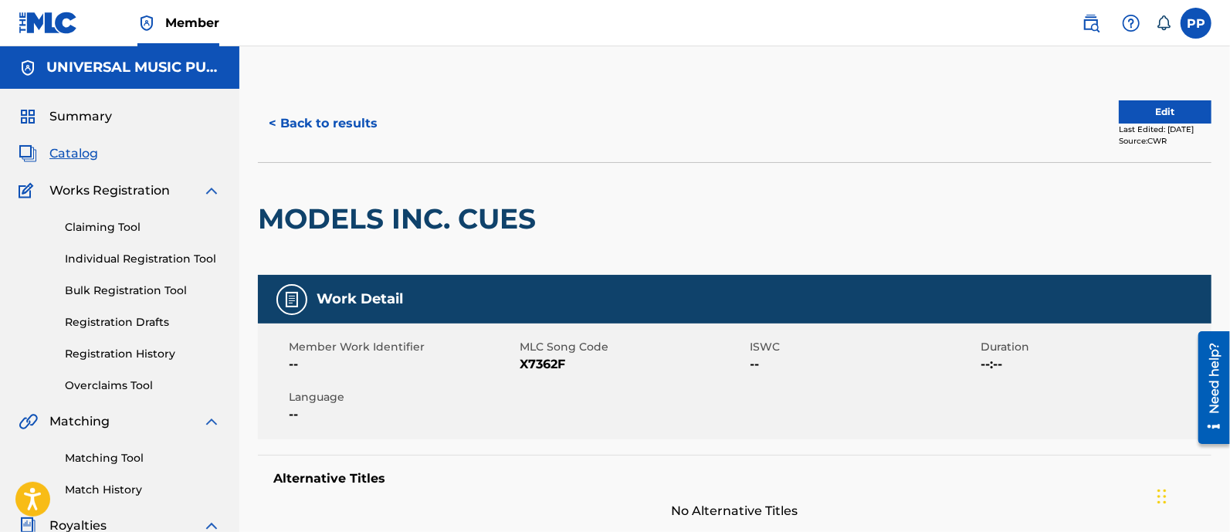
click at [344, 122] on button "< Back to results" at bounding box center [323, 123] width 130 height 39
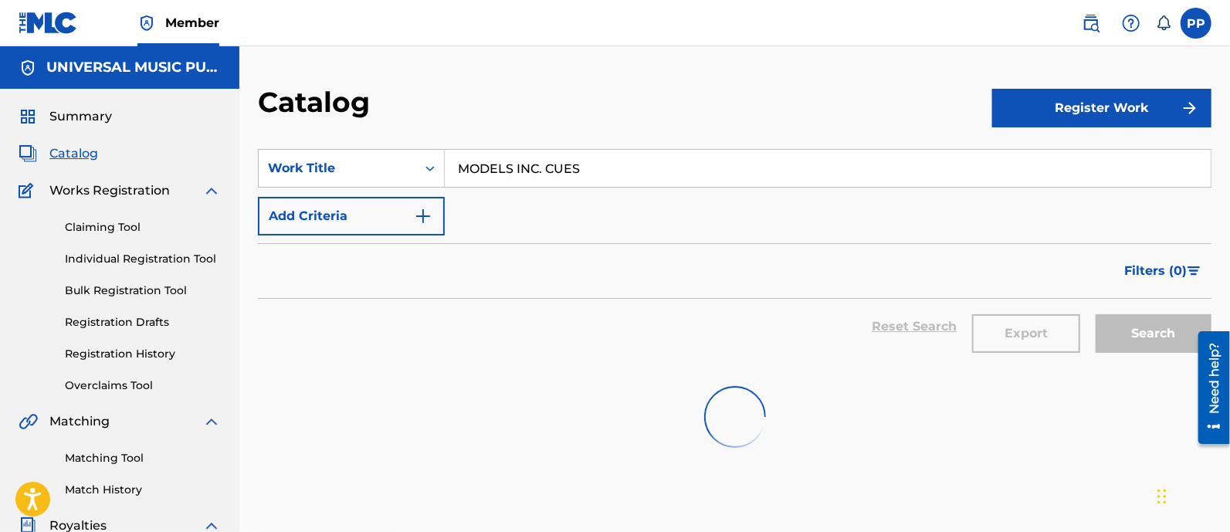
scroll to position [96, 0]
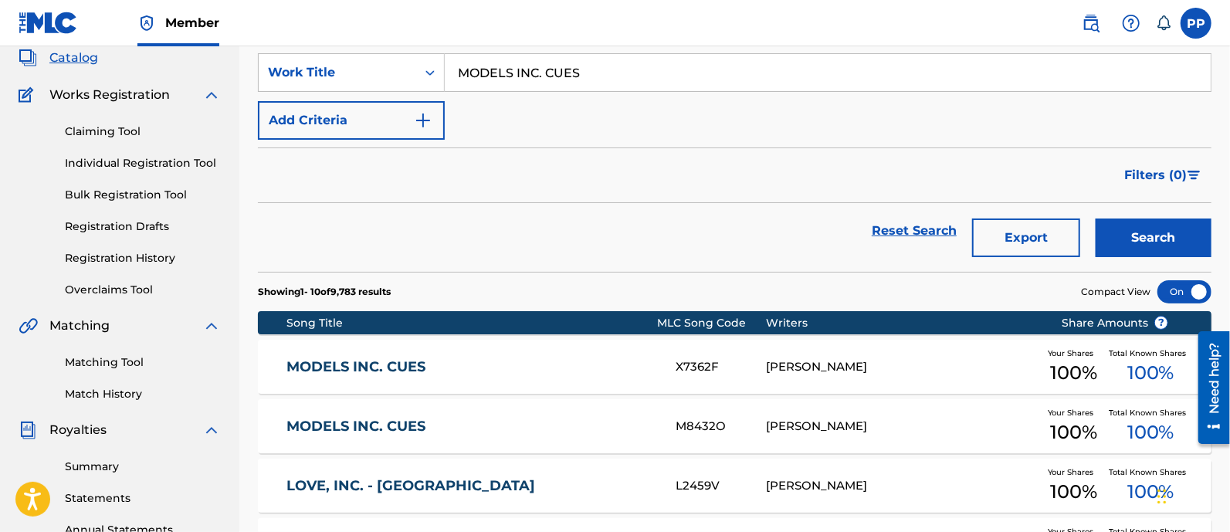
click at [579, 82] on input "MODELS INC. CUES" at bounding box center [828, 72] width 766 height 37
click at [603, 73] on input "MODELS INC. CUES" at bounding box center [828, 72] width 766 height 37
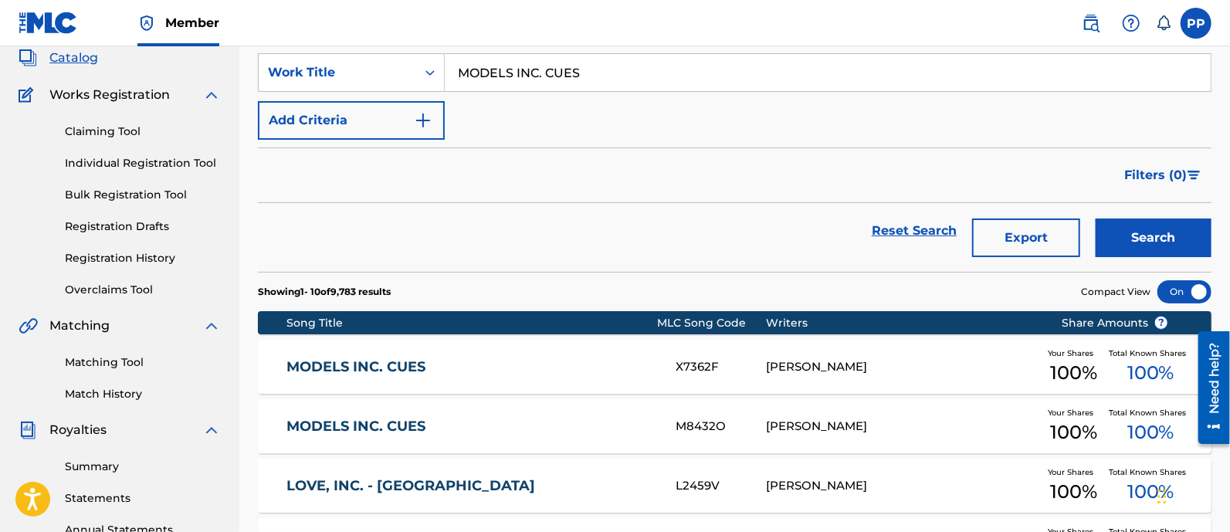
paste input "ETUDE FOR [PERSON_NAME]"
type input "ETUDE FOR [PERSON_NAME]"
click at [1136, 231] on button "Search" at bounding box center [1154, 238] width 116 height 39
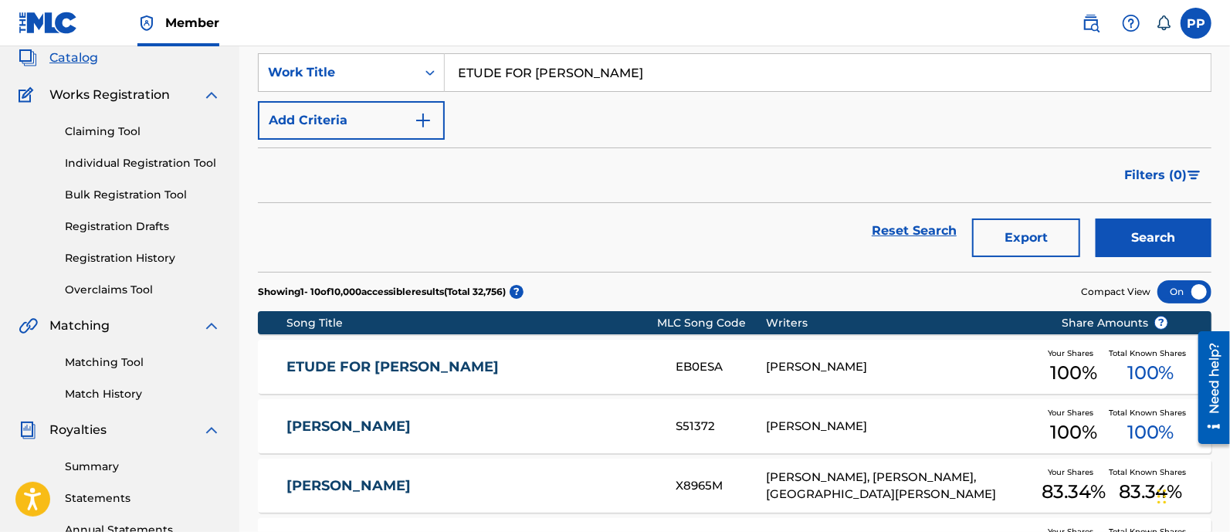
click at [527, 363] on link "ETUDE FOR [PERSON_NAME]" at bounding box center [470, 367] width 368 height 18
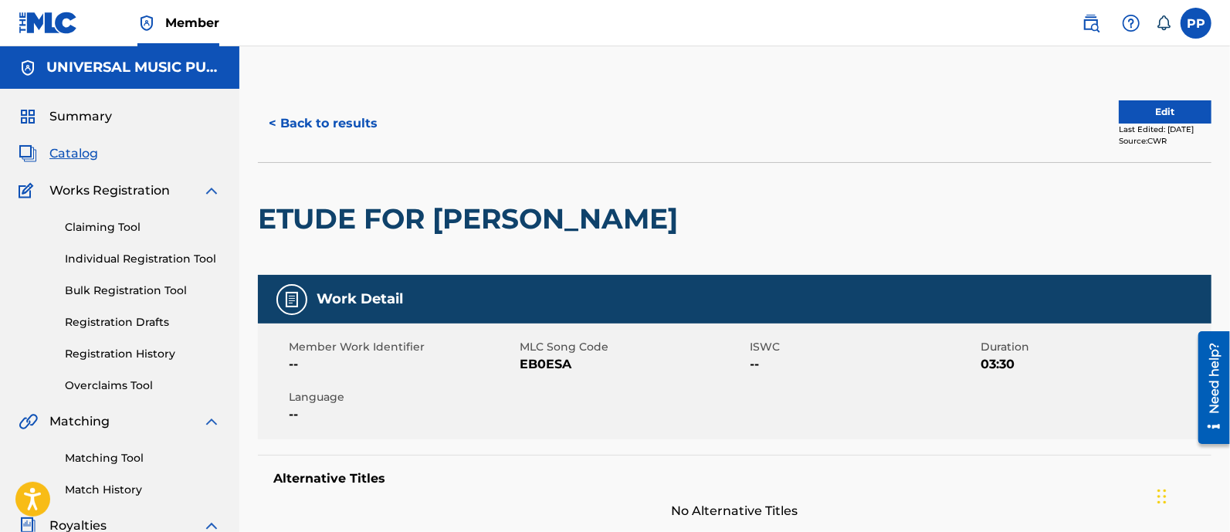
click at [322, 120] on button "< Back to results" at bounding box center [323, 123] width 130 height 39
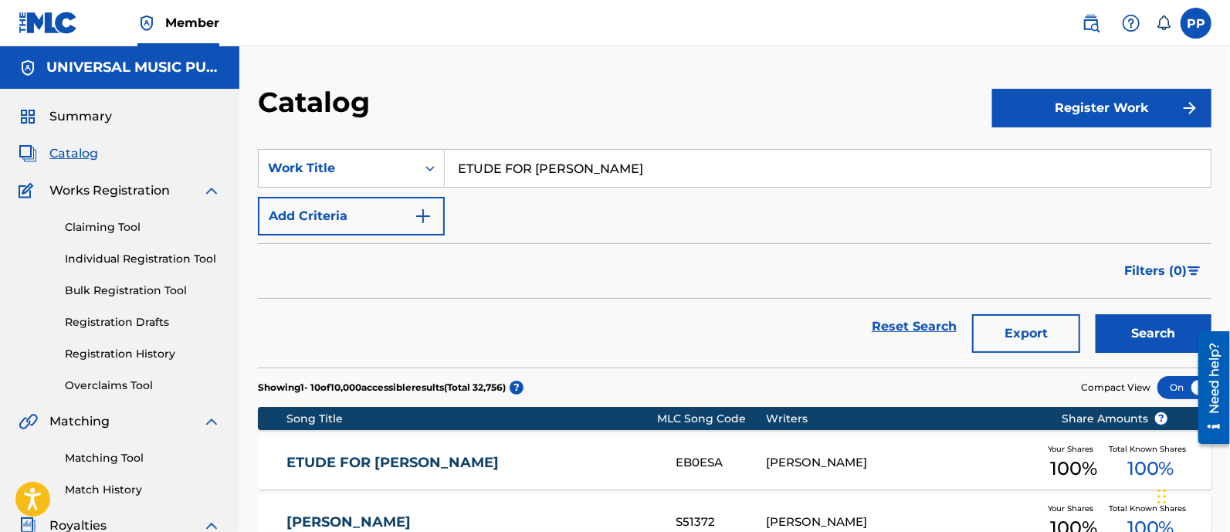
click at [541, 161] on input "ETUDE FOR [PERSON_NAME]" at bounding box center [828, 168] width 766 height 37
paste input "MIGHTY MOUSE THEME"
click at [1107, 326] on button "Search" at bounding box center [1154, 333] width 116 height 39
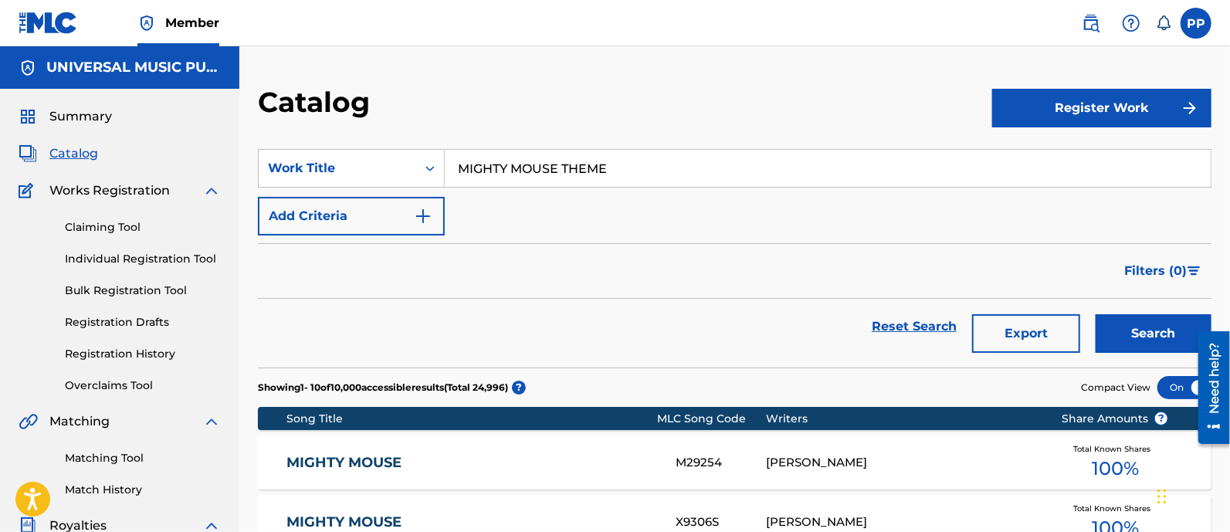
scroll to position [96, 0]
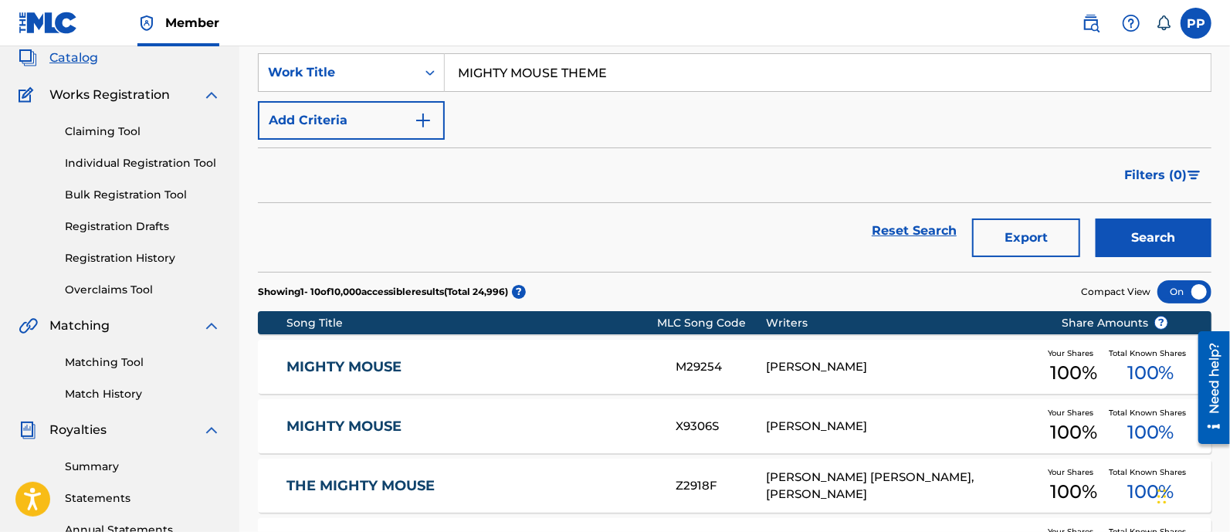
click at [587, 70] on input "MIGHTY MOUSE THEME" at bounding box center [828, 72] width 766 height 37
paste input "[PERSON_NAME] THE TEENAGE WITCH - CUES"
type input "[PERSON_NAME] THE TEENAGE WITCH - CUES"
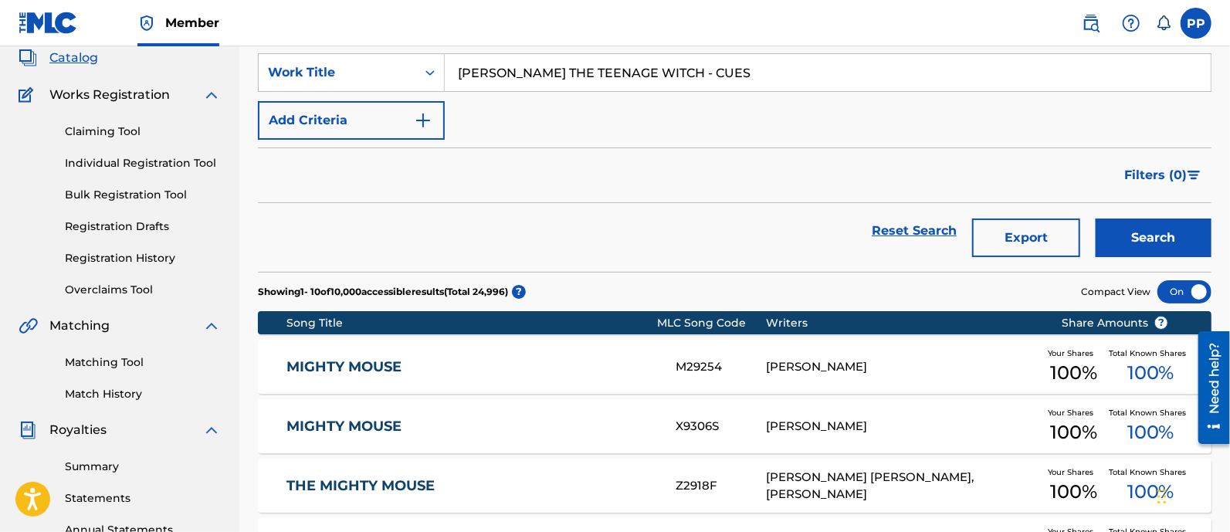
click at [1127, 230] on button "Search" at bounding box center [1154, 238] width 116 height 39
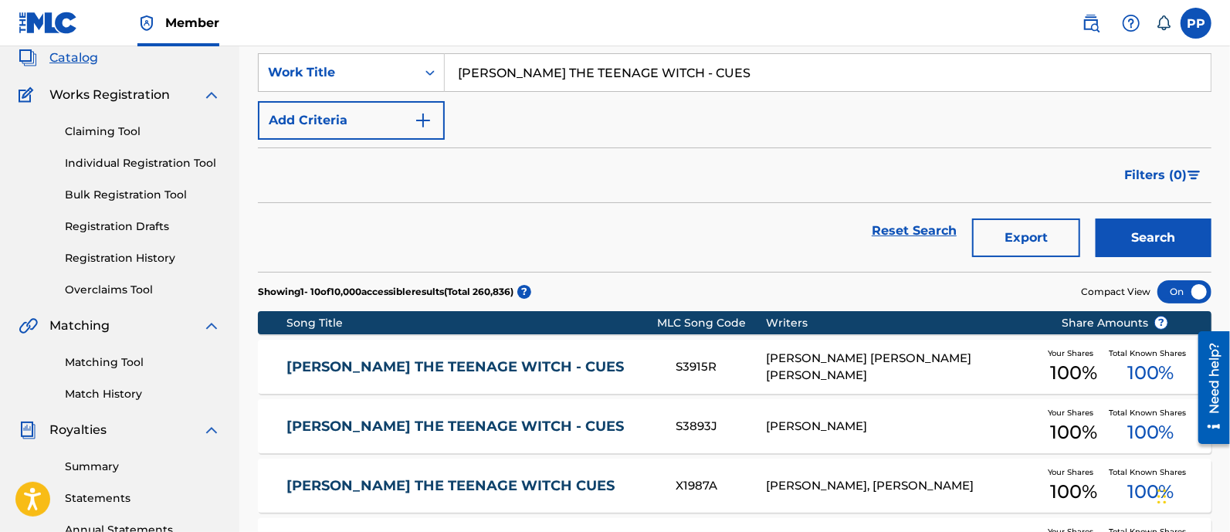
click at [429, 368] on link "[PERSON_NAME] THE TEENAGE WITCH - CUES" at bounding box center [470, 367] width 368 height 18
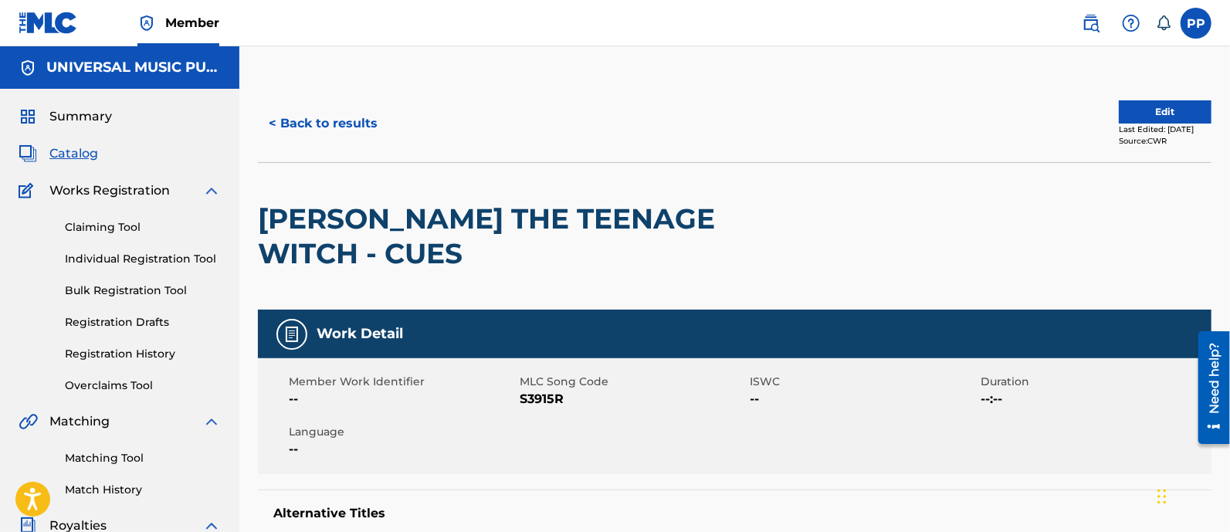
click at [305, 117] on button "< Back to results" at bounding box center [323, 123] width 130 height 39
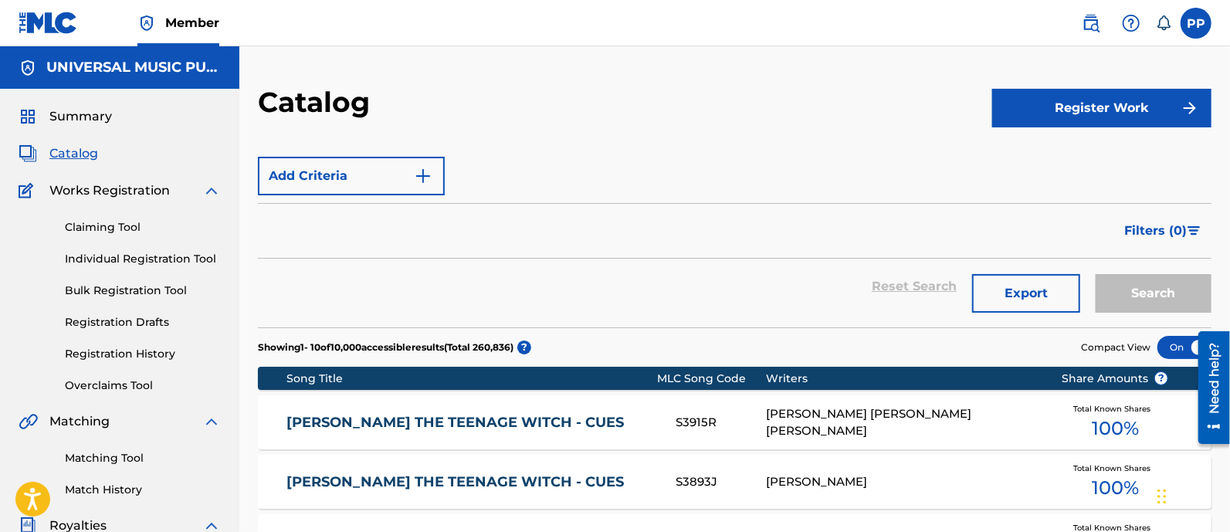
scroll to position [96, 0]
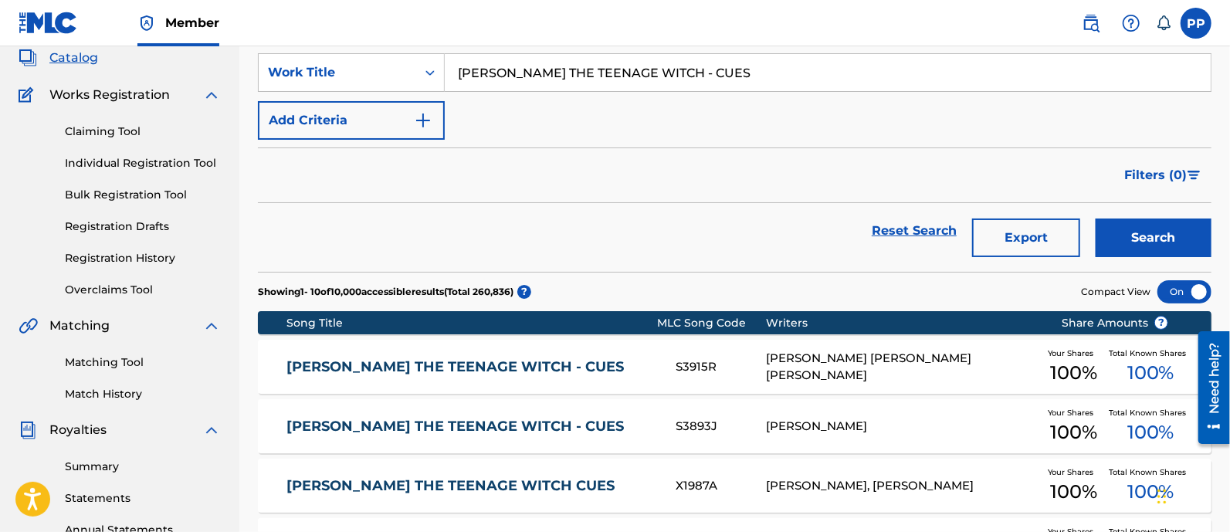
click at [518, 414] on div "[PERSON_NAME] THE TEENAGE WITCH - CUES S3893J [PERSON_NAME] CARTA Your Shares 1…" at bounding box center [735, 426] width 954 height 54
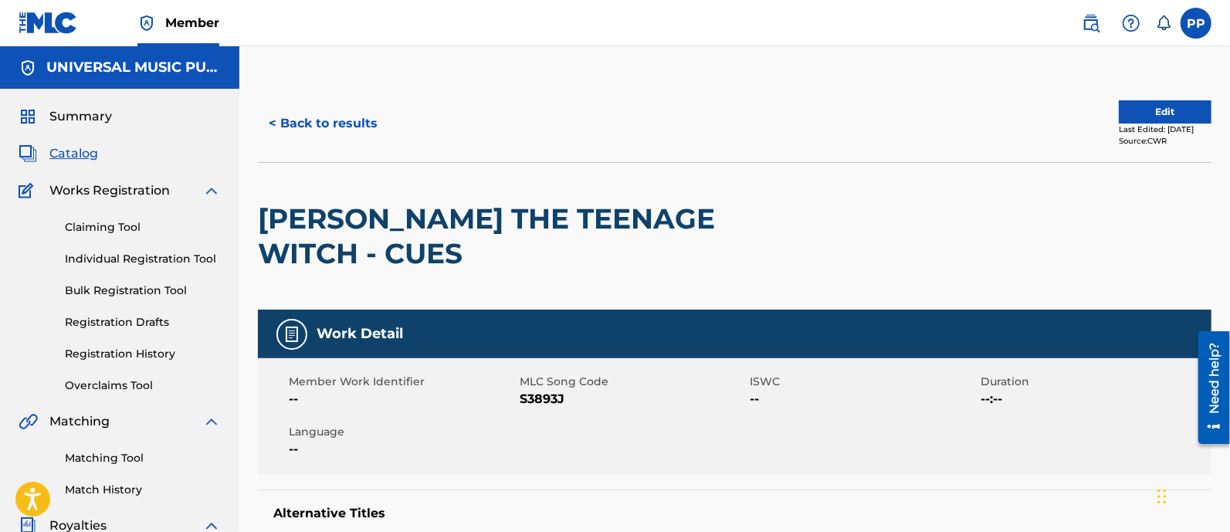
click at [360, 117] on button "< Back to results" at bounding box center [323, 123] width 130 height 39
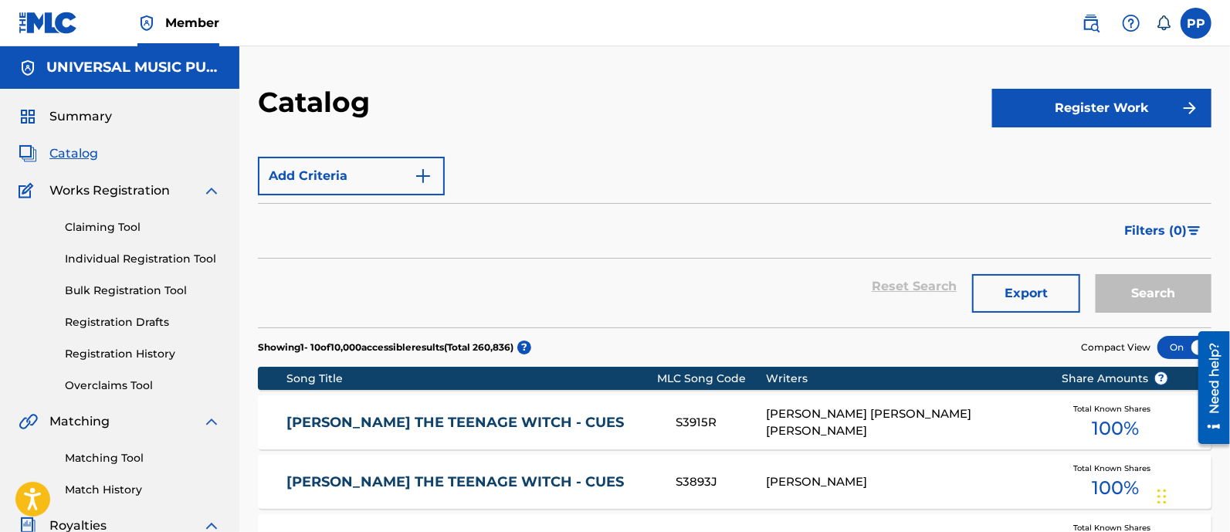
scroll to position [96, 0]
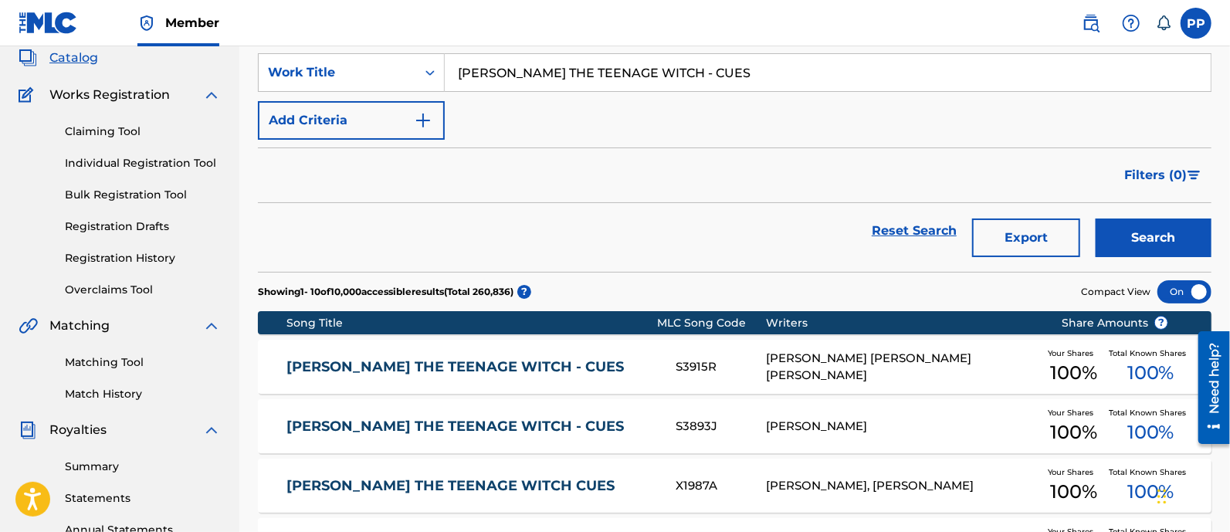
click at [524, 67] on input "[PERSON_NAME] THE TEENAGE WITCH - CUES" at bounding box center [828, 72] width 766 height 37
paste input "MIGHTY MOUSE THEME"
click at [1110, 237] on button "Search" at bounding box center [1154, 238] width 116 height 39
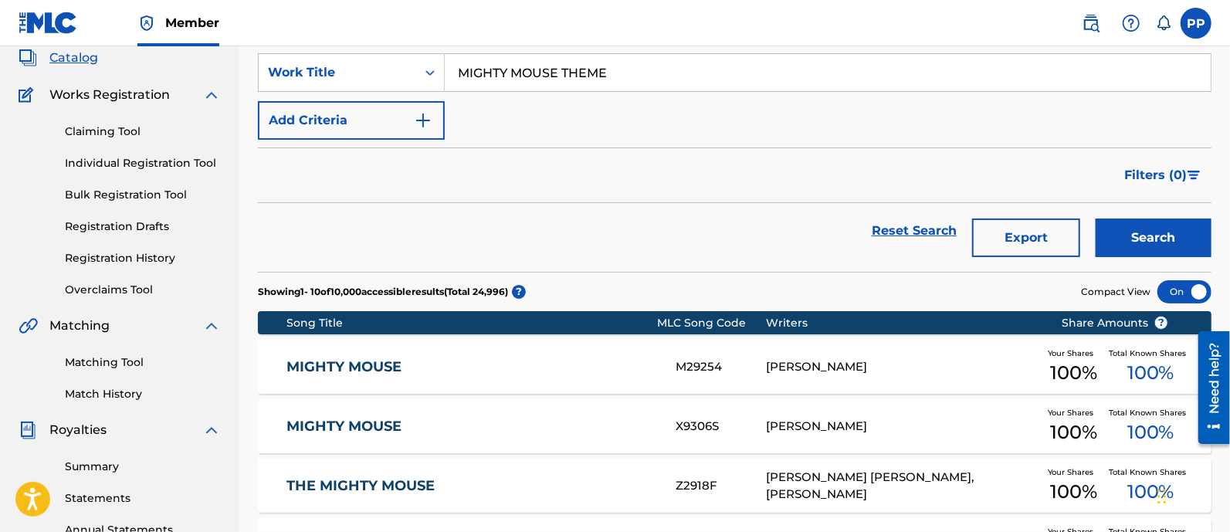
click at [534, 77] on input "MIGHTY MOUSE THEME" at bounding box center [828, 72] width 766 height 37
click at [534, 76] on input "MIGHTY MOUSE THEME" at bounding box center [828, 72] width 766 height 37
paste input "[PERSON_NAME] SHOW - MAIN TITL"
type input "[PERSON_NAME] SHOW - MAIN TITLE THEME"
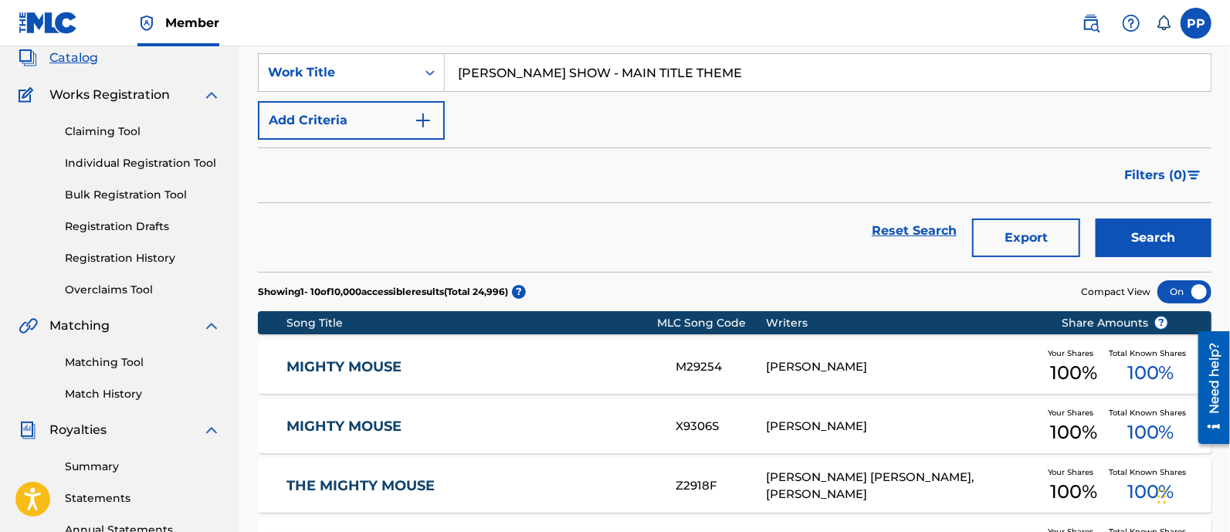
click at [1162, 241] on button "Search" at bounding box center [1154, 238] width 116 height 39
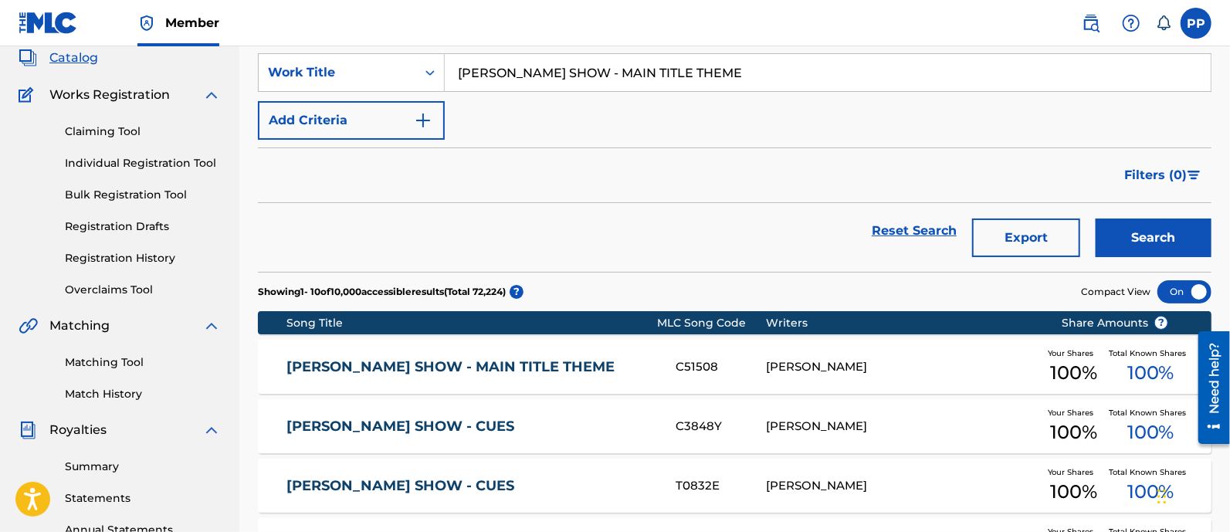
click at [460, 356] on div "[PERSON_NAME] SHOW - MAIN TITLE THEME C51508 [PERSON_NAME] Your Shares 100 % To…" at bounding box center [735, 367] width 954 height 54
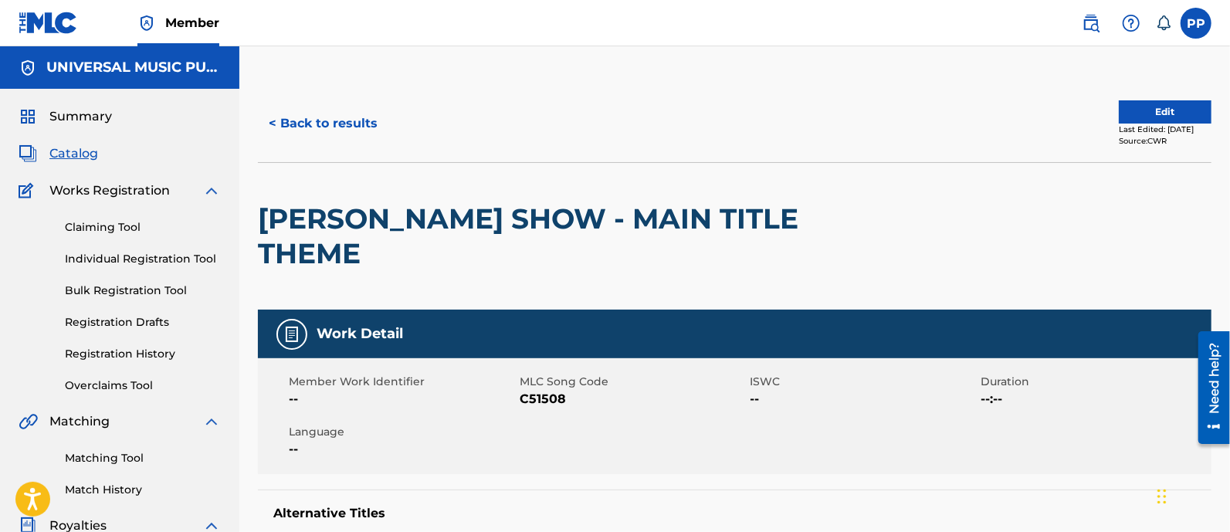
click at [374, 121] on button "< Back to results" at bounding box center [323, 123] width 130 height 39
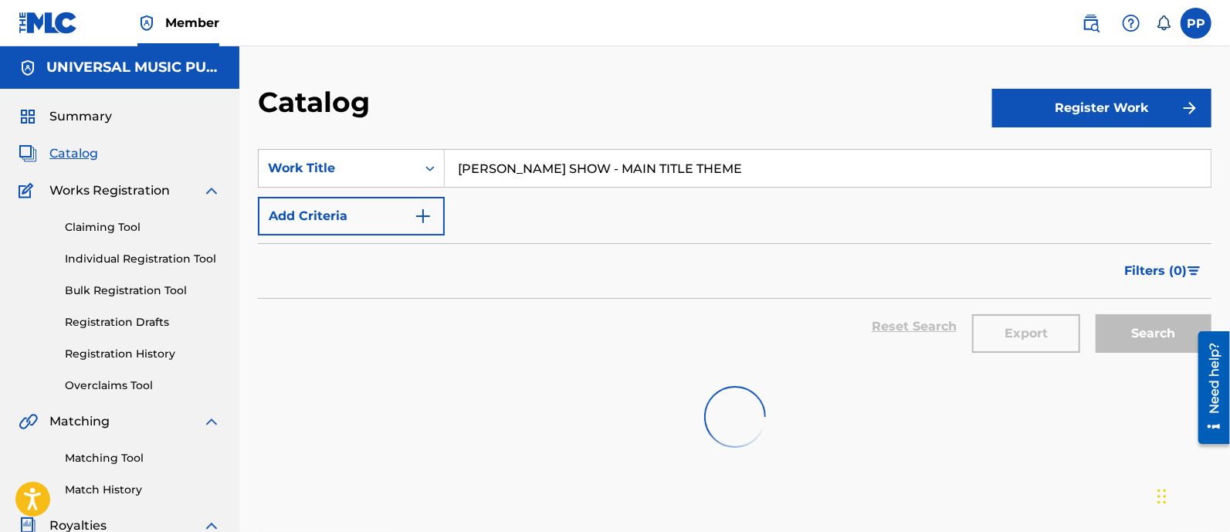
scroll to position [96, 0]
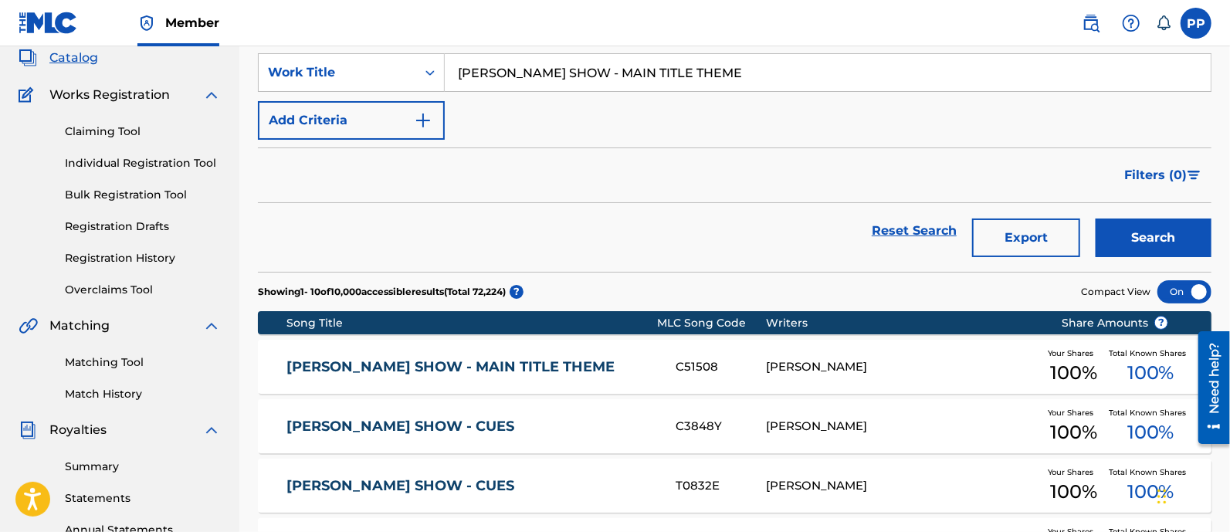
click at [588, 75] on input "[PERSON_NAME] SHOW - MAIN TITLE THEME" at bounding box center [828, 72] width 766 height 37
paste input "[PERSON_NAME] - MAIN TITL"
type input "[PERSON_NAME] - MAIN TITLE"
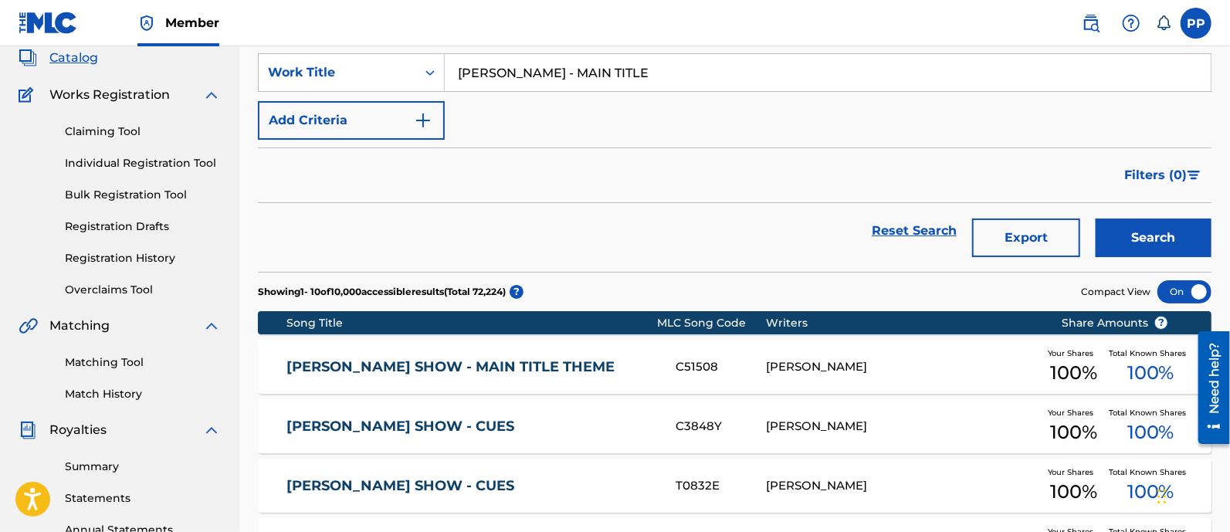
click at [1138, 229] on button "Search" at bounding box center [1154, 238] width 116 height 39
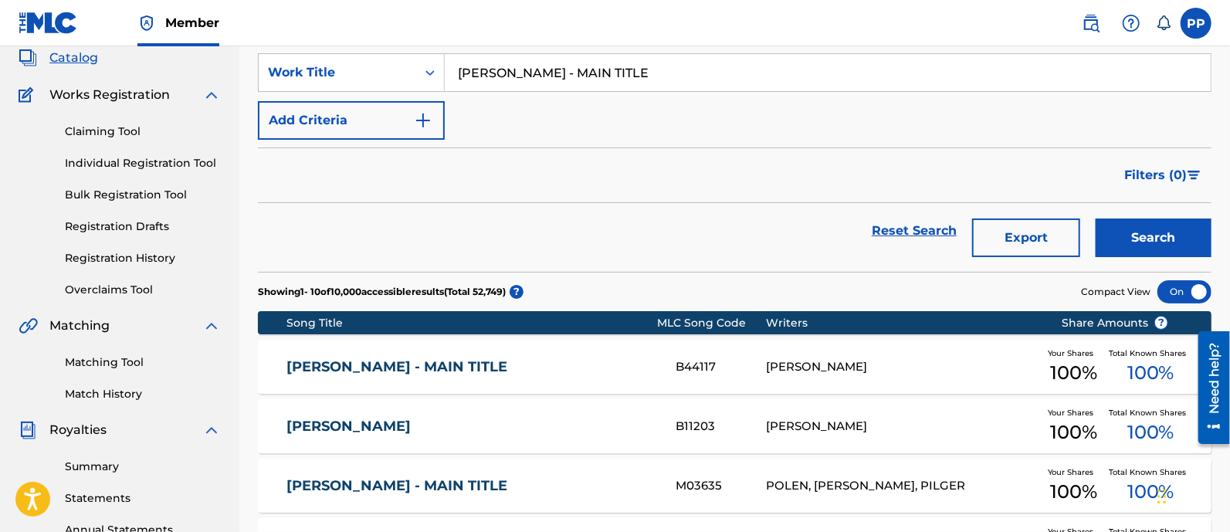
click at [471, 369] on link "[PERSON_NAME] - MAIN TITLE" at bounding box center [470, 367] width 368 height 18
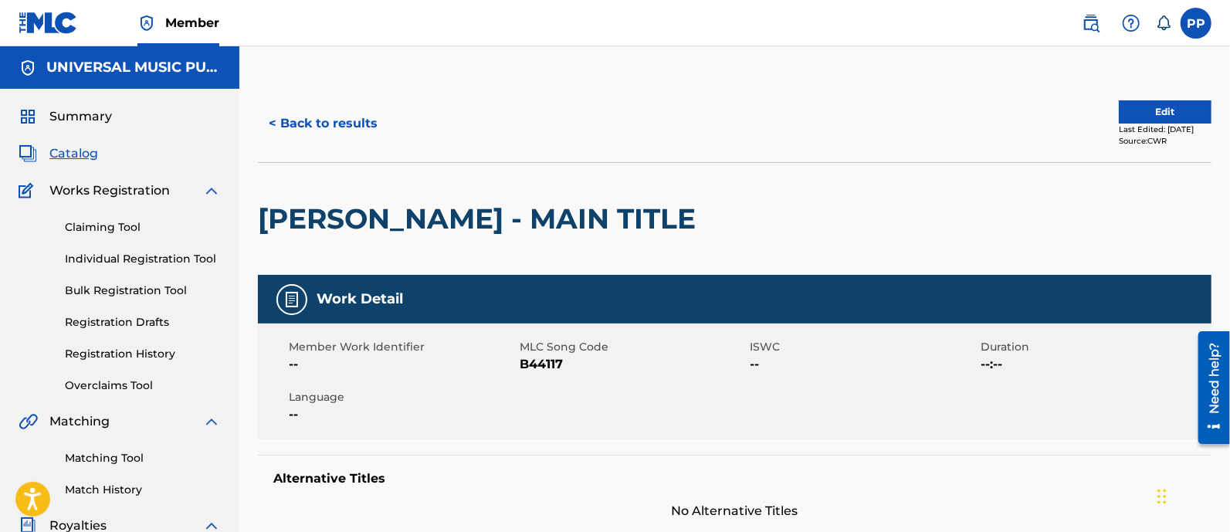
click at [328, 114] on button "< Back to results" at bounding box center [323, 123] width 130 height 39
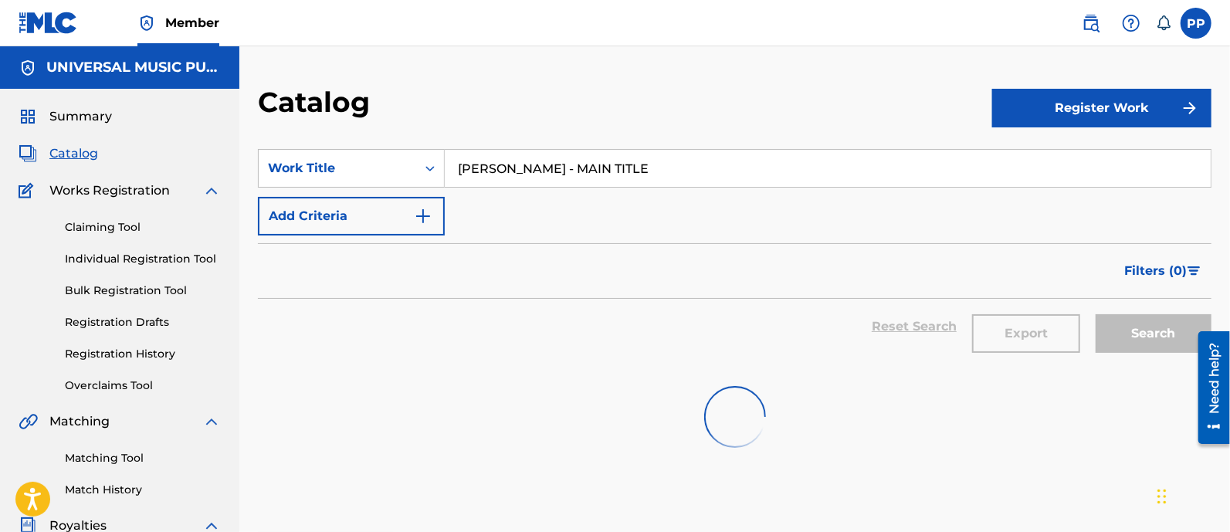
scroll to position [96, 0]
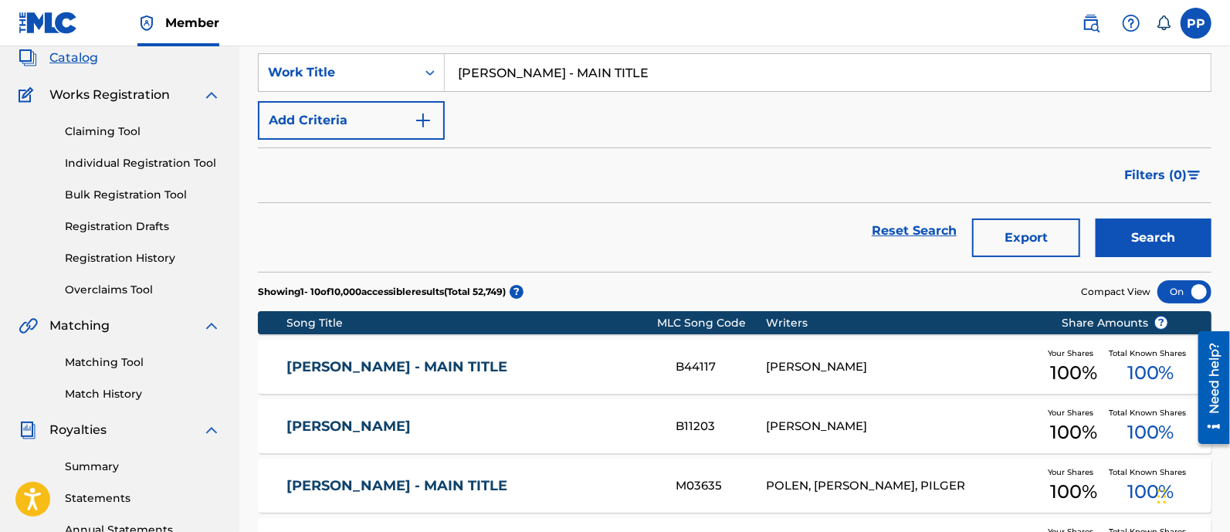
click at [599, 70] on input "[PERSON_NAME] - MAIN TITLE" at bounding box center [828, 72] width 766 height 37
paste input "[PERSON_NAME] - MAIN TITLE THEM"
type input "[PERSON_NAME] - MAIN TITLE THEME"
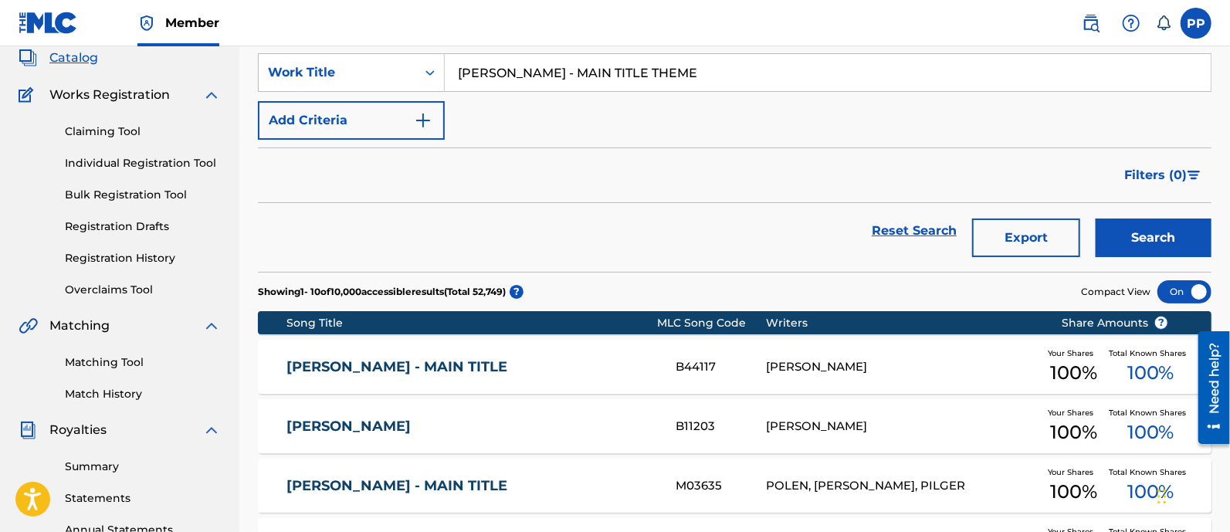
click at [1159, 233] on button "Search" at bounding box center [1154, 238] width 116 height 39
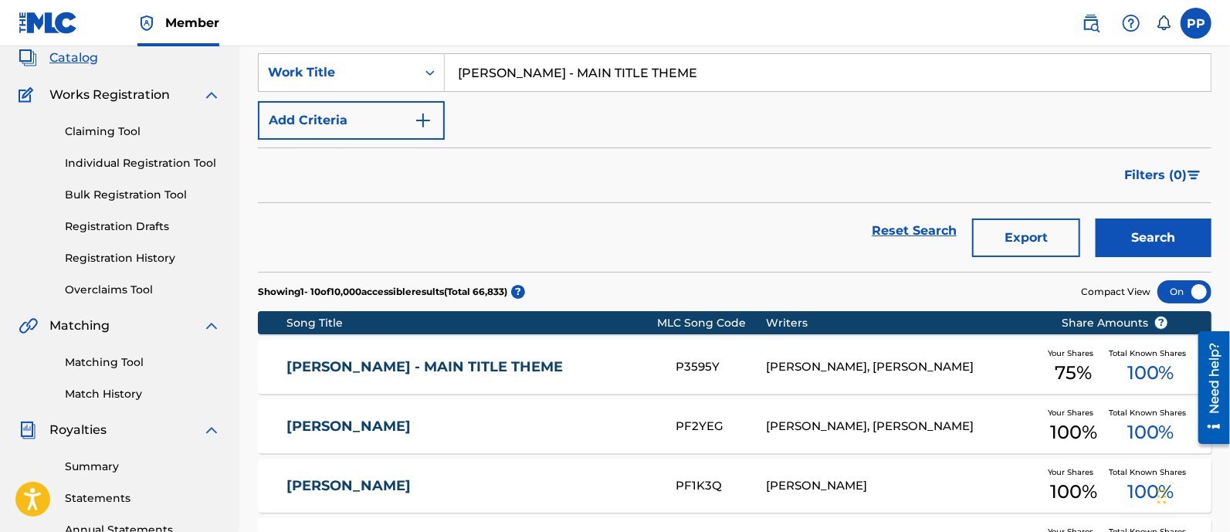
click at [527, 353] on div "[PERSON_NAME] - MAIN TITLE THEME P3595Y [PERSON_NAME], [PERSON_NAME] Your Share…" at bounding box center [735, 367] width 954 height 54
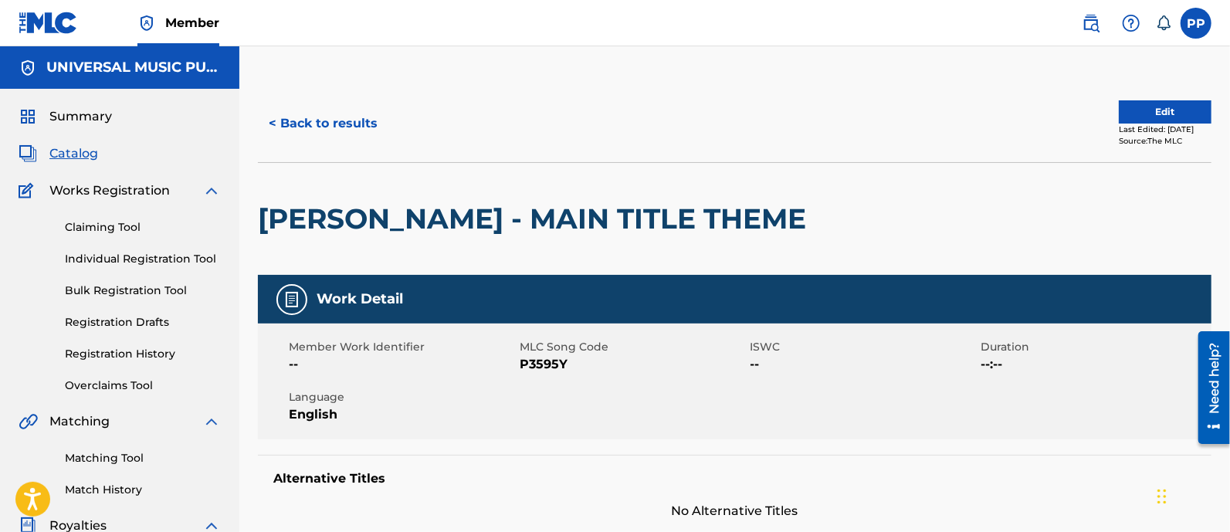
click at [307, 113] on button "< Back to results" at bounding box center [323, 123] width 130 height 39
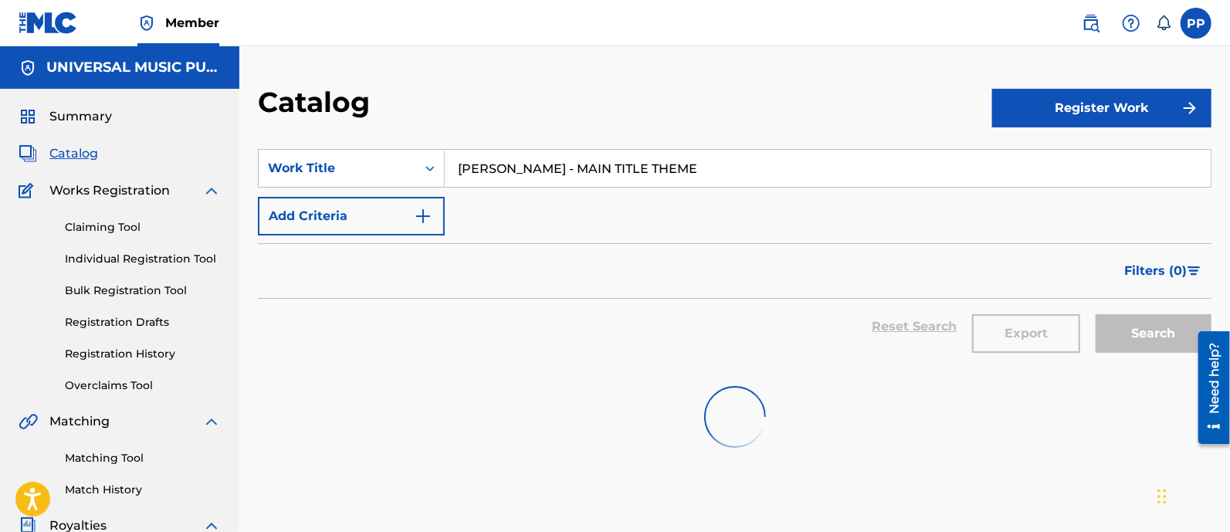
scroll to position [96, 0]
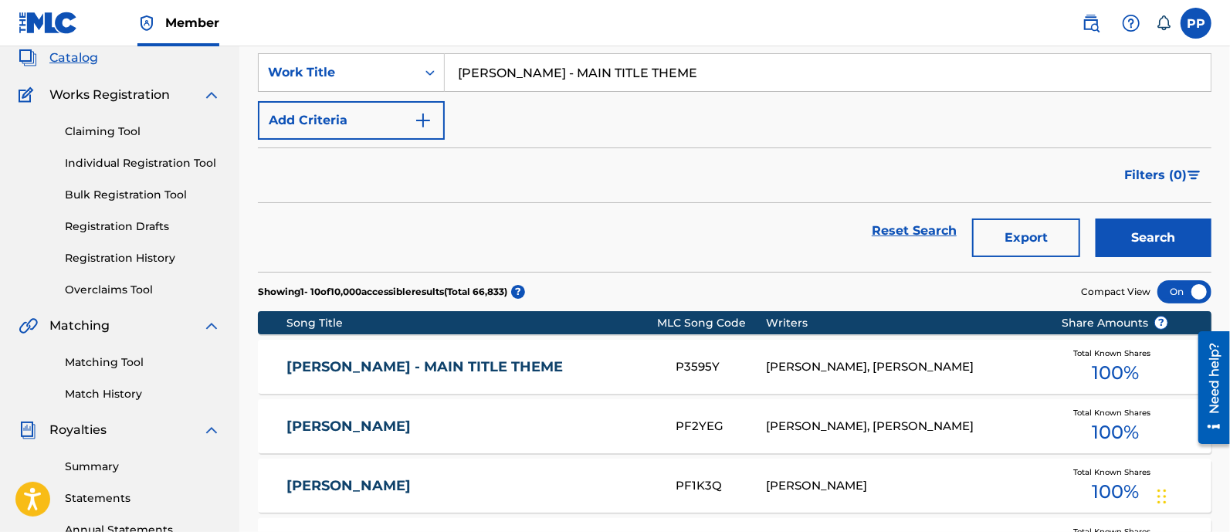
click at [563, 75] on input "[PERSON_NAME] - MAIN TITLE THEME" at bounding box center [828, 72] width 766 height 37
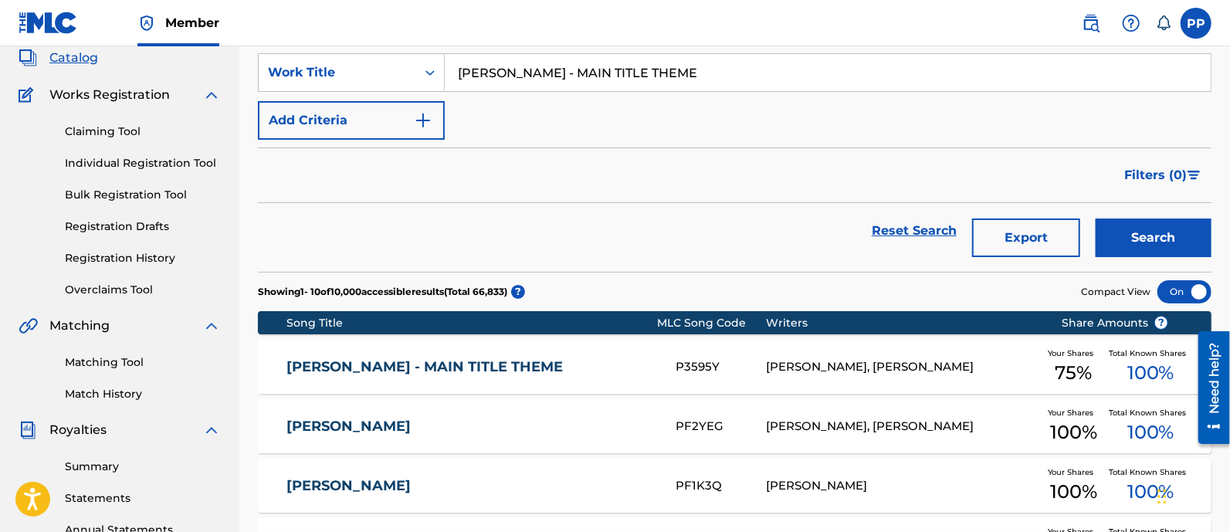
click at [563, 75] on input "[PERSON_NAME] - MAIN TITLE THEME" at bounding box center [828, 72] width 766 height 37
paste input "STREETS OF [GEOGRAPHIC_DATA]"
type input "STREETS OF [GEOGRAPHIC_DATA] - MAIN THEME"
click at [1148, 239] on button "Search" at bounding box center [1154, 238] width 116 height 39
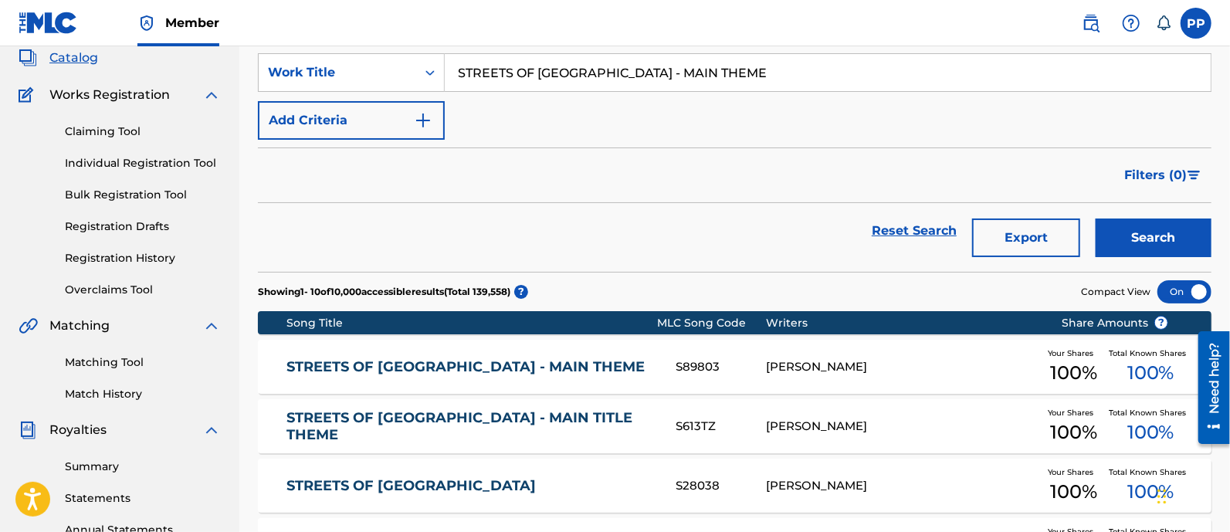
click at [521, 368] on link "STREETS OF [GEOGRAPHIC_DATA] - MAIN THEME" at bounding box center [470, 367] width 368 height 18
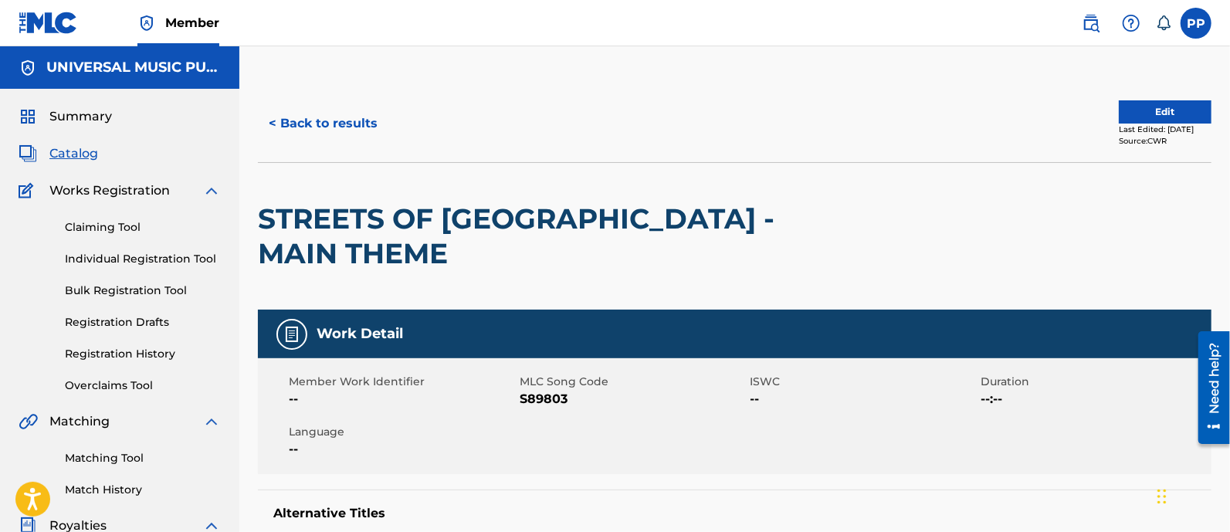
click at [371, 134] on button "< Back to results" at bounding box center [323, 123] width 130 height 39
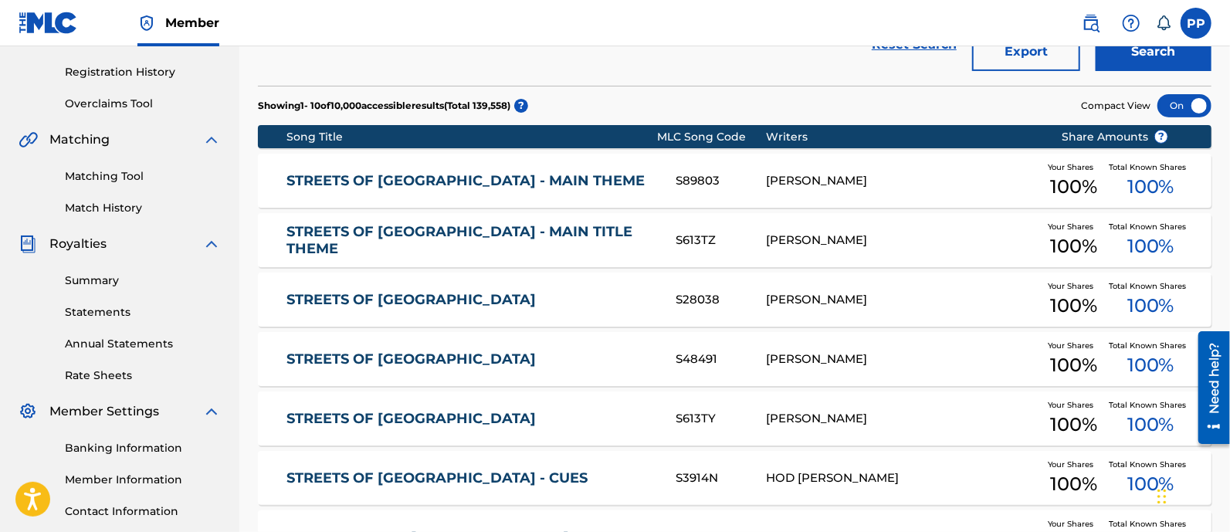
scroll to position [290, 0]
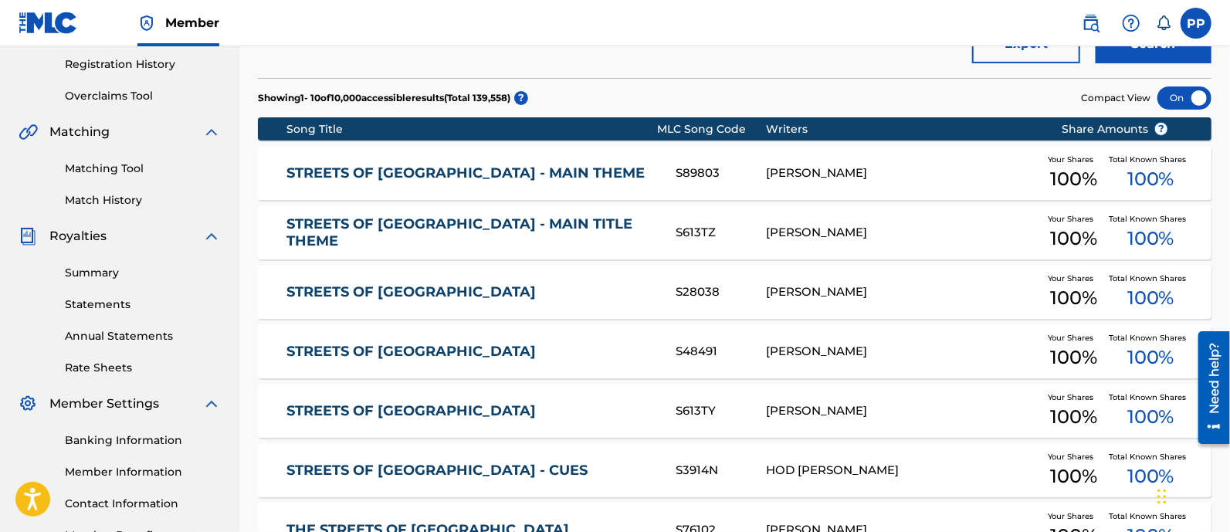
click at [502, 237] on link "STREETS OF [GEOGRAPHIC_DATA] - MAIN TITLE THEME" at bounding box center [470, 232] width 368 height 35
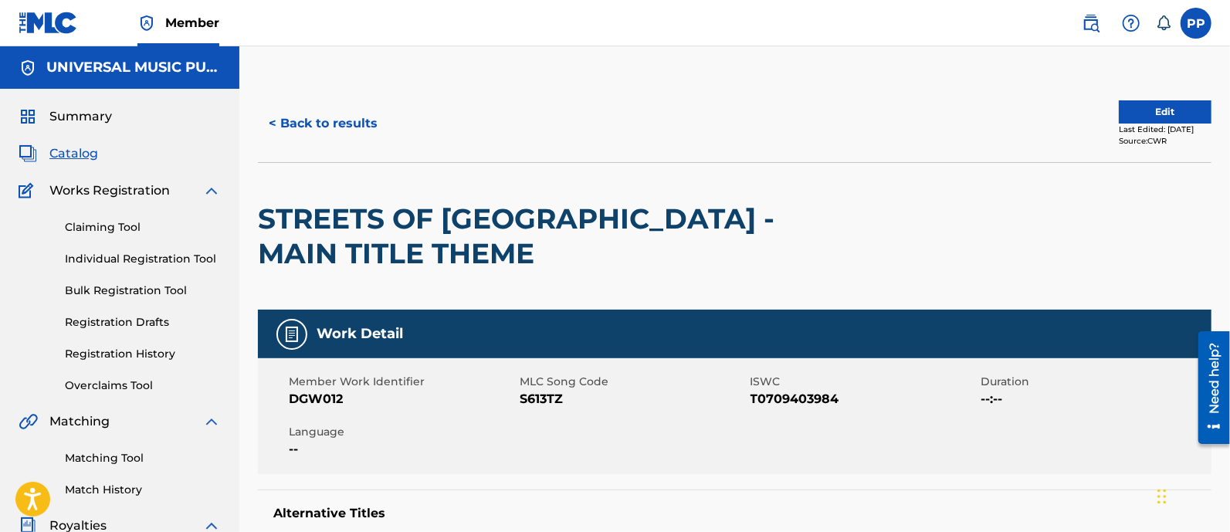
click at [319, 114] on button "< Back to results" at bounding box center [323, 123] width 130 height 39
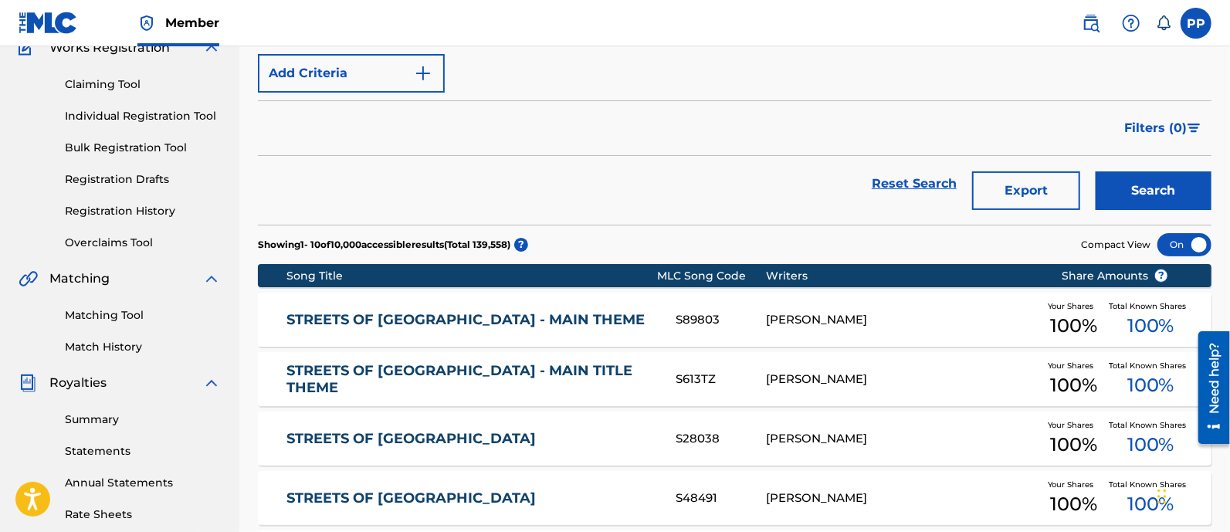
scroll to position [96, 0]
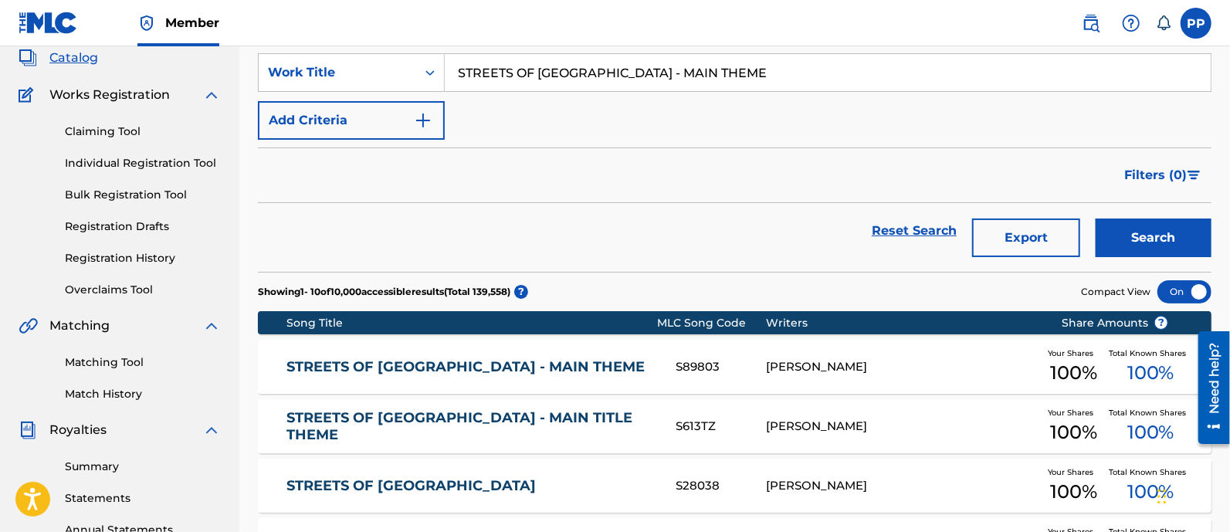
click at [652, 76] on input "STREETS OF [GEOGRAPHIC_DATA] - MAIN THEME" at bounding box center [828, 72] width 766 height 37
paste input "LOCK ME UP! / [PERSON_NAME] WAKES UP"
click at [1117, 229] on button "Search" at bounding box center [1154, 238] width 116 height 39
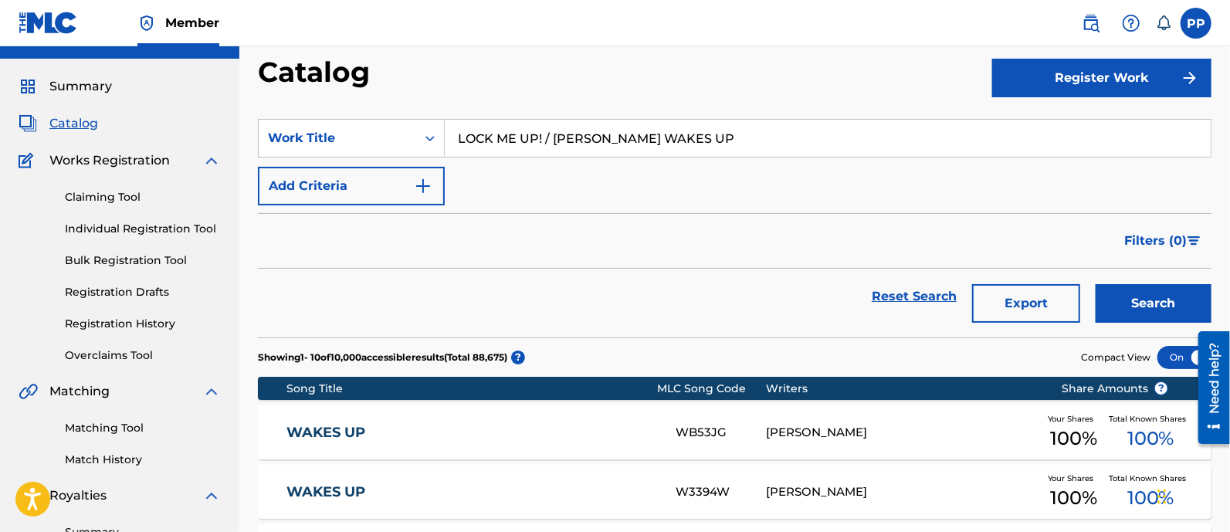
scroll to position [0, 0]
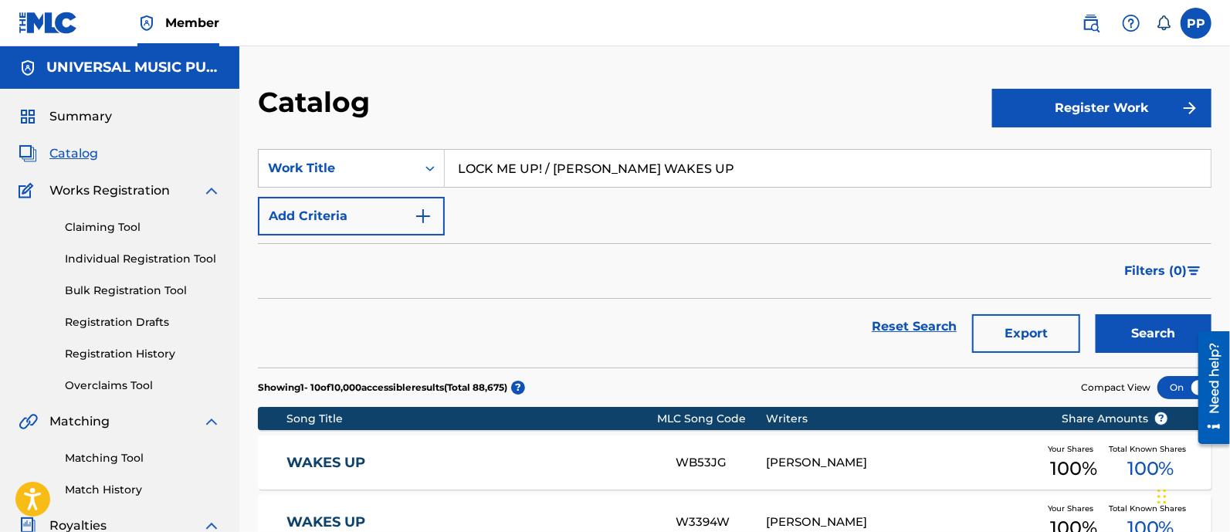
click at [601, 155] on input "LOCK ME UP! / [PERSON_NAME] WAKES UP" at bounding box center [828, 168] width 766 height 37
paste input "THE FUGITIVE - MAIN TITLE"
type input "THE FUGITIVE - MAIN TITLE"
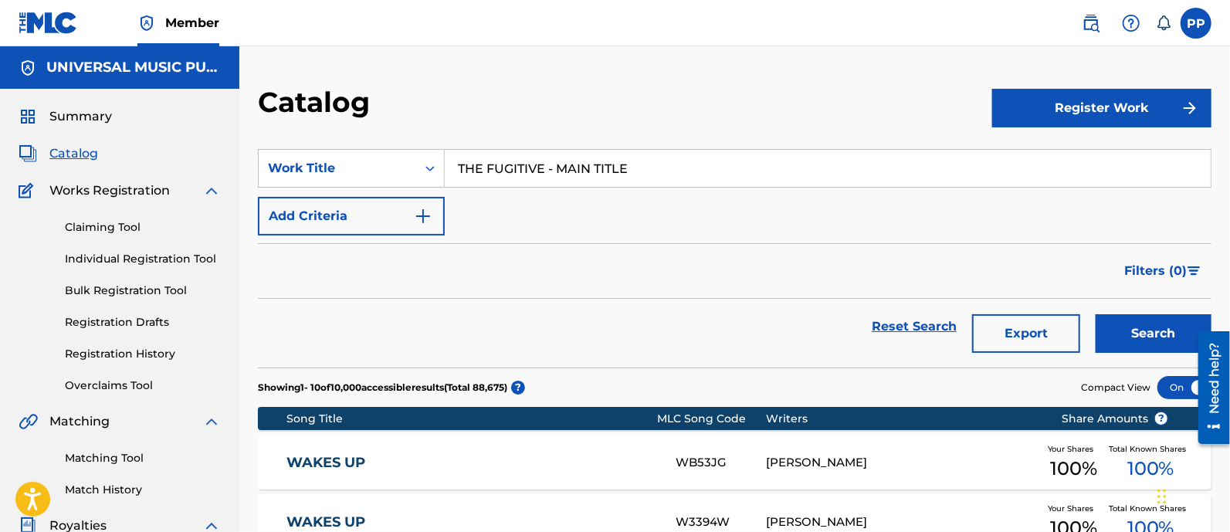
click at [1156, 324] on button "Search" at bounding box center [1154, 333] width 116 height 39
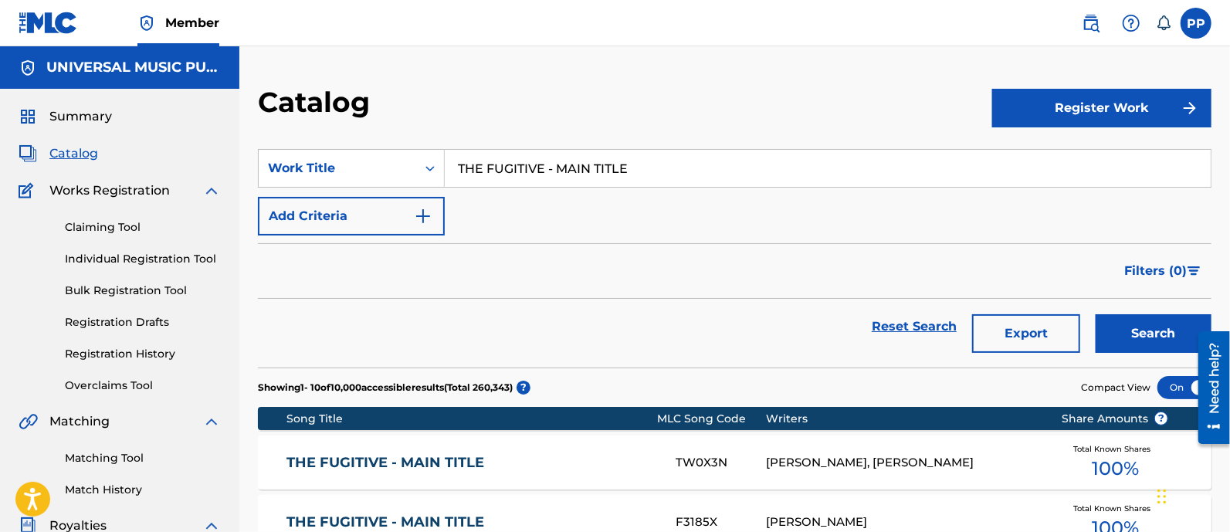
scroll to position [192, 0]
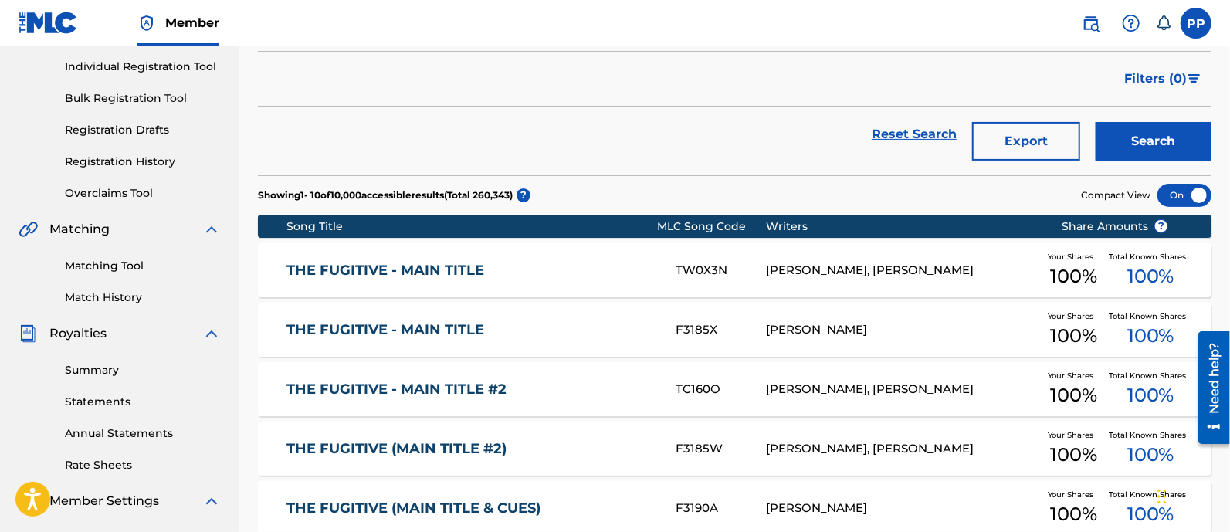
click at [537, 263] on link "THE FUGITIVE - MAIN TITLE" at bounding box center [470, 271] width 368 height 18
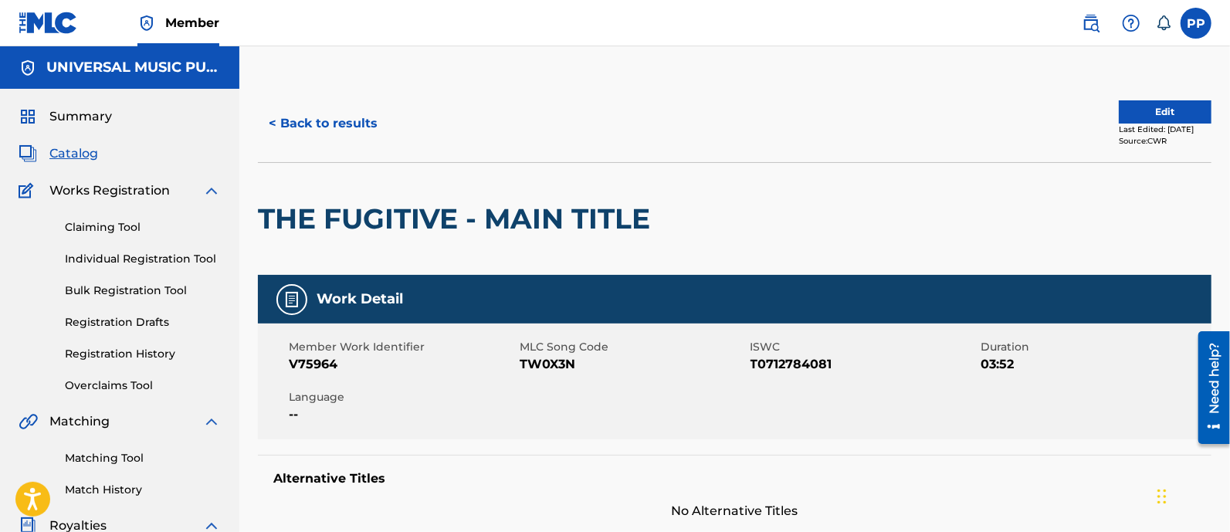
click at [363, 143] on div "< Back to results Edit Last Edited: [DATE] Source: CWR" at bounding box center [735, 123] width 954 height 77
click at [349, 130] on button "< Back to results" at bounding box center [323, 123] width 130 height 39
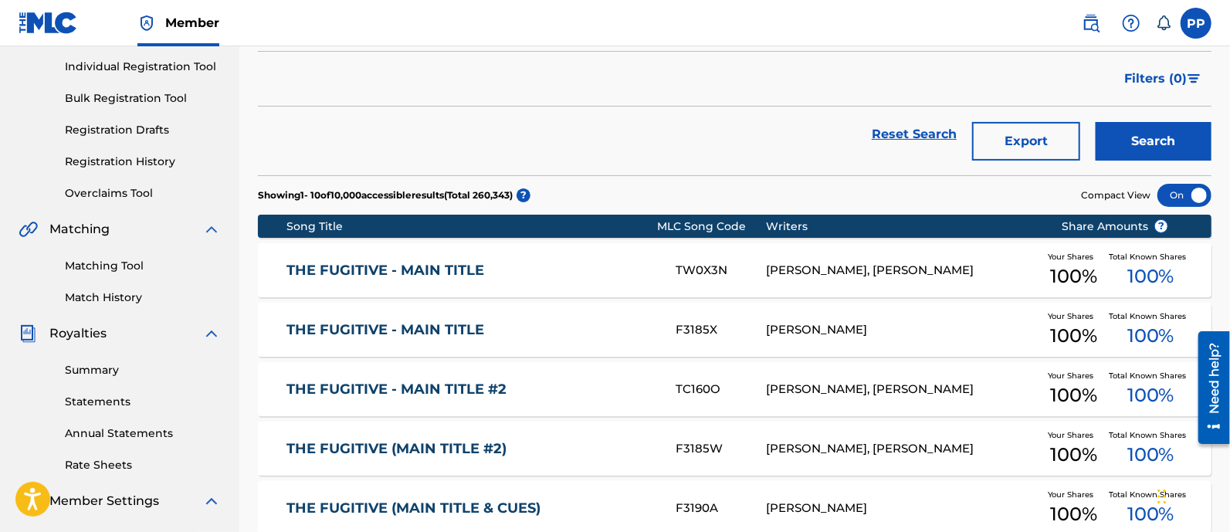
click at [493, 317] on div "THE FUGITIVE - MAIN TITLE F3185X [PERSON_NAME] Your Shares 100 % Total Known Sh…" at bounding box center [735, 330] width 954 height 54
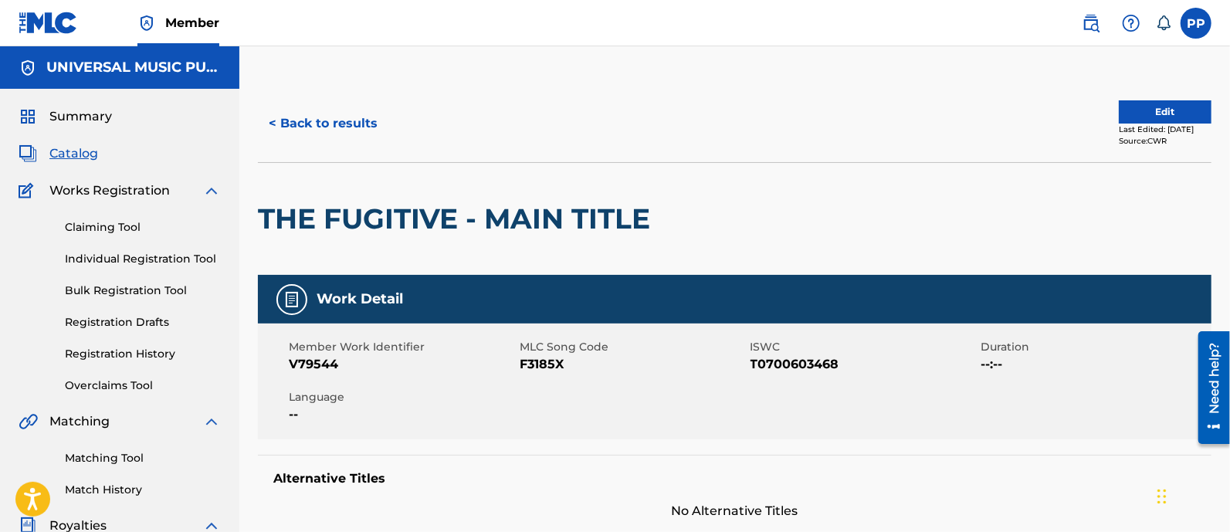
click at [357, 132] on button "< Back to results" at bounding box center [323, 123] width 130 height 39
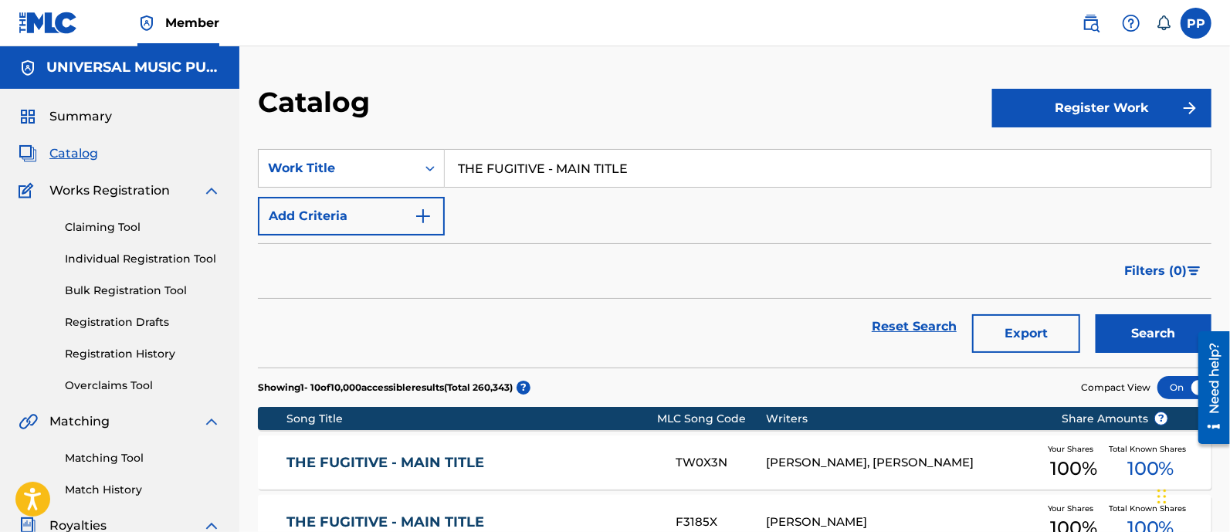
click at [601, 164] on input "THE FUGITIVE - MAIN TITLE" at bounding box center [828, 168] width 766 height 37
click at [602, 164] on input "THE FUGITIVE - MAIN TITLE" at bounding box center [828, 168] width 766 height 37
paste input "INVADERS"
type input "INVADERS - MAIN TITLE"
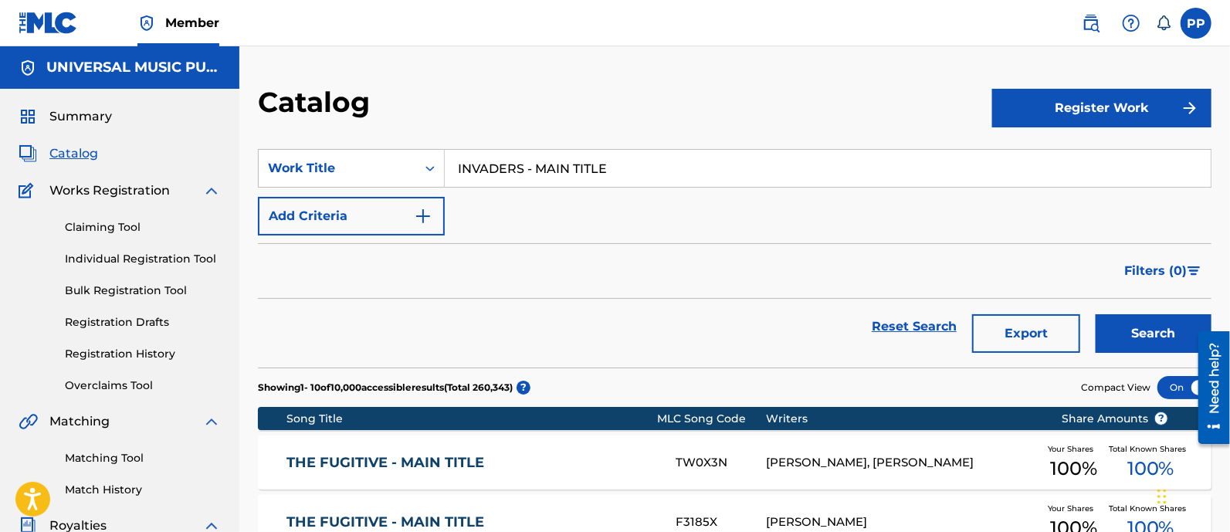
click at [1157, 320] on button "Search" at bounding box center [1154, 333] width 116 height 39
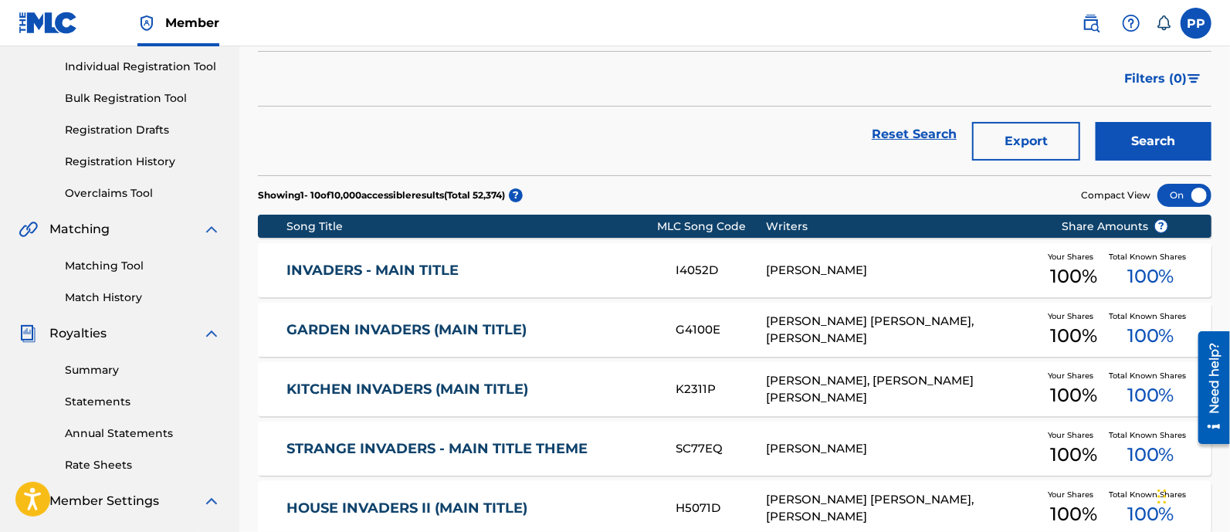
click at [500, 269] on link "INVADERS - MAIN TITLE" at bounding box center [470, 271] width 368 height 18
